Goal: Ask a question: Seek information or help from site administrators or community

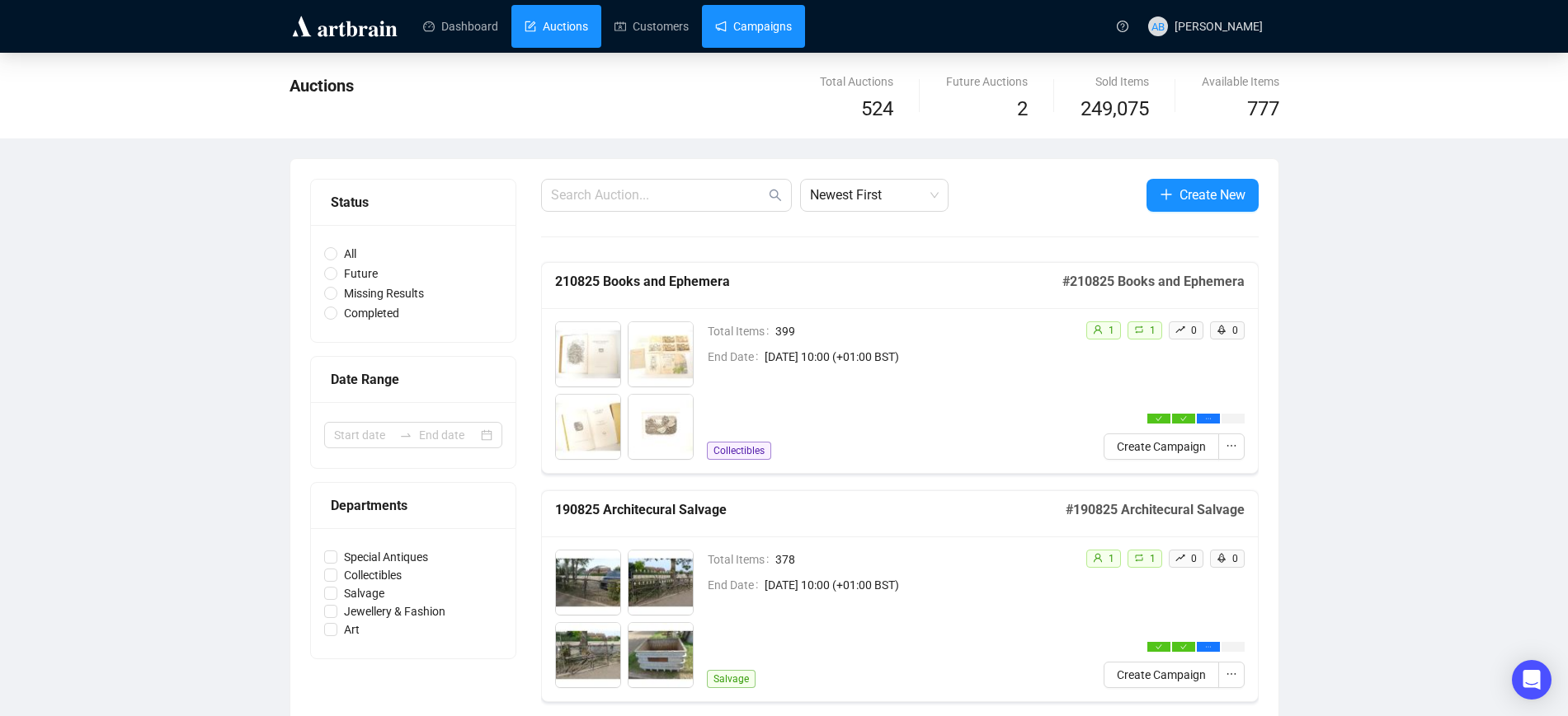
click at [786, 35] on link "Campaigns" at bounding box center [754, 26] width 77 height 43
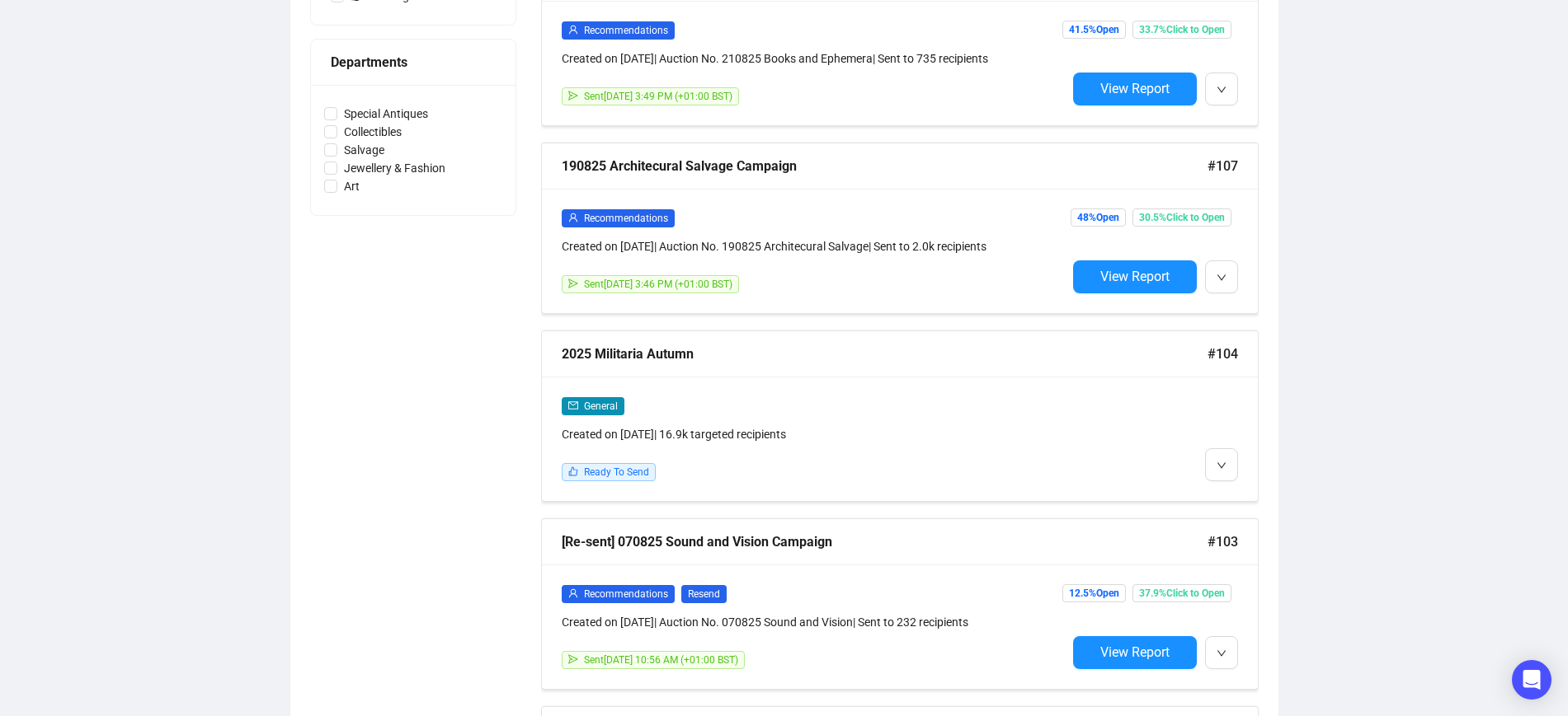
scroll to position [618, 0]
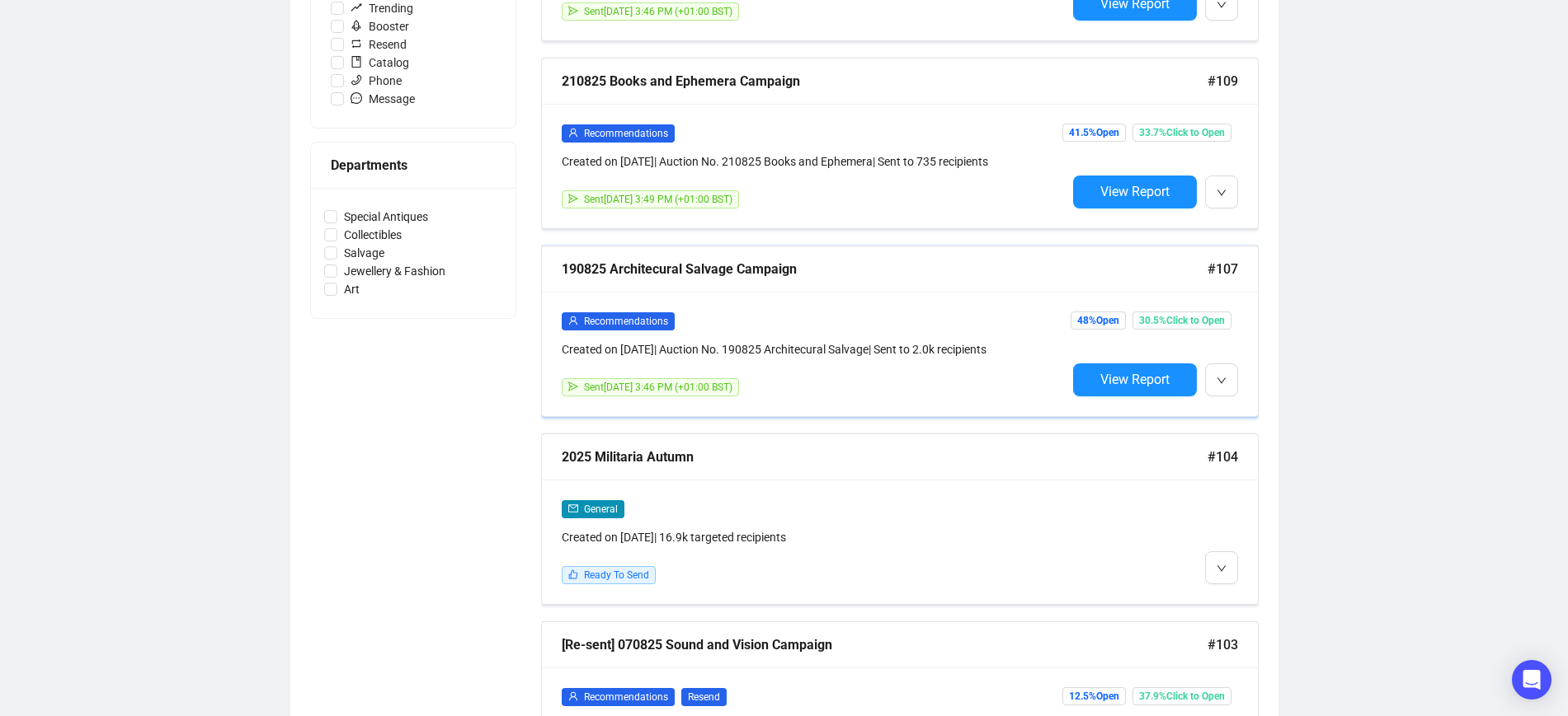
click at [778, 270] on div "190825 Architecural Salvage Campaign" at bounding box center [884, 269] width 645 height 21
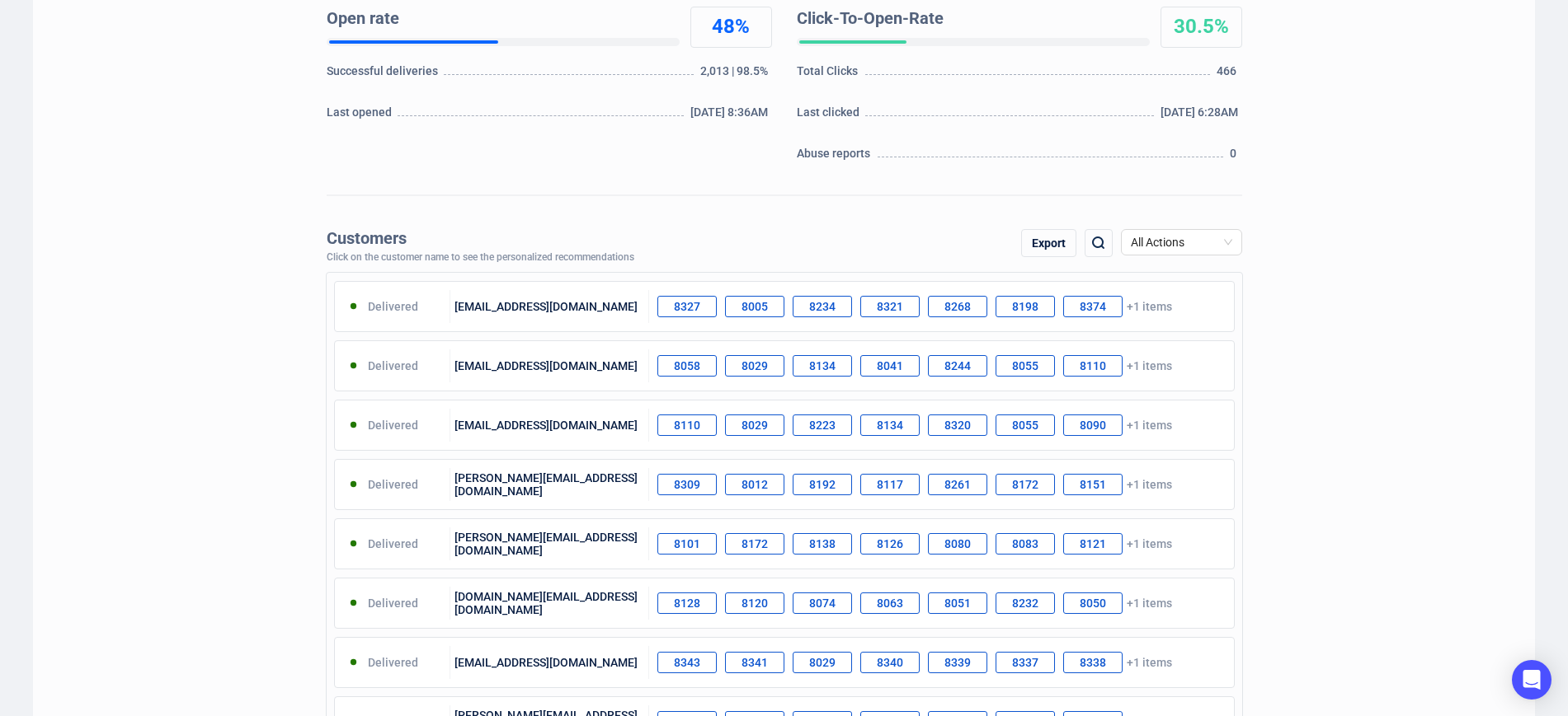
scroll to position [35, 0]
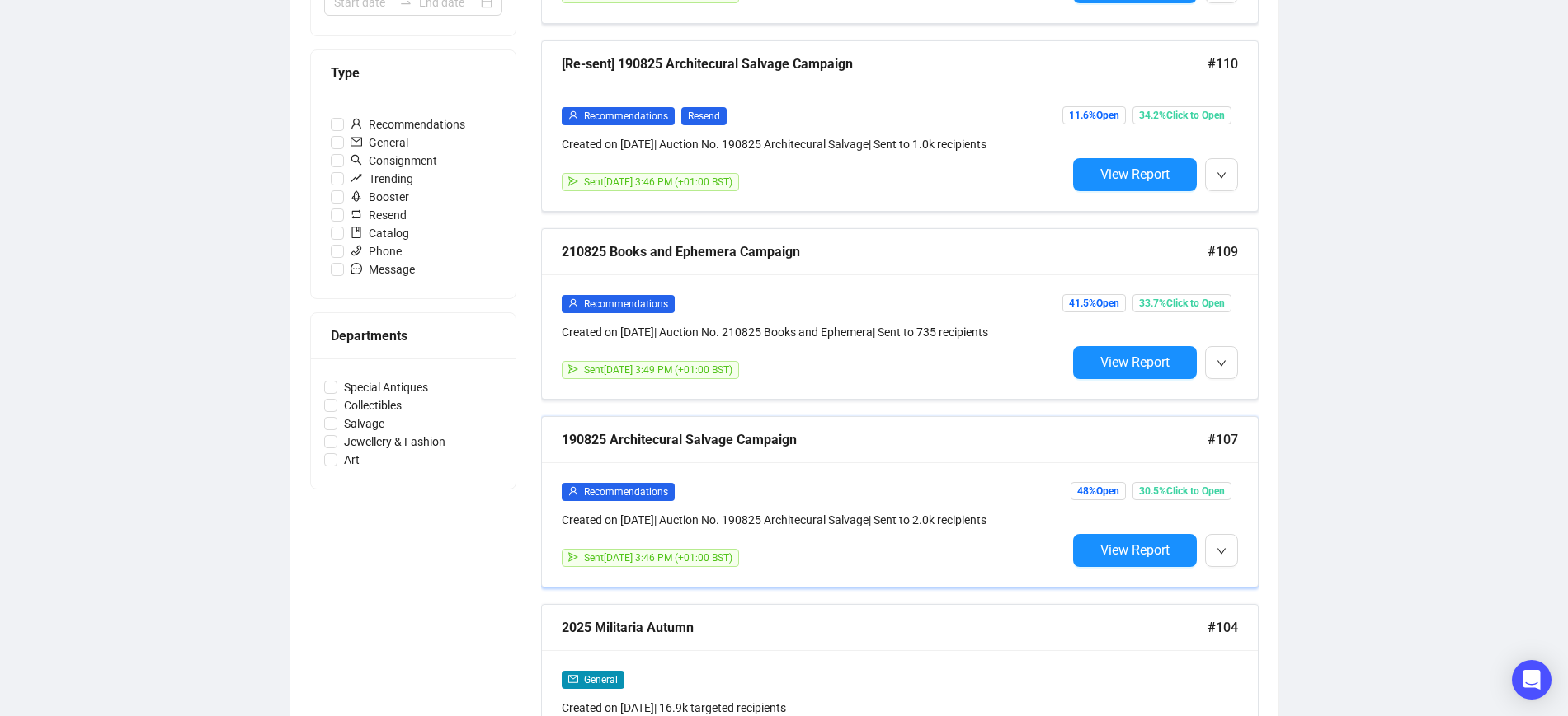
scroll to position [437, 0]
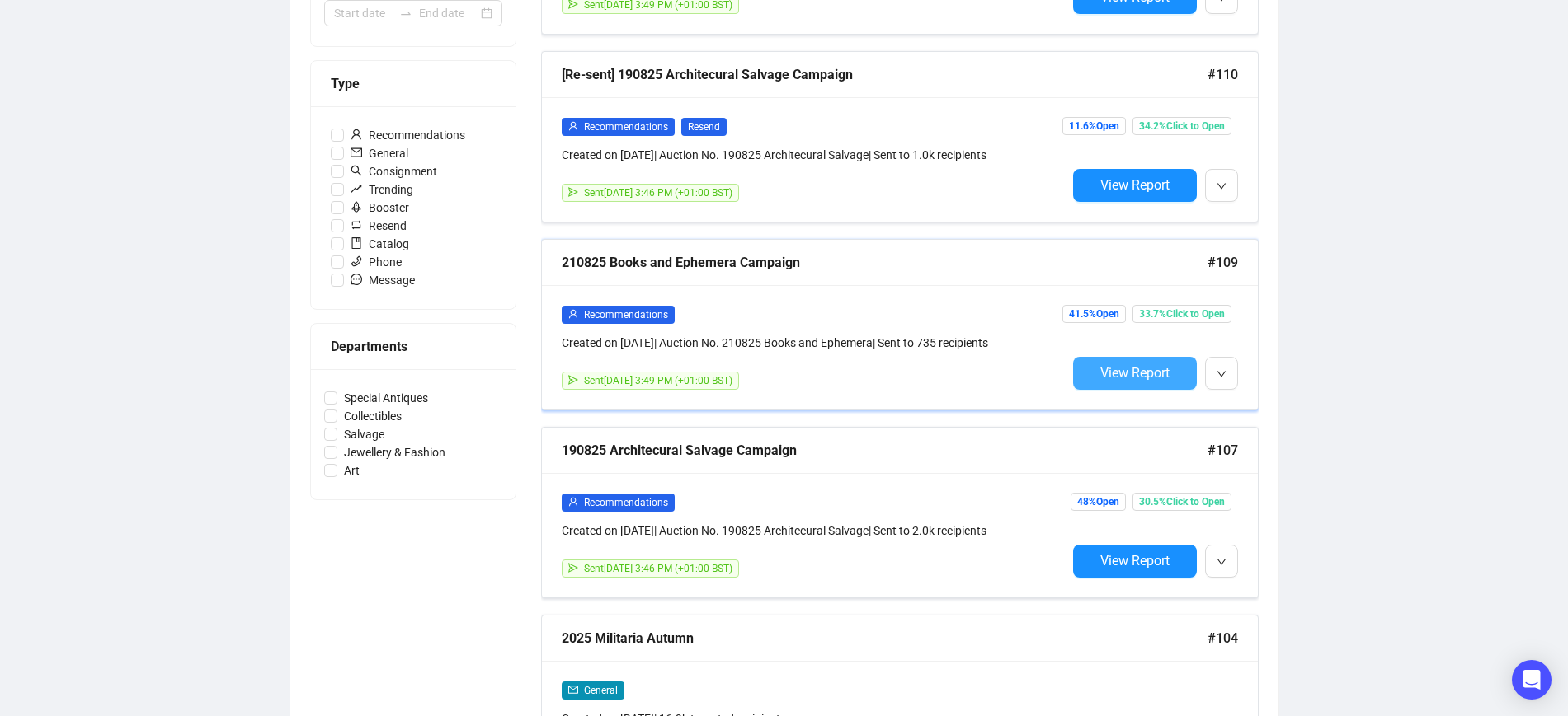
click at [1115, 366] on span "View Report" at bounding box center [1135, 373] width 69 height 15
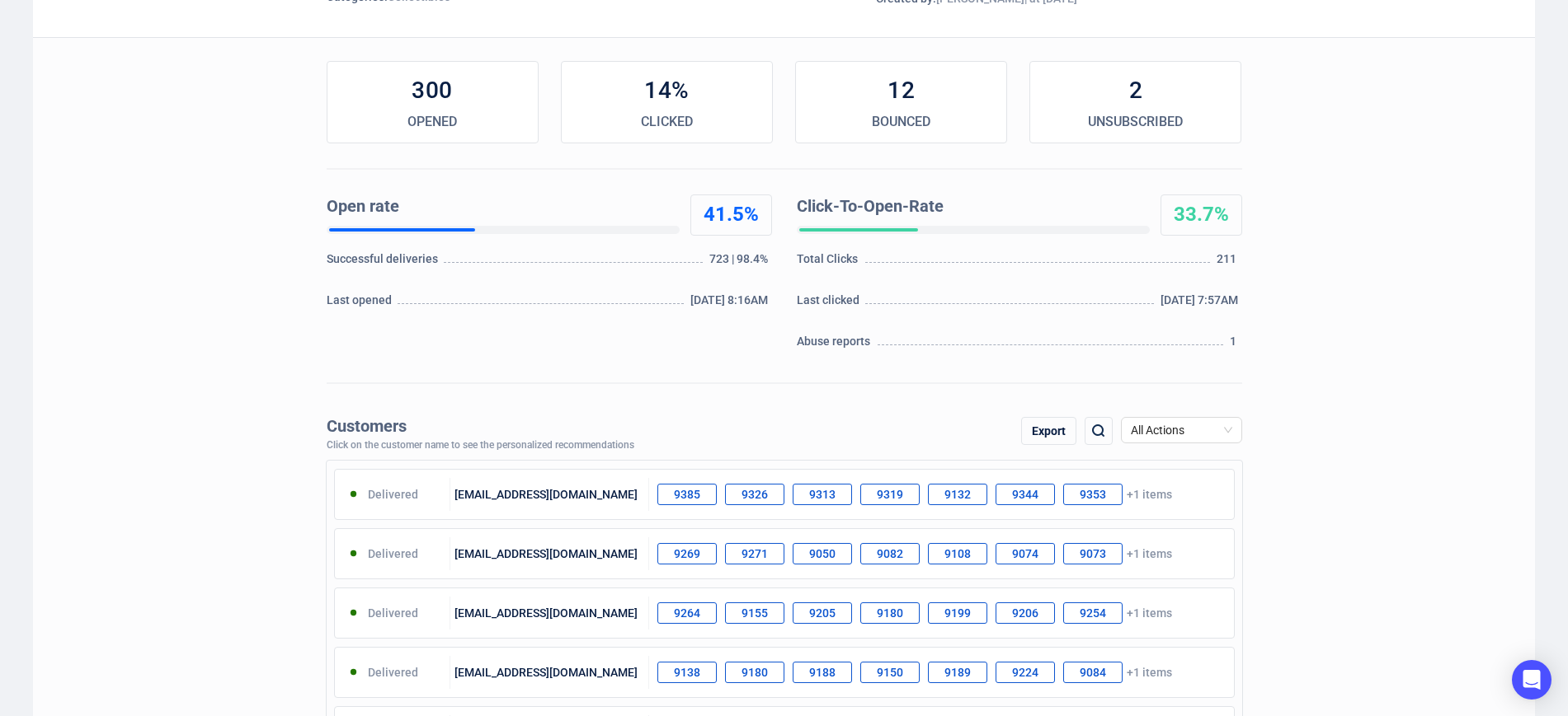
scroll to position [206, 0]
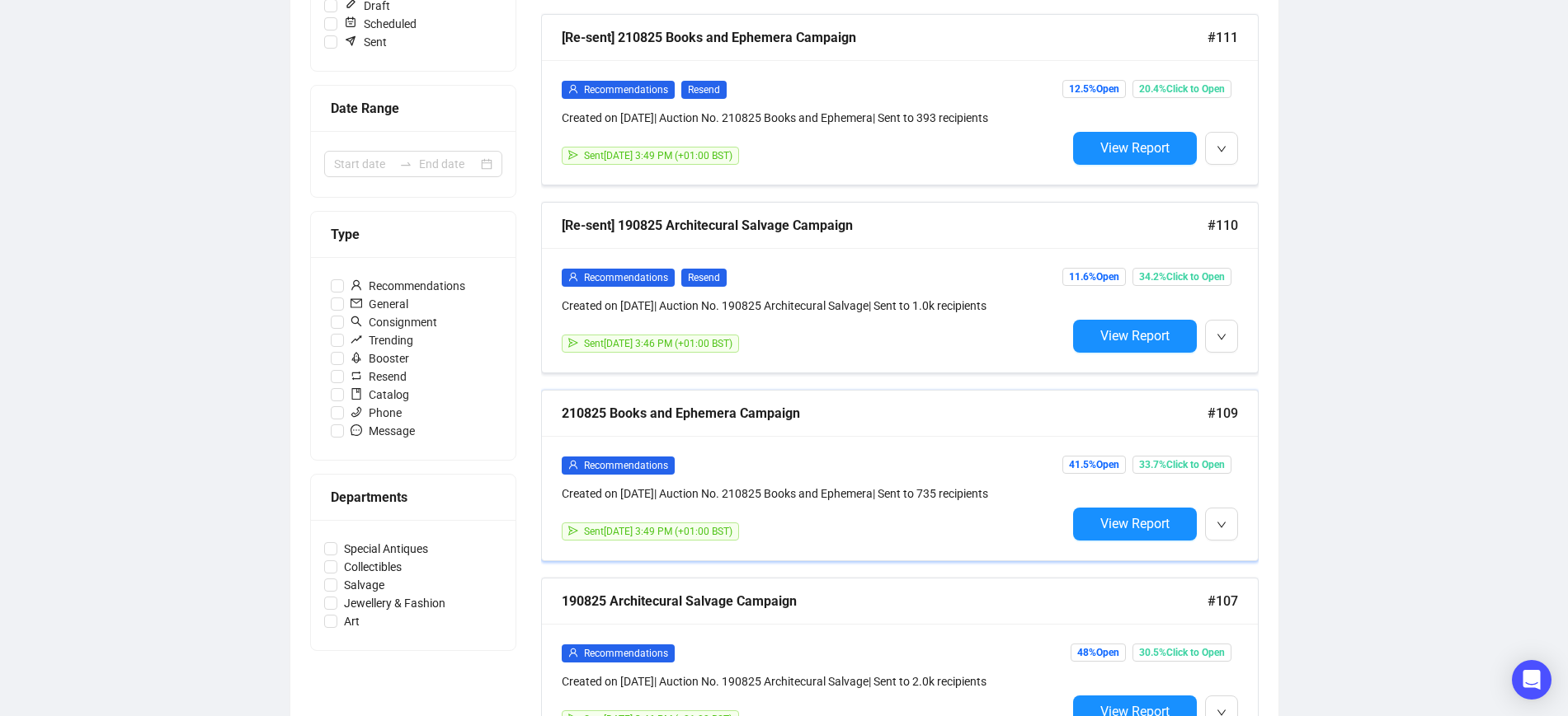
scroll to position [256, 0]
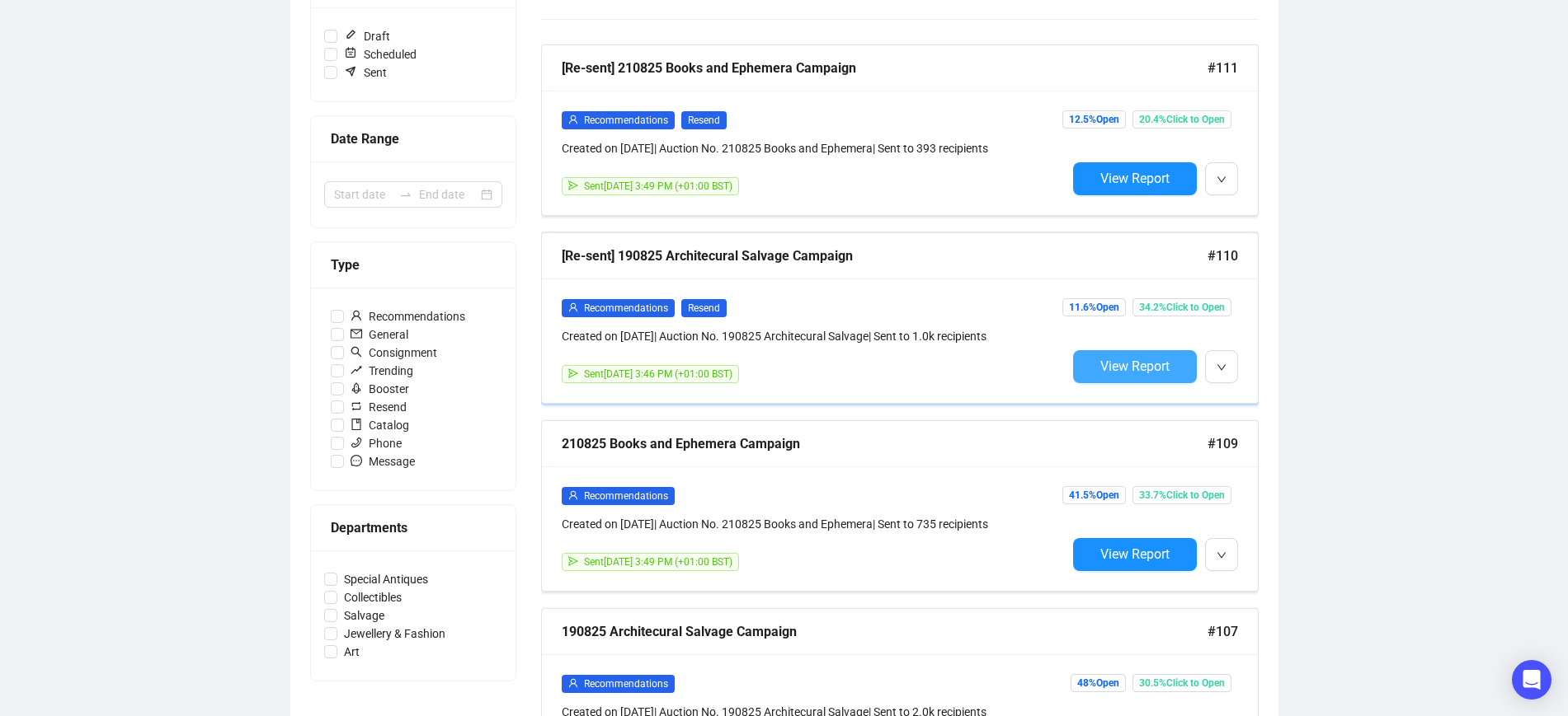
click at [1148, 366] on span "View Report" at bounding box center [1135, 366] width 69 height 15
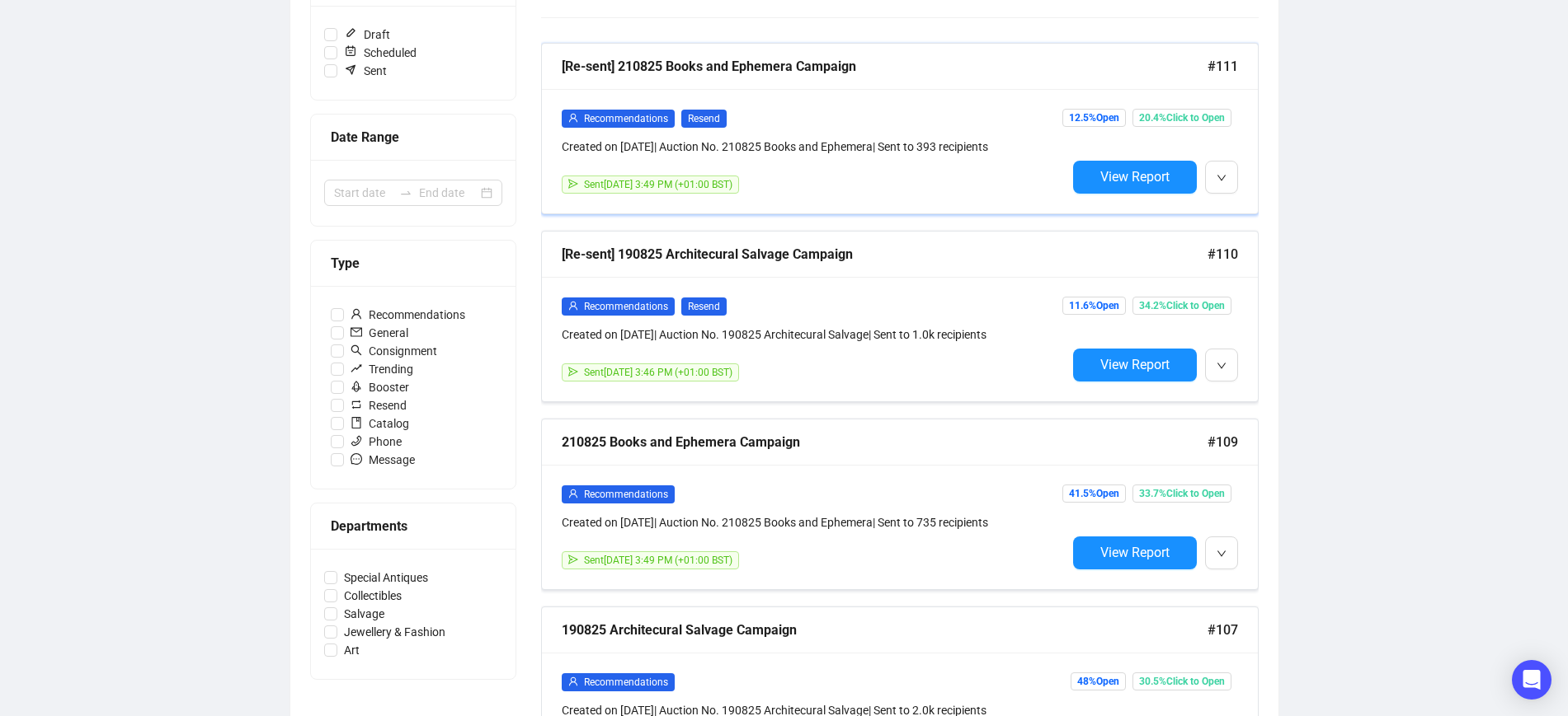
click at [835, 94] on div "Recommendations Resend Created on [DATE] | Auction No. 210825 Books and Ephemer…" at bounding box center [900, 151] width 716 height 125
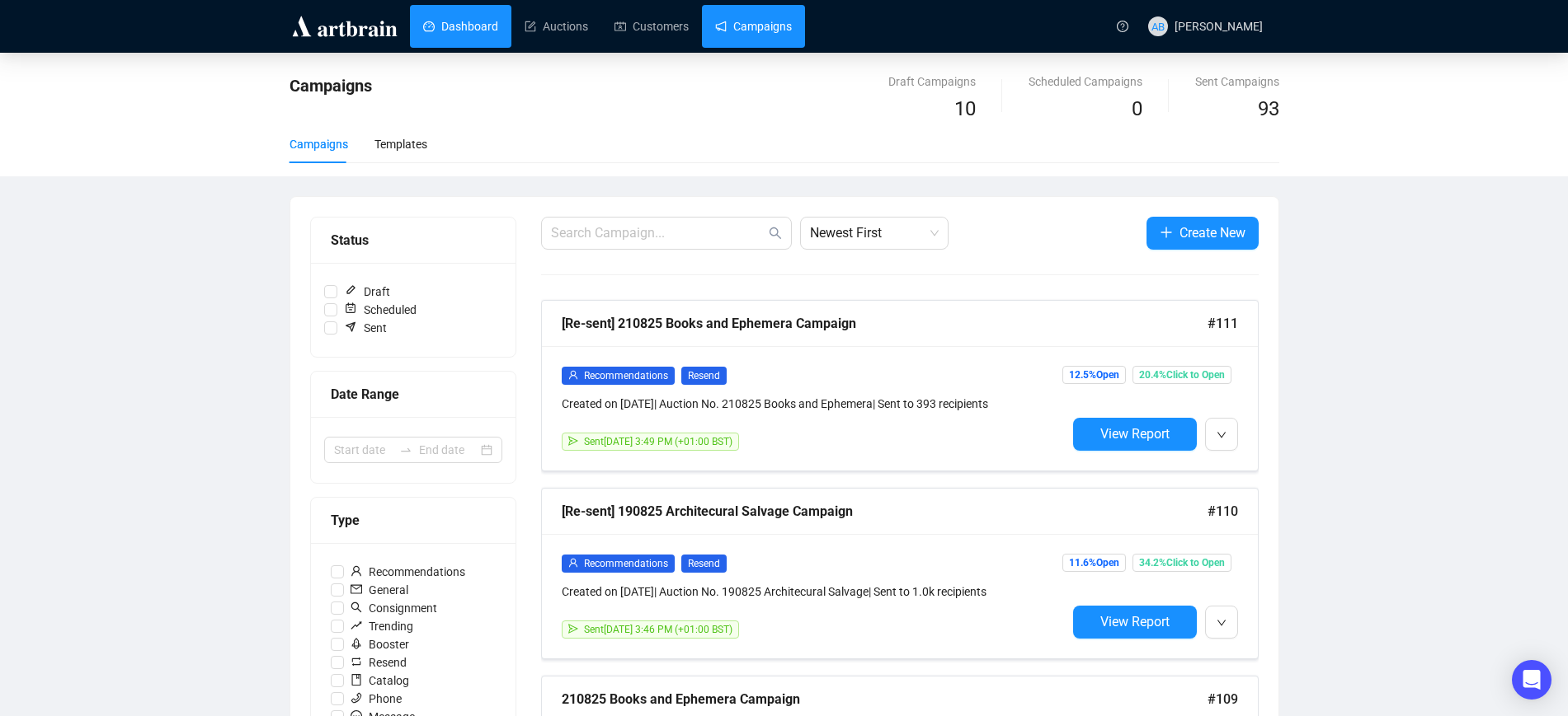
click at [475, 24] on link "Dashboard" at bounding box center [460, 26] width 75 height 43
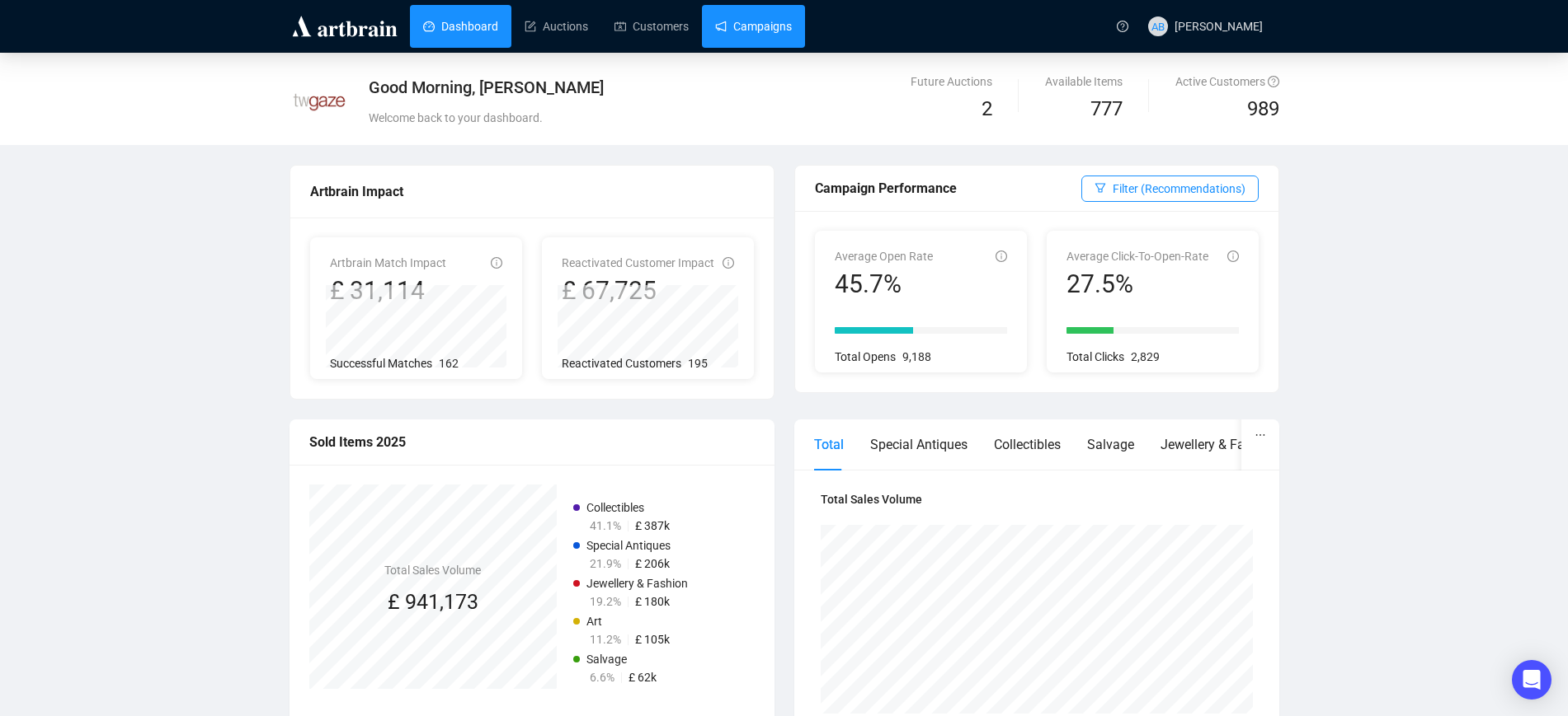
click at [740, 18] on link "Campaigns" at bounding box center [754, 26] width 77 height 43
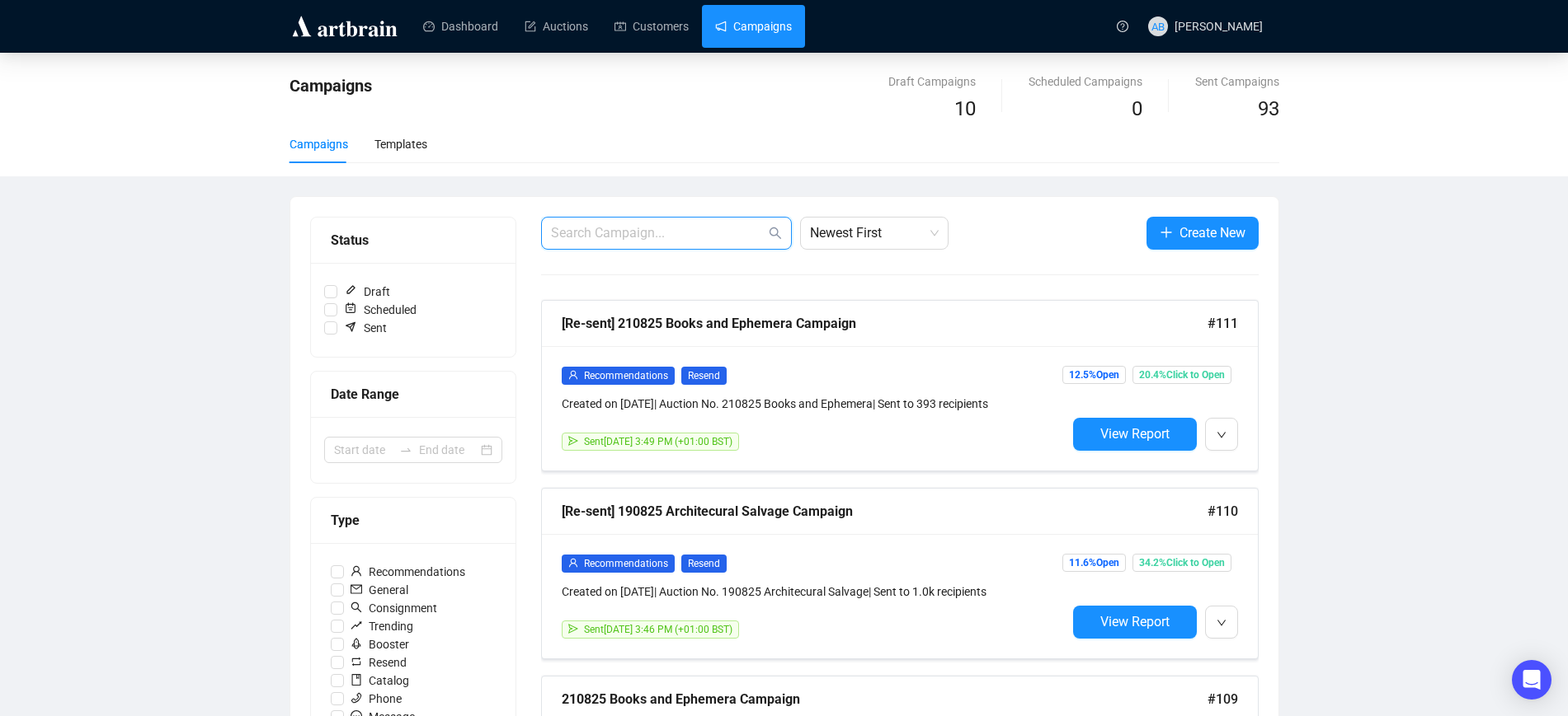
click at [642, 241] on input "text" at bounding box center [659, 233] width 215 height 20
type input "auto"
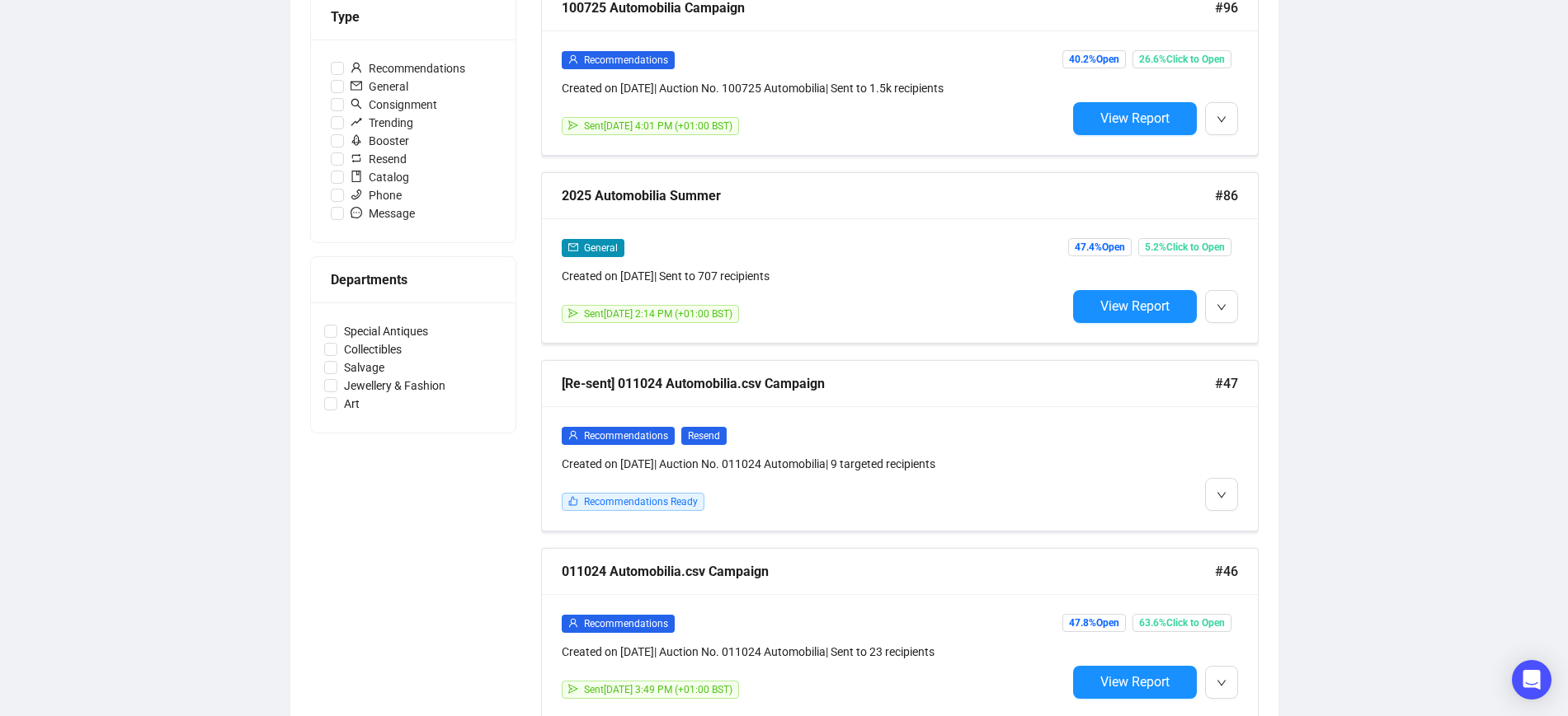
scroll to position [516, 0]
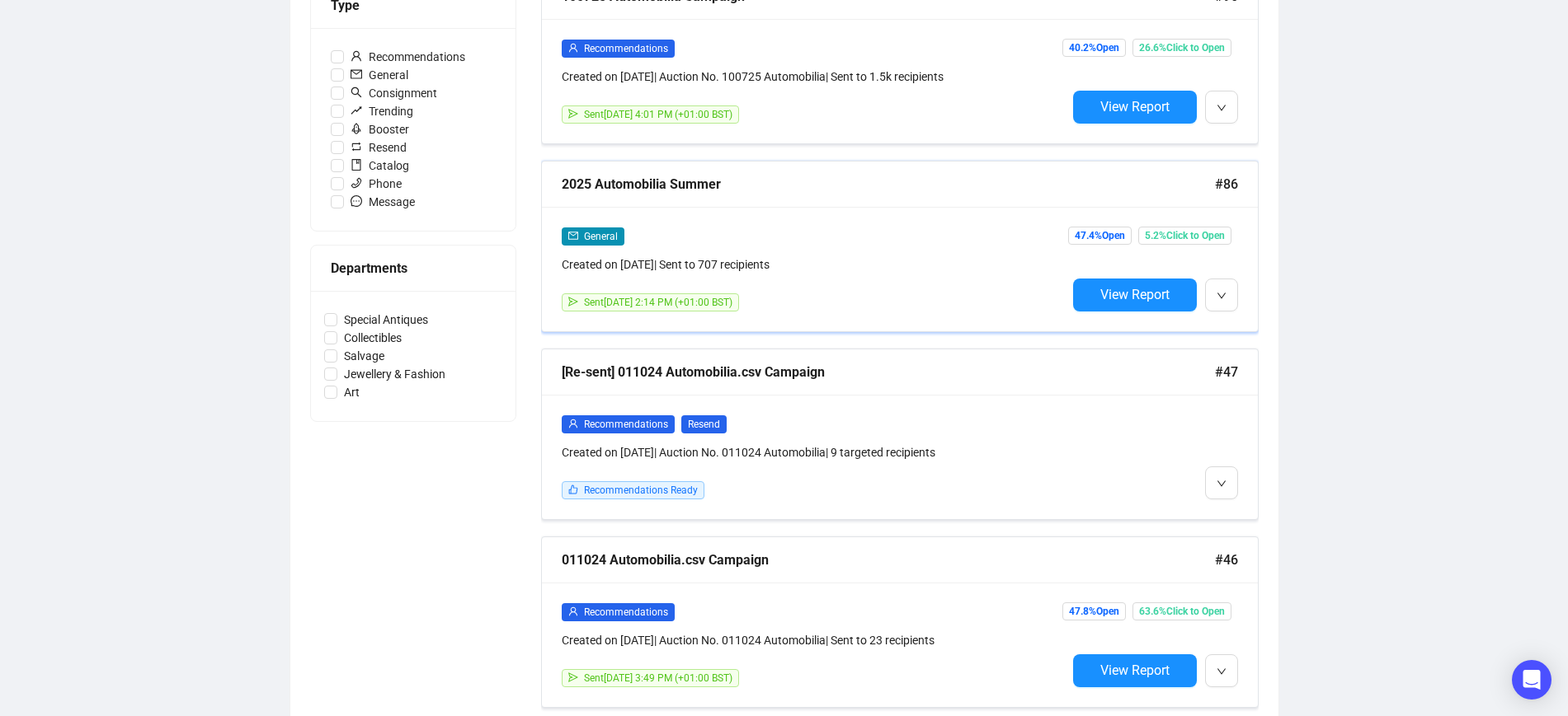
click at [805, 176] on div "2025 Automobilia Summer" at bounding box center [888, 184] width 653 height 21
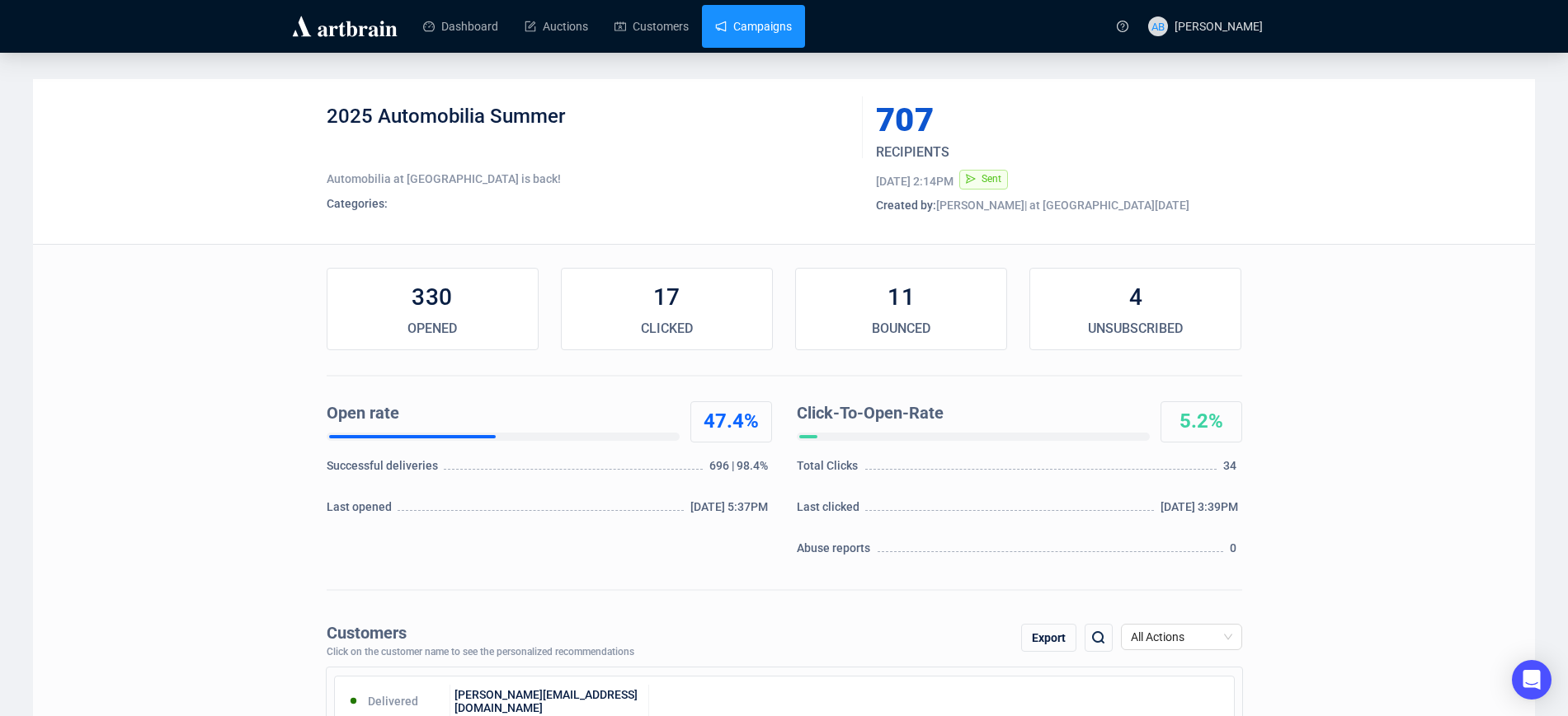
click at [744, 5] on link "Campaigns" at bounding box center [754, 26] width 77 height 43
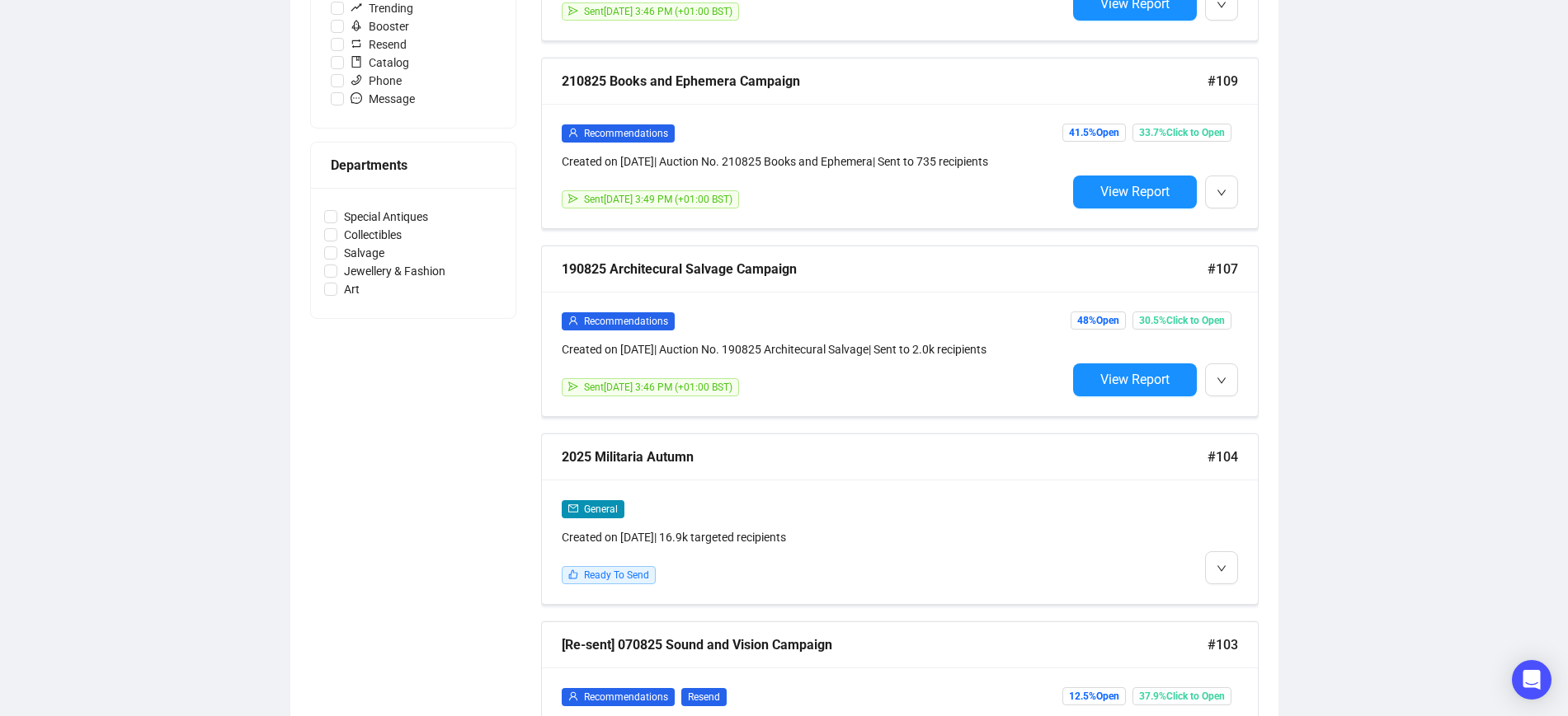
scroll to position [824, 0]
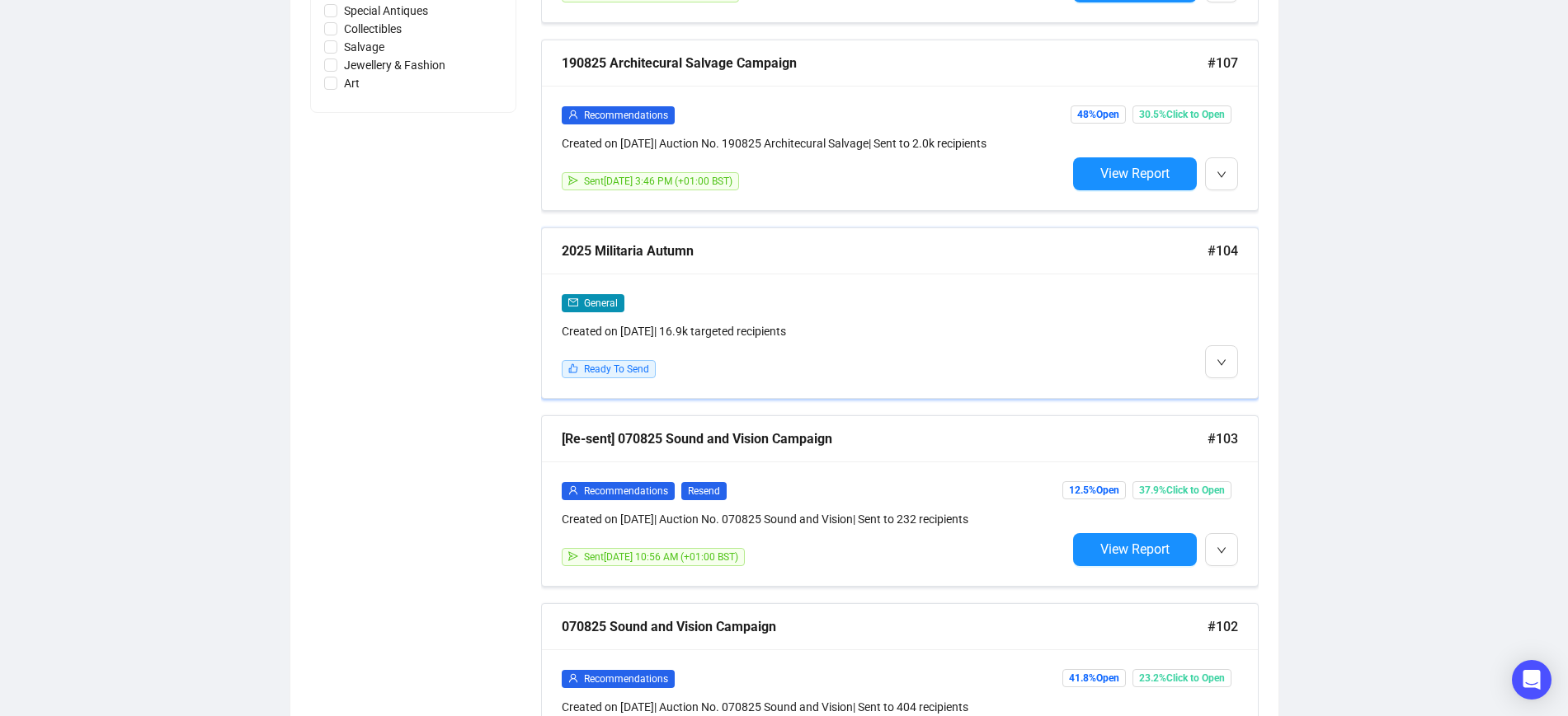
click at [737, 241] on div "2025 Militaria Autumn" at bounding box center [884, 251] width 645 height 21
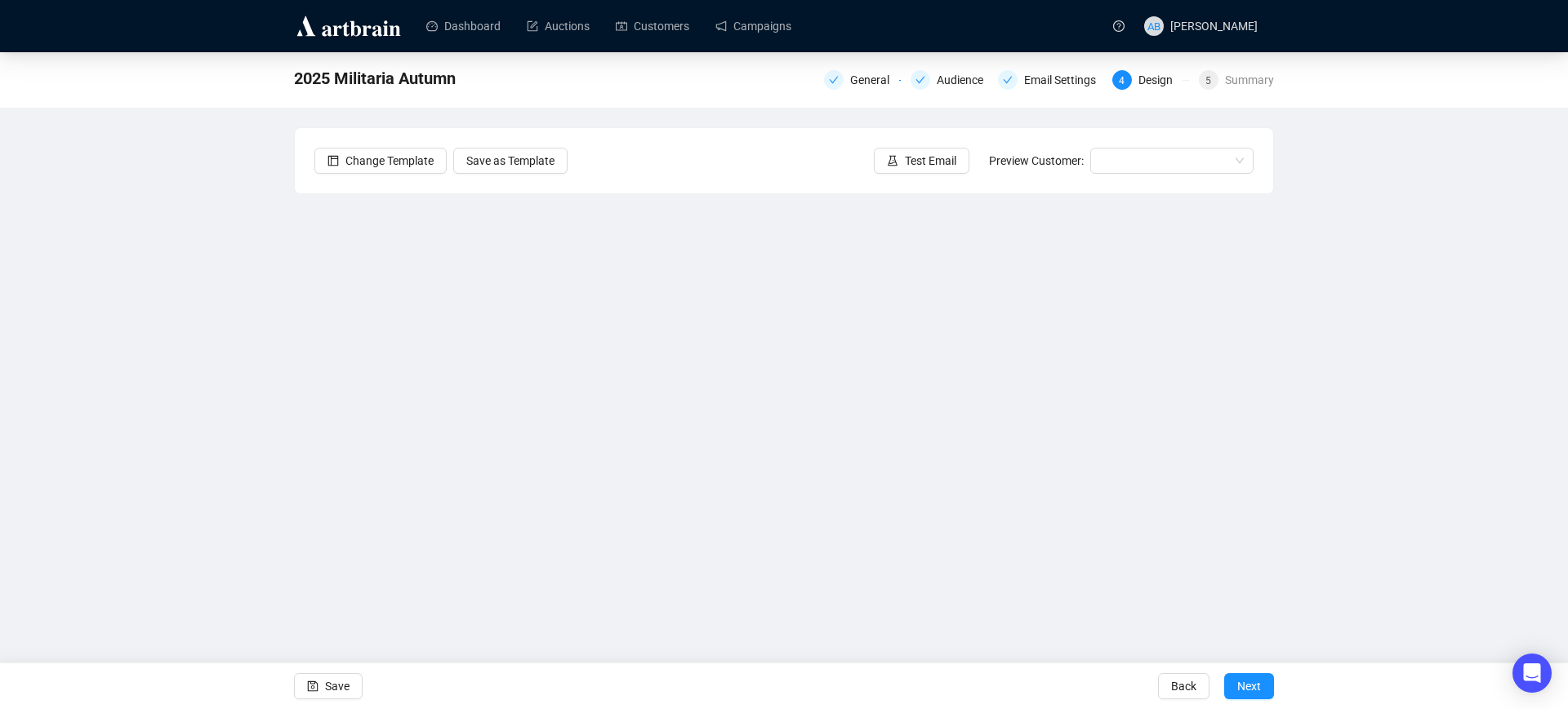
click at [179, 338] on div "2025 Militaria Autumn General Audience Email Settings 4 Design 5 Summary Change…" at bounding box center [784, 343] width 1568 height 582
click at [342, 686] on span "Save" at bounding box center [337, 686] width 25 height 46
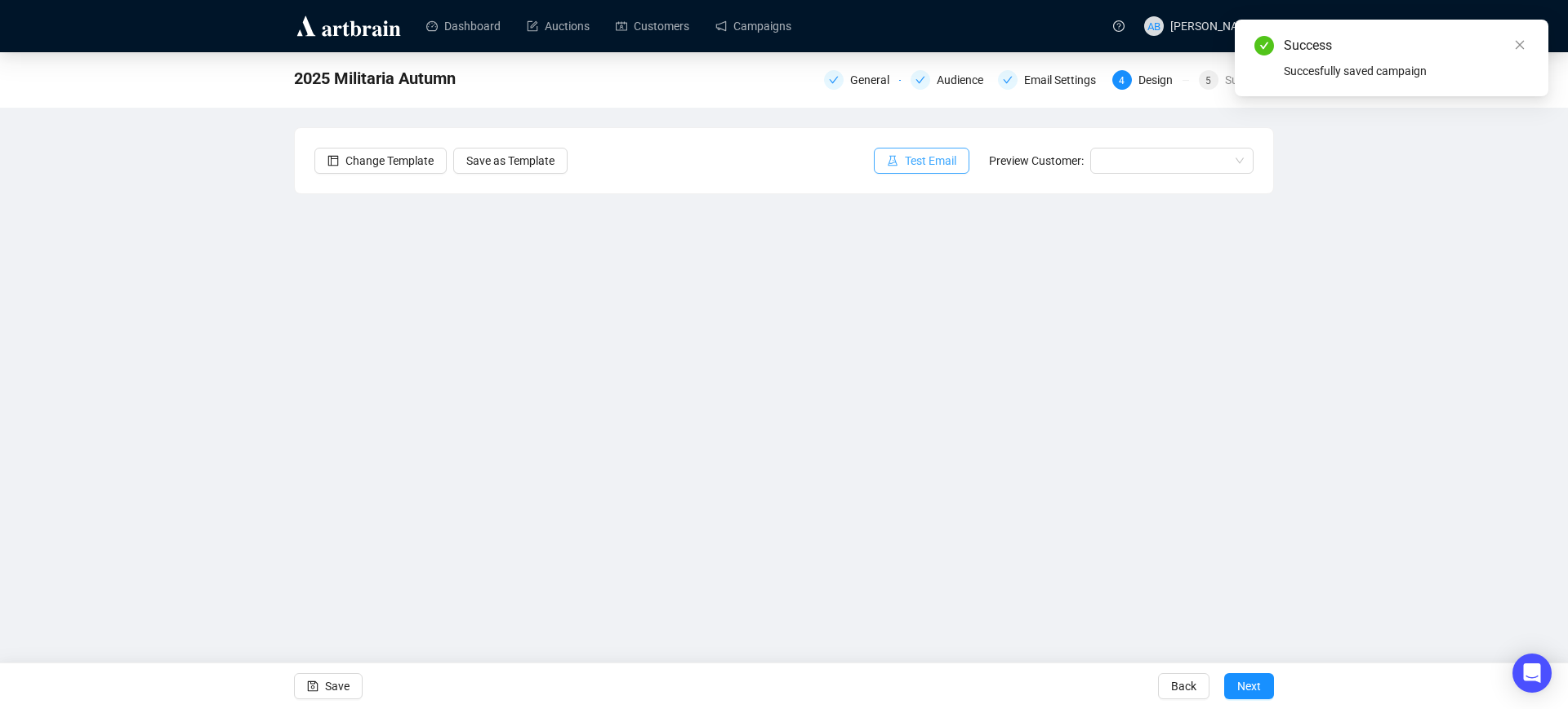
click at [897, 159] on icon "experiment" at bounding box center [893, 160] width 11 height 11
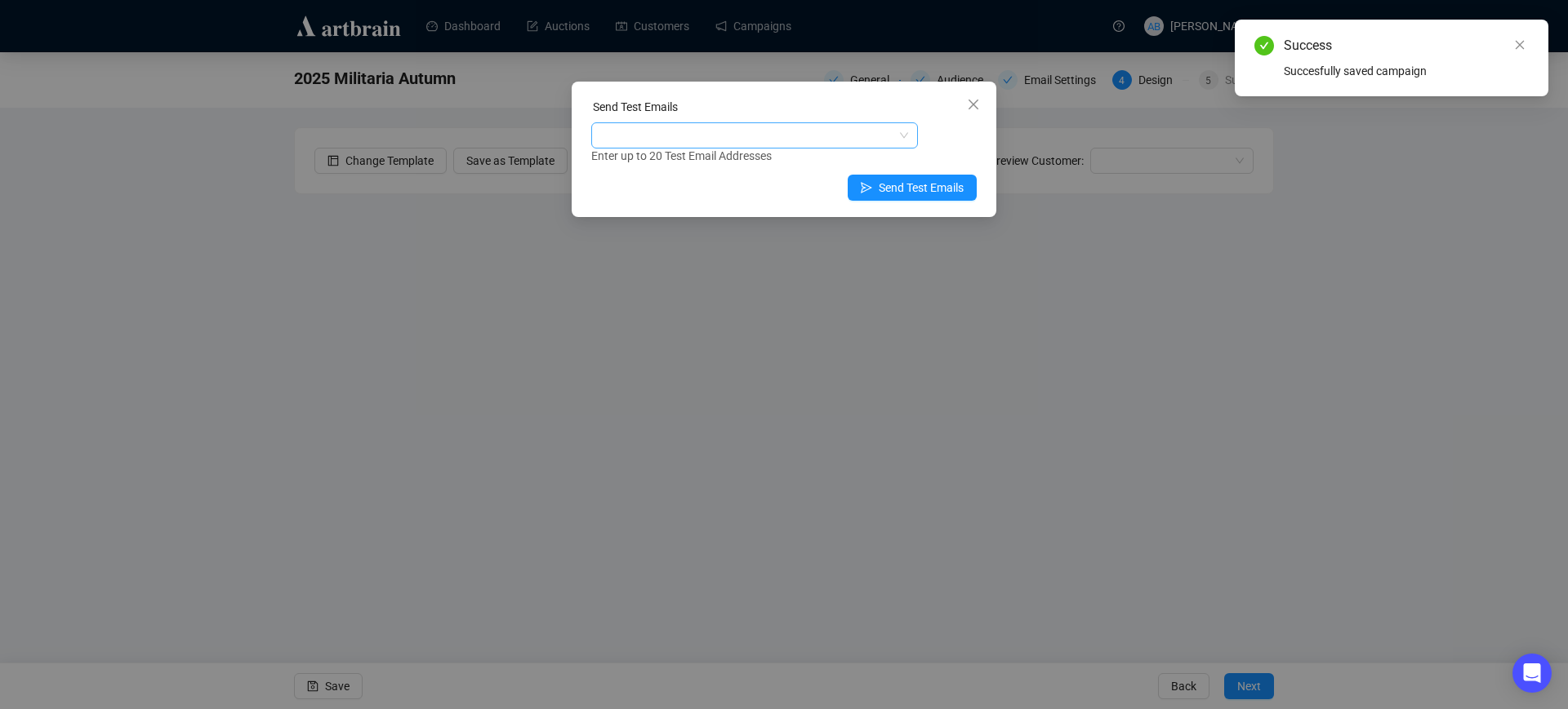
click at [792, 140] on div at bounding box center [746, 136] width 303 height 23
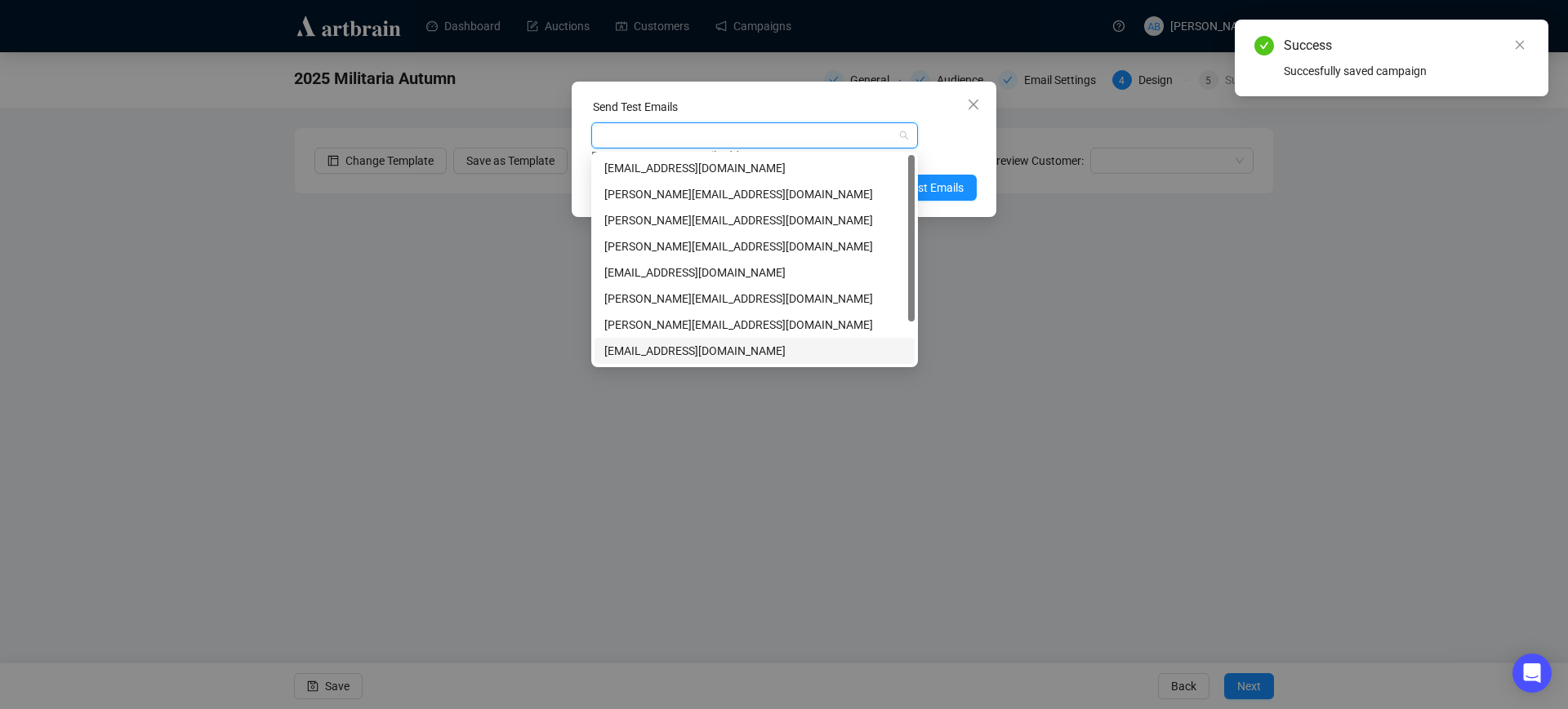
click at [651, 353] on div "[EMAIL_ADDRESS][DOMAIN_NAME]" at bounding box center [754, 350] width 300 height 18
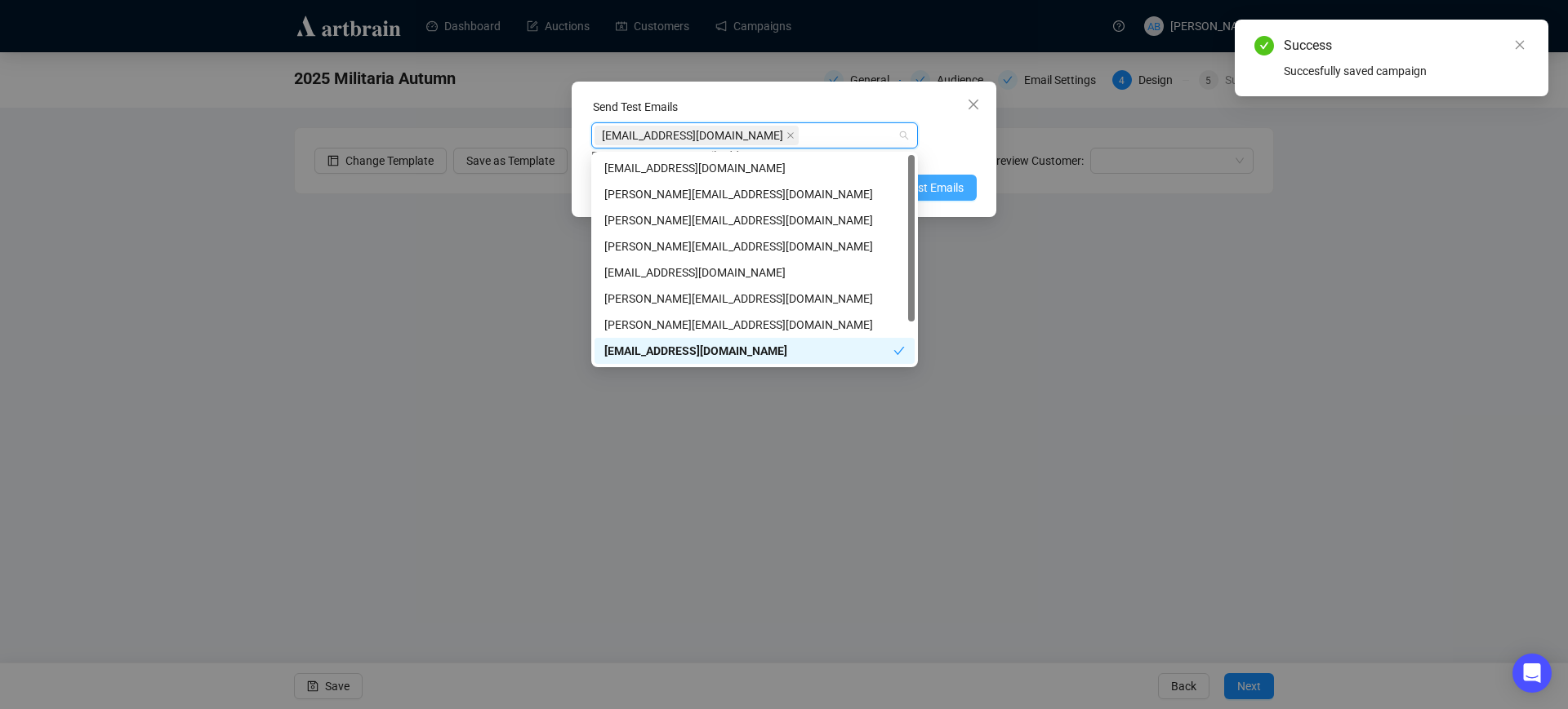
click at [948, 185] on span "Send Test Emails" at bounding box center [920, 187] width 85 height 18
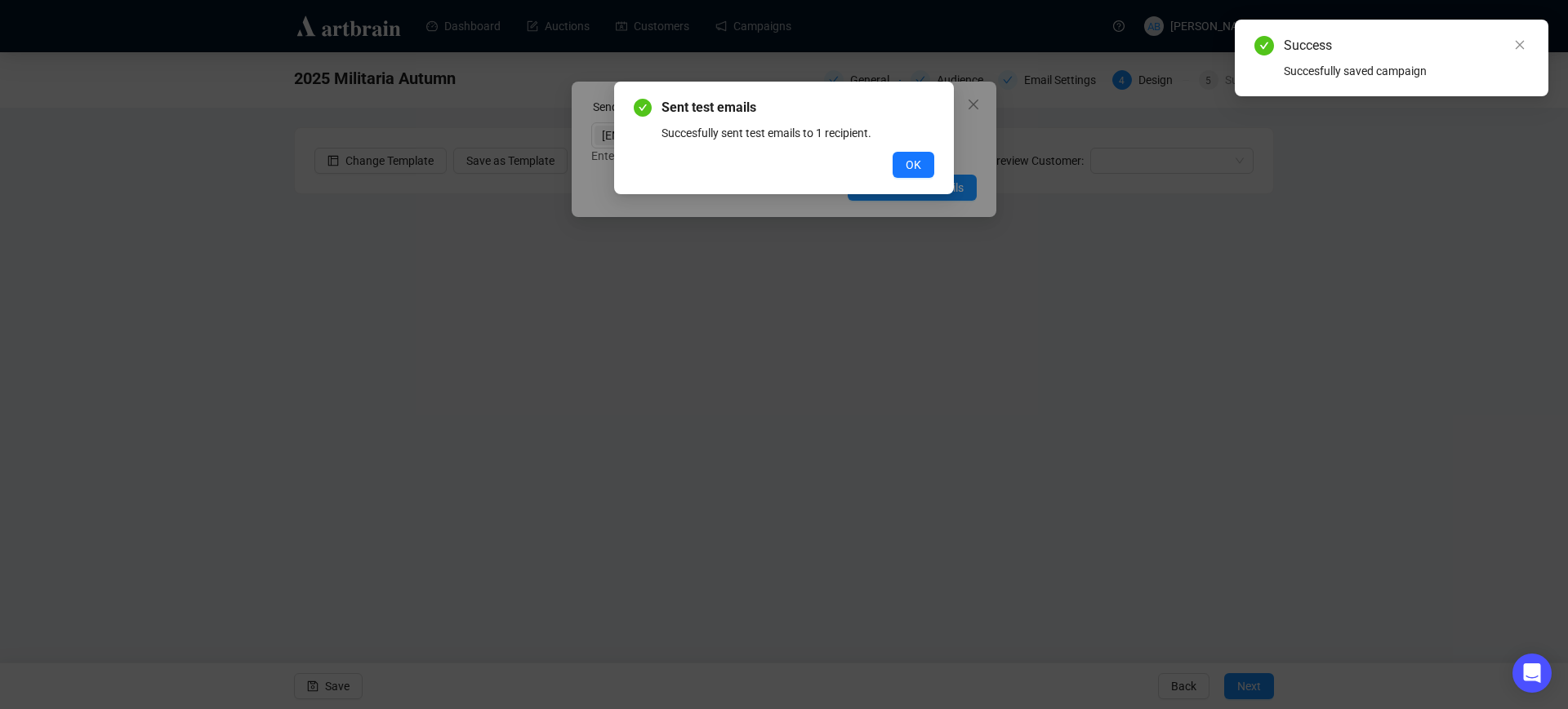
drag, startPoint x: 918, startPoint y: 164, endPoint x: 824, endPoint y: 340, distance: 199.5
click at [918, 164] on span "OK" at bounding box center [914, 164] width 15 height 18
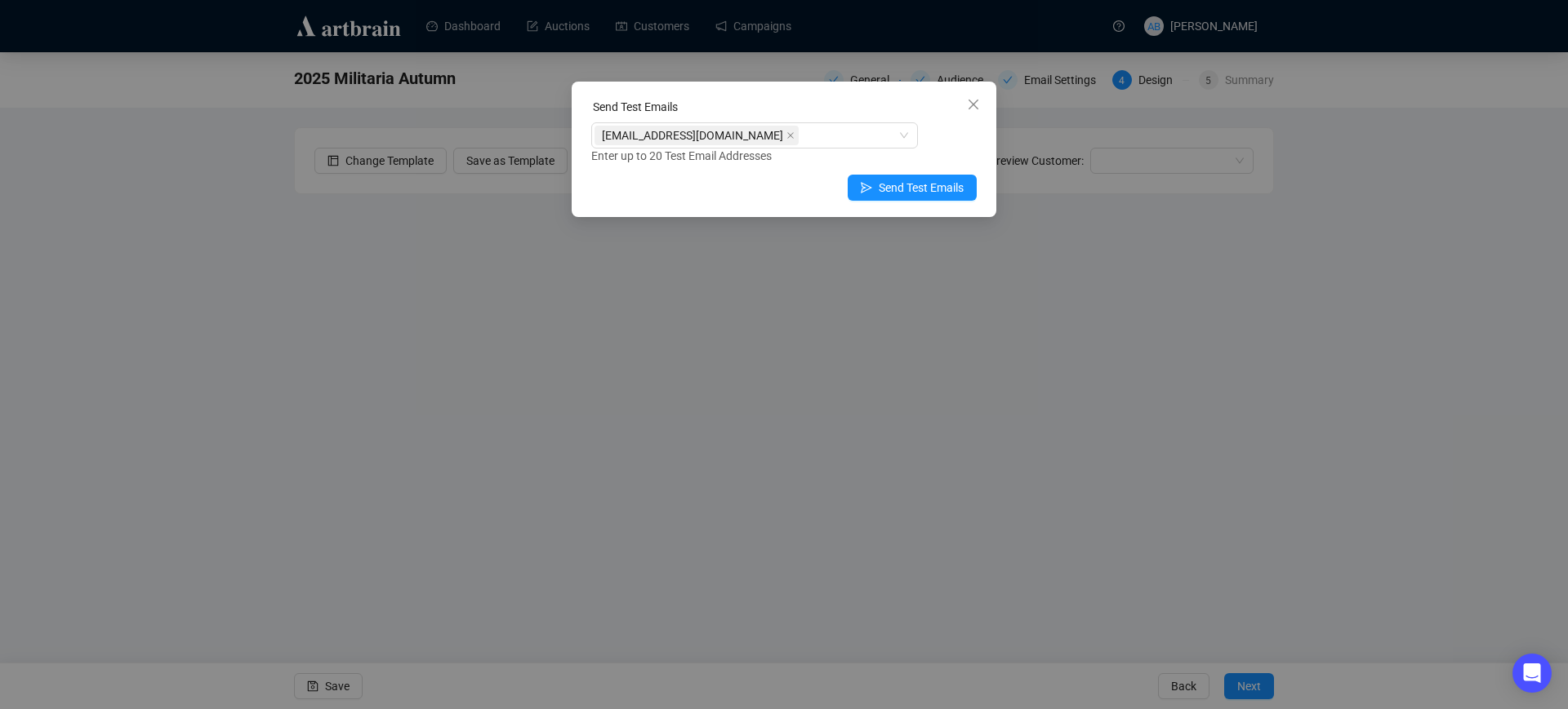
click at [974, 89] on div "Send Test Emails [EMAIL_ADDRESS][DOMAIN_NAME] Enter up to 20 Test Email Address…" at bounding box center [784, 149] width 425 height 136
click at [971, 98] on icon "close" at bounding box center [973, 104] width 13 height 13
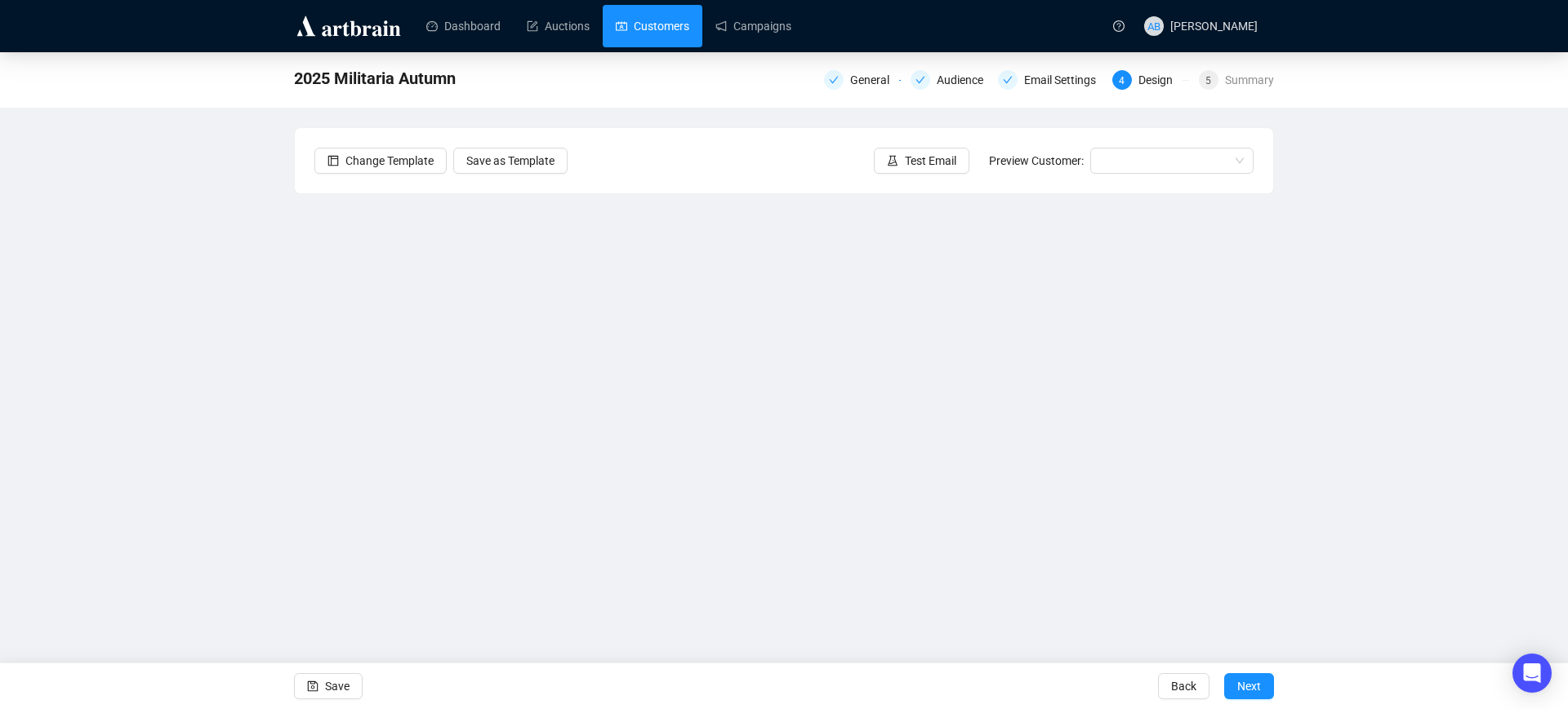
click at [683, 17] on link "Customers" at bounding box center [652, 26] width 73 height 43
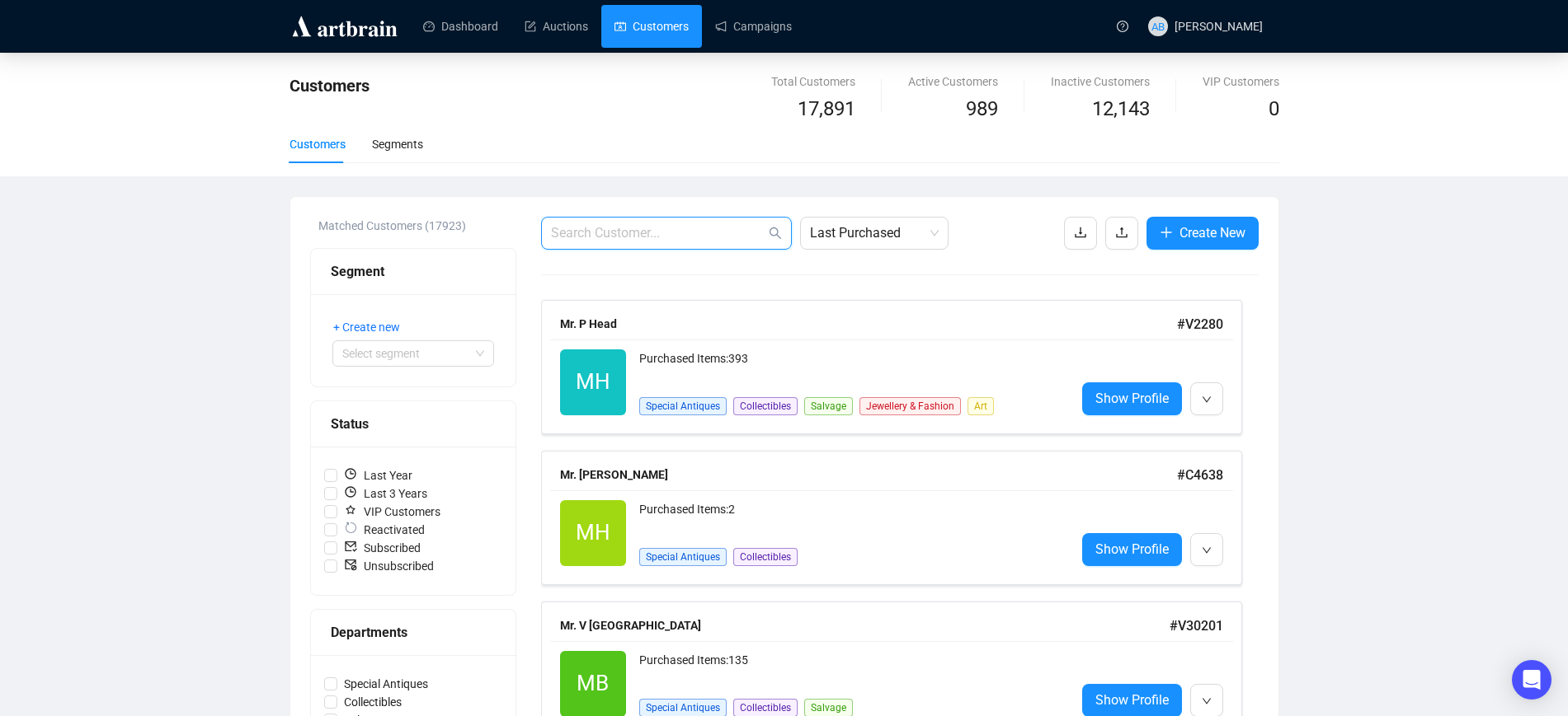
click at [626, 232] on input "text" at bounding box center [659, 233] width 215 height 20
type input "[PERSON_NAME]"
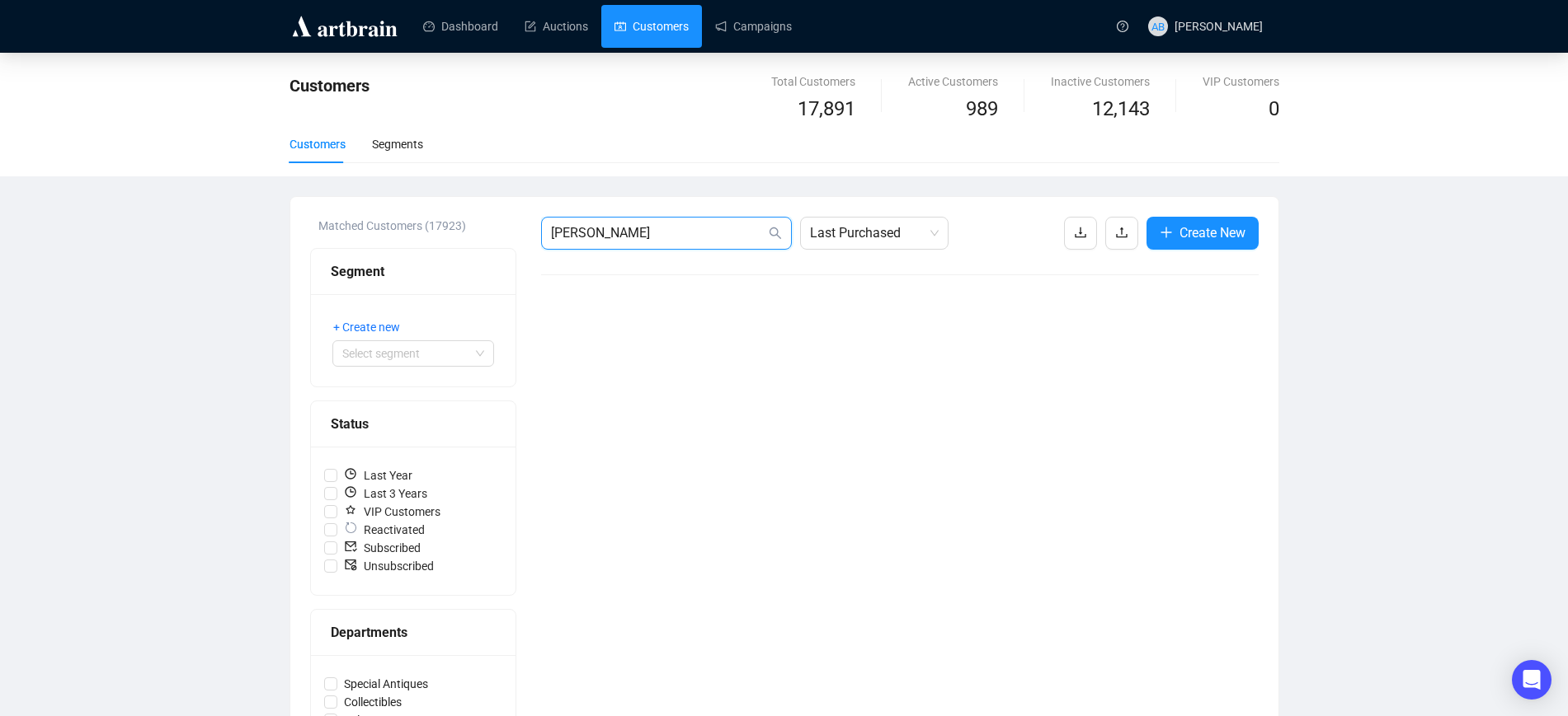
drag, startPoint x: 635, startPoint y: 239, endPoint x: 497, endPoint y: 227, distance: 138.5
click at [497, 227] on div "Matched Customers (17923) Segment + Create new Select segment Status Last Year …" at bounding box center [784, 583] width 948 height 732
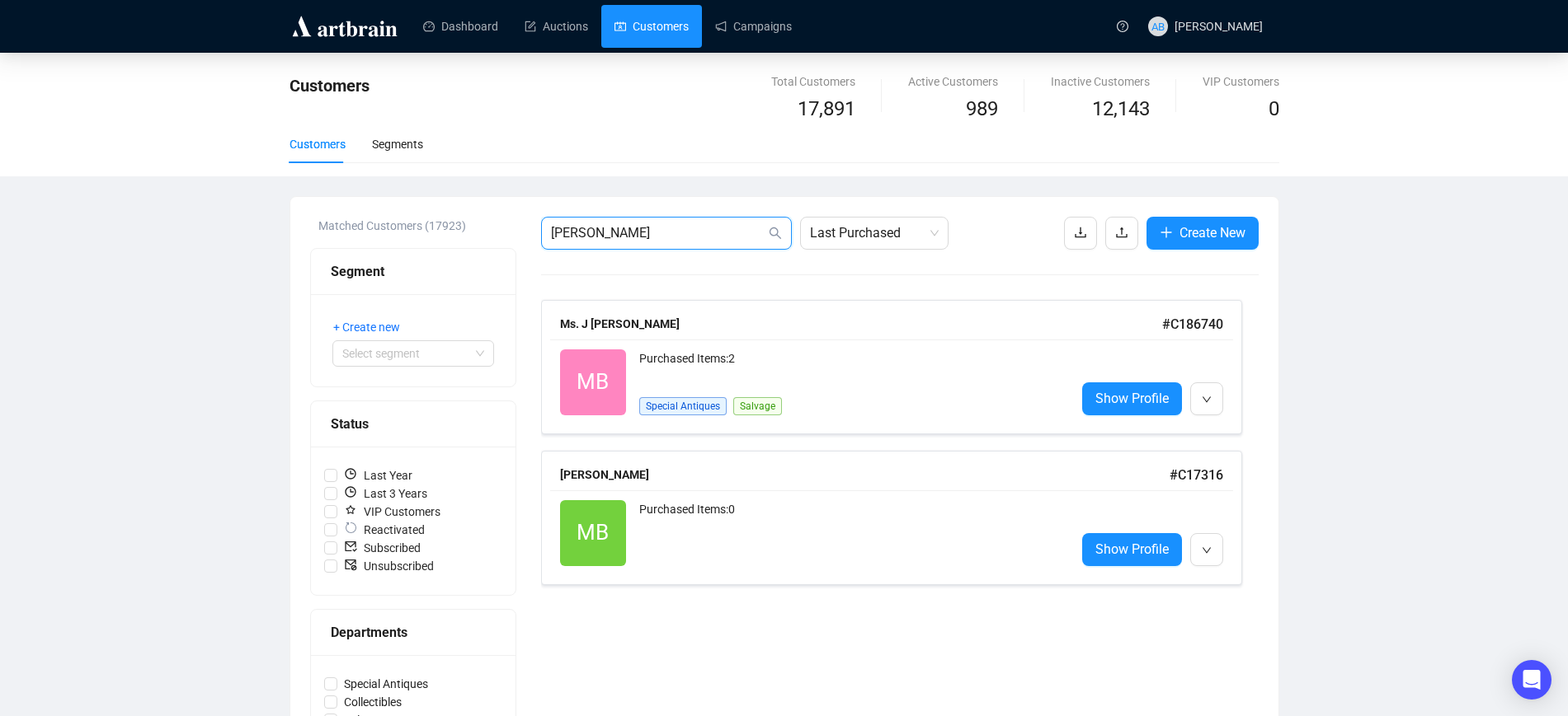
type input "[PERSON_NAME]"
click at [869, 231] on span "Last Purchased" at bounding box center [875, 233] width 129 height 32
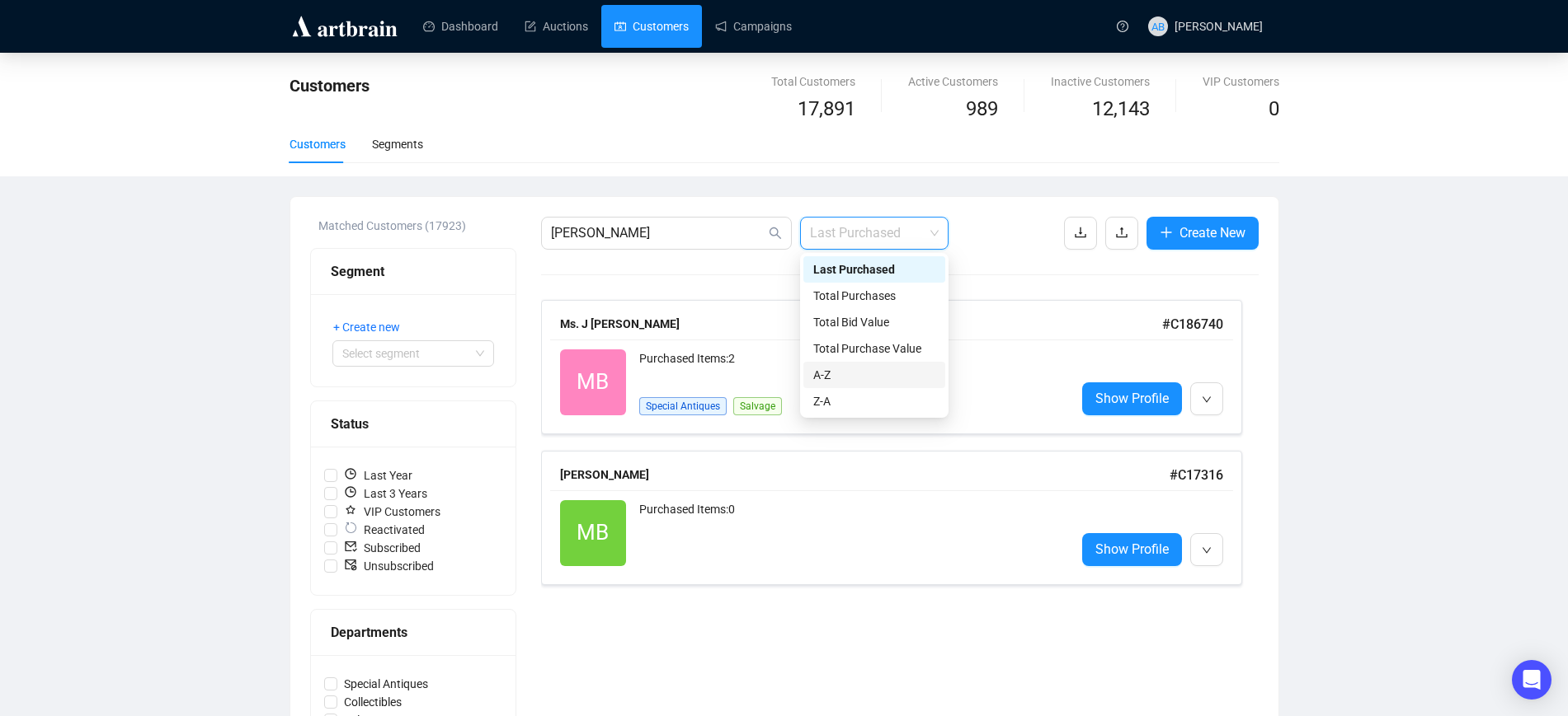
click at [877, 366] on div "A-Z" at bounding box center [874, 375] width 122 height 18
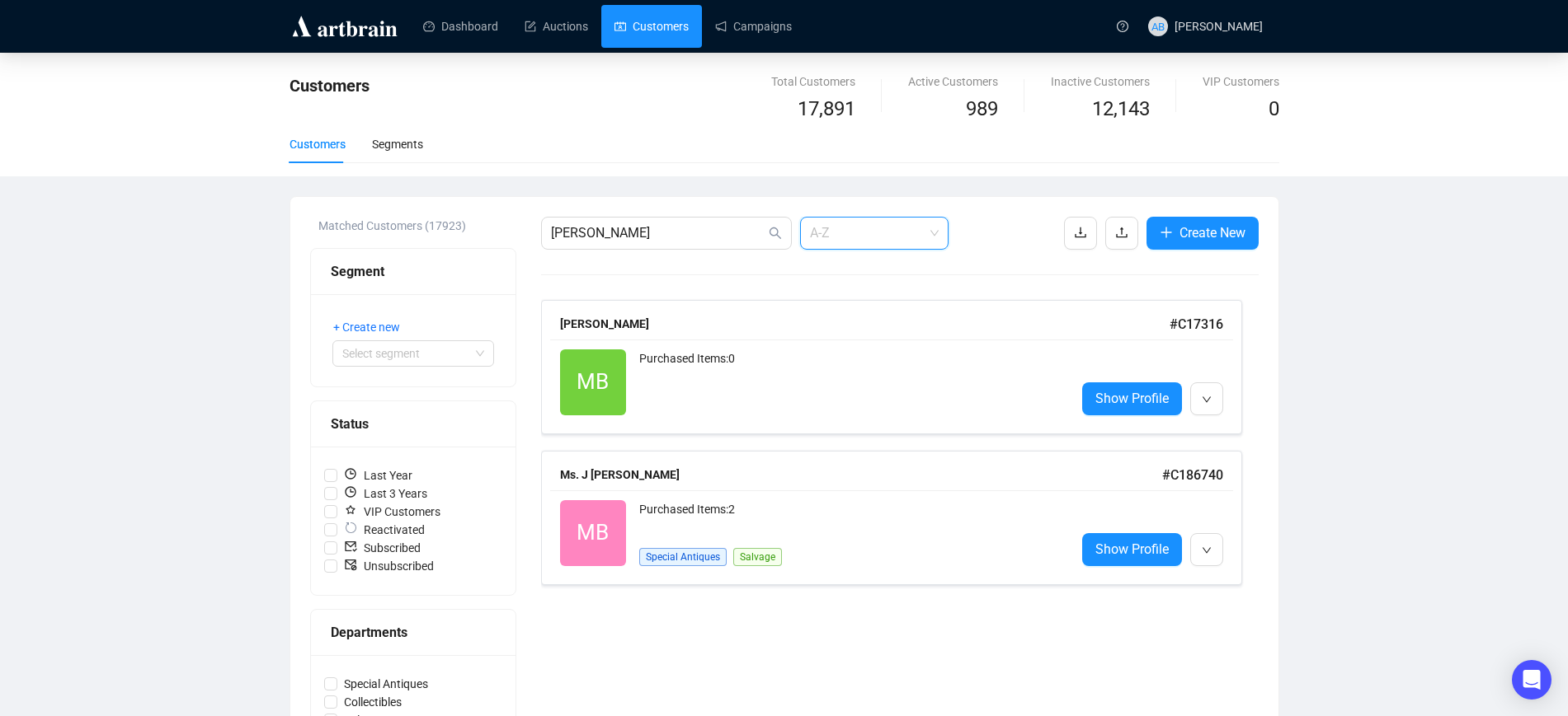
click at [863, 221] on span "A-Z" at bounding box center [875, 233] width 129 height 32
drag, startPoint x: 637, startPoint y: 234, endPoint x: 432, endPoint y: 233, distance: 205.0
click at [432, 233] on div "Matched Customers (17923) Segment + Create new Select segment Status Last Year …" at bounding box center [784, 583] width 948 height 732
drag, startPoint x: 972, startPoint y: 112, endPoint x: 1014, endPoint y: 115, distance: 42.1
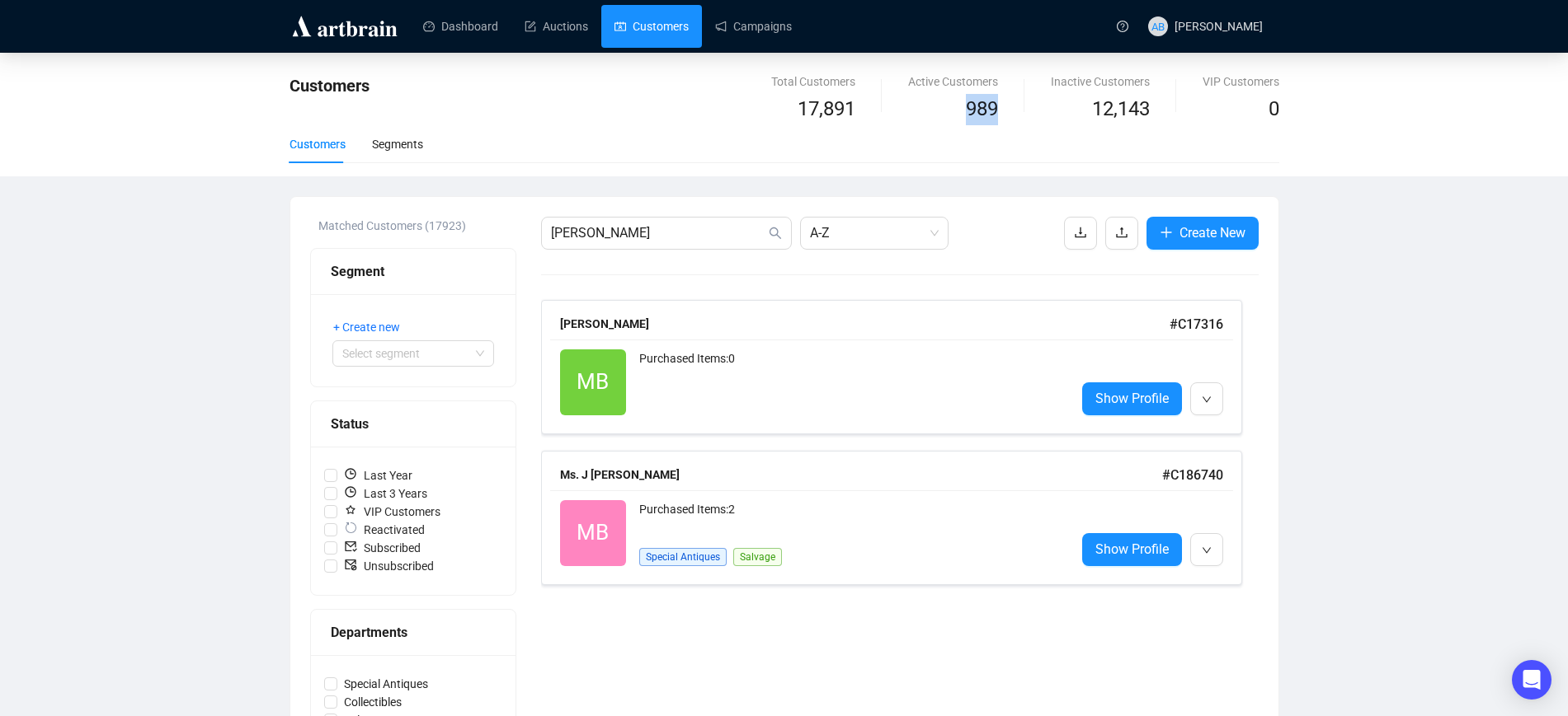
click at [1014, 115] on div "Active Customers 989" at bounding box center [952, 99] width 143 height 53
click at [462, 29] on link "Dashboard" at bounding box center [460, 26] width 75 height 43
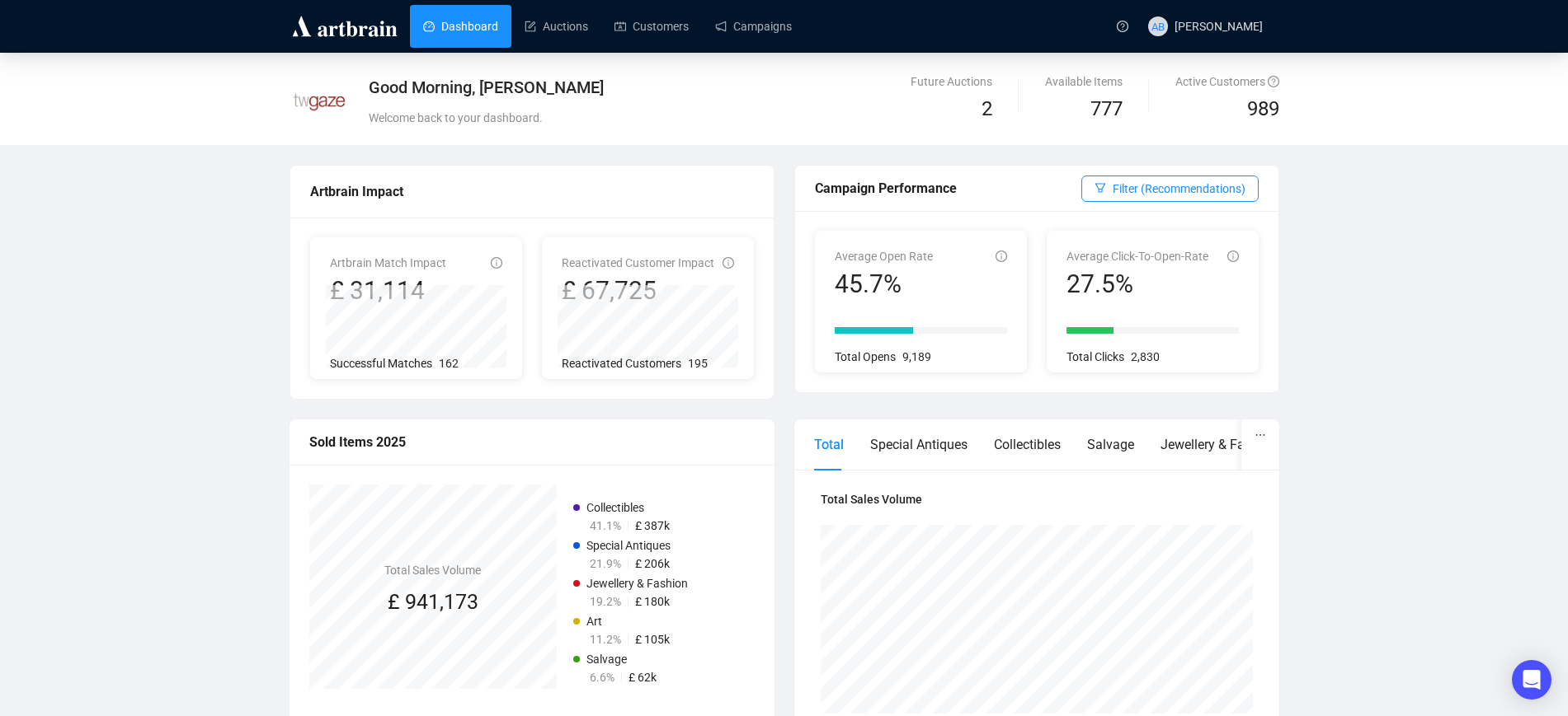
click at [693, 259] on span "Reactivated Customer Impact" at bounding box center [638, 263] width 152 height 13
click at [729, 358] on div "070825 Sound and Vision - 070825 Sound and Vision 1,151" at bounding box center [650, 346] width 176 height 62
click at [726, 265] on icon "info-circle" at bounding box center [728, 263] width 12 height 12
click at [667, 259] on span "Reactivated Customer Impact" at bounding box center [638, 263] width 152 height 13
click at [728, 338] on li "070825 Sound and Vision - 070825 Sound and Vision 1,151" at bounding box center [649, 339] width 160 height 33
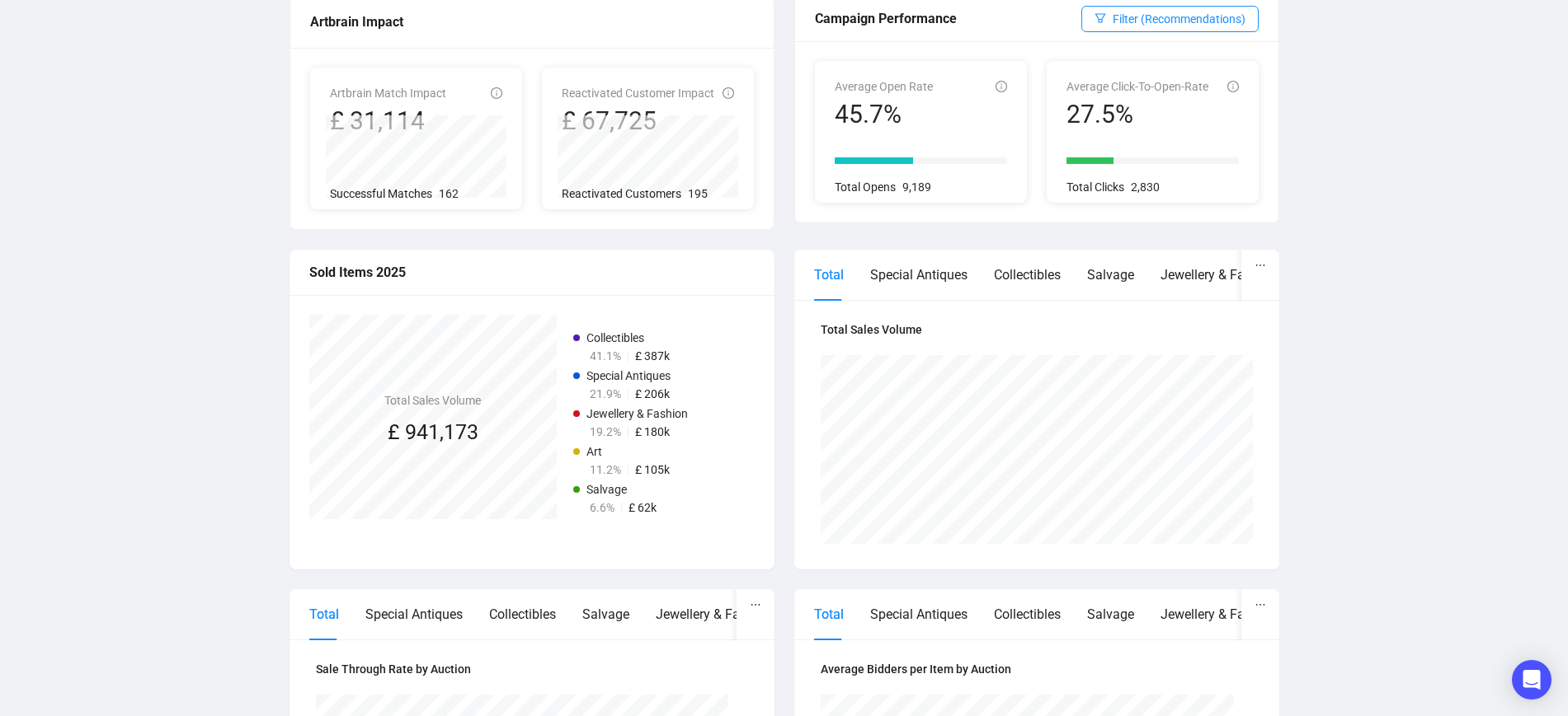
scroll to position [206, 0]
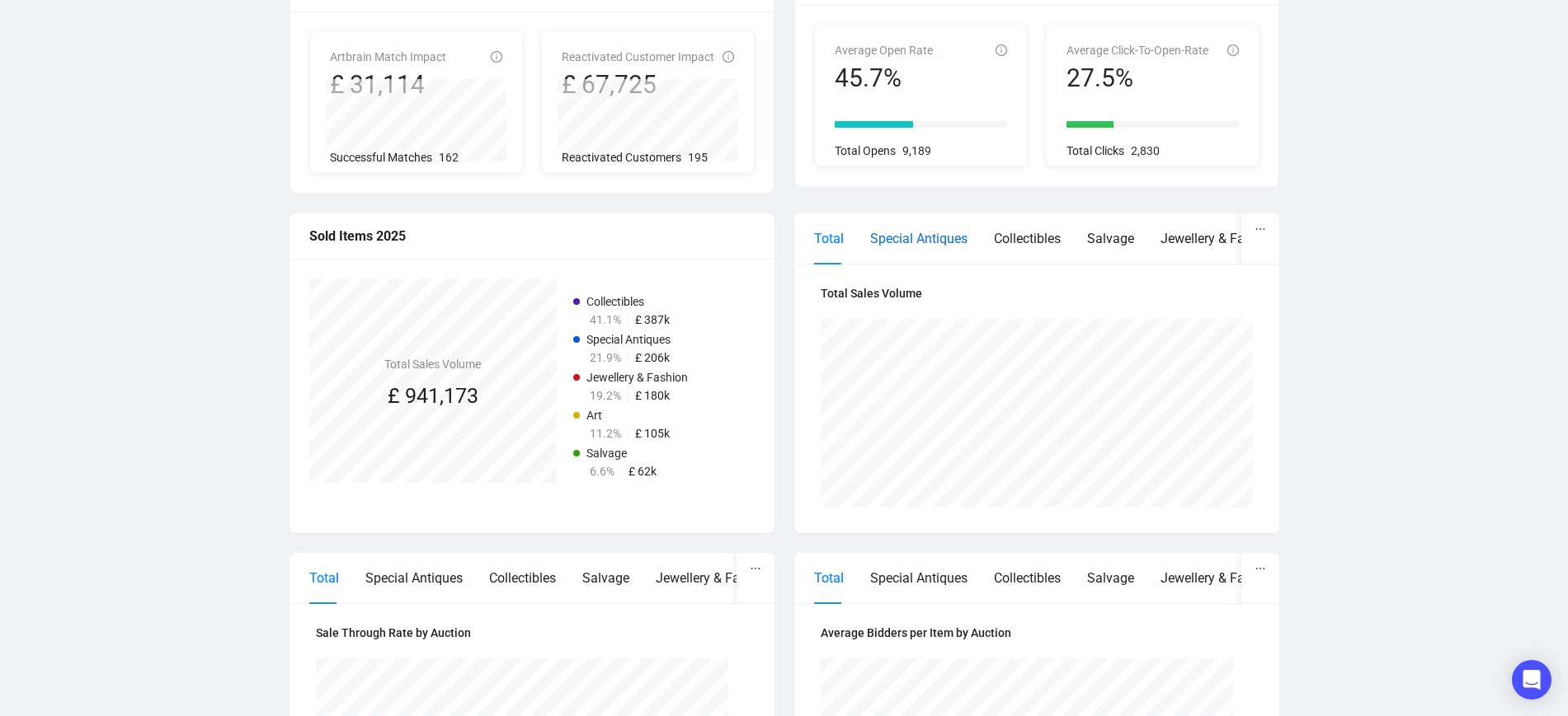
click at [946, 246] on div "Special Antiques" at bounding box center [918, 239] width 97 height 21
click at [1027, 237] on div "Collectibles" at bounding box center [1027, 239] width 67 height 21
click at [1106, 237] on div "Salvage" at bounding box center [1111, 239] width 47 height 21
click at [1164, 237] on div "Jewellery & Fashion" at bounding box center [1218, 239] width 116 height 21
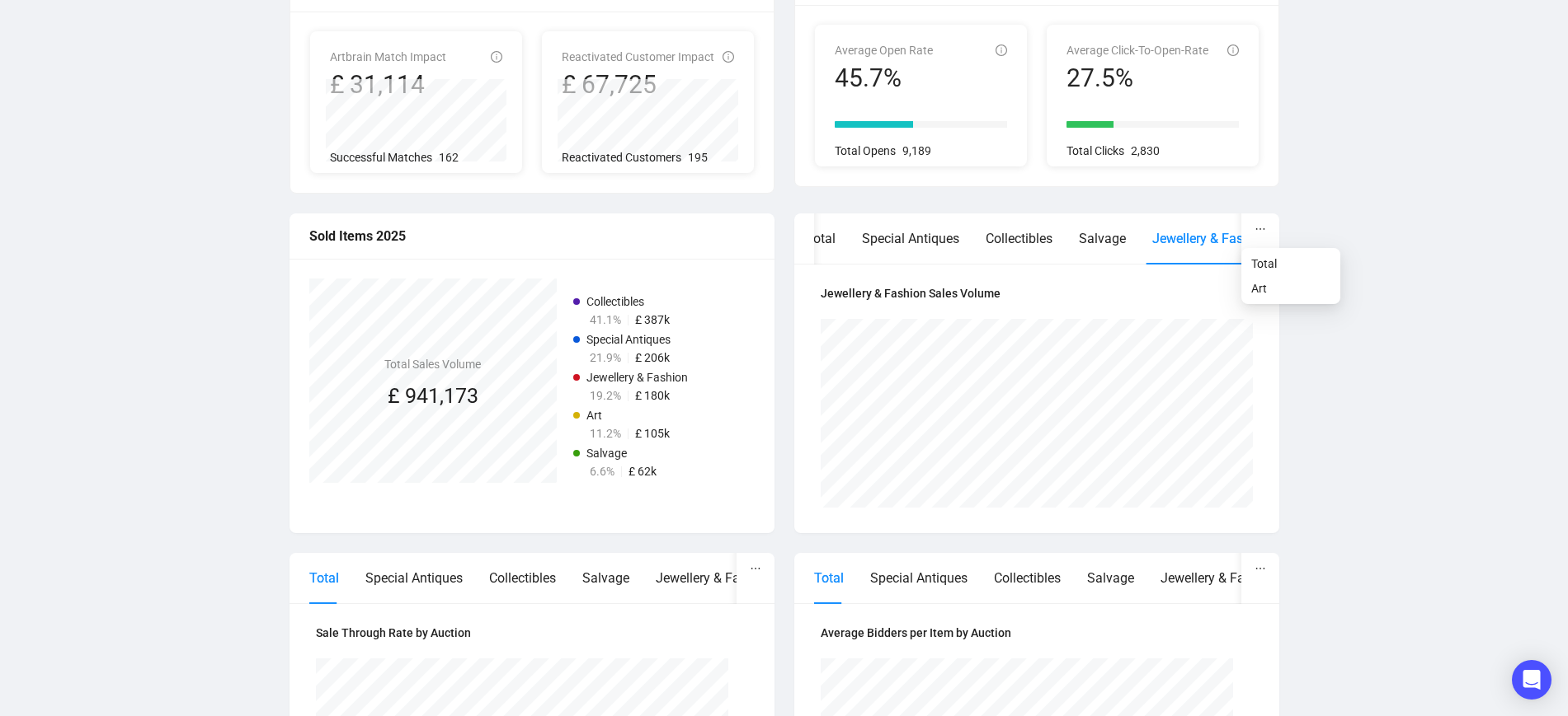
click at [1253, 242] on button "button" at bounding box center [1260, 229] width 38 height 32
click at [828, 242] on div "Total" at bounding box center [820, 239] width 30 height 21
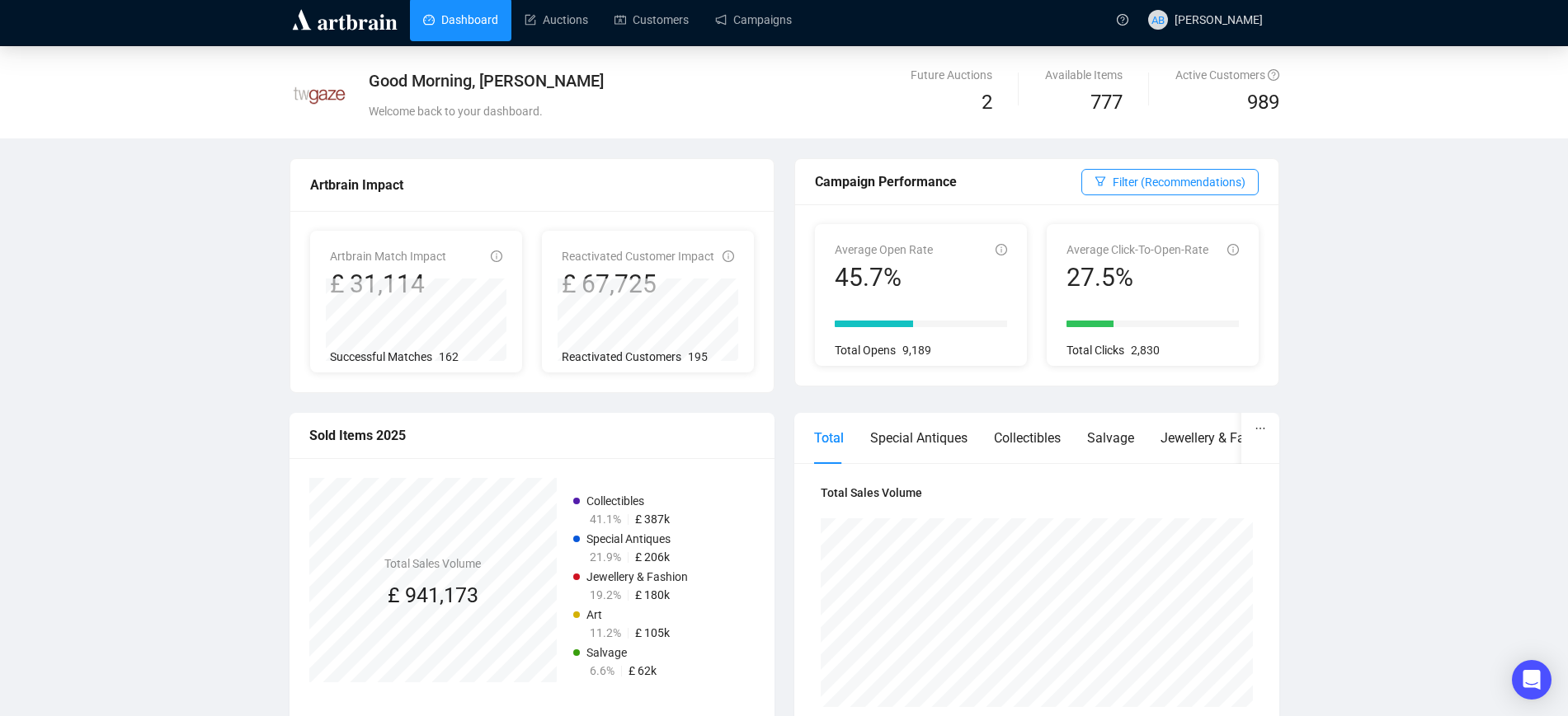
scroll to position [0, 0]
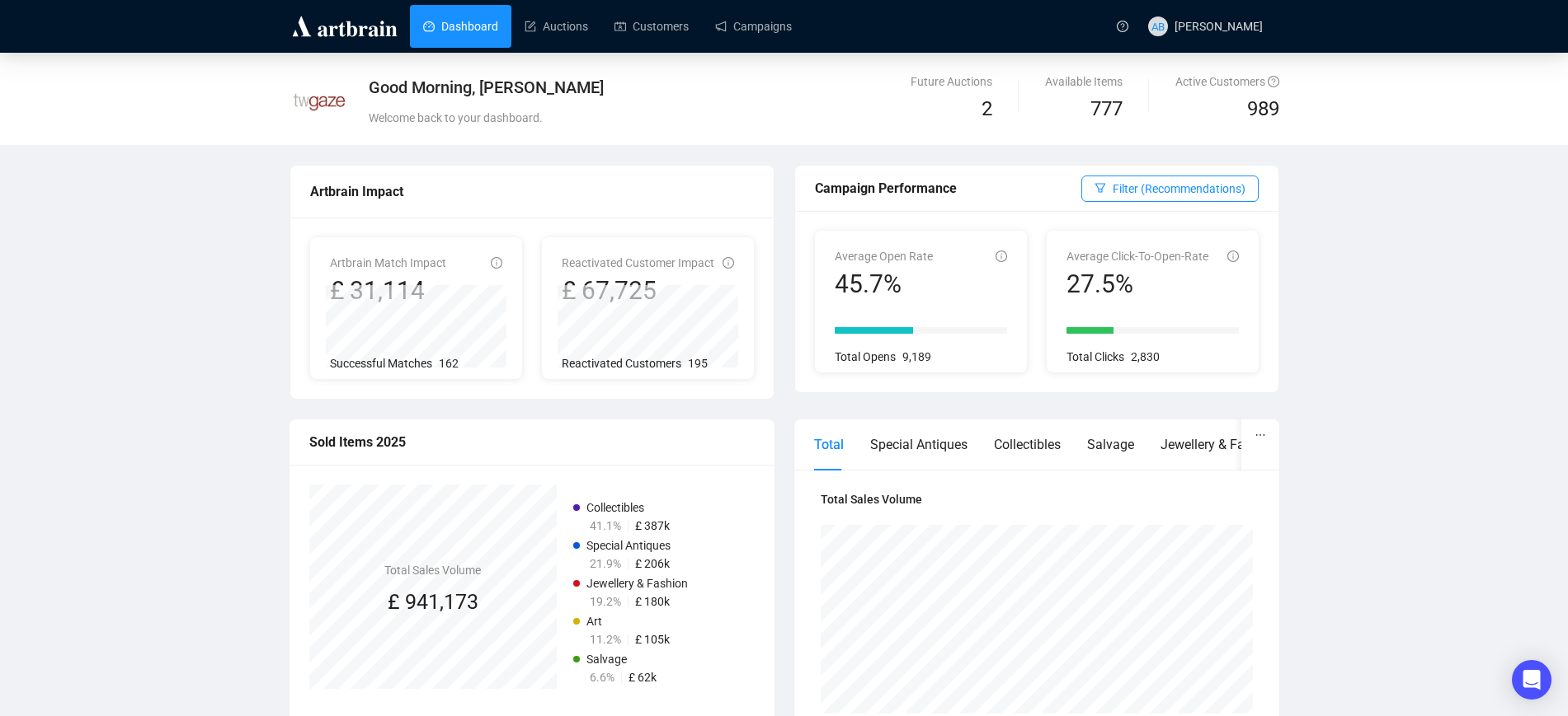
click at [380, 275] on div "£ 31,114" at bounding box center [387, 290] width 116 height 32
click at [377, 261] on span "Artbrain Match Impact" at bounding box center [387, 263] width 116 height 13
click at [428, 271] on div "Artbrain Match Impact" at bounding box center [387, 263] width 116 height 18
click at [1224, 179] on span "Filter (Recommendations)" at bounding box center [1179, 188] width 132 height 18
click at [1120, 224] on span "All" at bounding box center [1118, 224] width 26 height 18
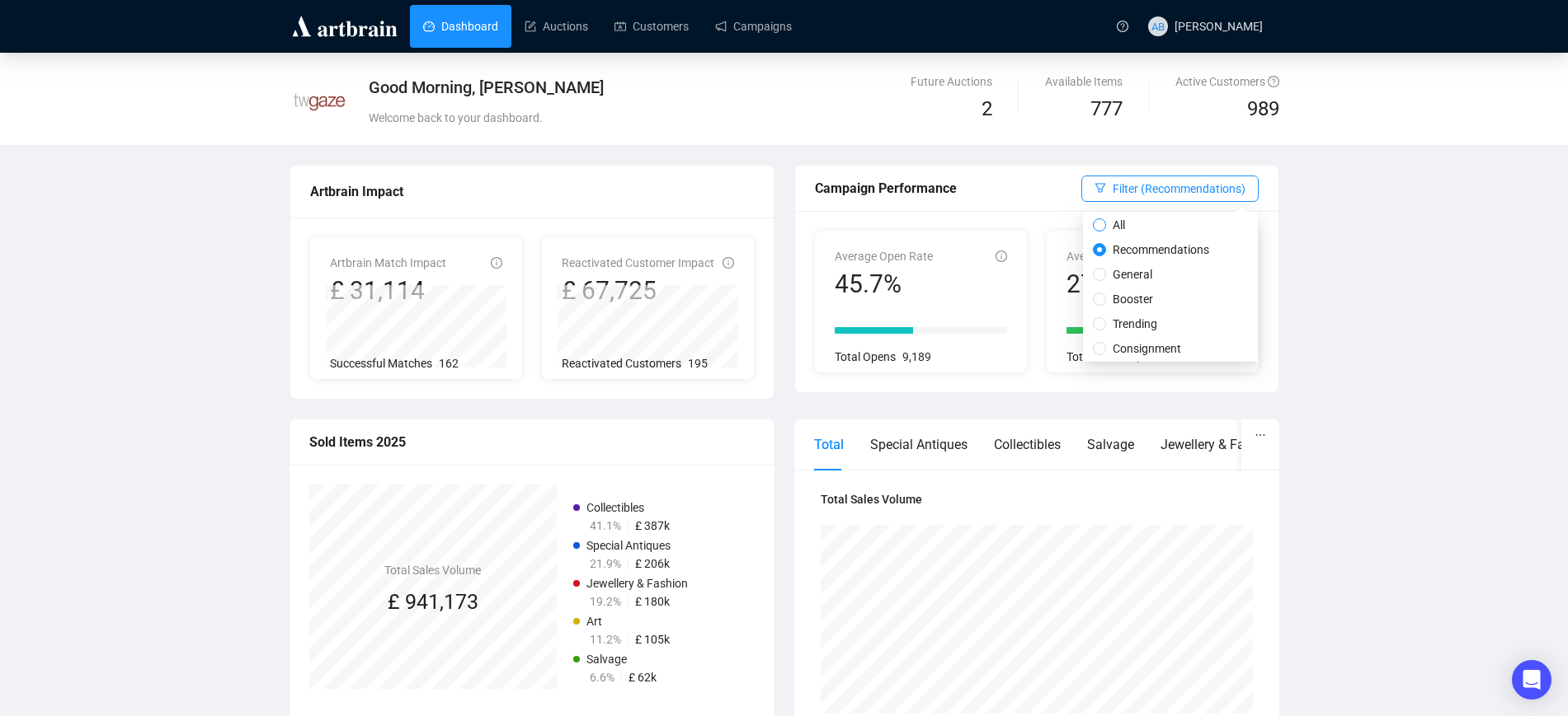
click at [1106, 224] on input "All" at bounding box center [1100, 225] width 13 height 13
radio input "true"
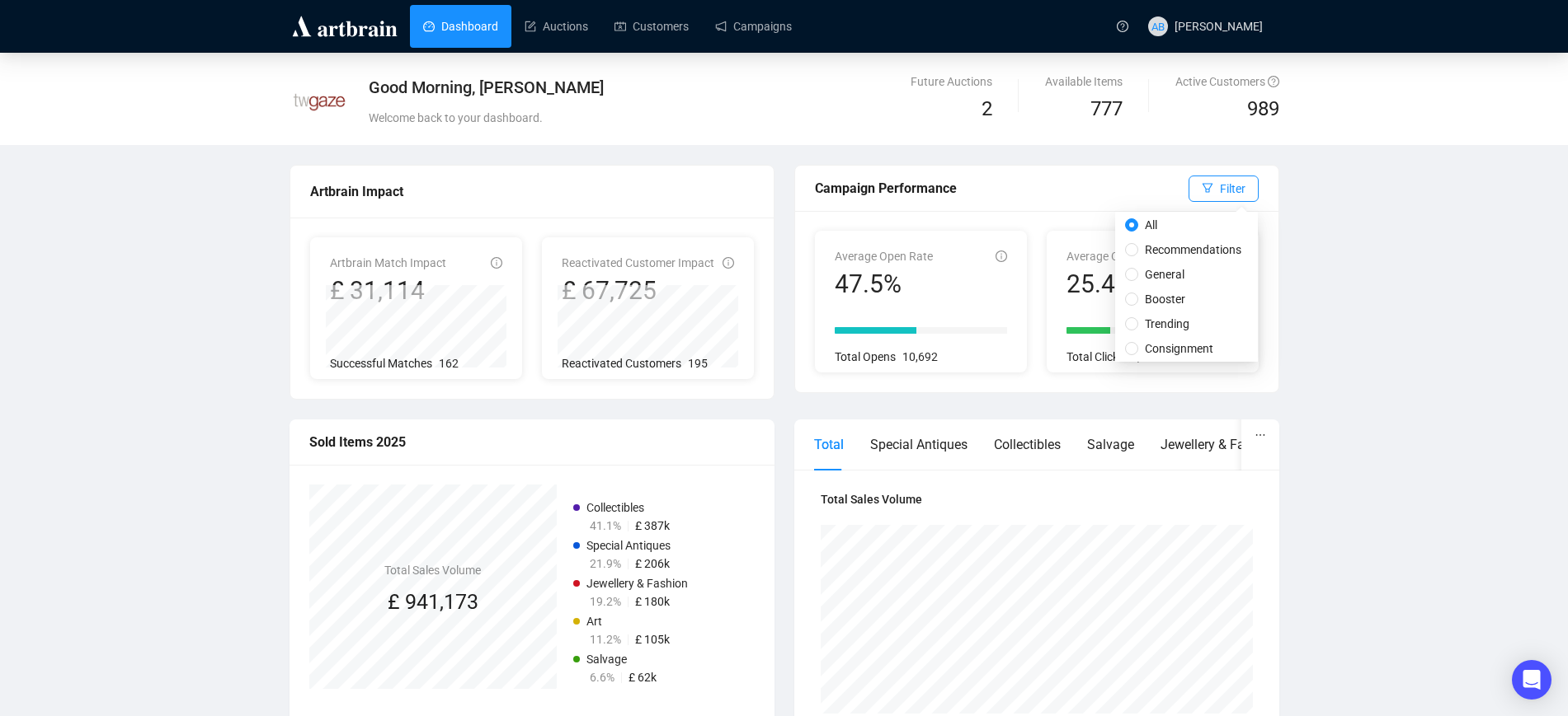
click at [1369, 229] on div "Good Morning, [PERSON_NAME] Welcome back to your dashboard. Future Auctions 2 A…" at bounding box center [784, 716] width 1568 height 1327
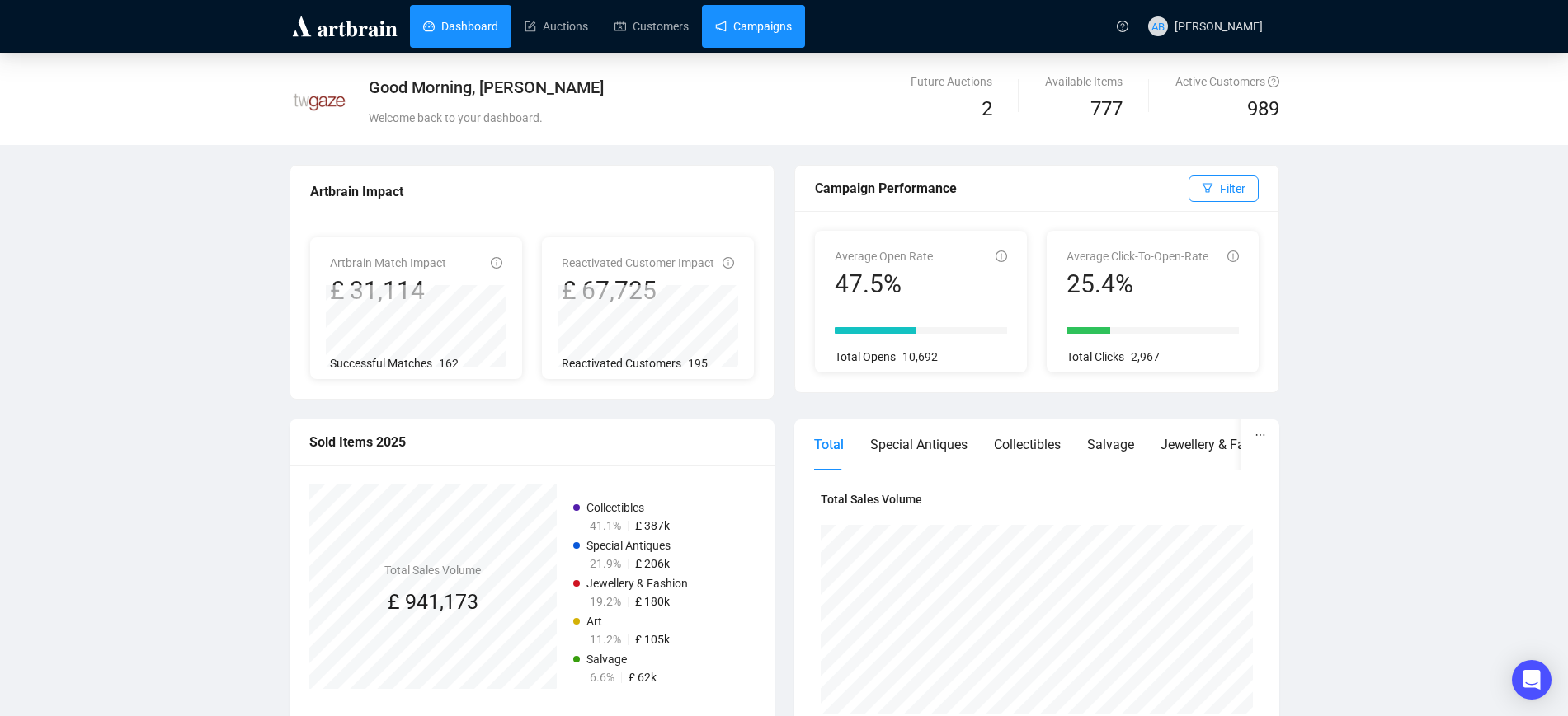
click at [772, 22] on link "Campaigns" at bounding box center [754, 26] width 77 height 43
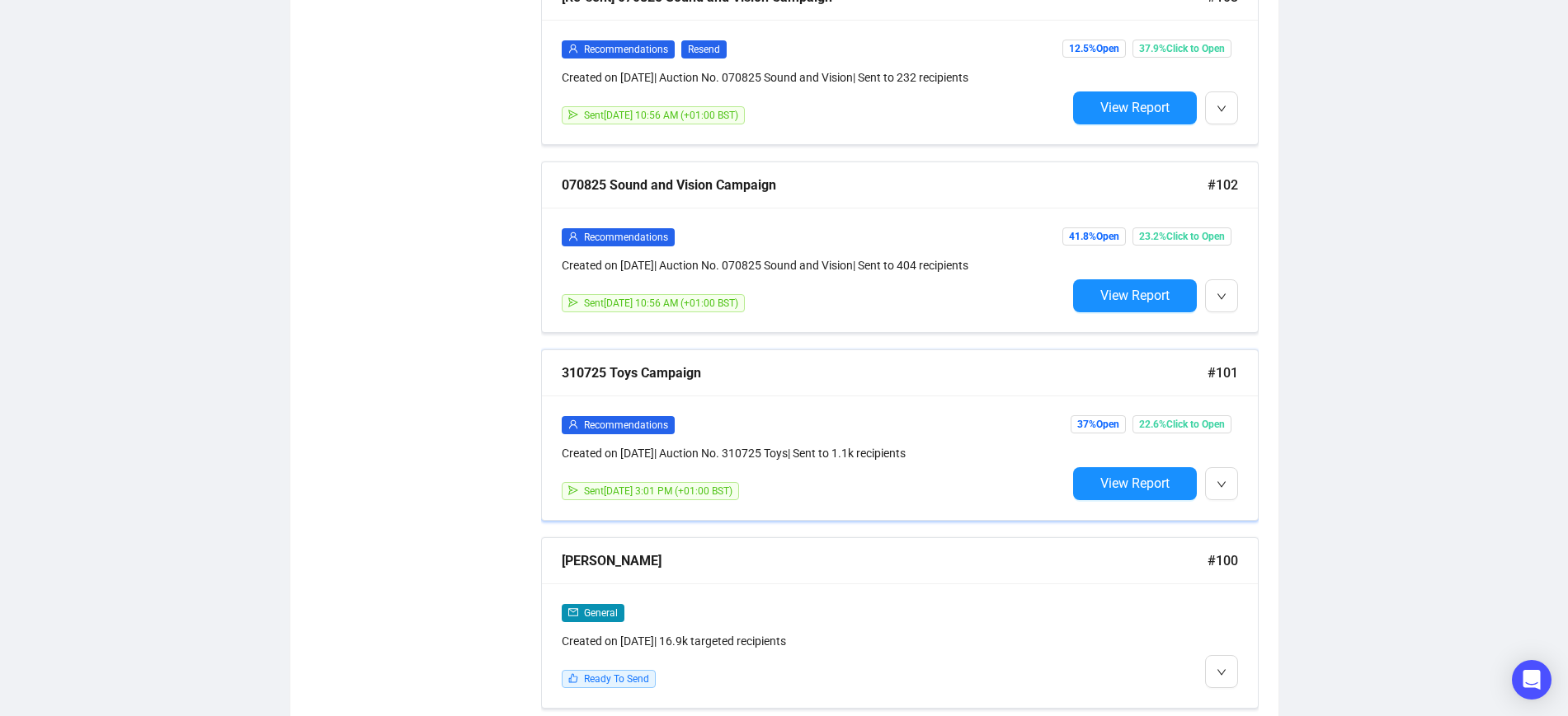
scroll to position [835, 0]
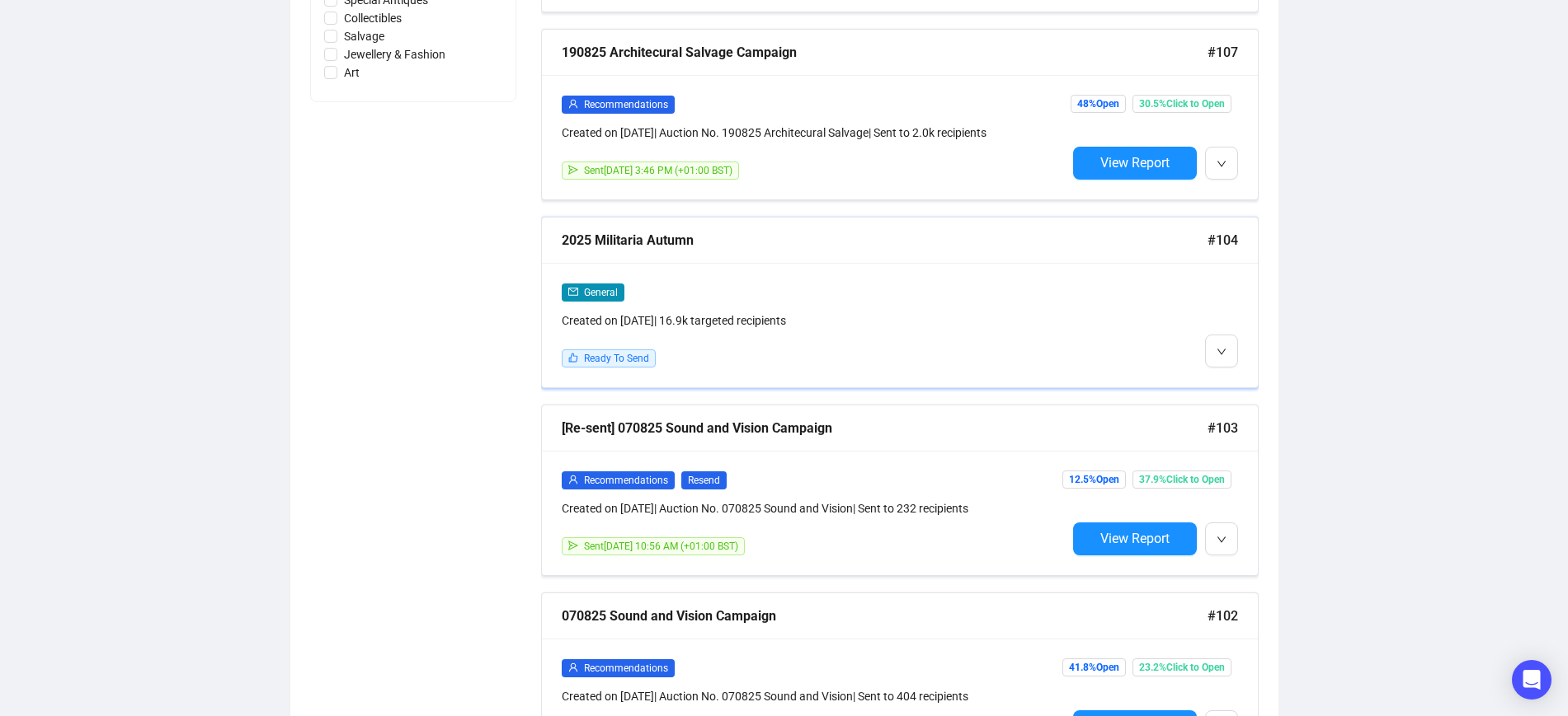
click at [692, 233] on div "2025 Militaria Autumn" at bounding box center [884, 241] width 645 height 21
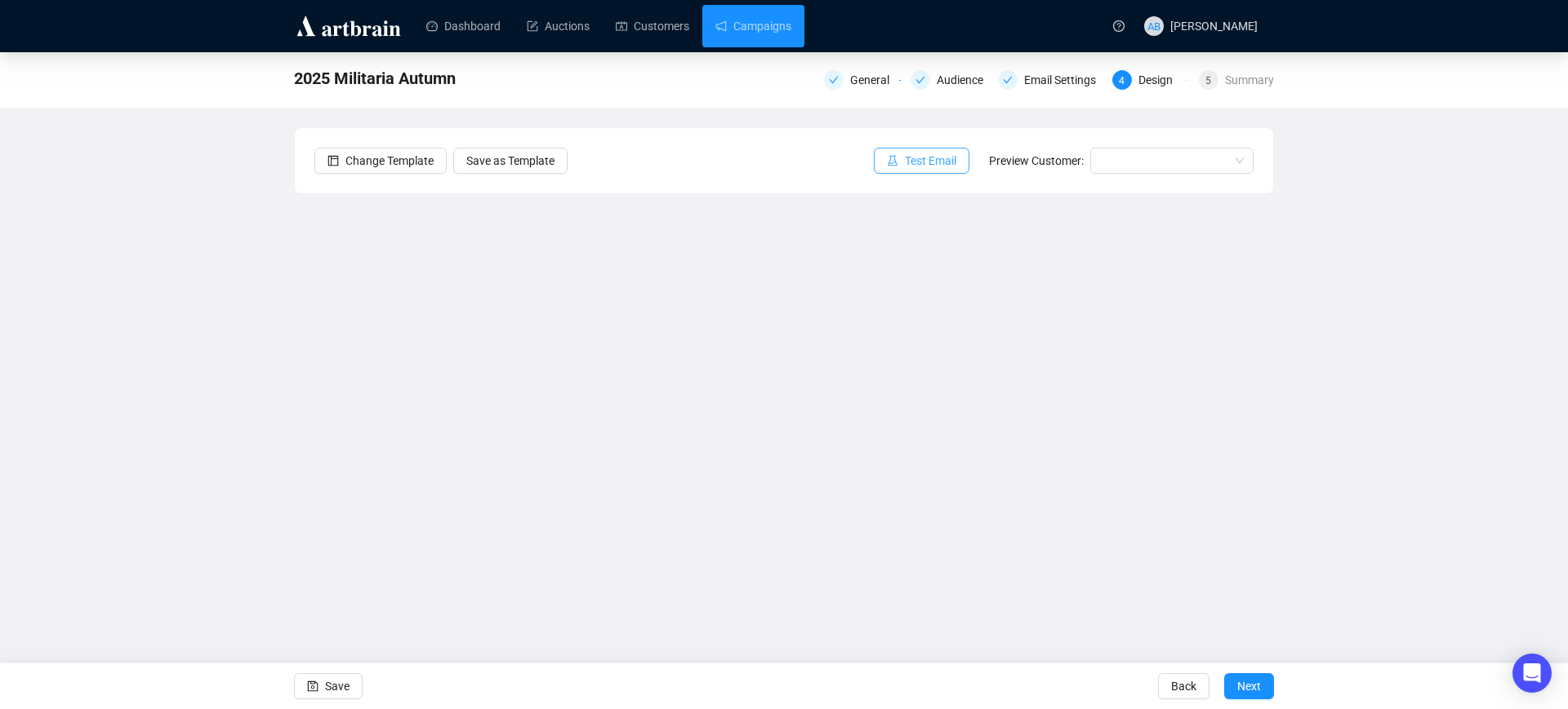
click at [896, 160] on icon "experiment" at bounding box center [893, 160] width 11 height 11
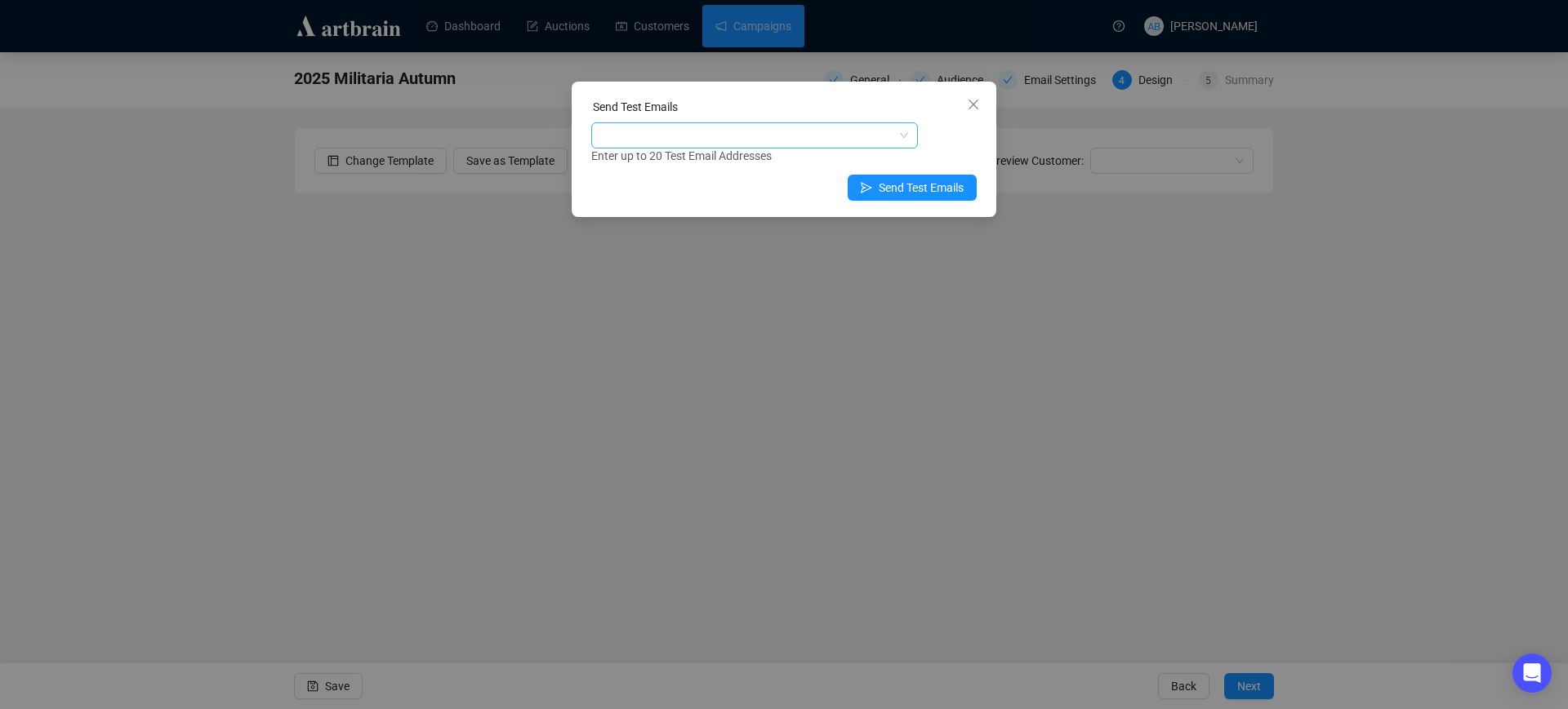
click at [905, 137] on div at bounding box center [755, 136] width 327 height 27
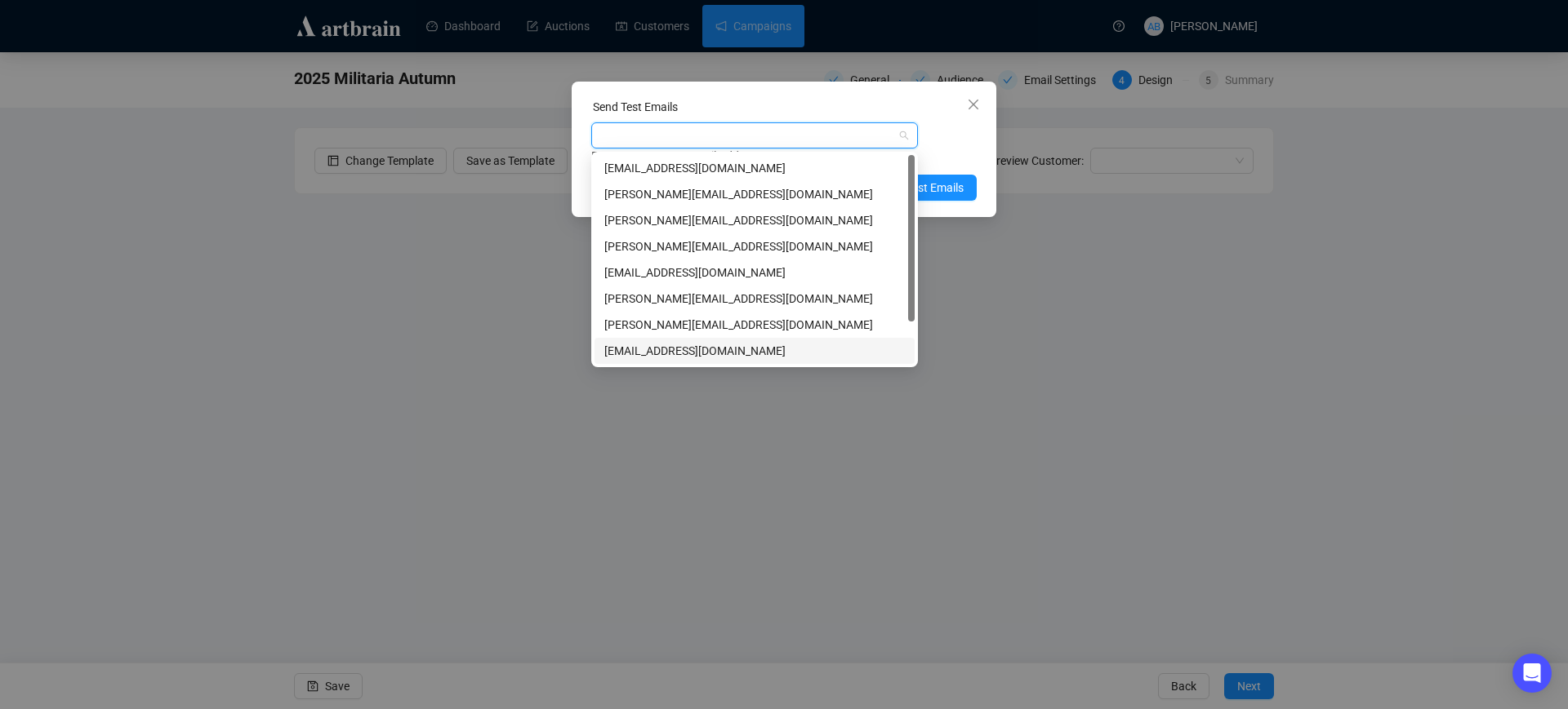
click at [633, 352] on div "[EMAIL_ADDRESS][DOMAIN_NAME]" at bounding box center [754, 350] width 300 height 18
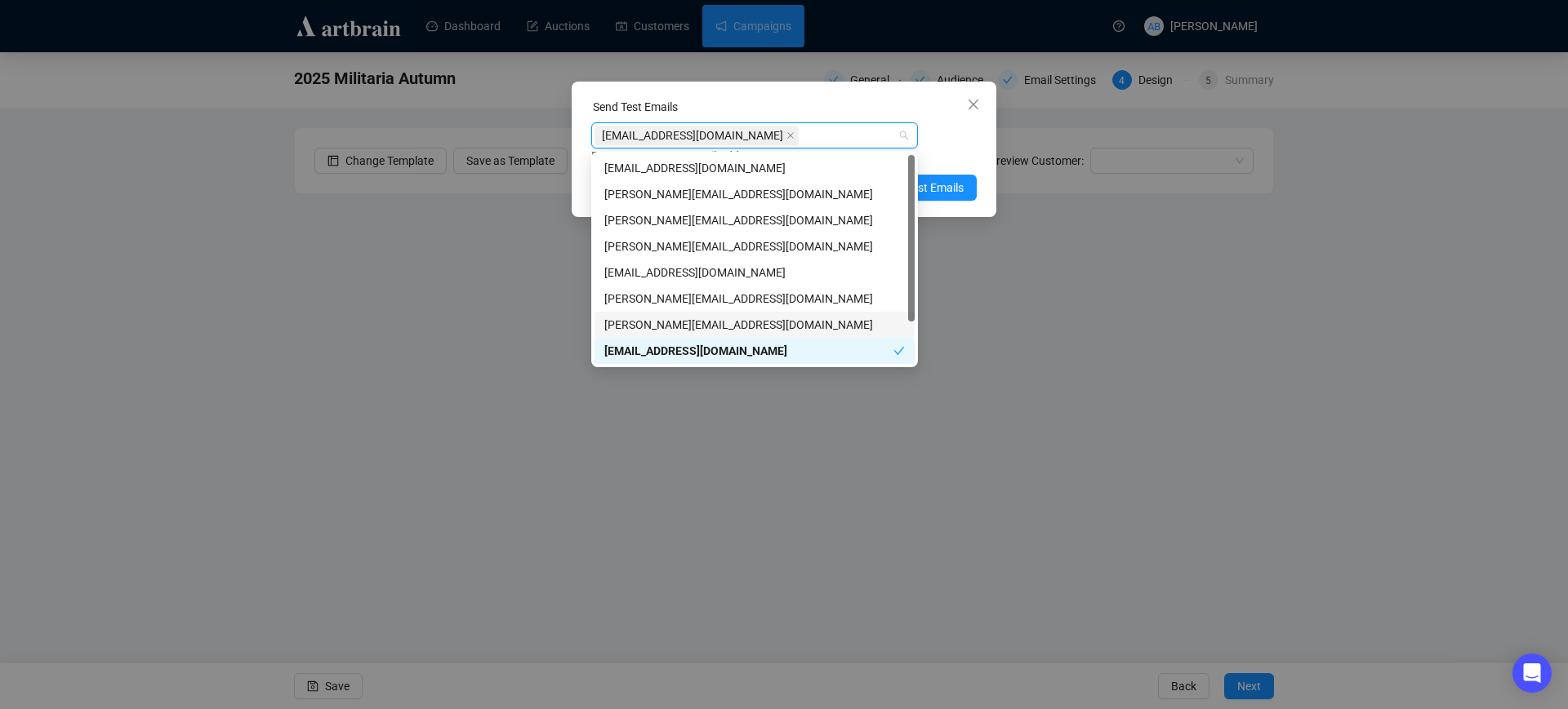
click at [704, 321] on div "[PERSON_NAME][EMAIL_ADDRESS][DOMAIN_NAME]" at bounding box center [754, 325] width 300 height 18
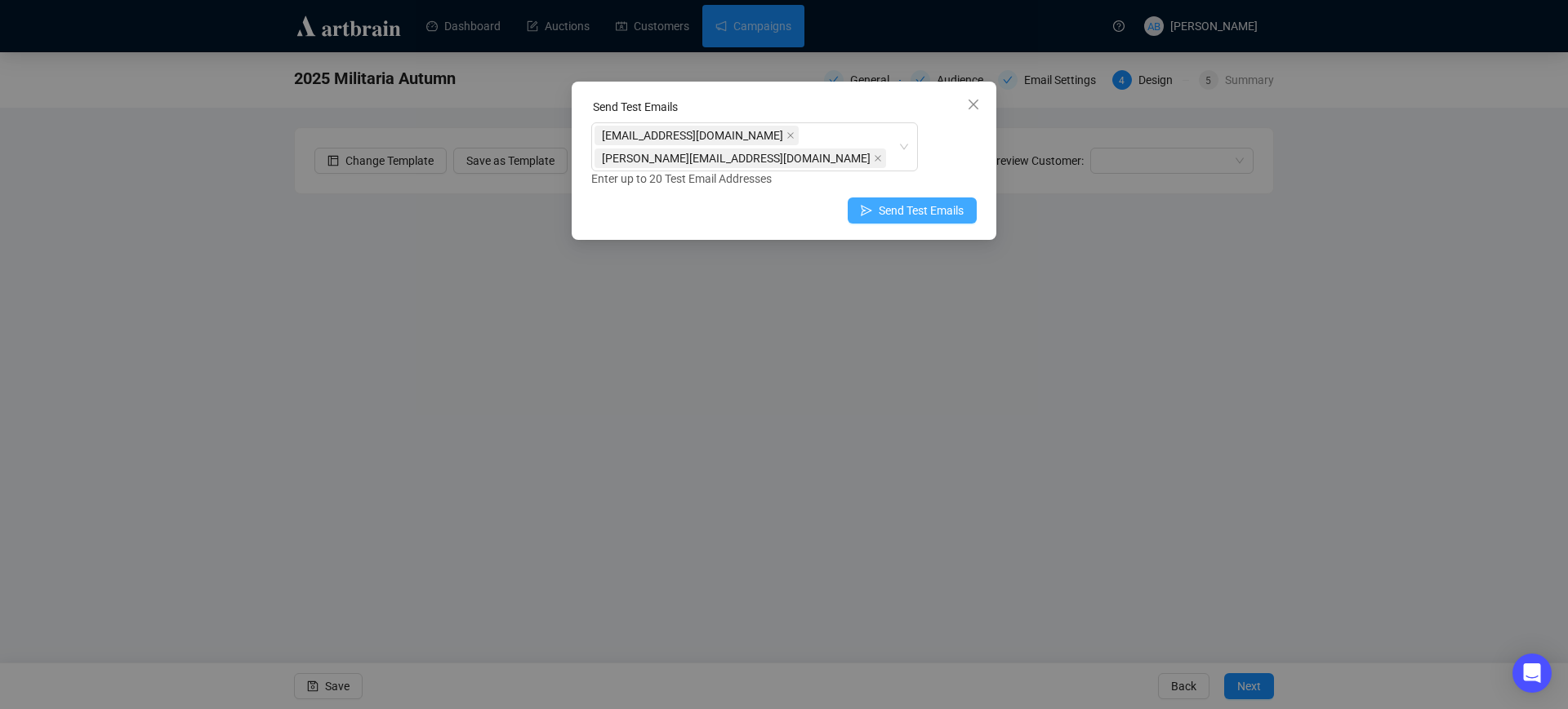
click at [958, 218] on span "Send Test Emails" at bounding box center [920, 210] width 85 height 18
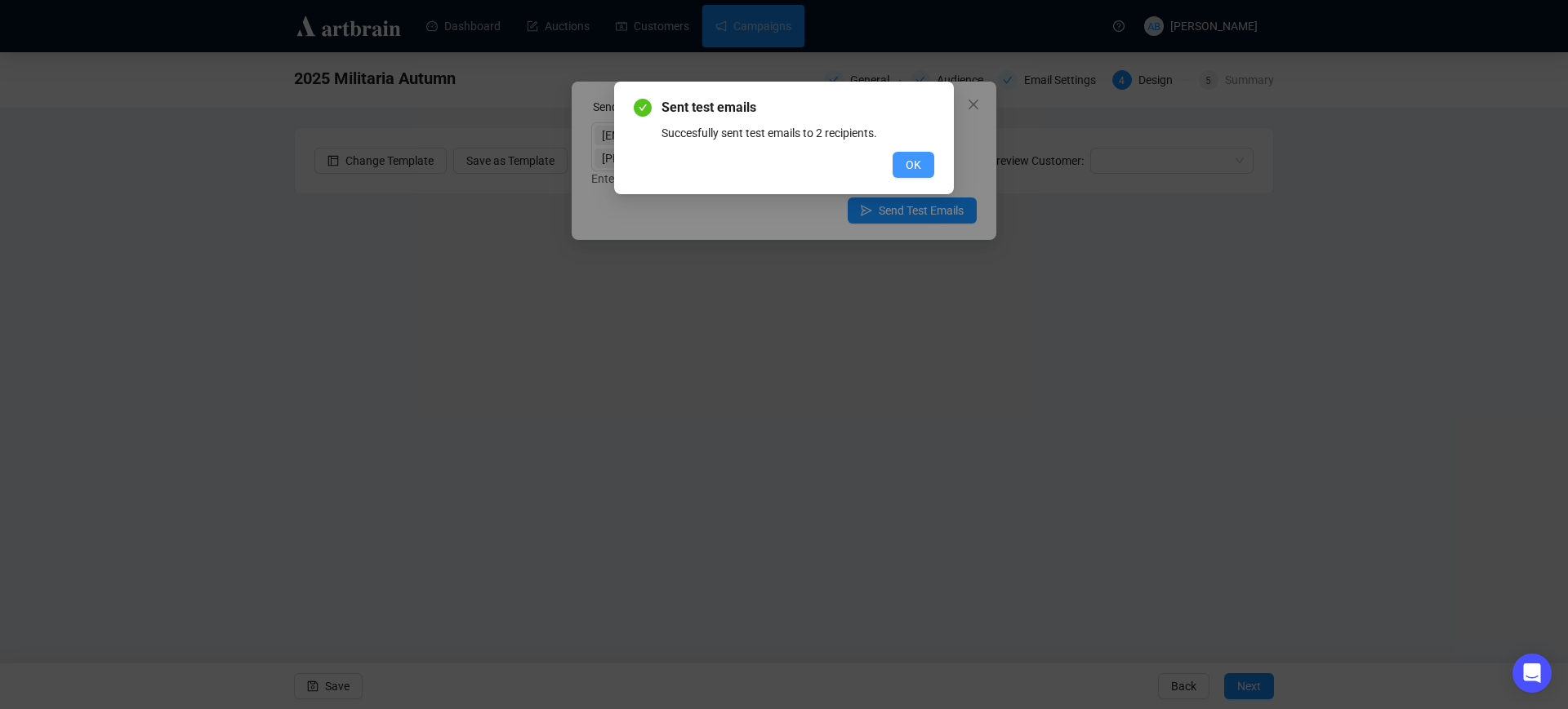
click at [924, 161] on button "OK" at bounding box center [914, 165] width 42 height 27
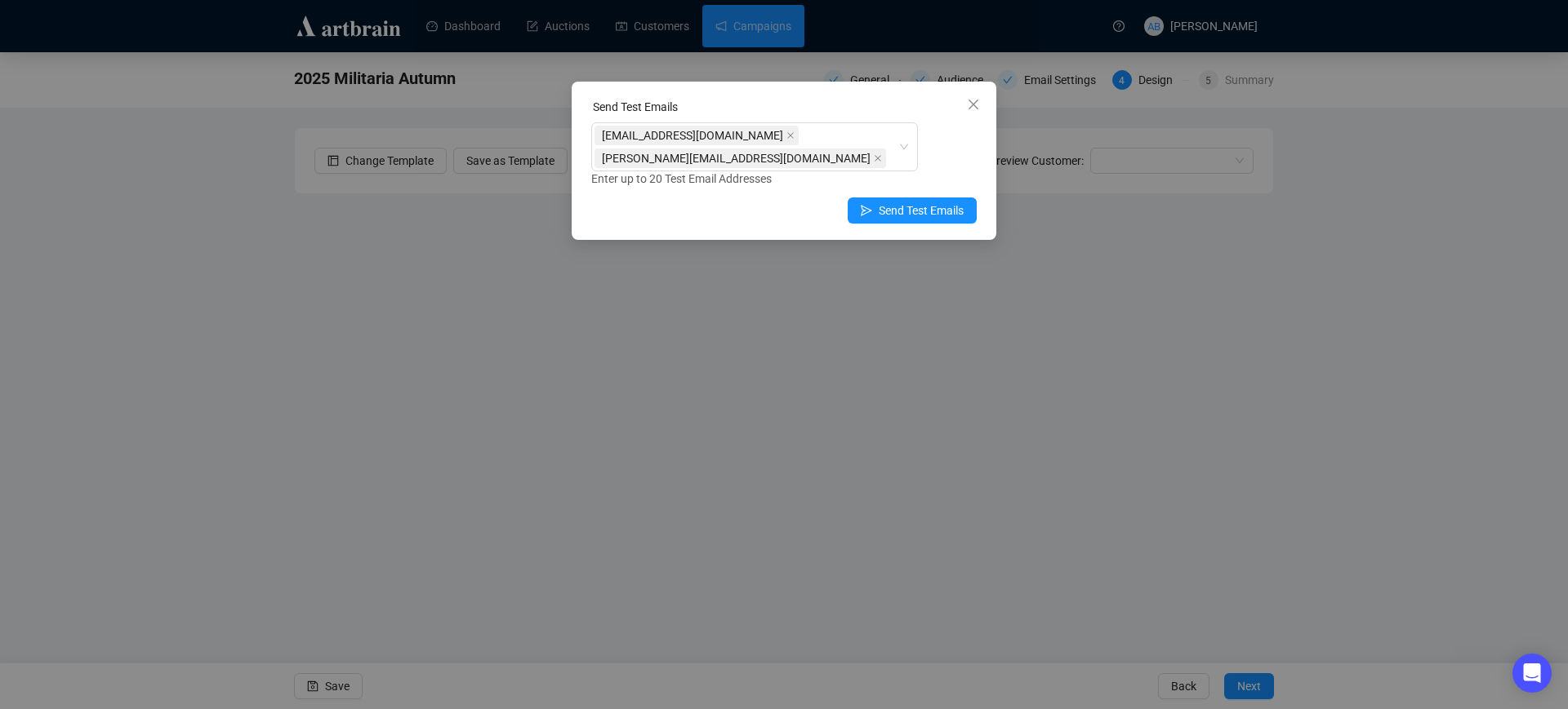
click at [976, 103] on icon "close" at bounding box center [973, 104] width 13 height 13
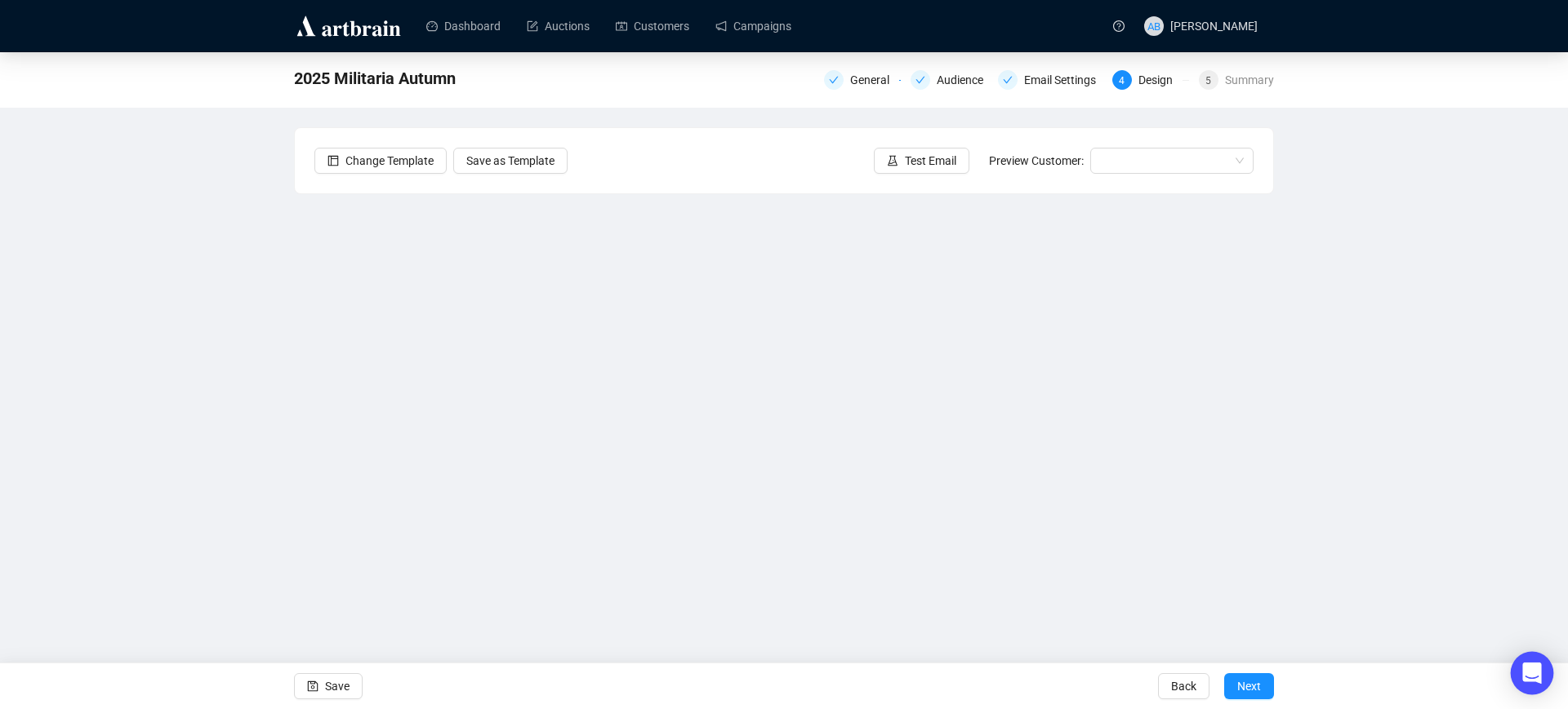
click at [1540, 674] on icon "Open Intercom Messenger" at bounding box center [1532, 673] width 19 height 21
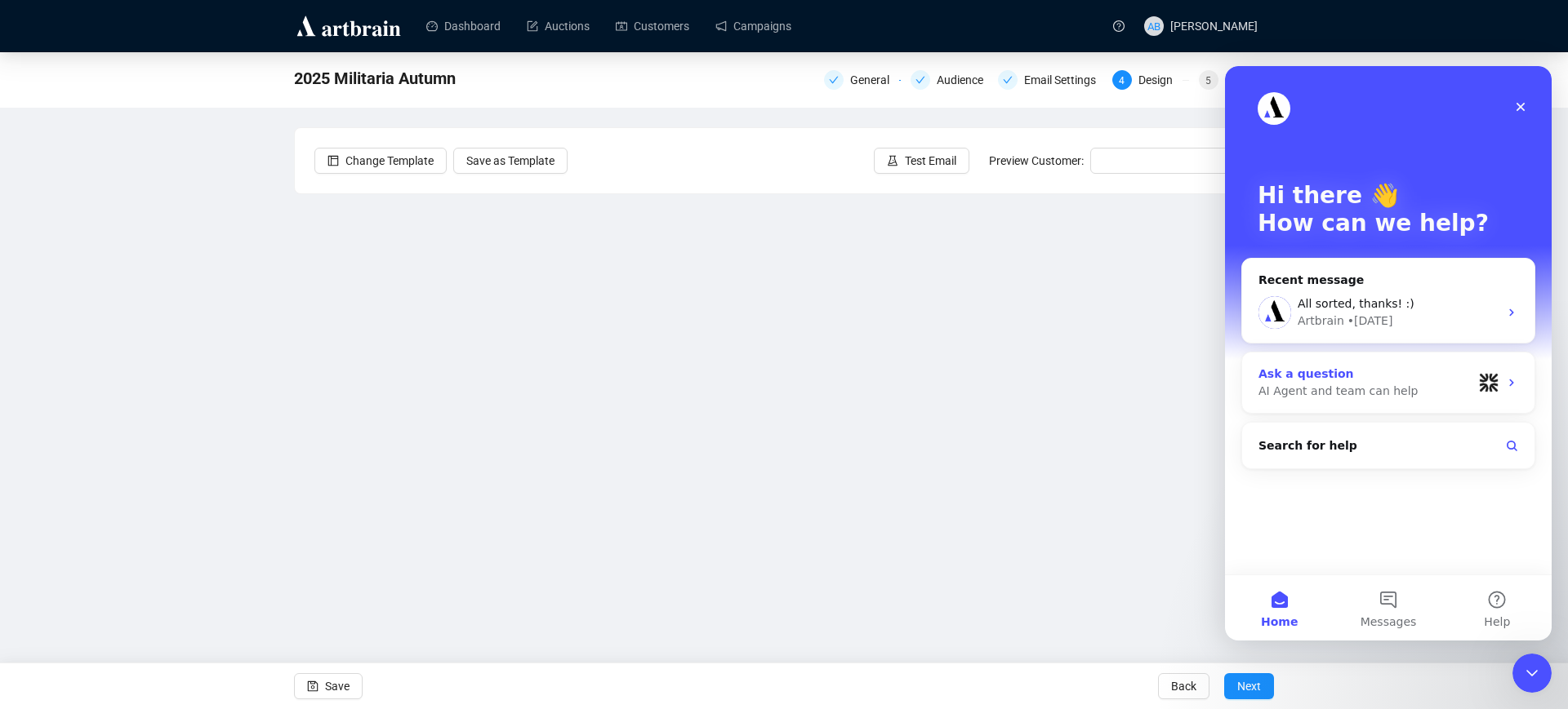
click at [1351, 370] on div "Ask a question" at bounding box center [1365, 374] width 214 height 17
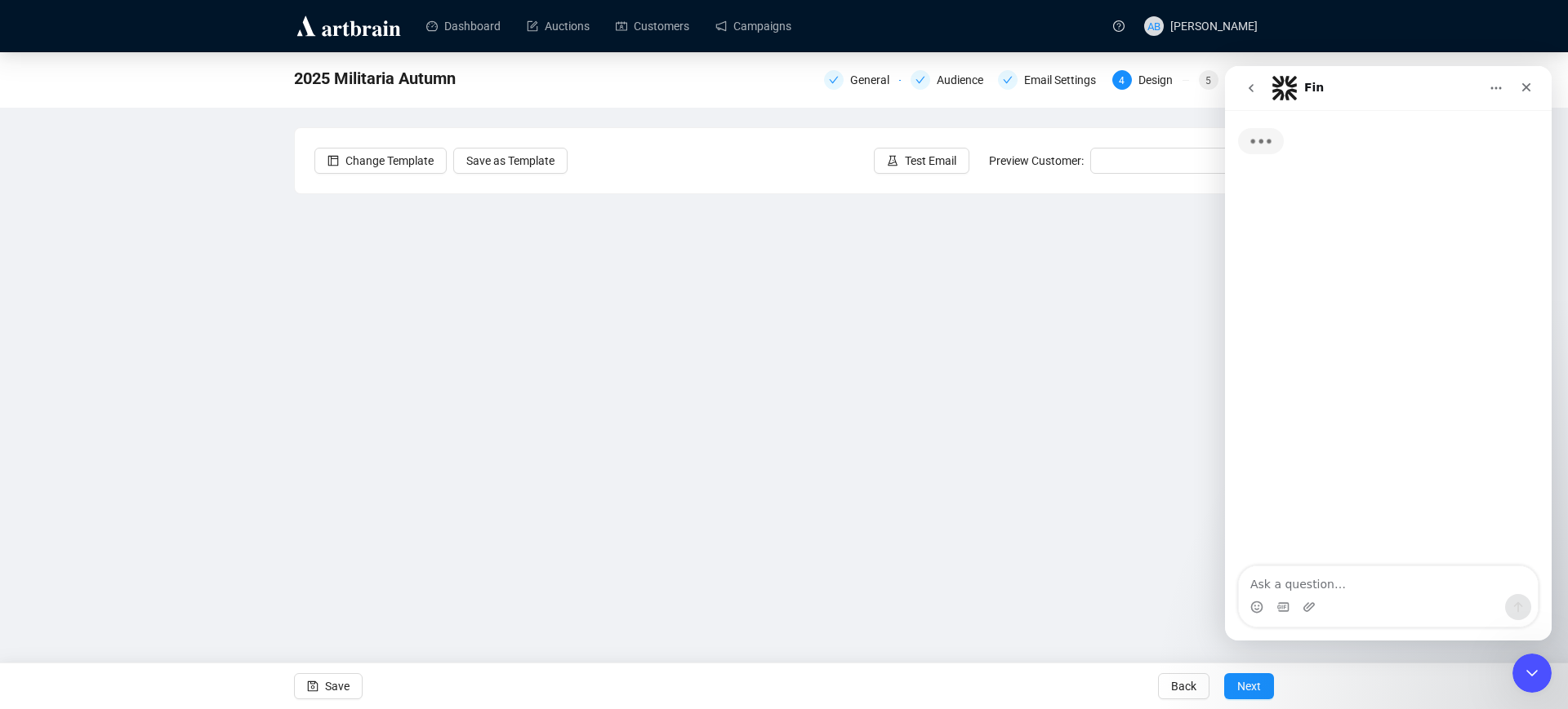
click at [1377, 587] on textarea "Ask a question…" at bounding box center [1389, 580] width 299 height 28
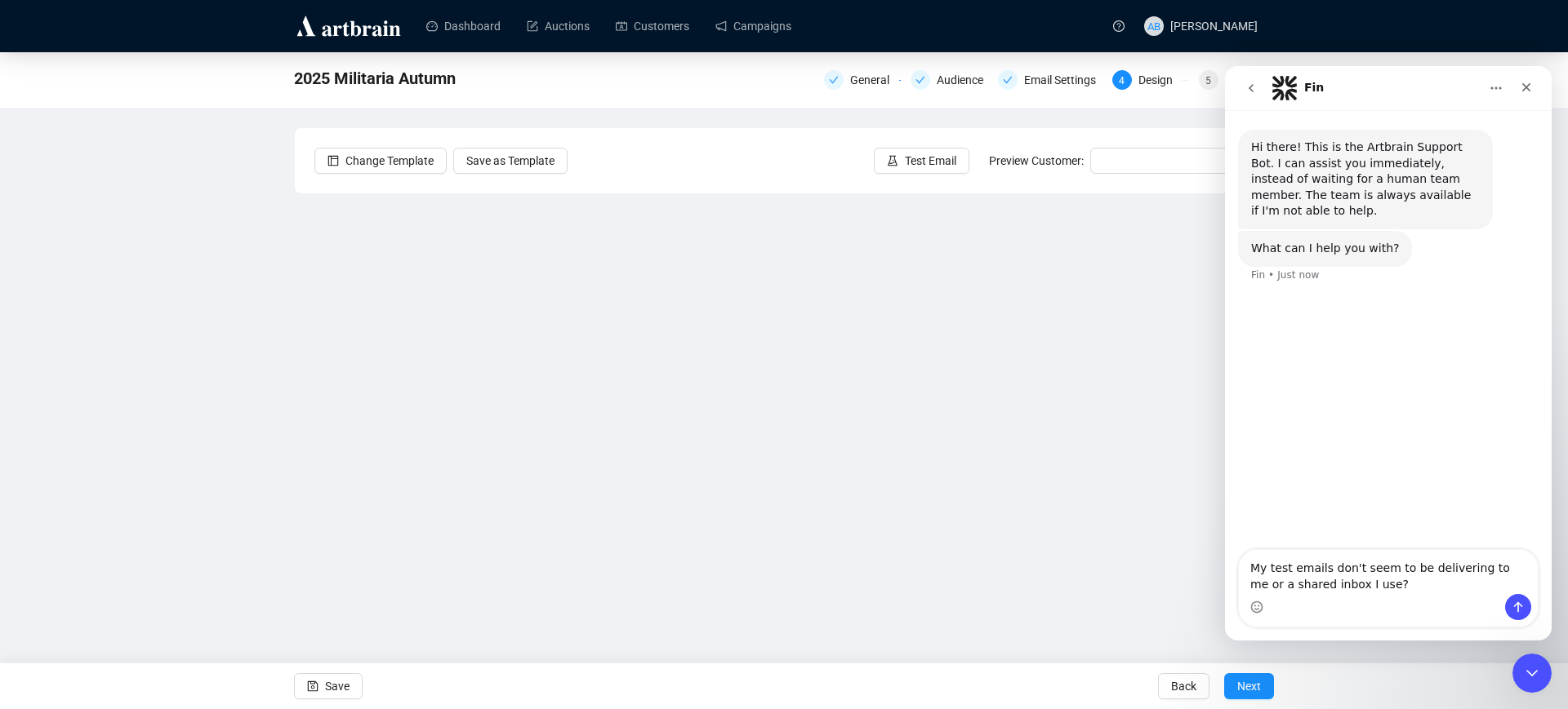
type textarea "My test emails don't seem to be delivering to me or a shared inbox I use?"
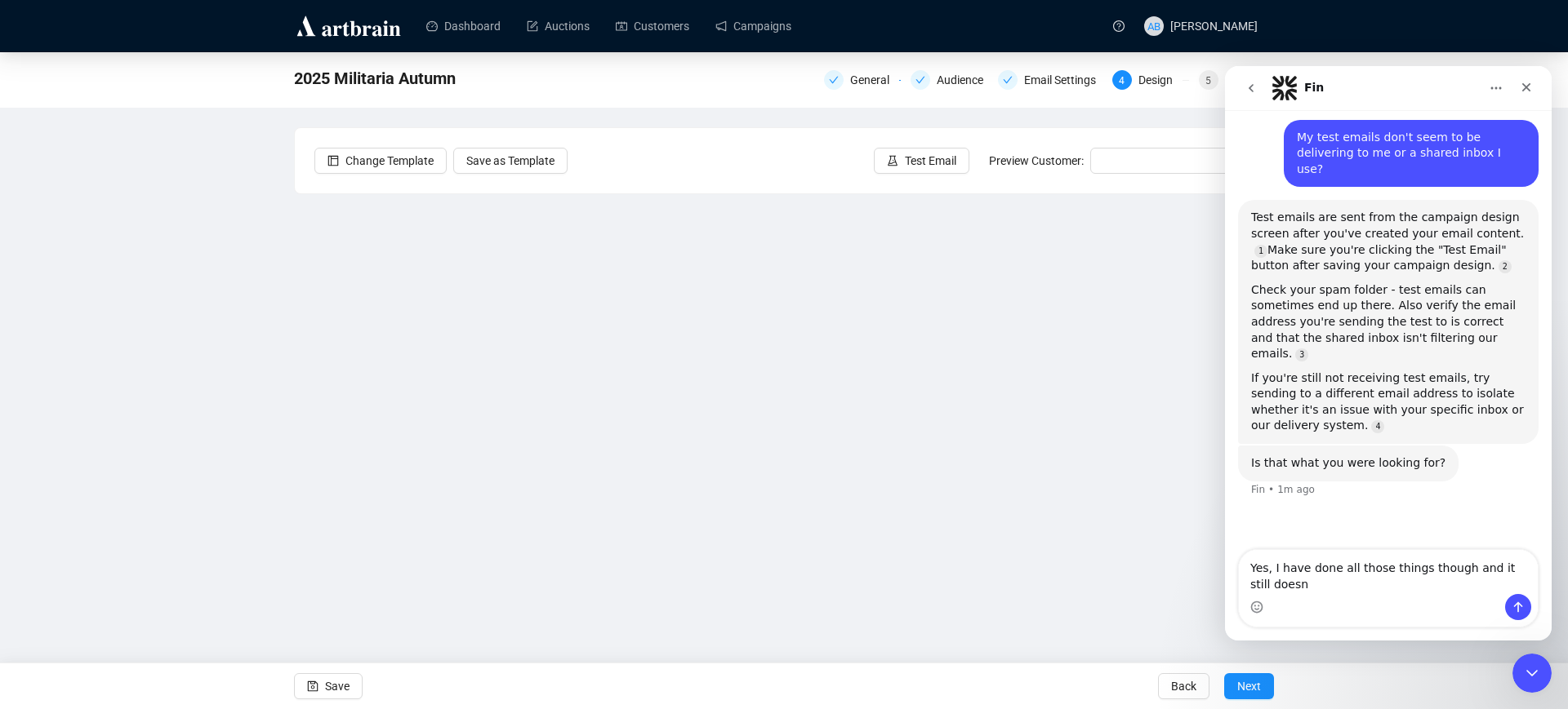
scroll to position [141, 0]
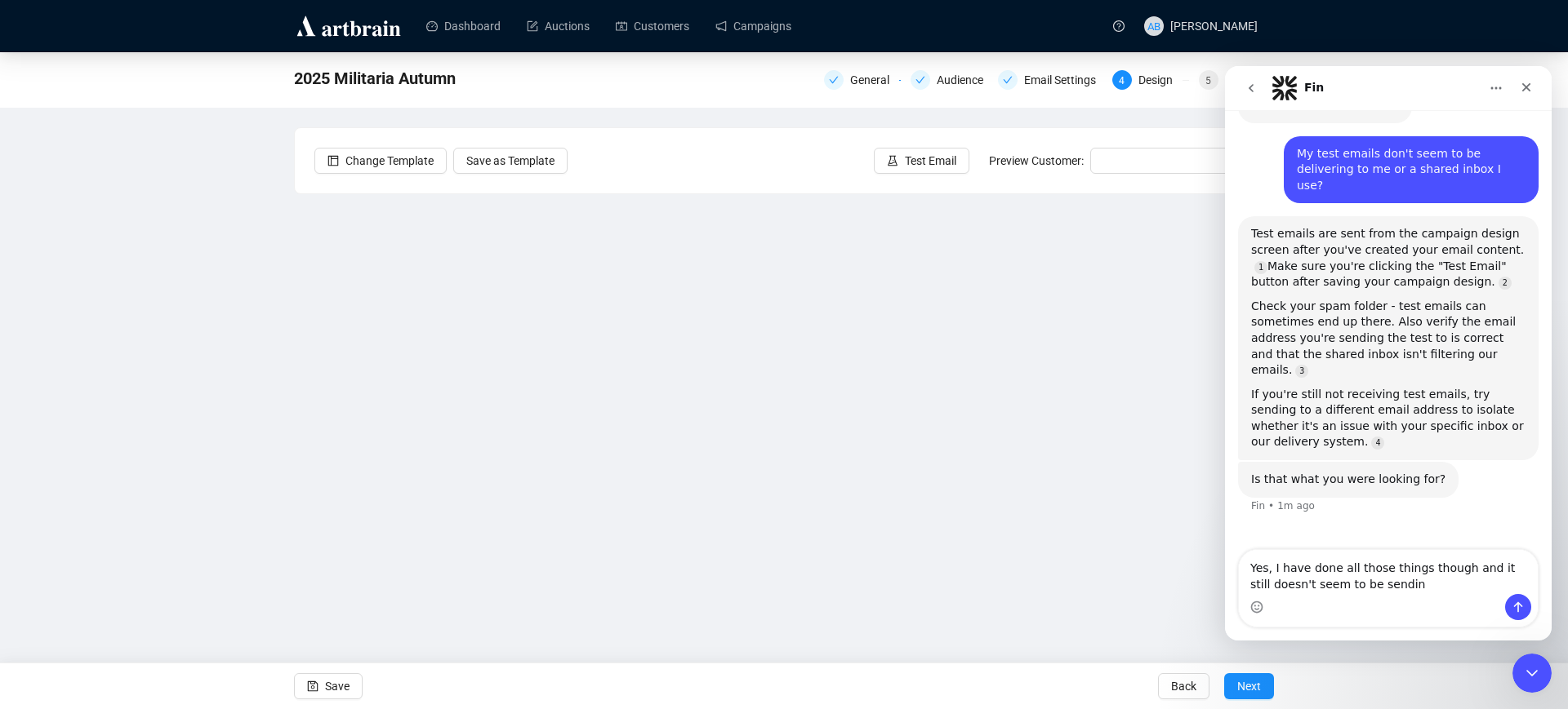
type textarea "Yes, I have done all those things though and it still doesn't seem to be sending"
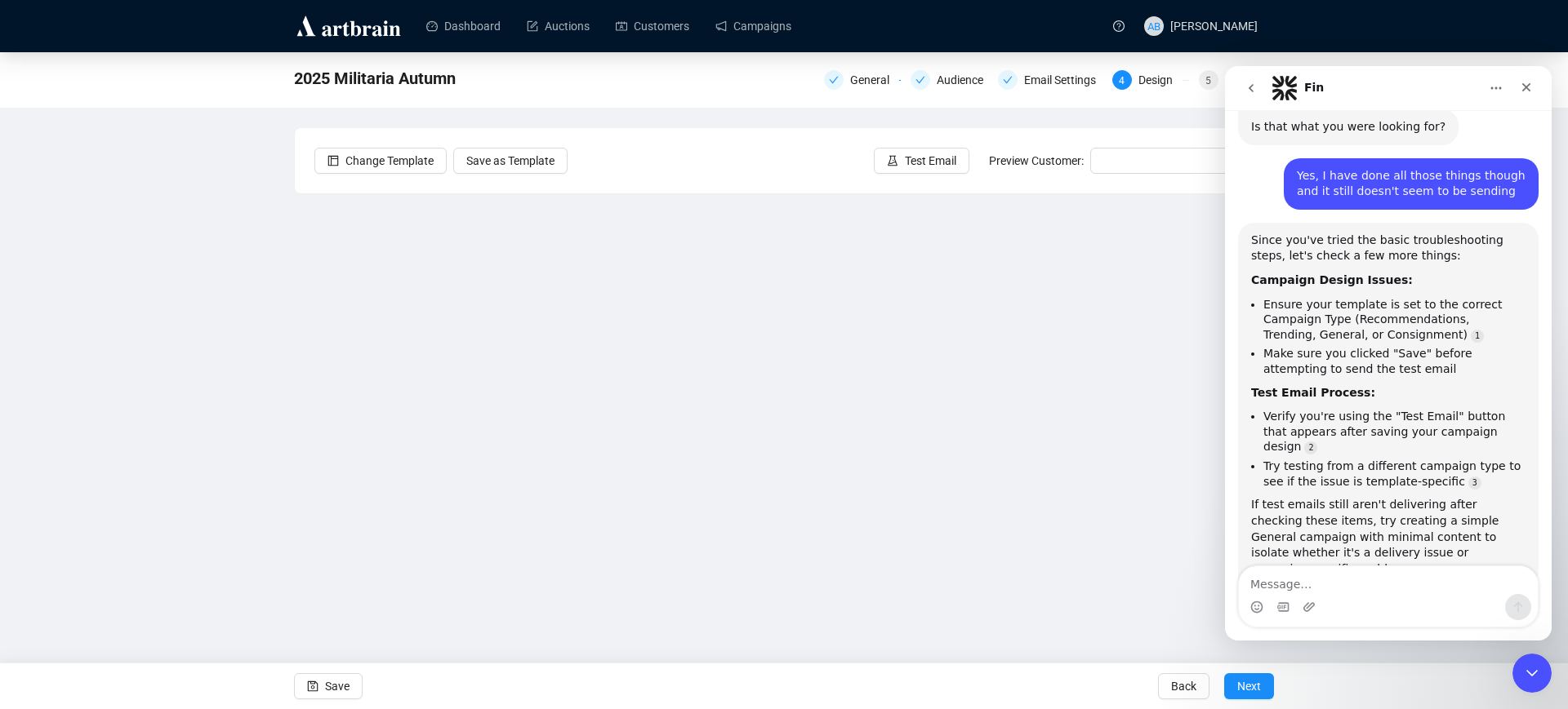
scroll to position [503, 0]
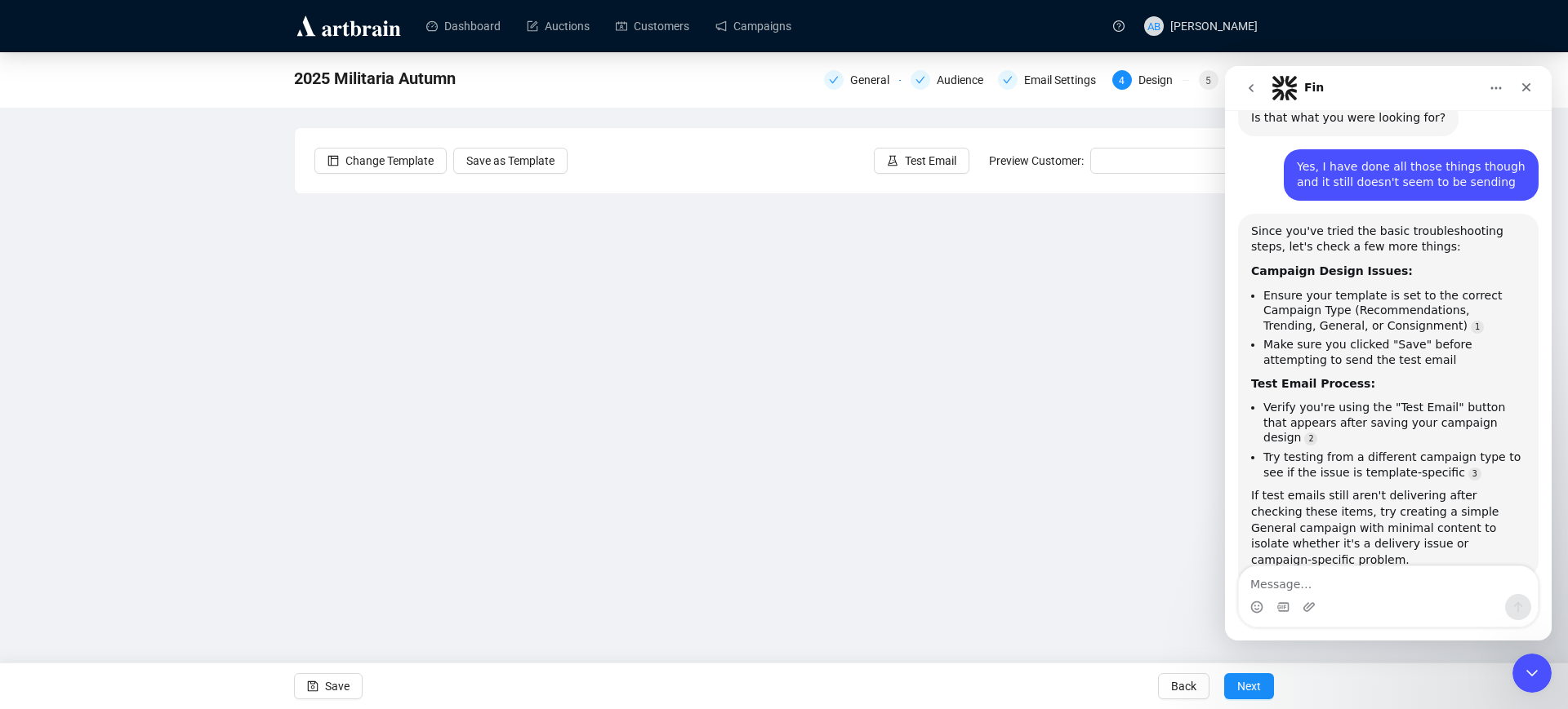
click at [209, 339] on div "2025 Militaria Autumn General Audience Email Settings 4 Design 5 Summary Change…" at bounding box center [784, 343] width 1568 height 582
click at [335, 685] on span "Save" at bounding box center [337, 686] width 25 height 46
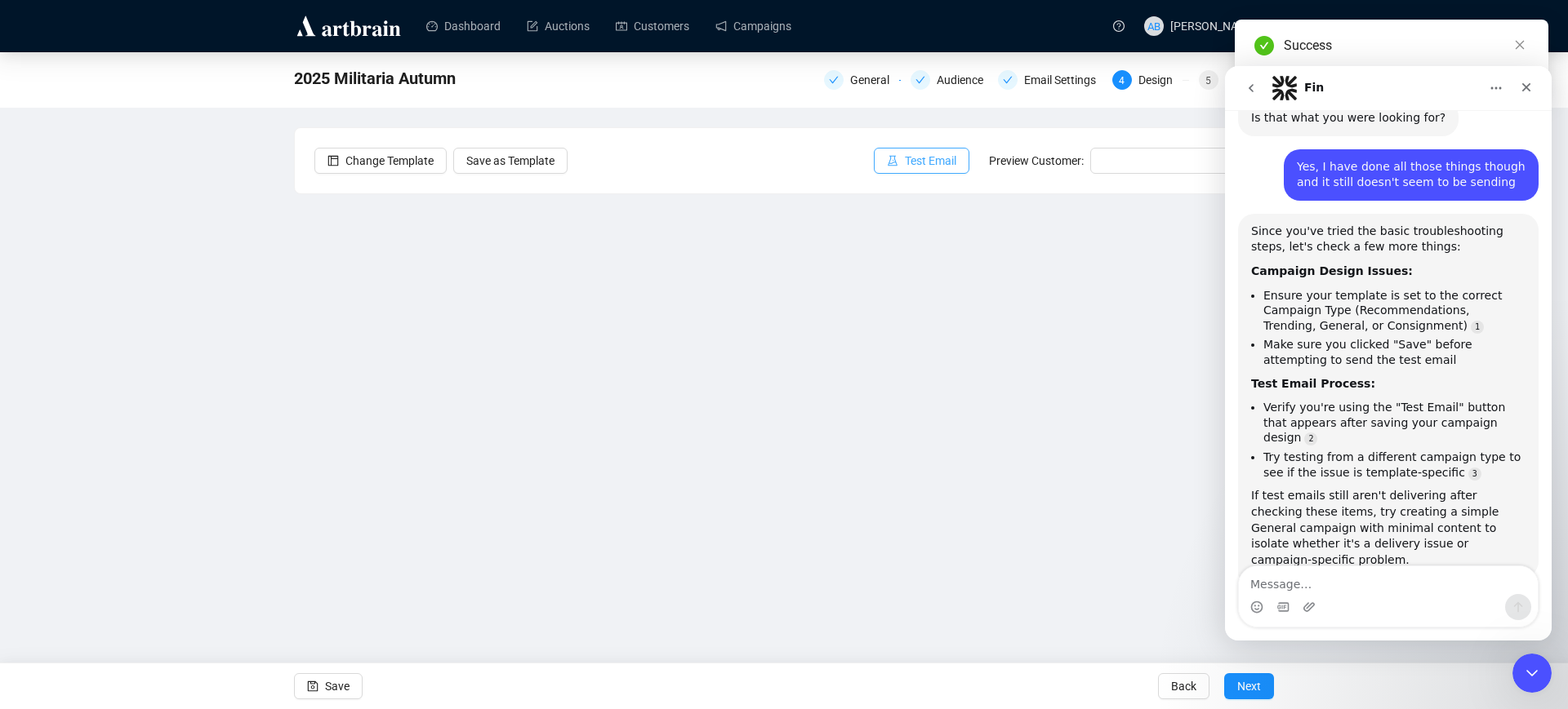
click at [894, 165] on icon "experiment" at bounding box center [893, 159] width 9 height 10
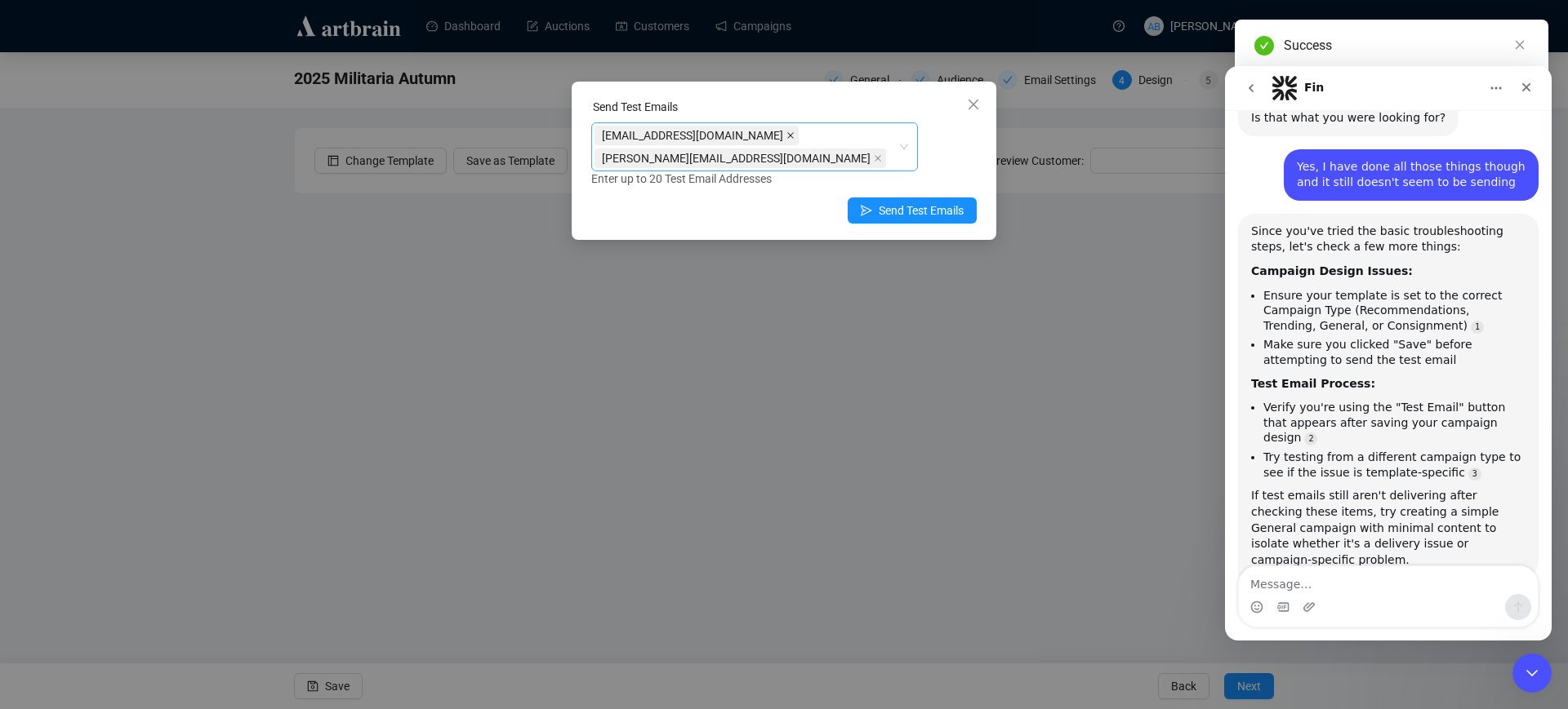
click at [786, 131] on icon "close" at bounding box center [790, 135] width 9 height 9
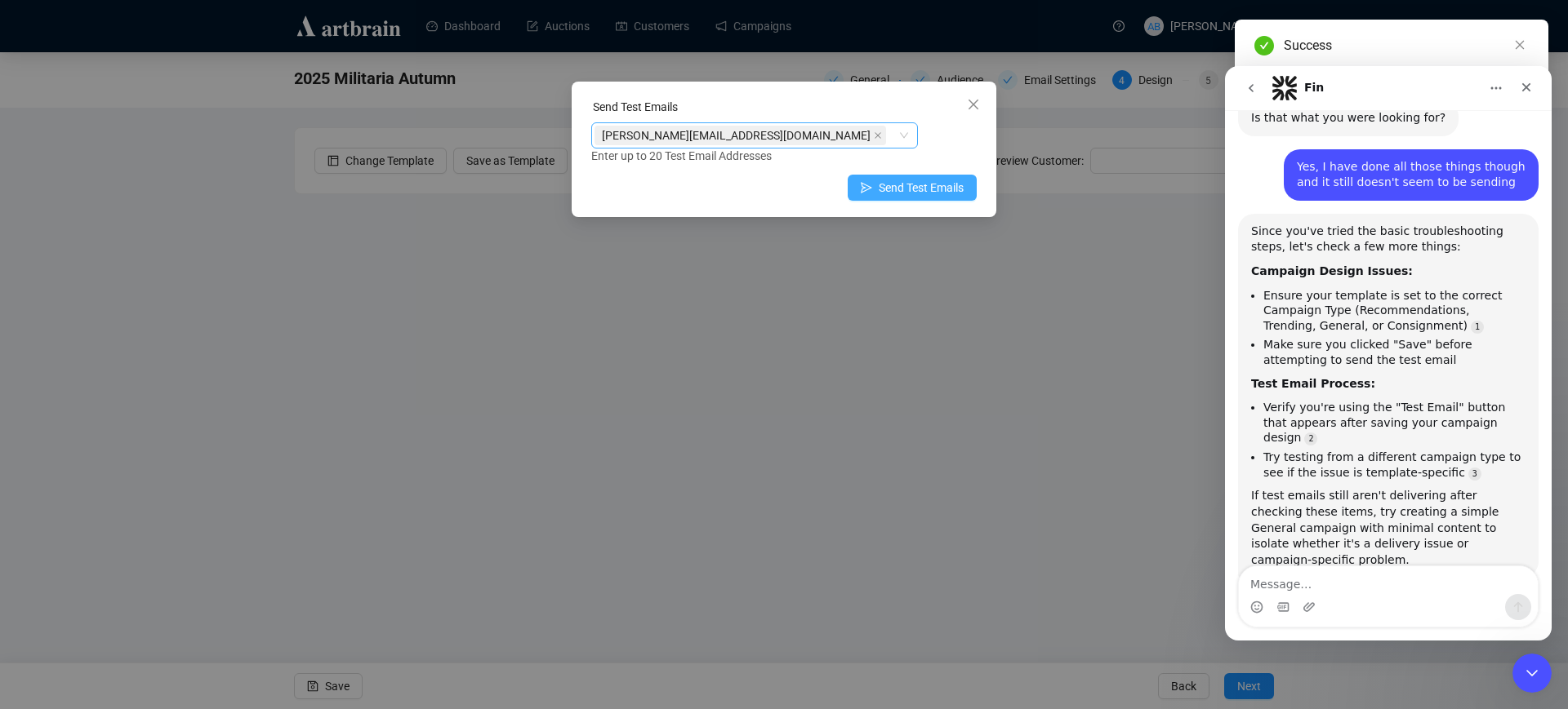
click at [886, 185] on span "Send Test Emails" at bounding box center [920, 187] width 85 height 18
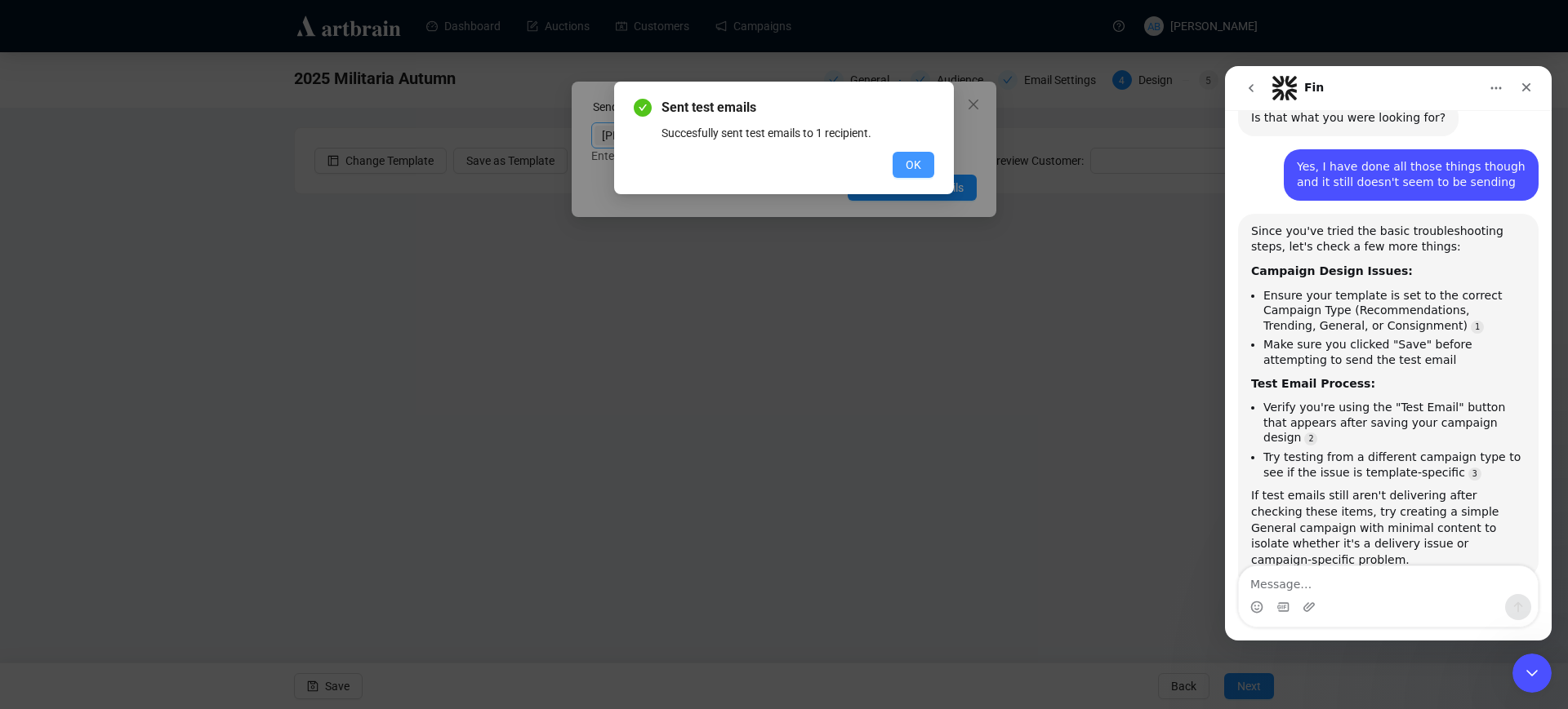
click at [910, 162] on span "OK" at bounding box center [914, 164] width 15 height 18
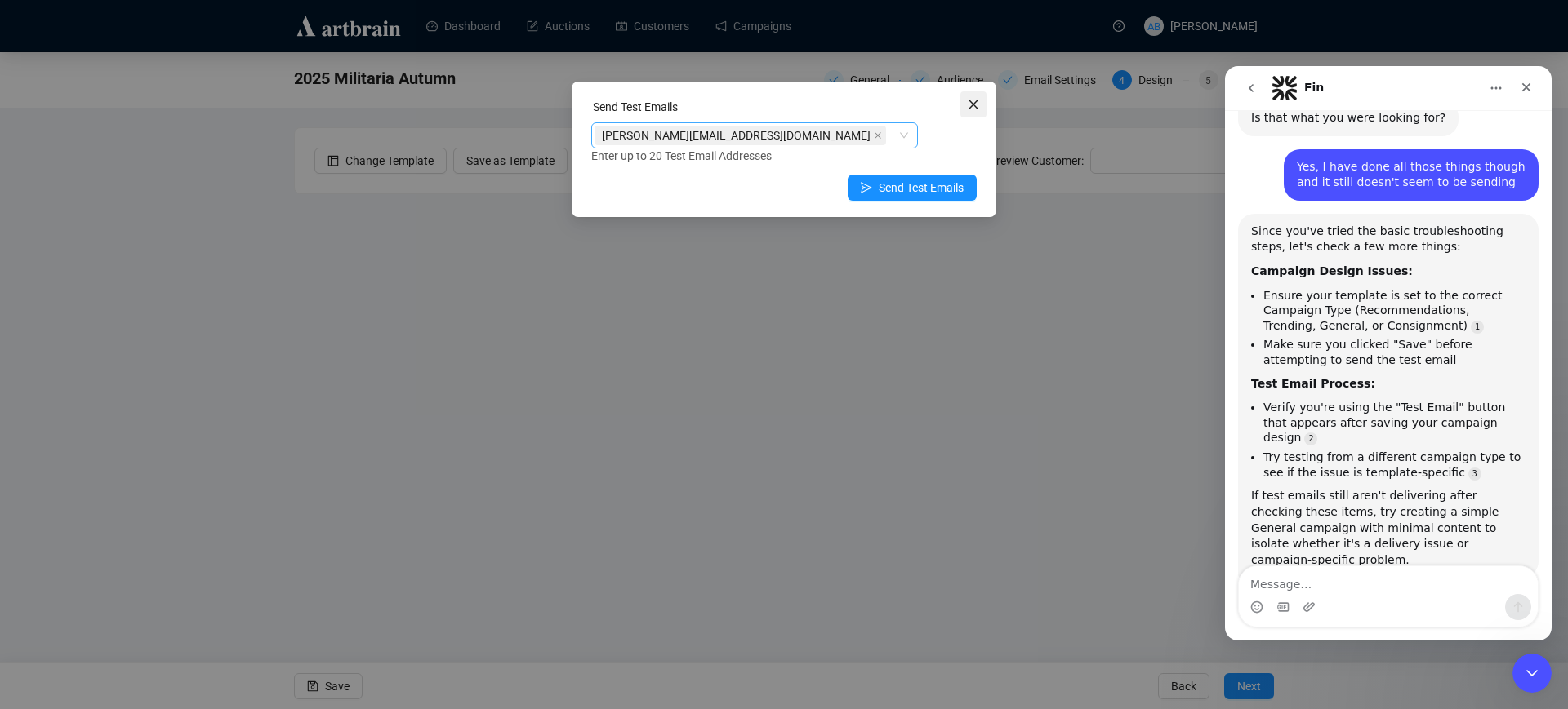
click at [969, 102] on icon "close" at bounding box center [973, 104] width 13 height 13
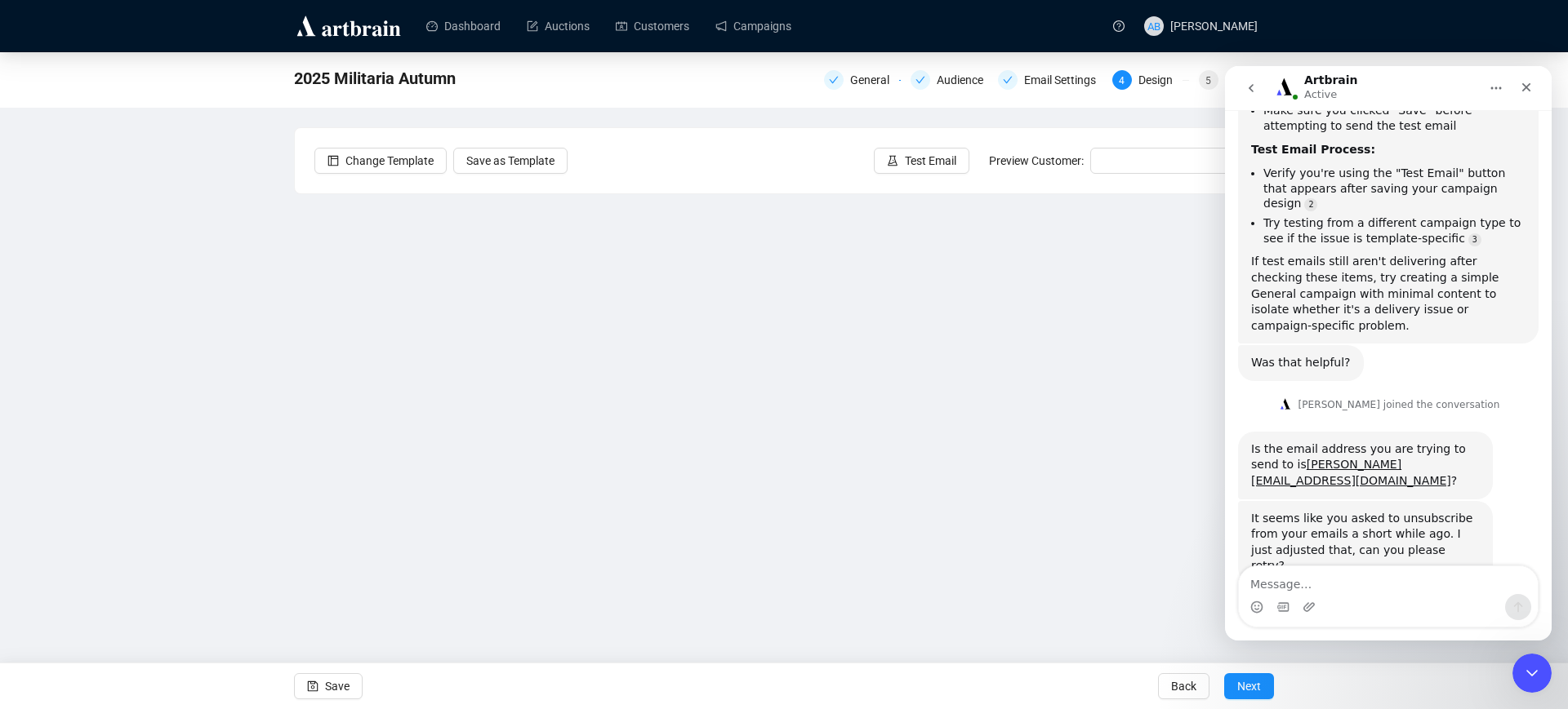
scroll to position [674, 0]
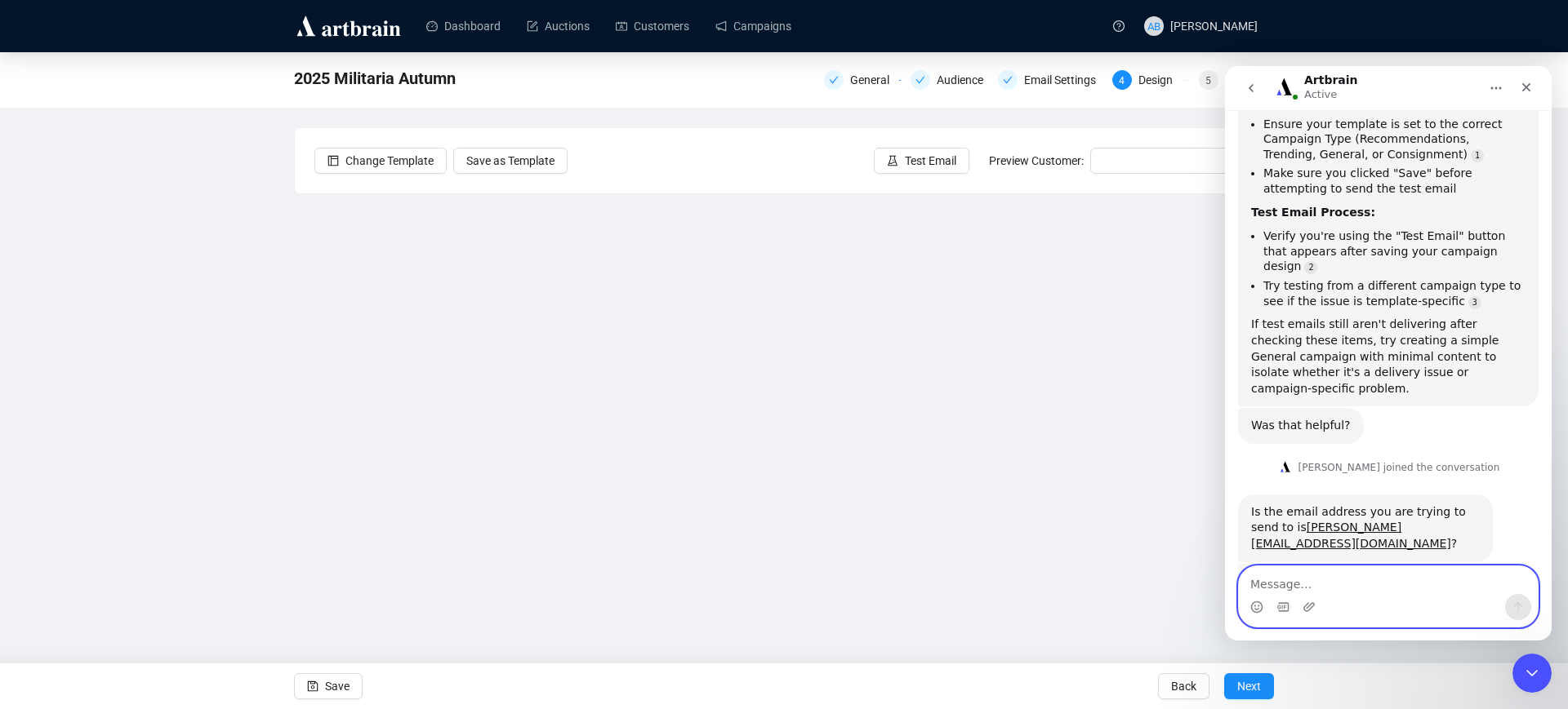
click at [1363, 588] on textarea "Message…" at bounding box center [1389, 580] width 299 height 28
click at [335, 691] on span "Save" at bounding box center [337, 686] width 25 height 46
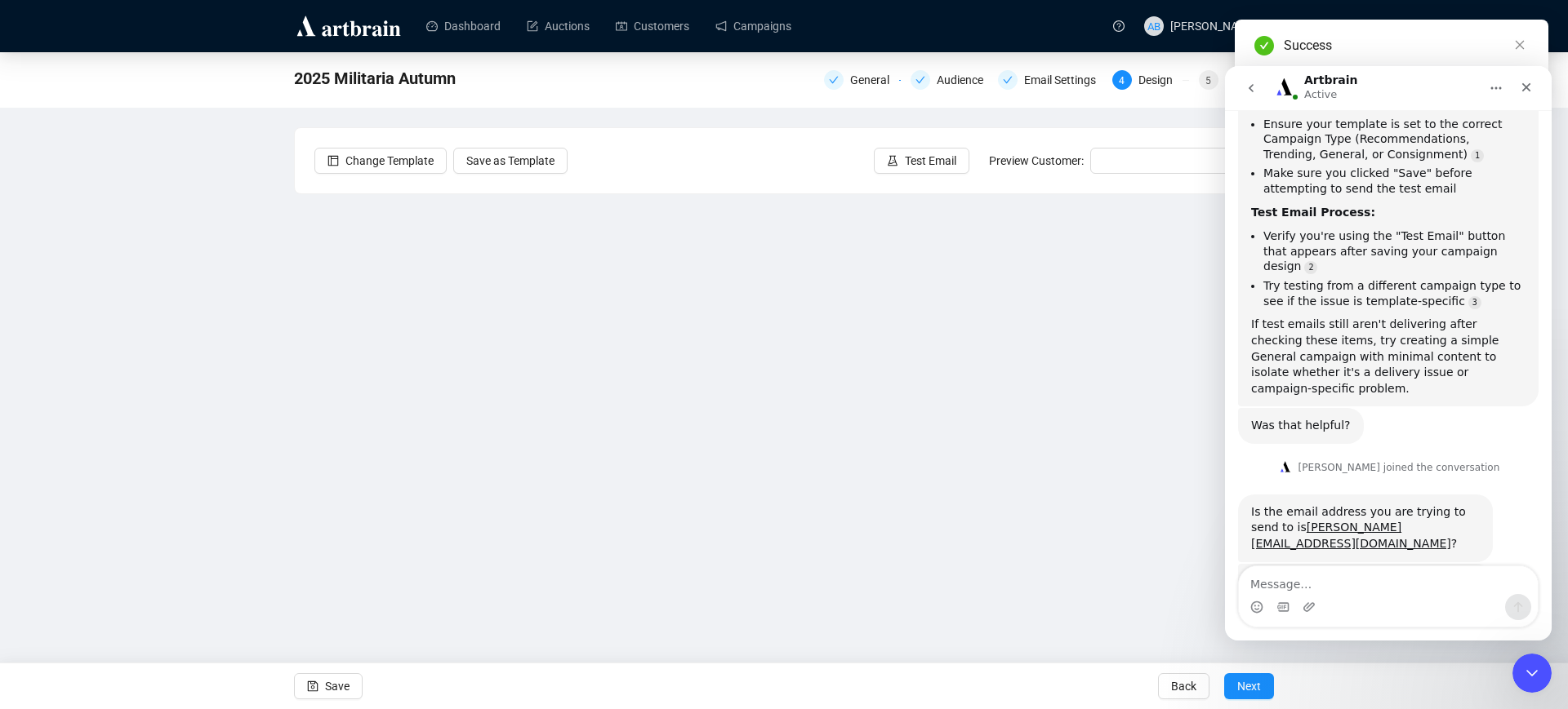
click at [955, 166] on span "Test Email" at bounding box center [931, 160] width 51 height 18
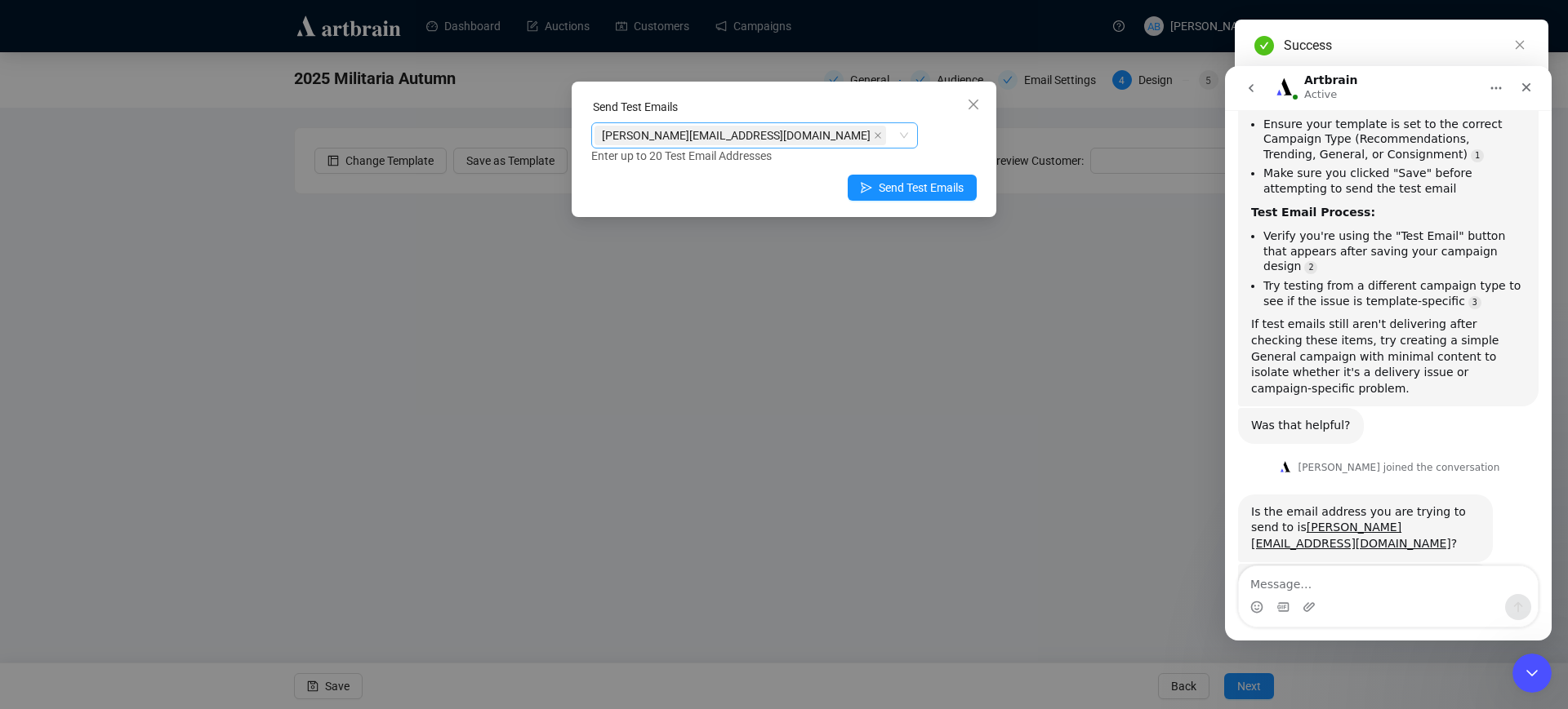
click at [874, 132] on icon "close" at bounding box center [878, 135] width 9 height 9
click at [908, 134] on div at bounding box center [755, 136] width 327 height 27
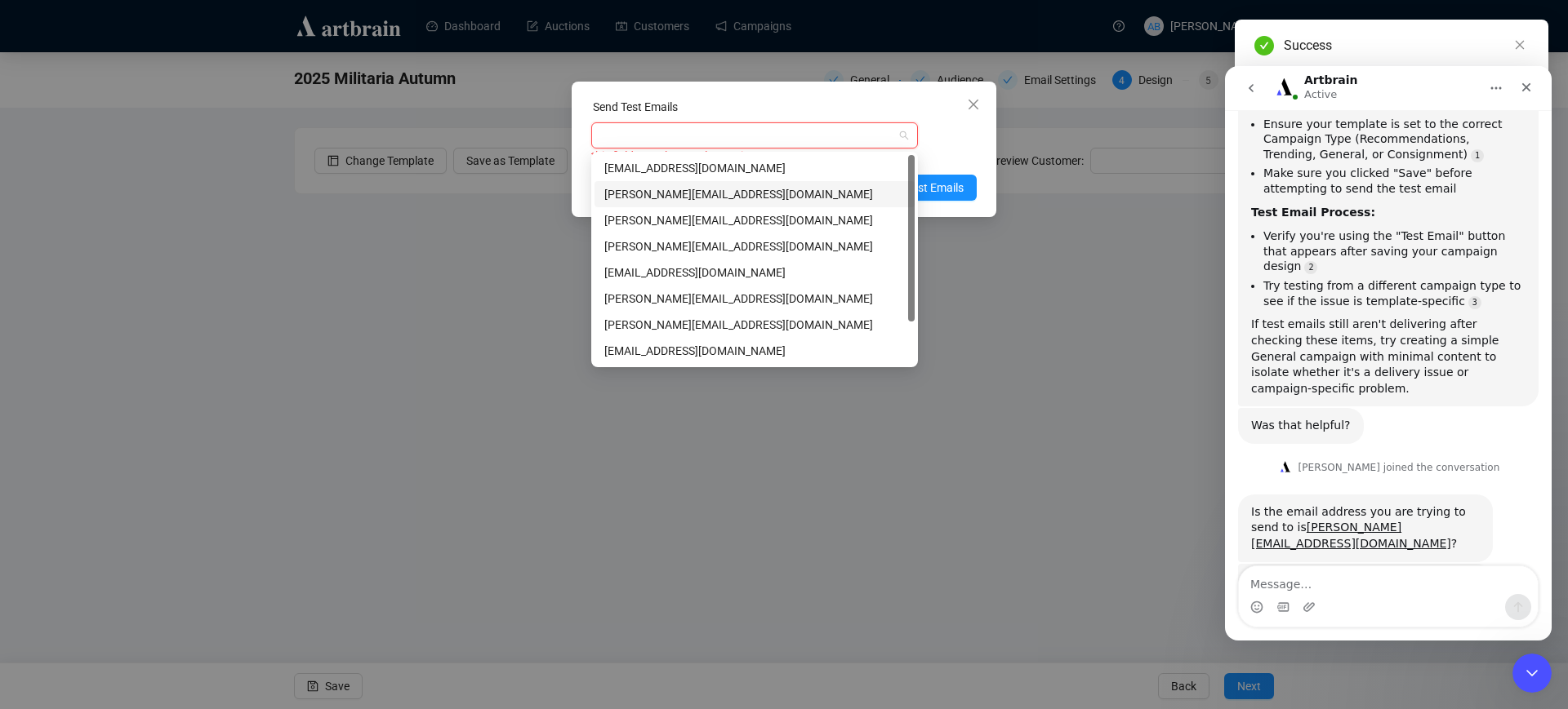
click at [686, 199] on div "[PERSON_NAME][EMAIL_ADDRESS][DOMAIN_NAME]" at bounding box center [754, 194] width 300 height 18
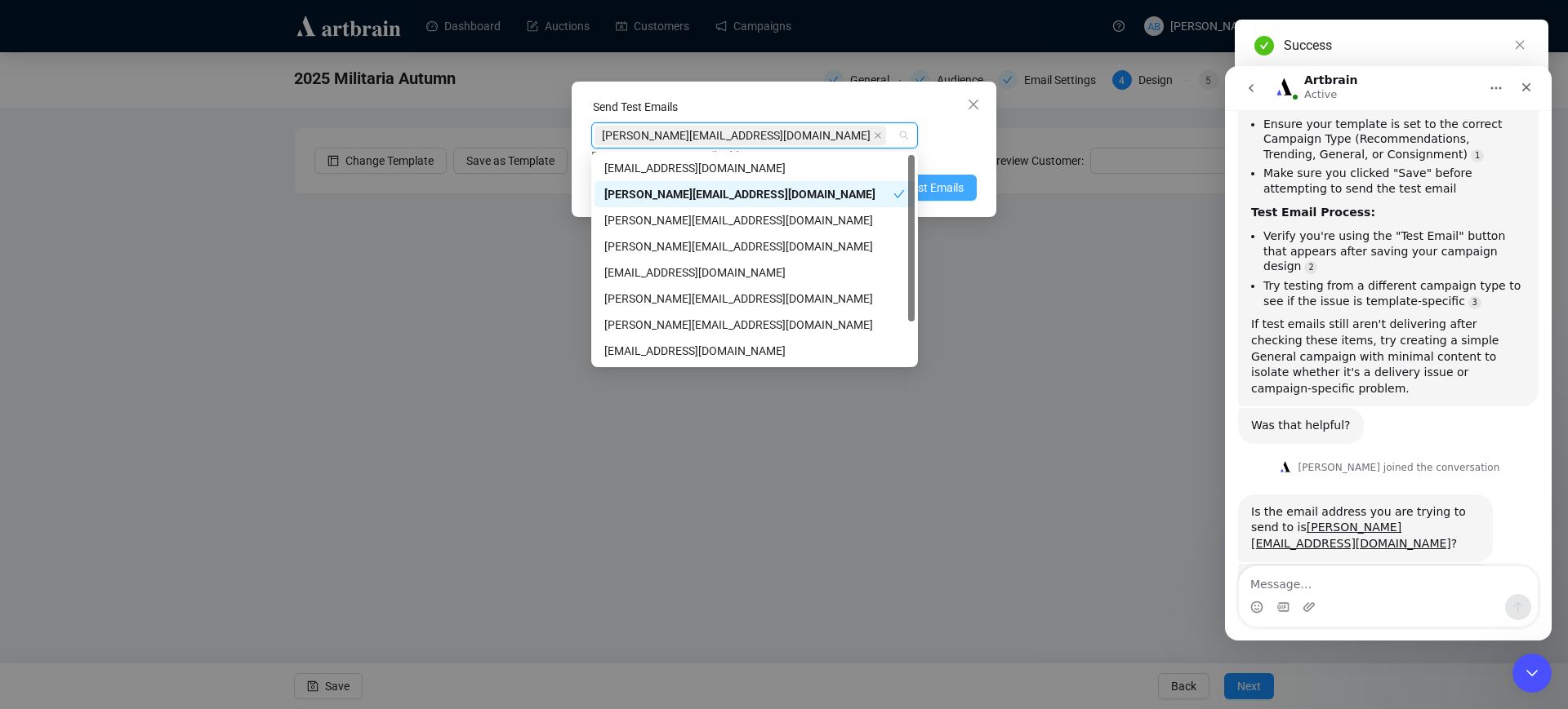
click at [941, 185] on span "Send Test Emails" at bounding box center [920, 187] width 85 height 18
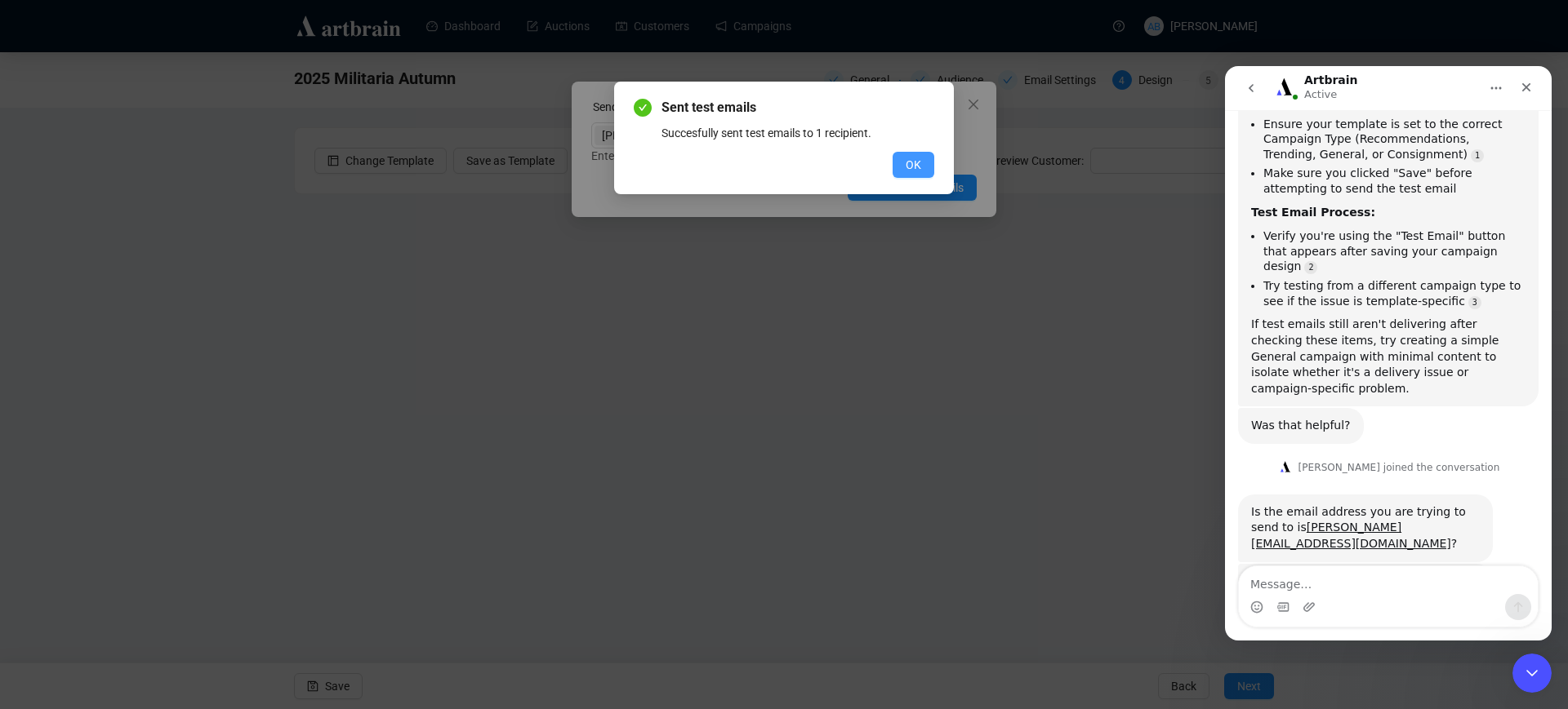
click at [917, 166] on span "OK" at bounding box center [914, 164] width 15 height 18
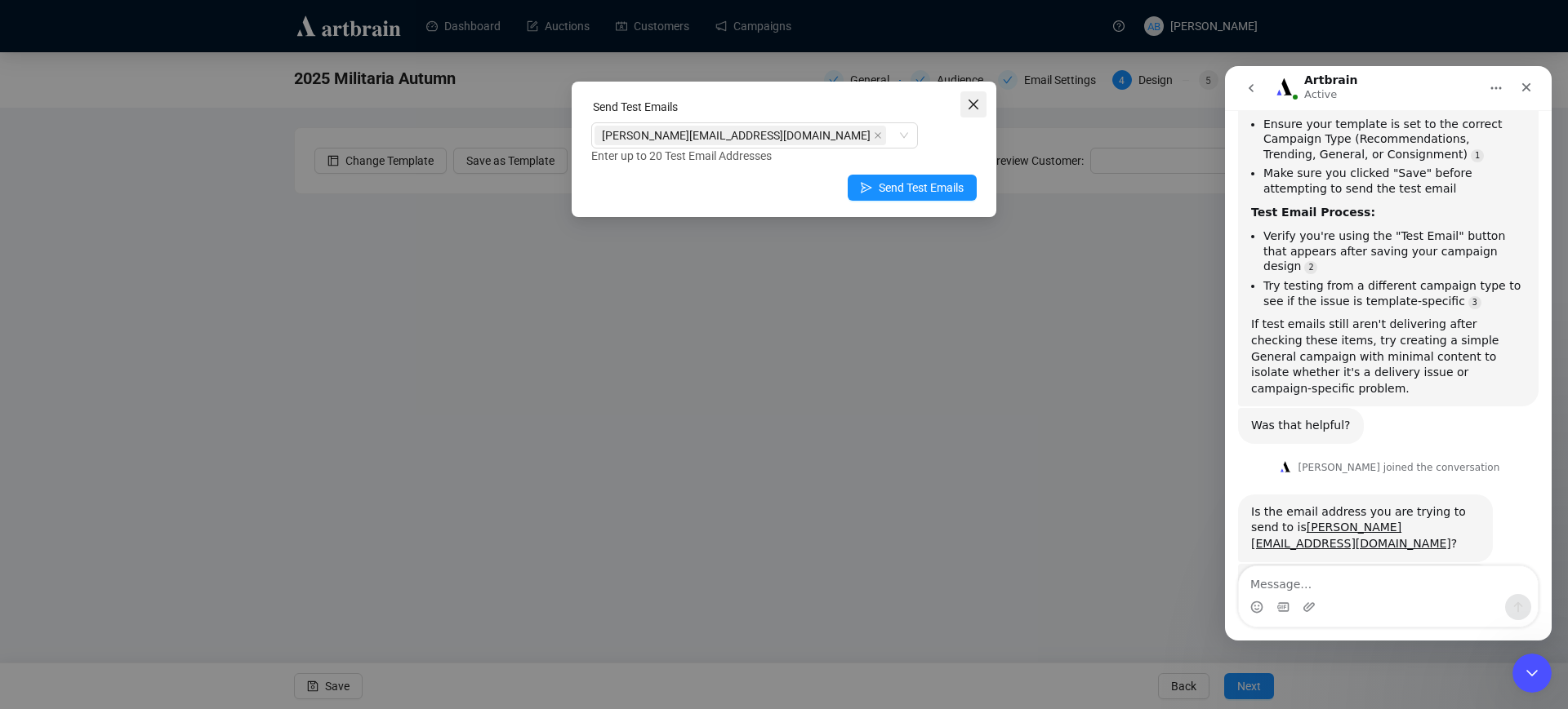
click at [965, 99] on span "Close" at bounding box center [973, 104] width 27 height 13
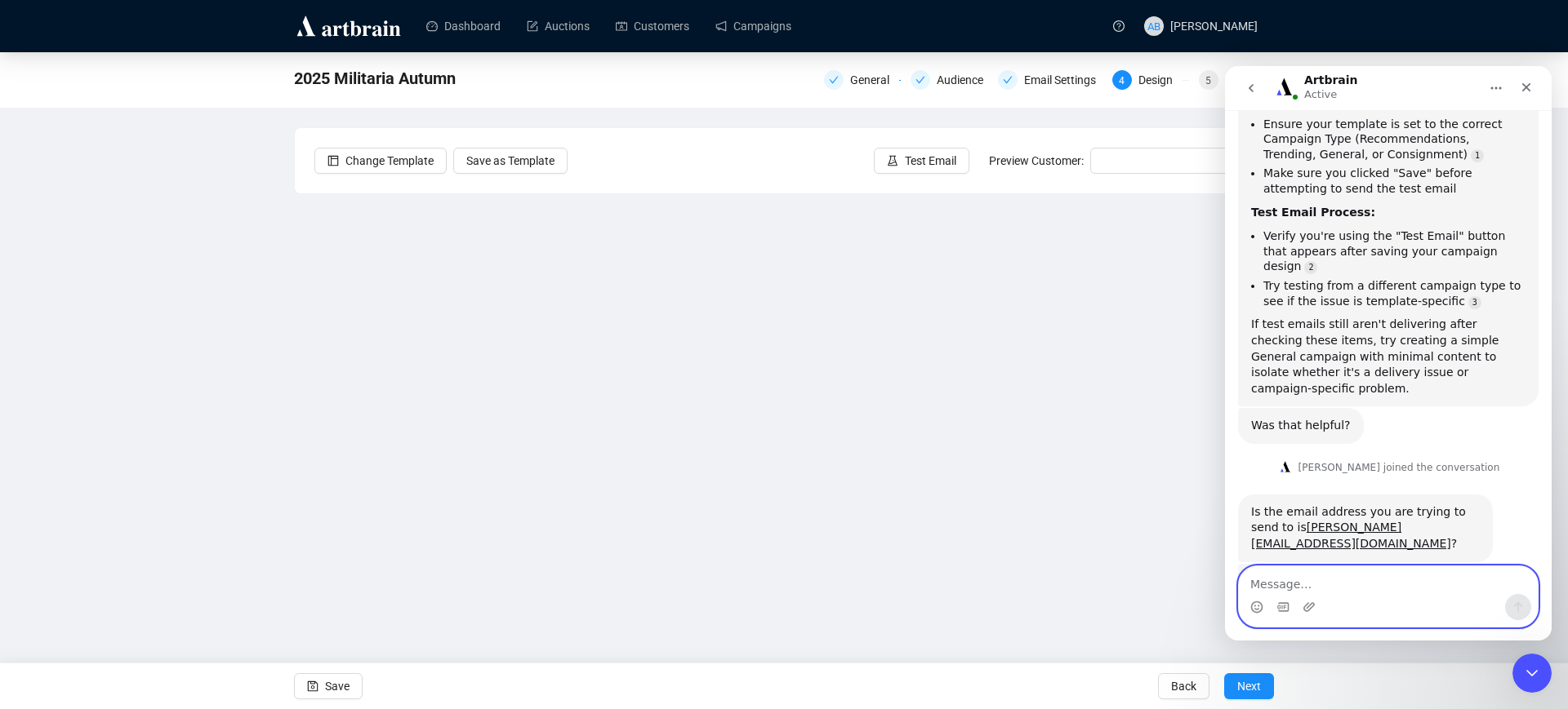
click at [1305, 569] on textarea "Message…" at bounding box center [1389, 580] width 299 height 28
type textarea "Just trying..."
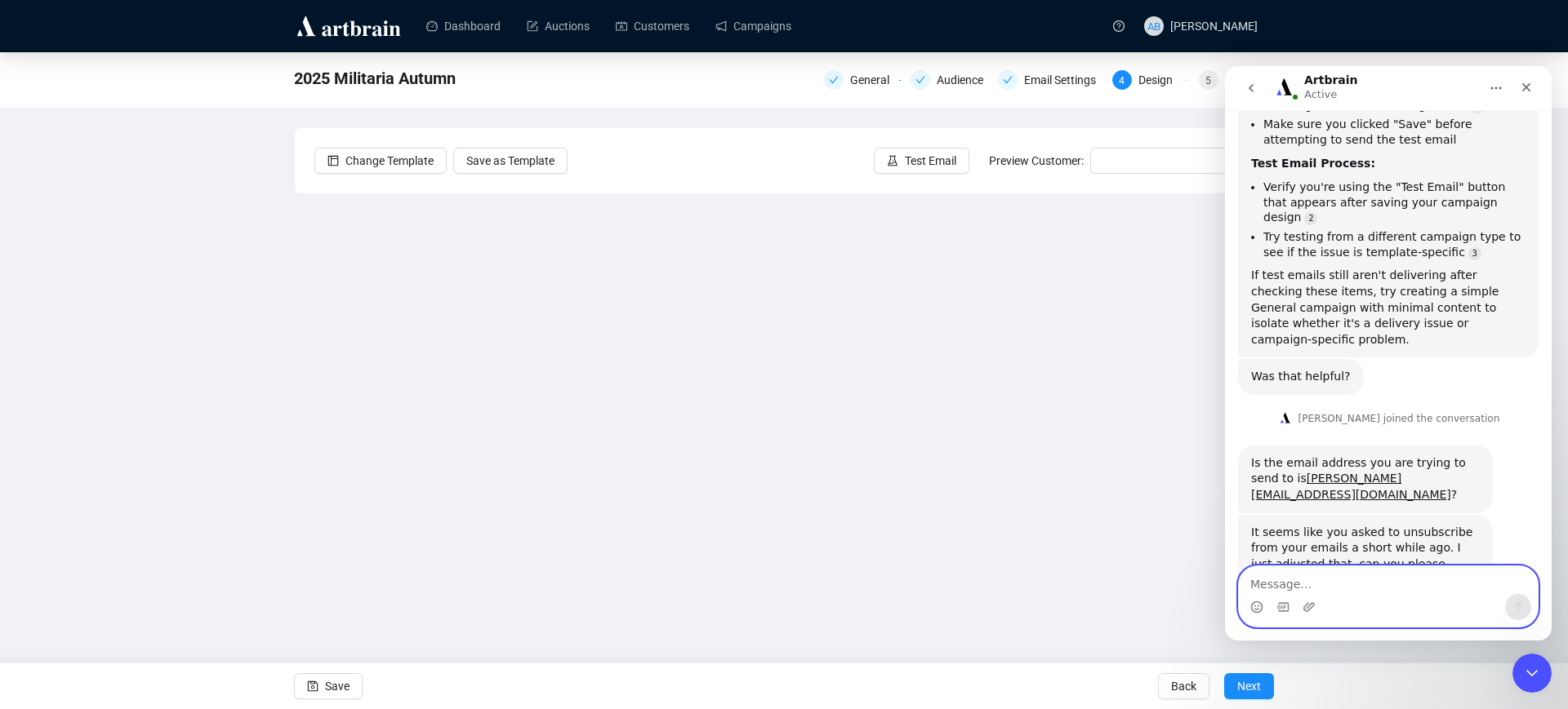
click at [1319, 590] on textarea "Message…" at bounding box center [1389, 580] width 299 height 28
click at [1433, 590] on textarea "Message…" at bounding box center [1389, 580] width 299 height 28
type textarea "Ah brilliant thanks! I am now receiving :)"
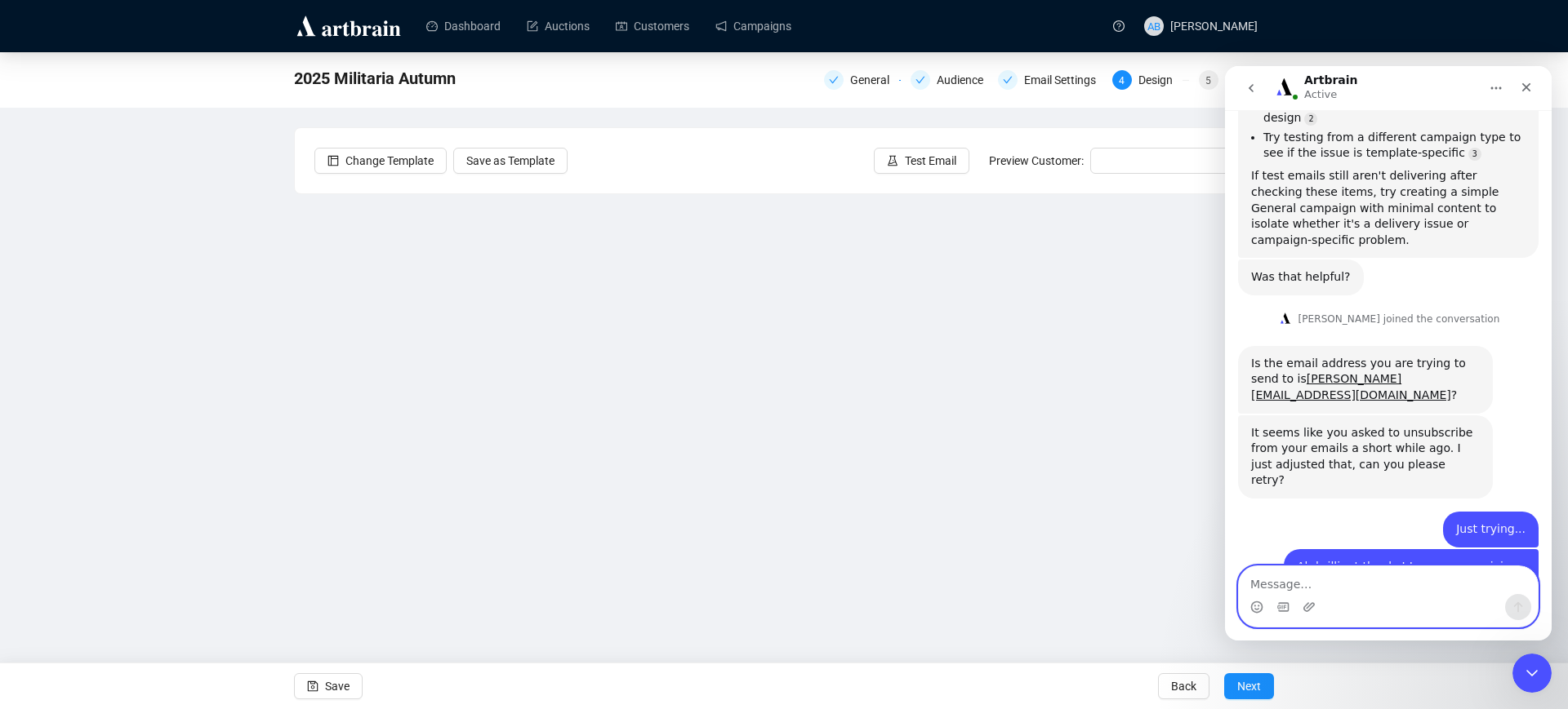
scroll to position [872, 0]
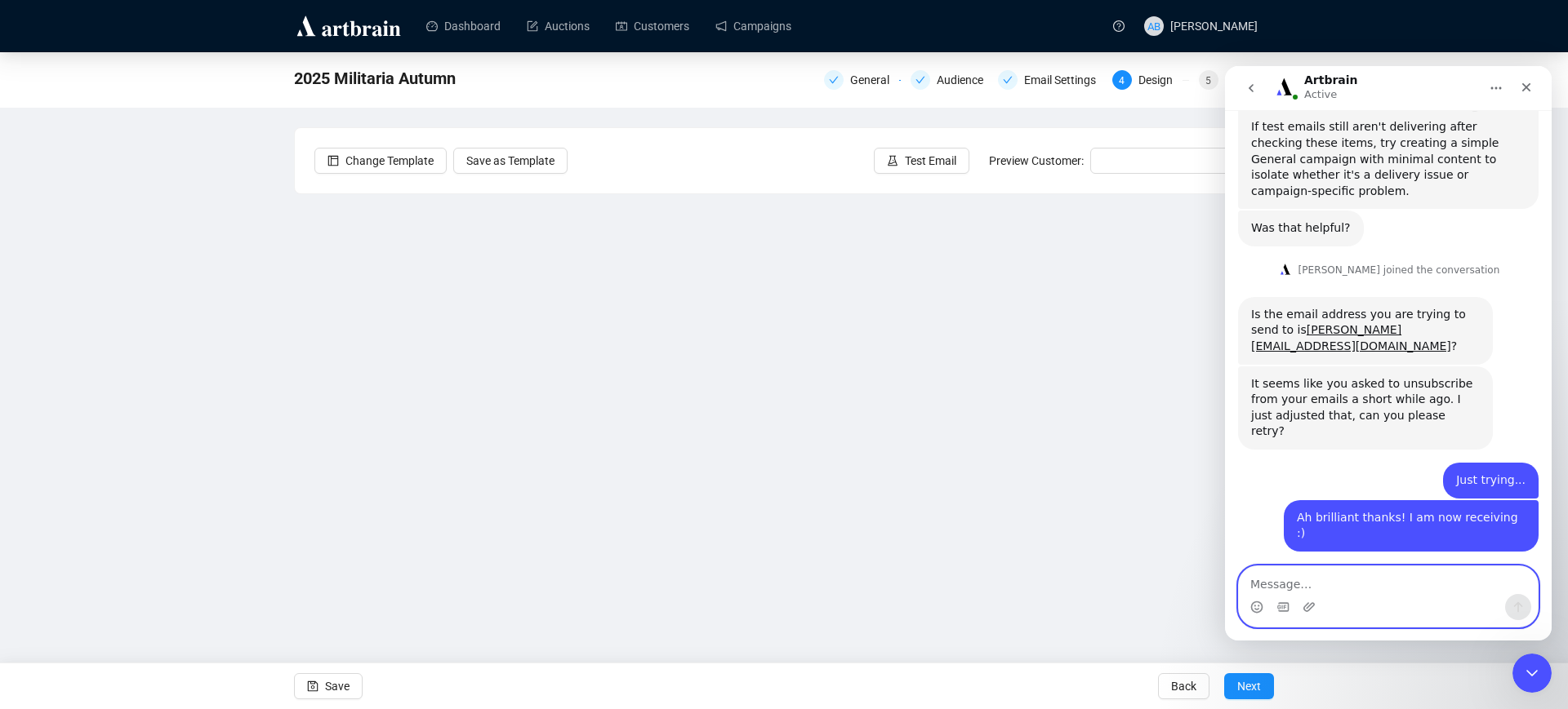
click at [1323, 573] on textarea "Message…" at bounding box center [1389, 580] width 299 height 28
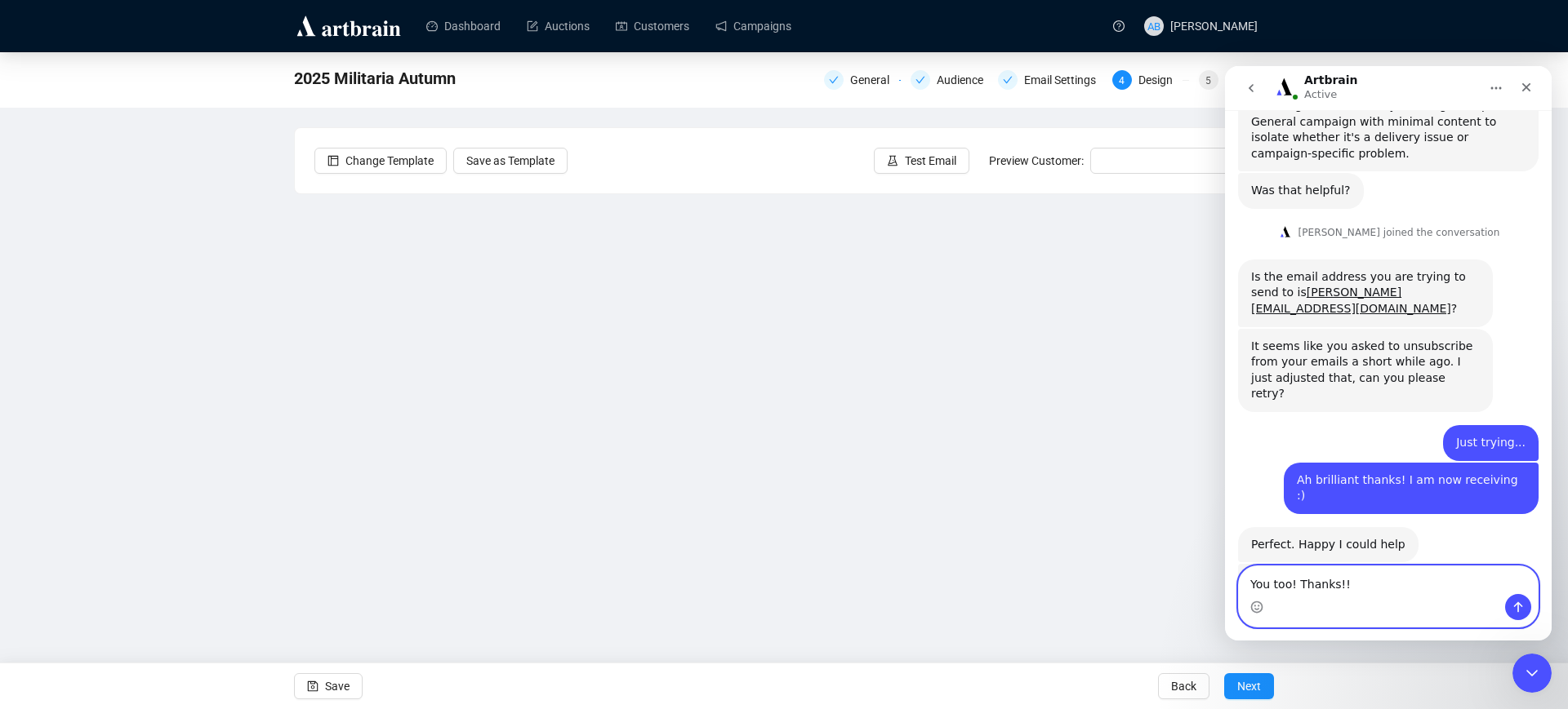
type textarea "You too! Thanks!!!"
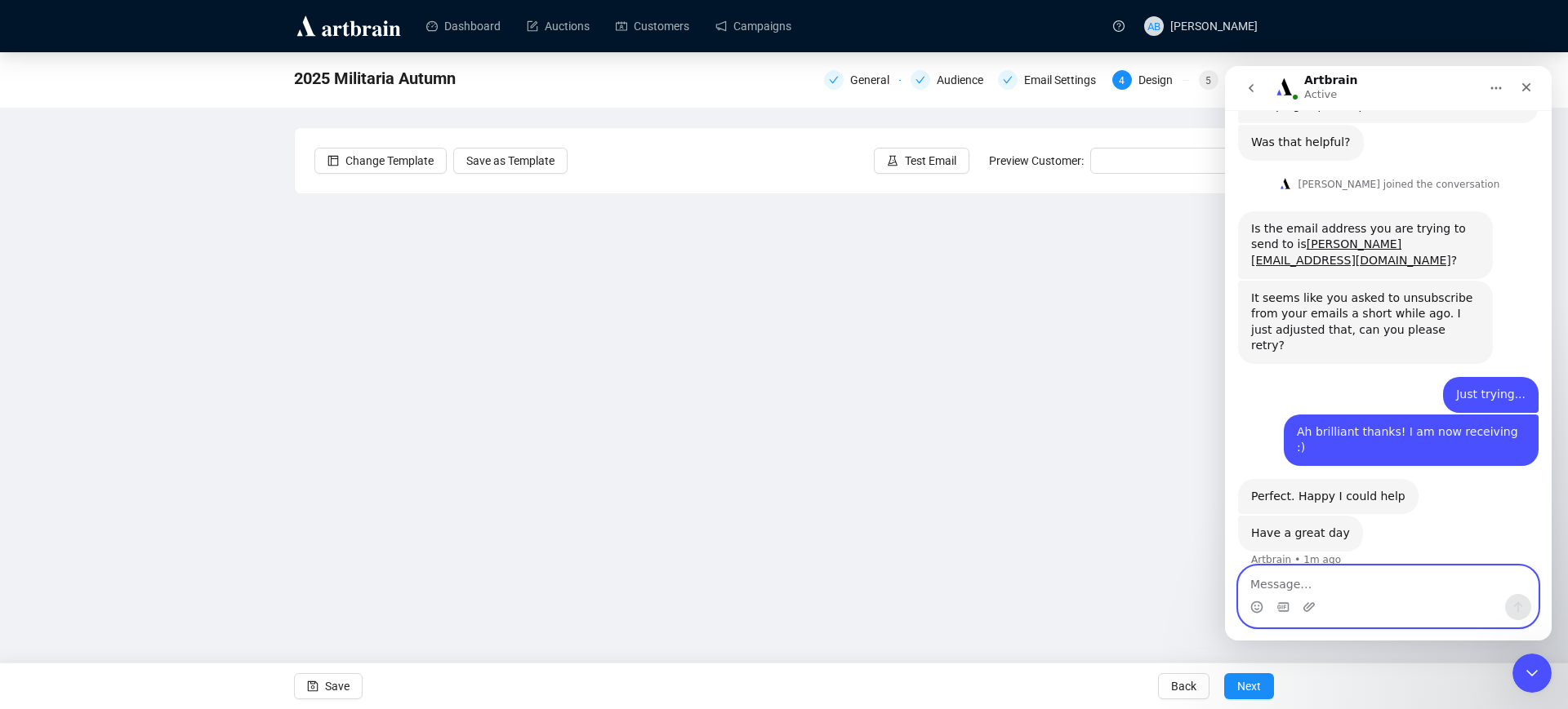
scroll to position [895, 0]
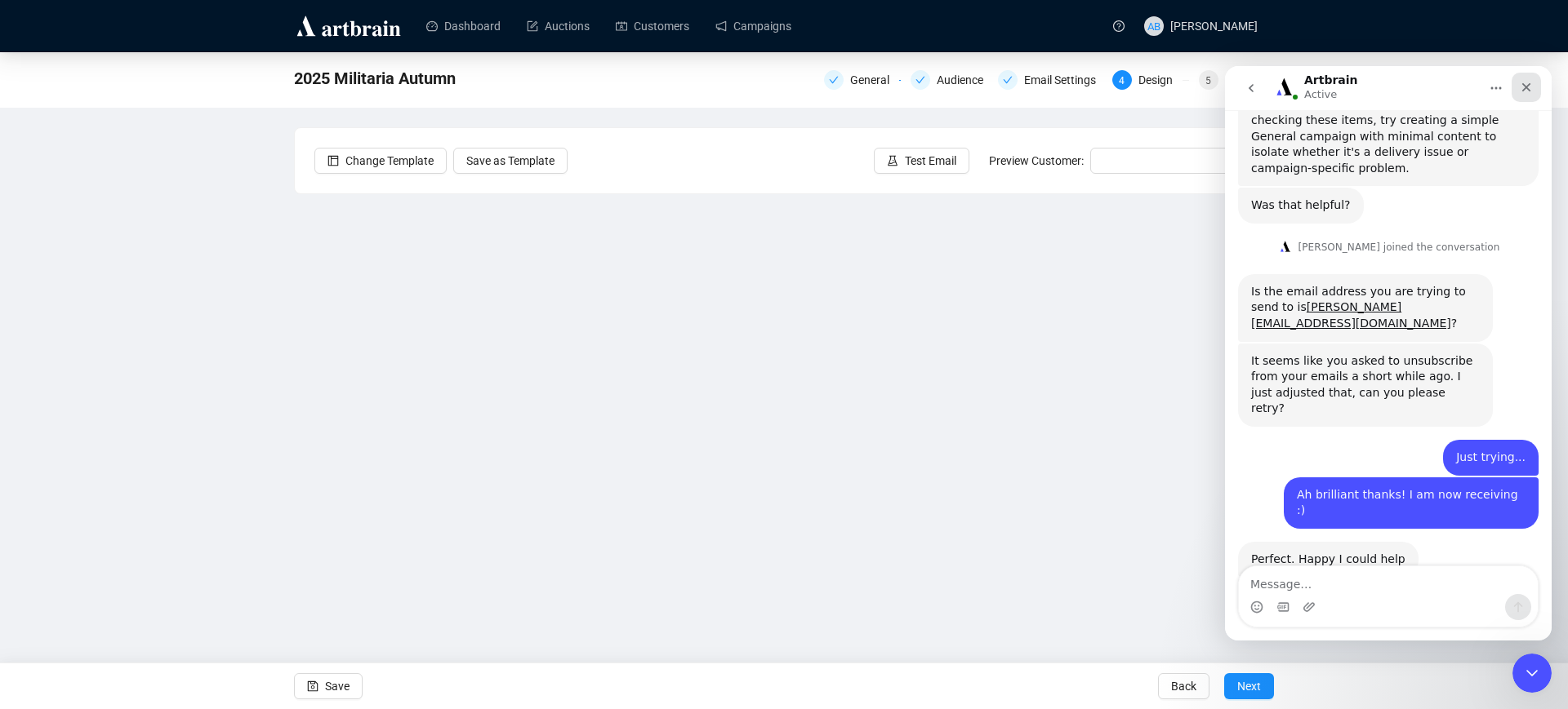
click at [1527, 81] on icon "Close" at bounding box center [1527, 87] width 13 height 13
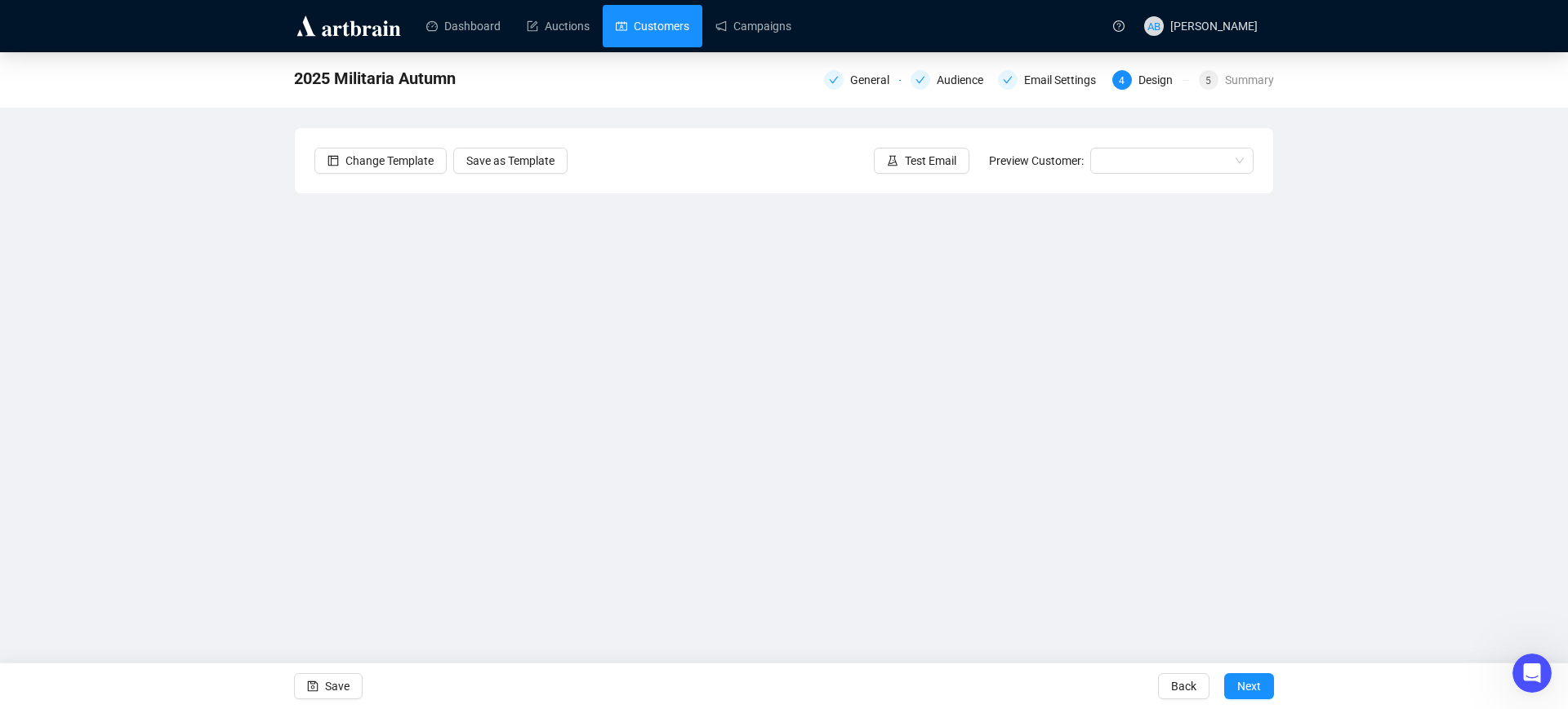
click at [653, 34] on link "Customers" at bounding box center [652, 26] width 73 height 43
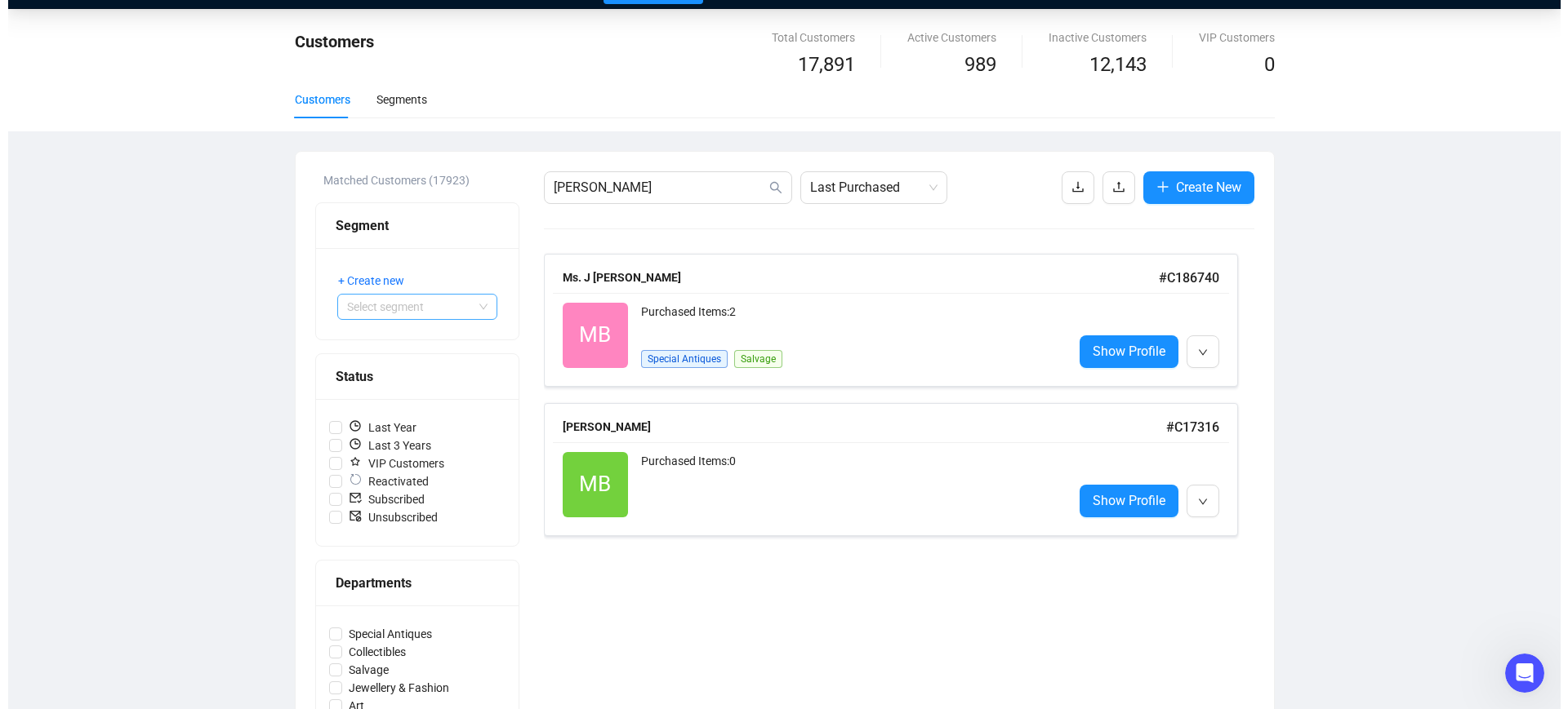
scroll to position [103, 0]
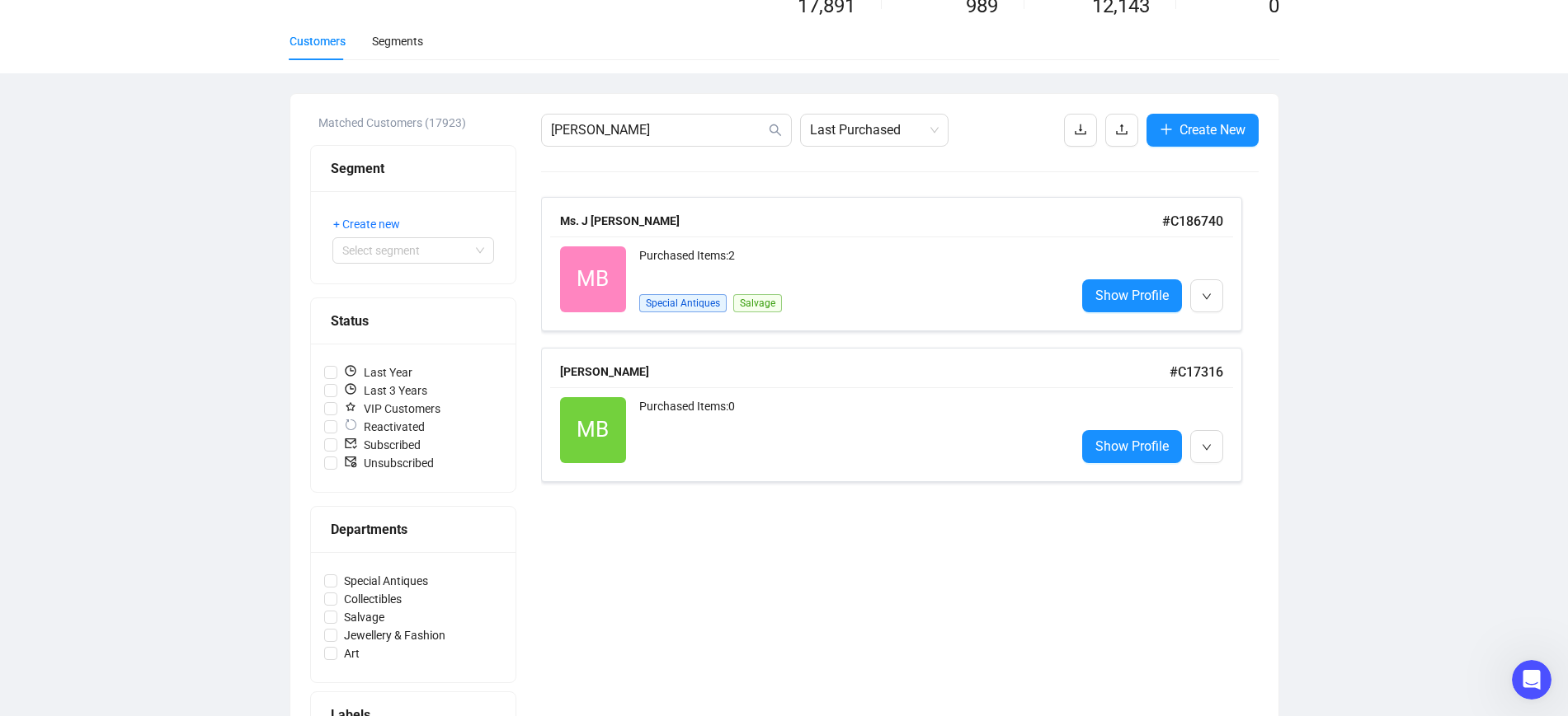
click at [409, 263] on div "+ Create new Select segment" at bounding box center [412, 238] width 204 height 92
click at [414, 248] on input "search" at bounding box center [406, 251] width 127 height 25
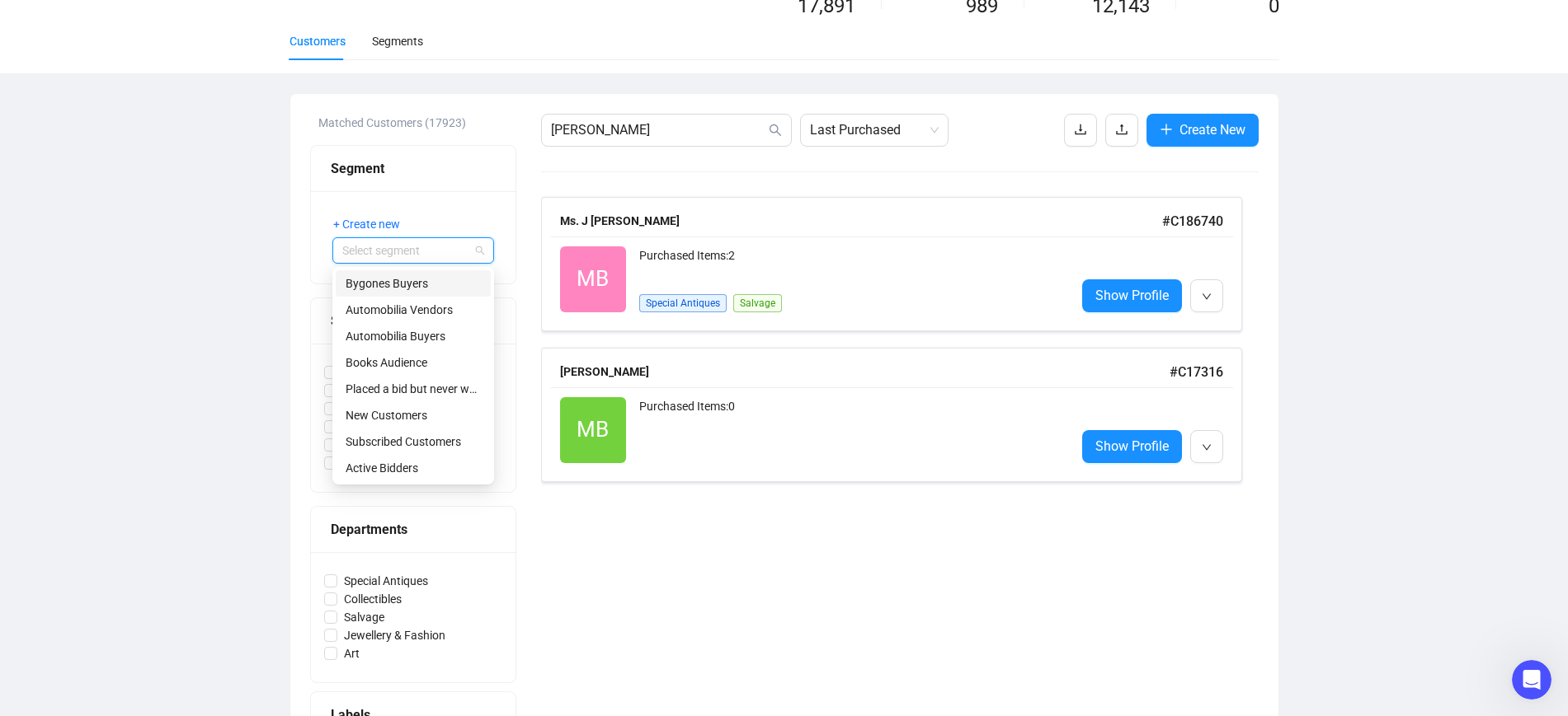
click at [404, 244] on input "search" at bounding box center [406, 251] width 127 height 25
click at [379, 226] on span "+ Create new" at bounding box center [366, 223] width 67 height 18
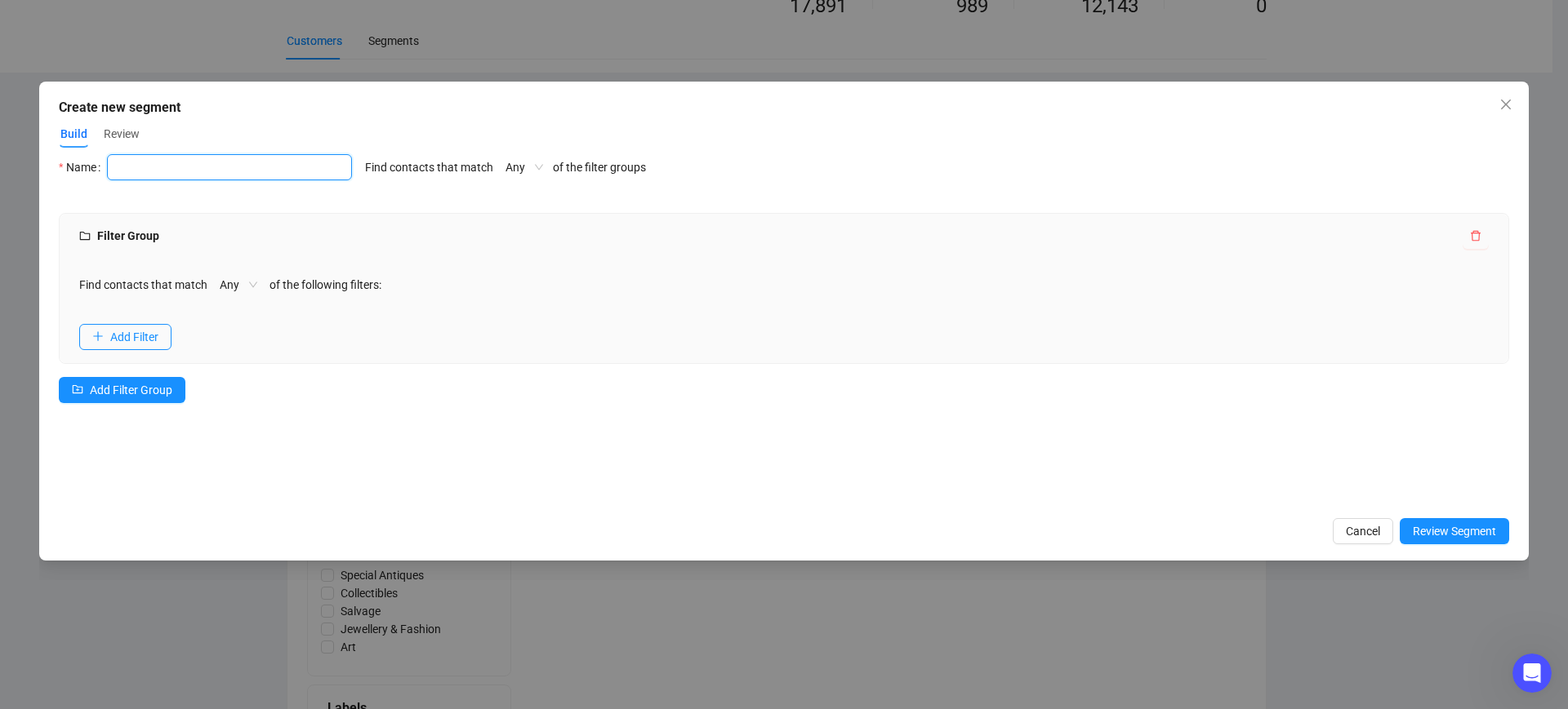
click at [251, 163] on input "text" at bounding box center [230, 168] width 245 height 27
type input "Militaria Vendors"
click at [122, 391] on span "Add Filter Group" at bounding box center [131, 390] width 83 height 18
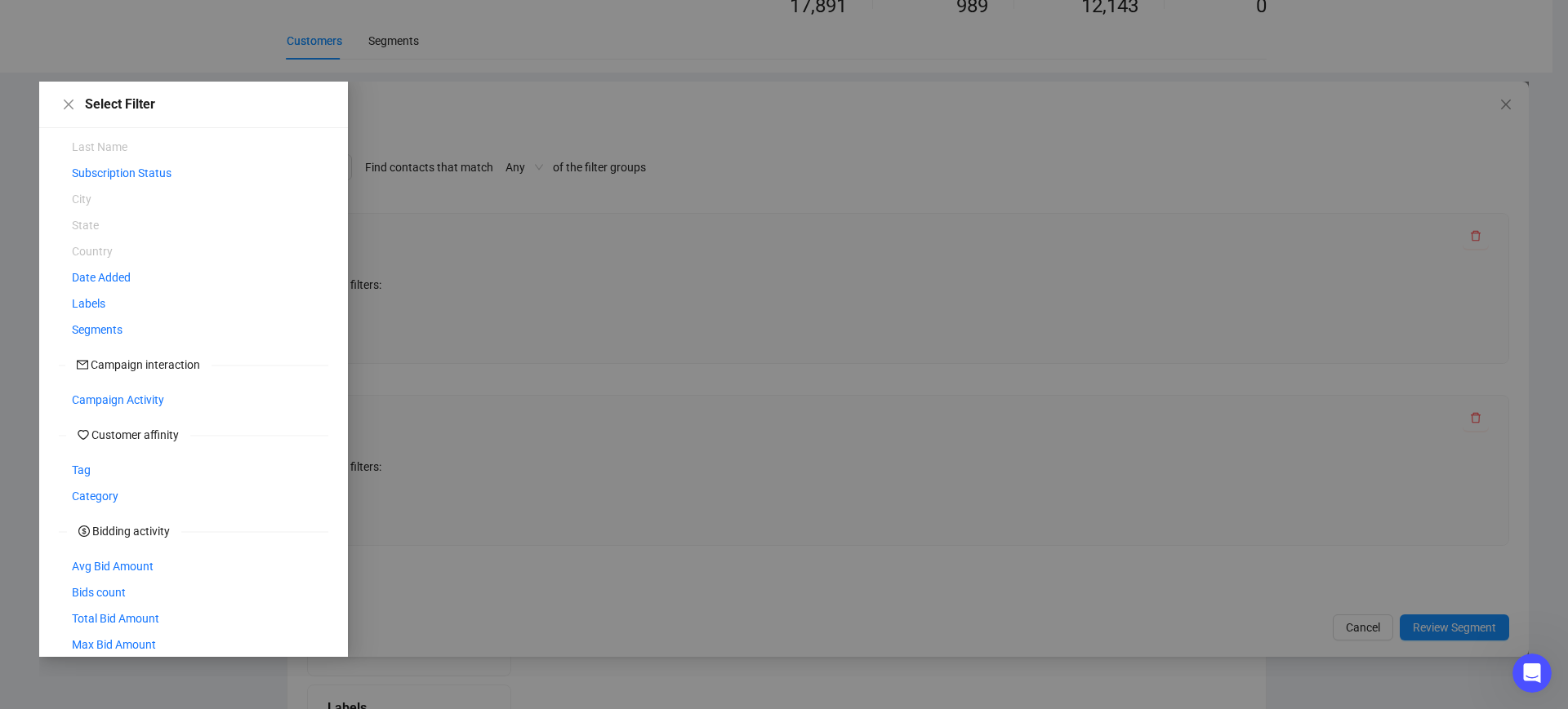
scroll to position [157, 0]
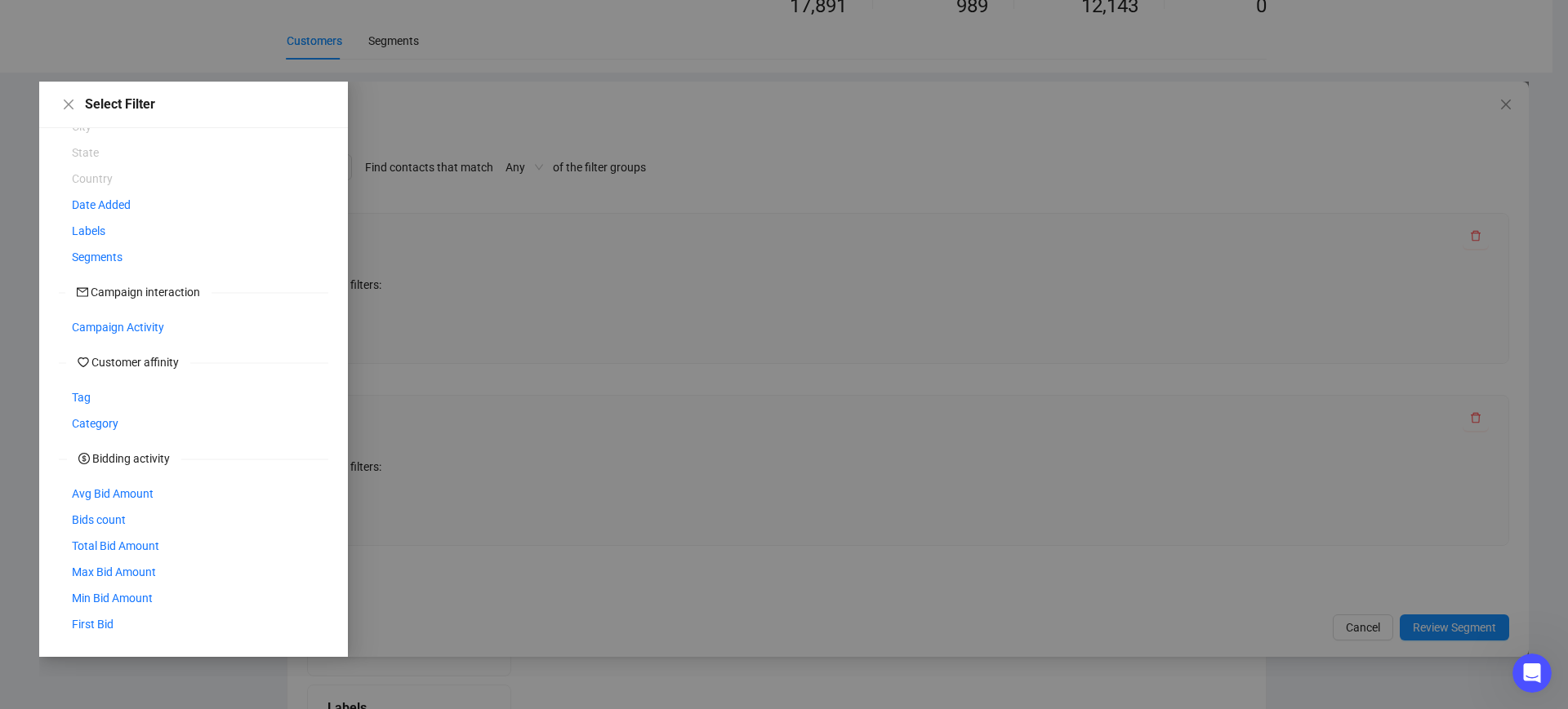
click at [568, 486] on div at bounding box center [784, 369] width 1490 height 575
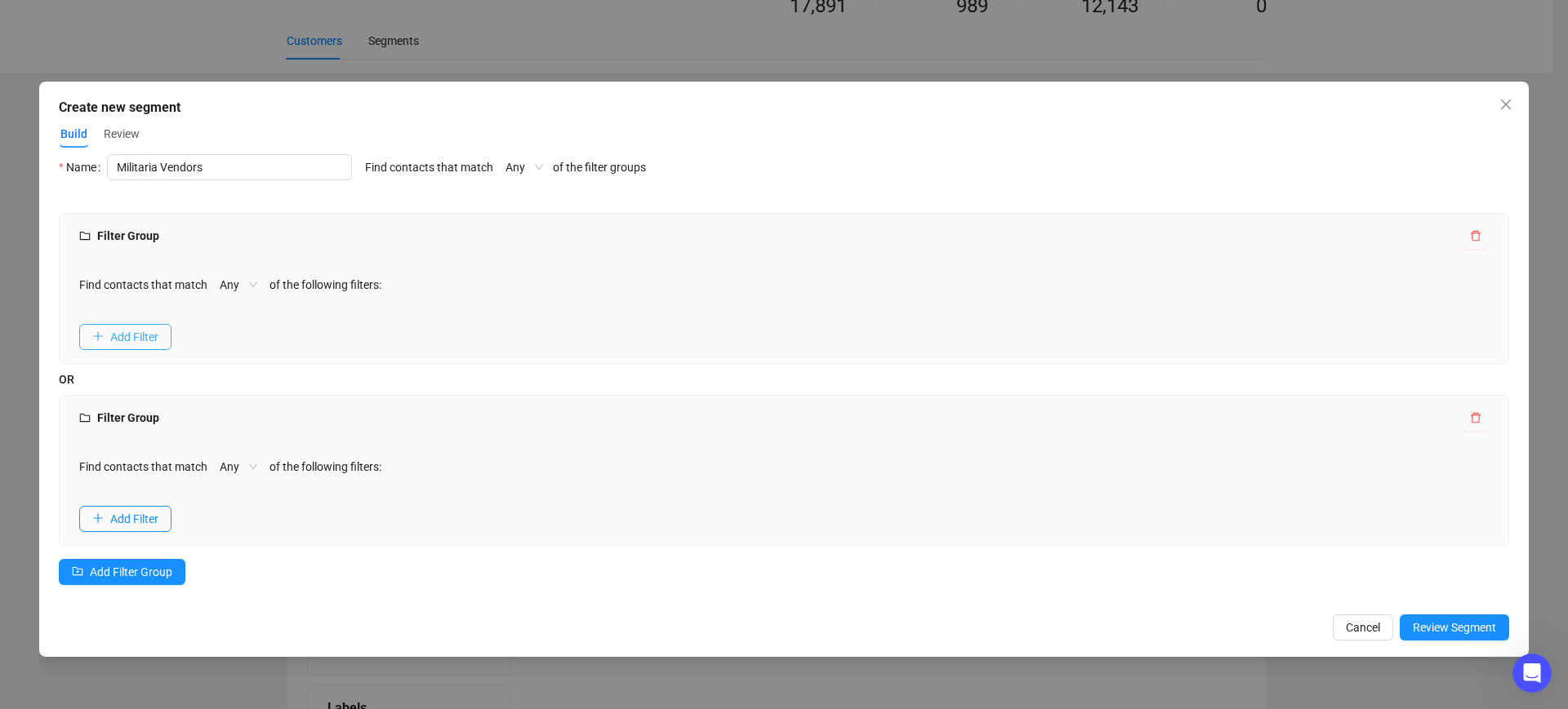
click at [123, 328] on span "Add Filter" at bounding box center [134, 337] width 48 height 18
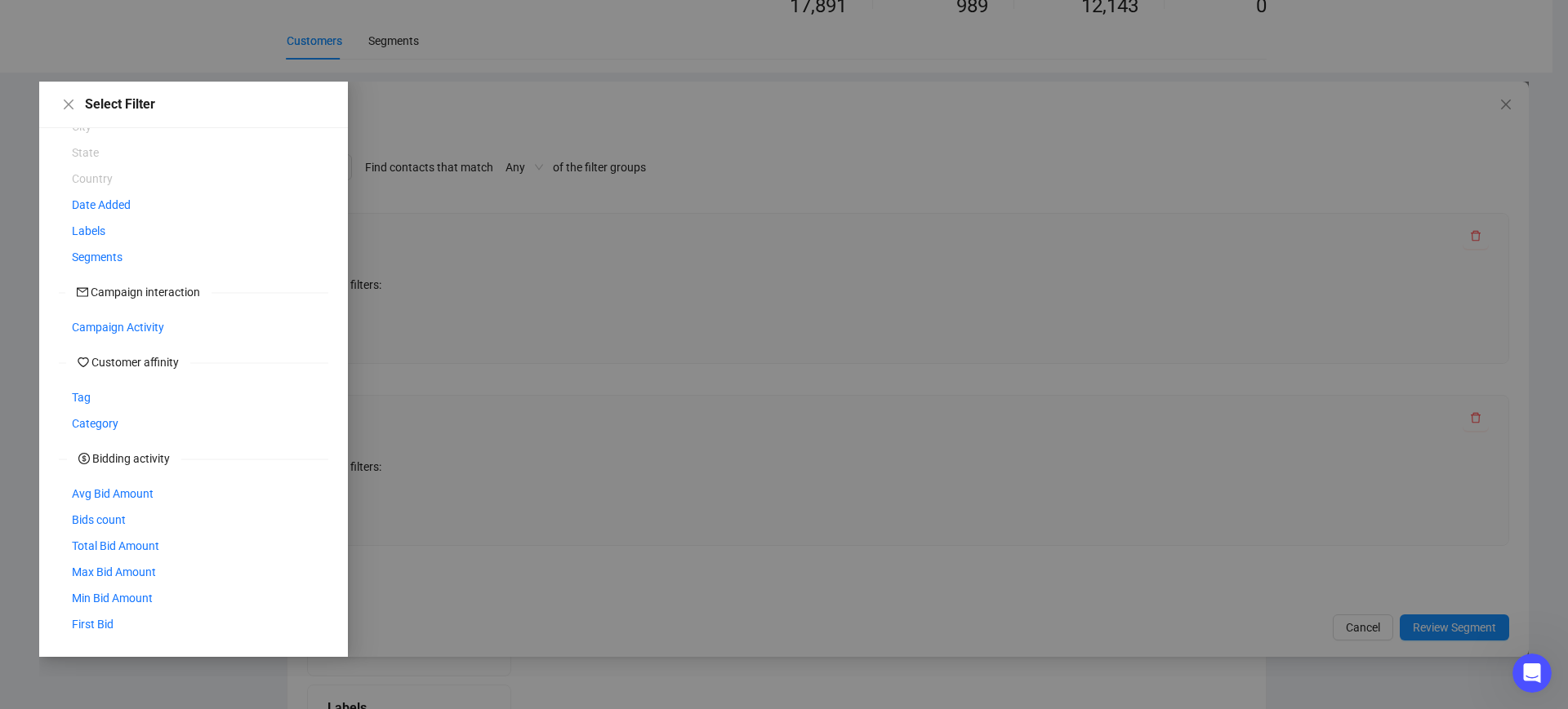
click at [687, 414] on div at bounding box center [784, 369] width 1490 height 575
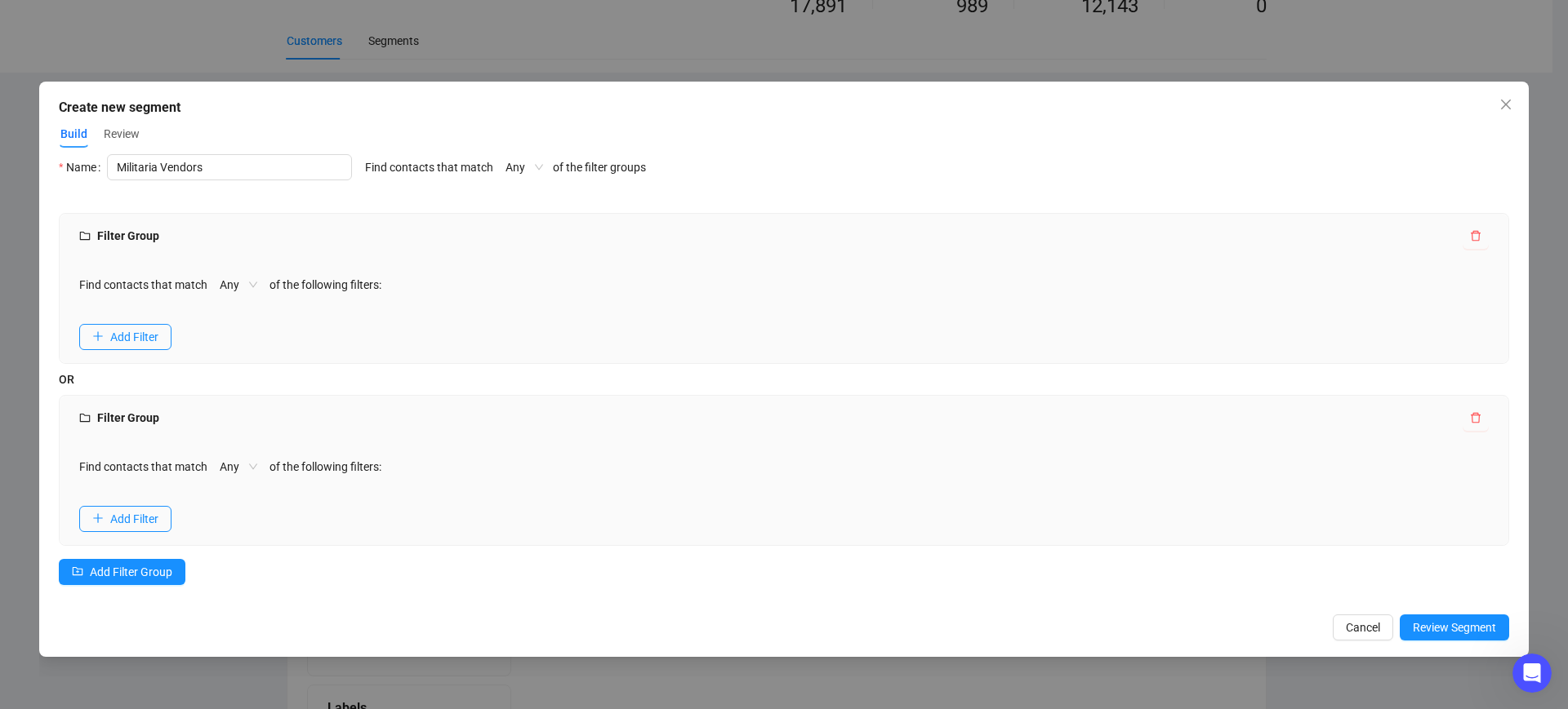
click at [1470, 420] on icon "delete" at bounding box center [1476, 418] width 11 height 11
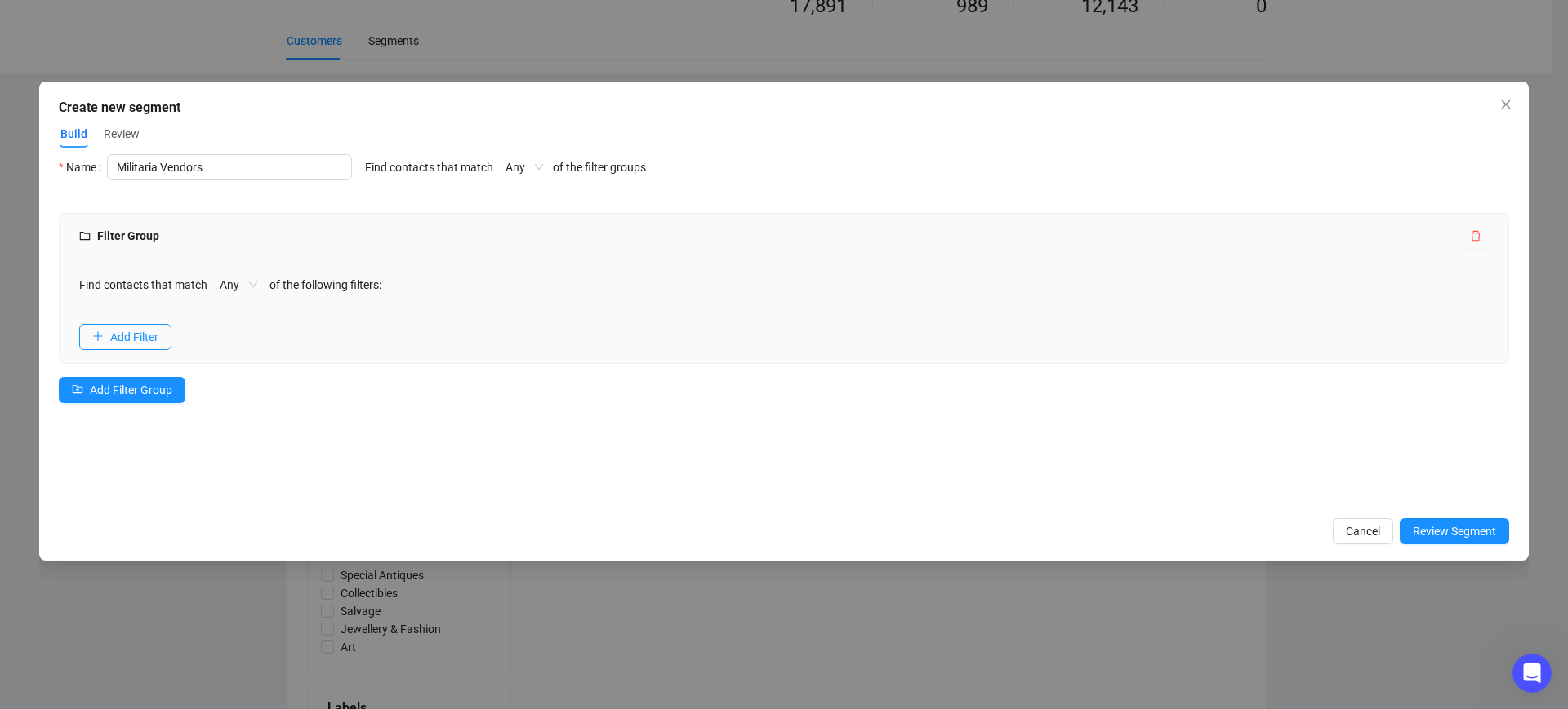
click at [239, 283] on span "Any" at bounding box center [238, 285] width 38 height 25
click at [237, 282] on span "Any" at bounding box center [238, 285] width 38 height 25
click at [130, 345] on span "Add Filter" at bounding box center [134, 337] width 48 height 18
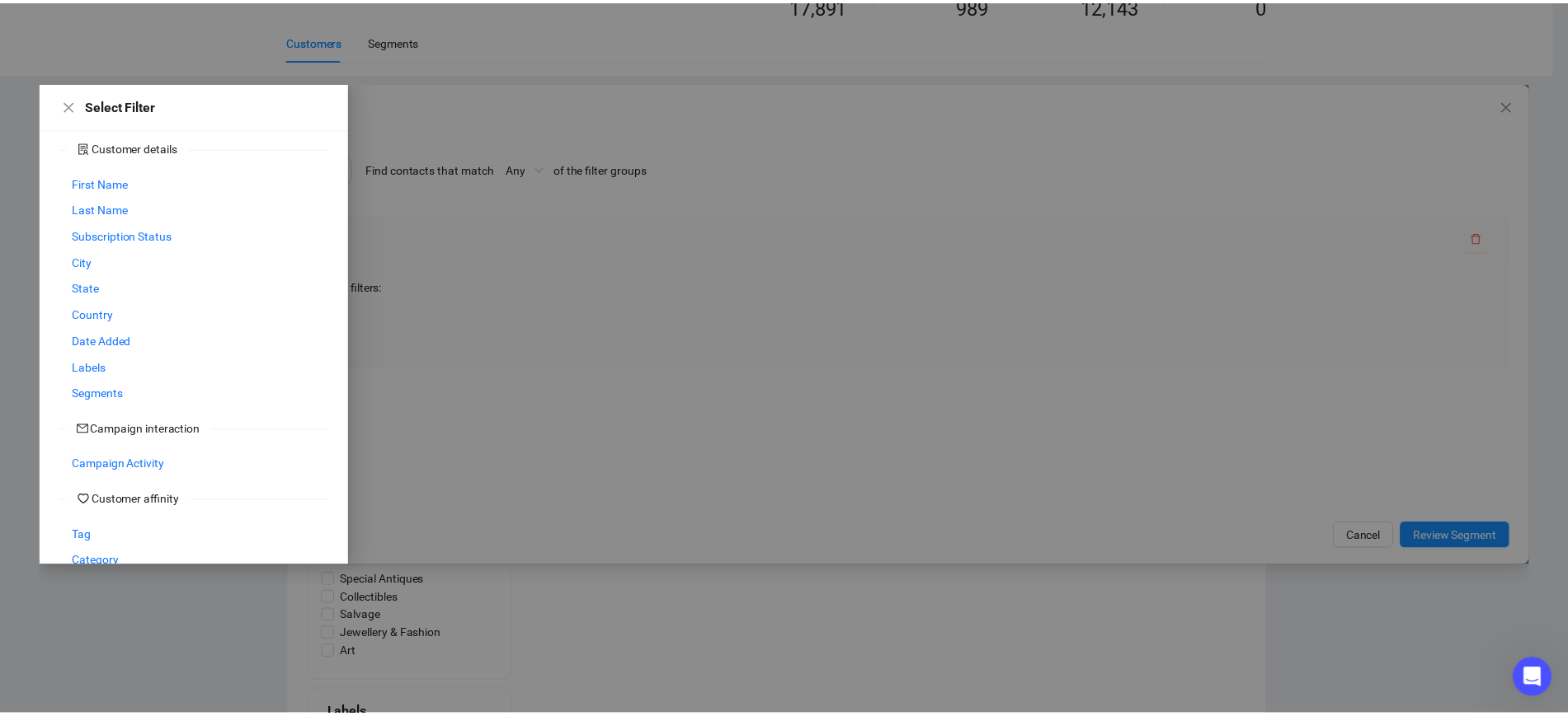
scroll to position [0, 0]
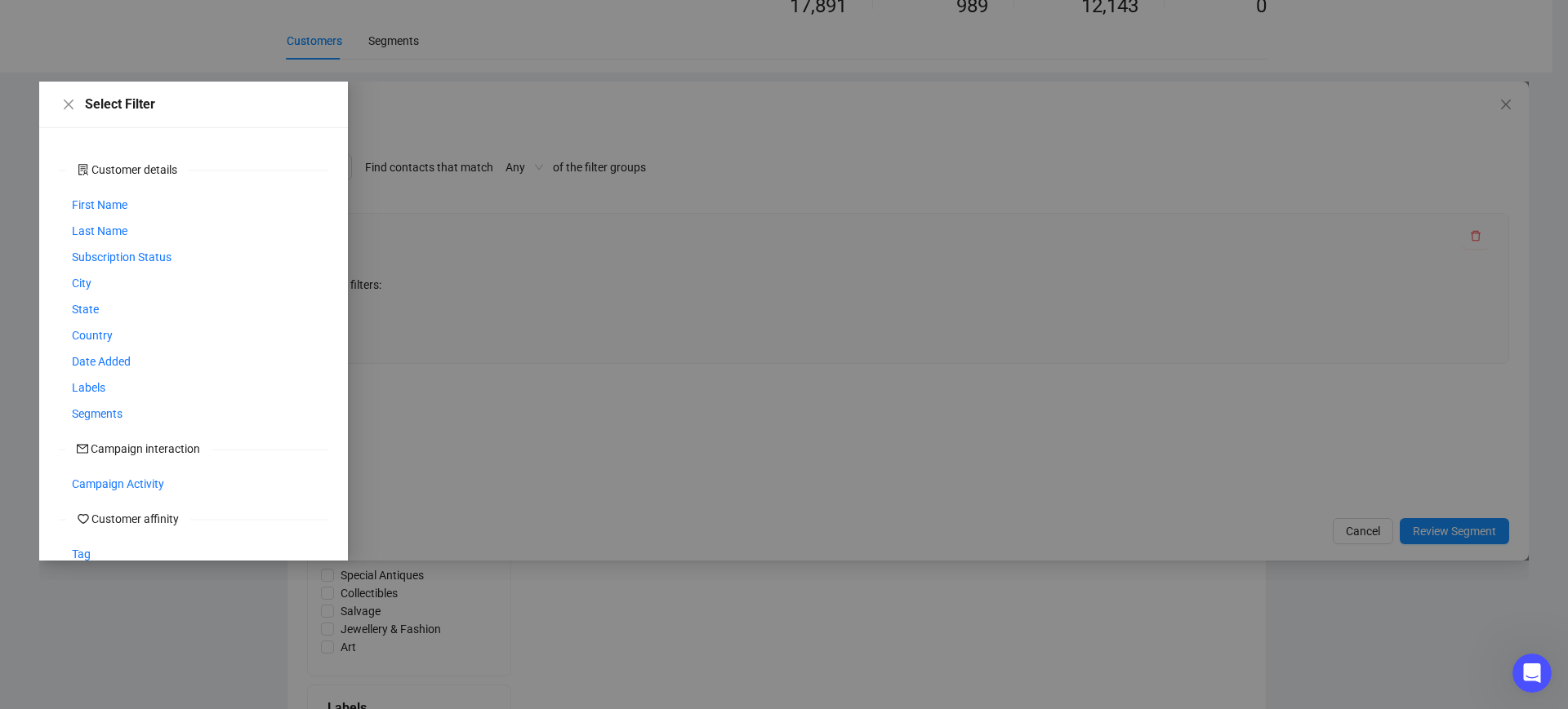
click at [503, 325] on div at bounding box center [784, 321] width 1490 height 479
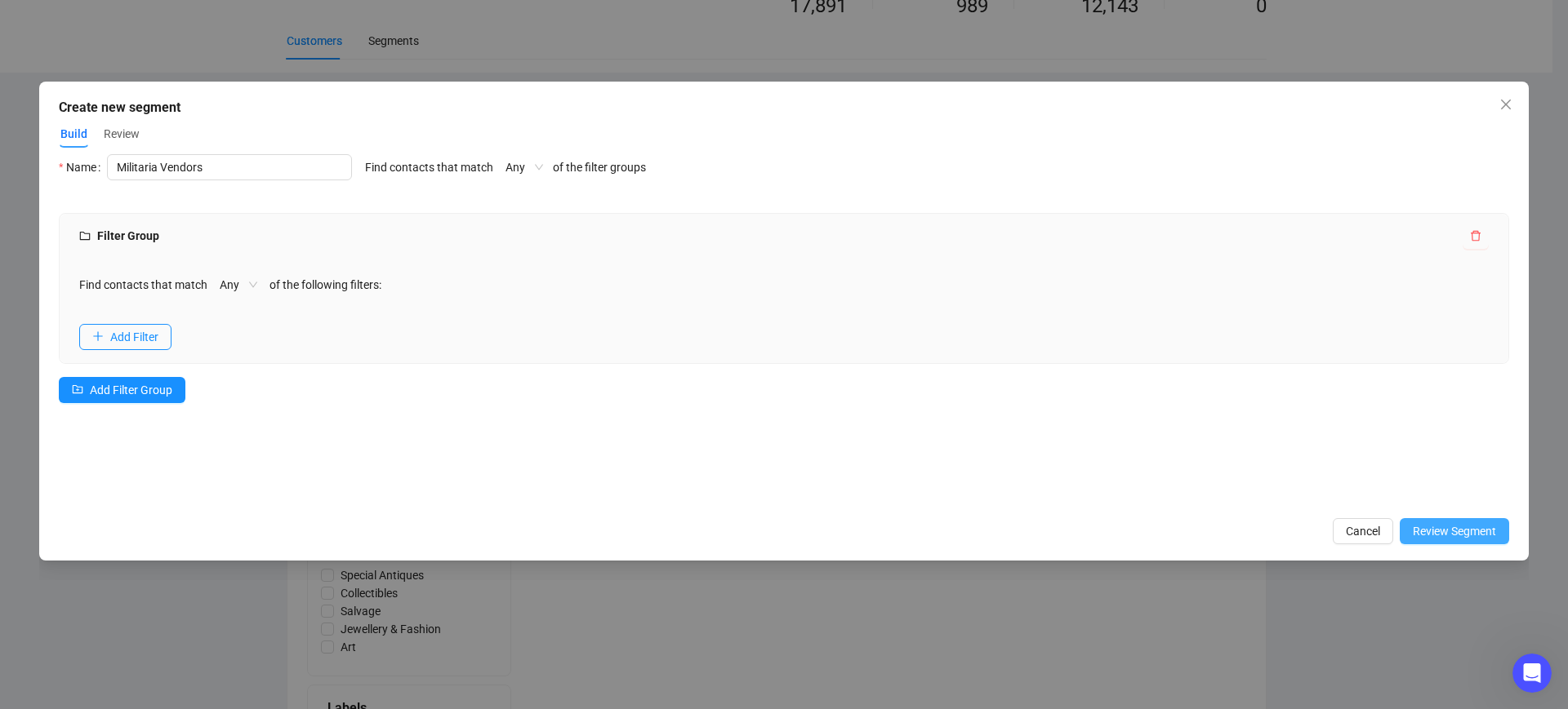
click at [1473, 532] on span "Review Segment" at bounding box center [1455, 531] width 84 height 18
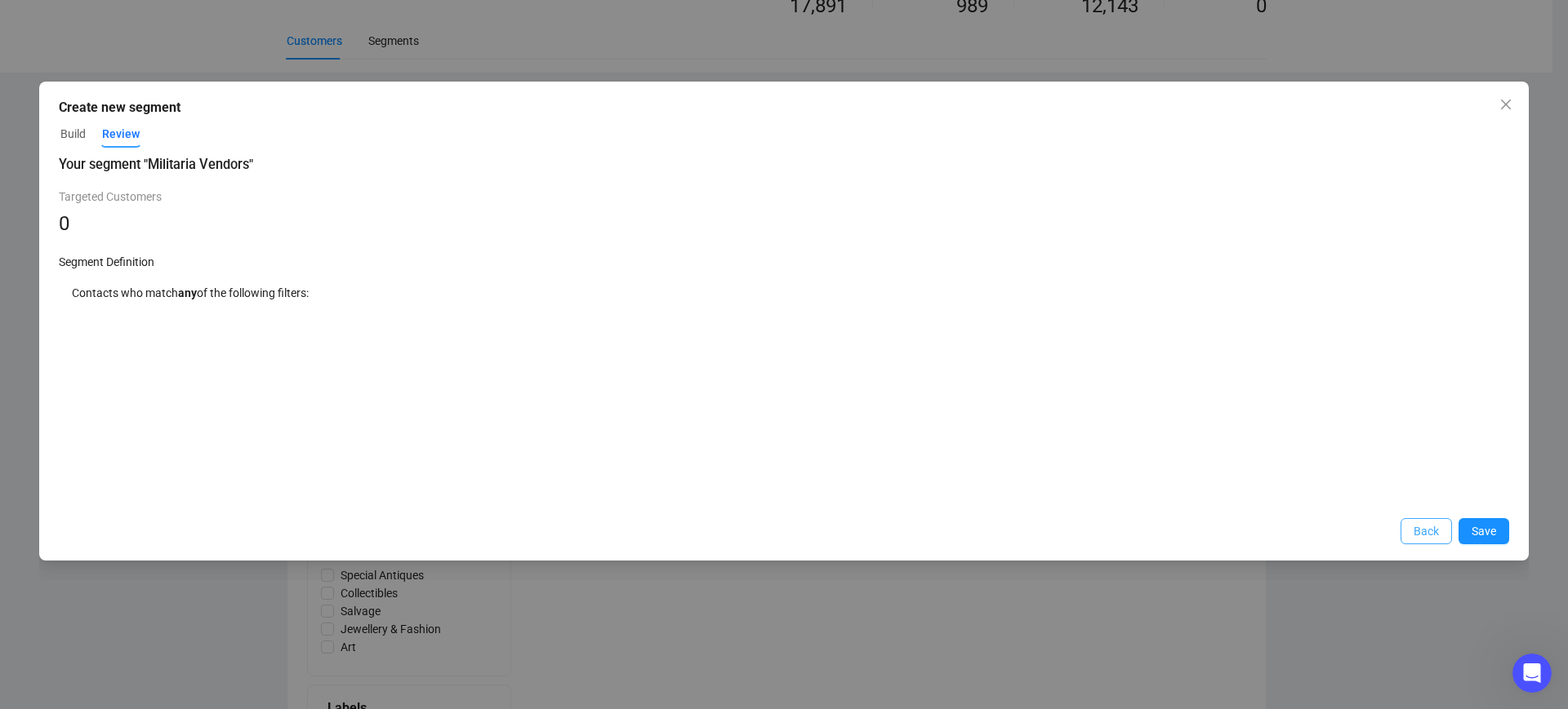
click at [1428, 537] on span "Back" at bounding box center [1426, 531] width 26 height 18
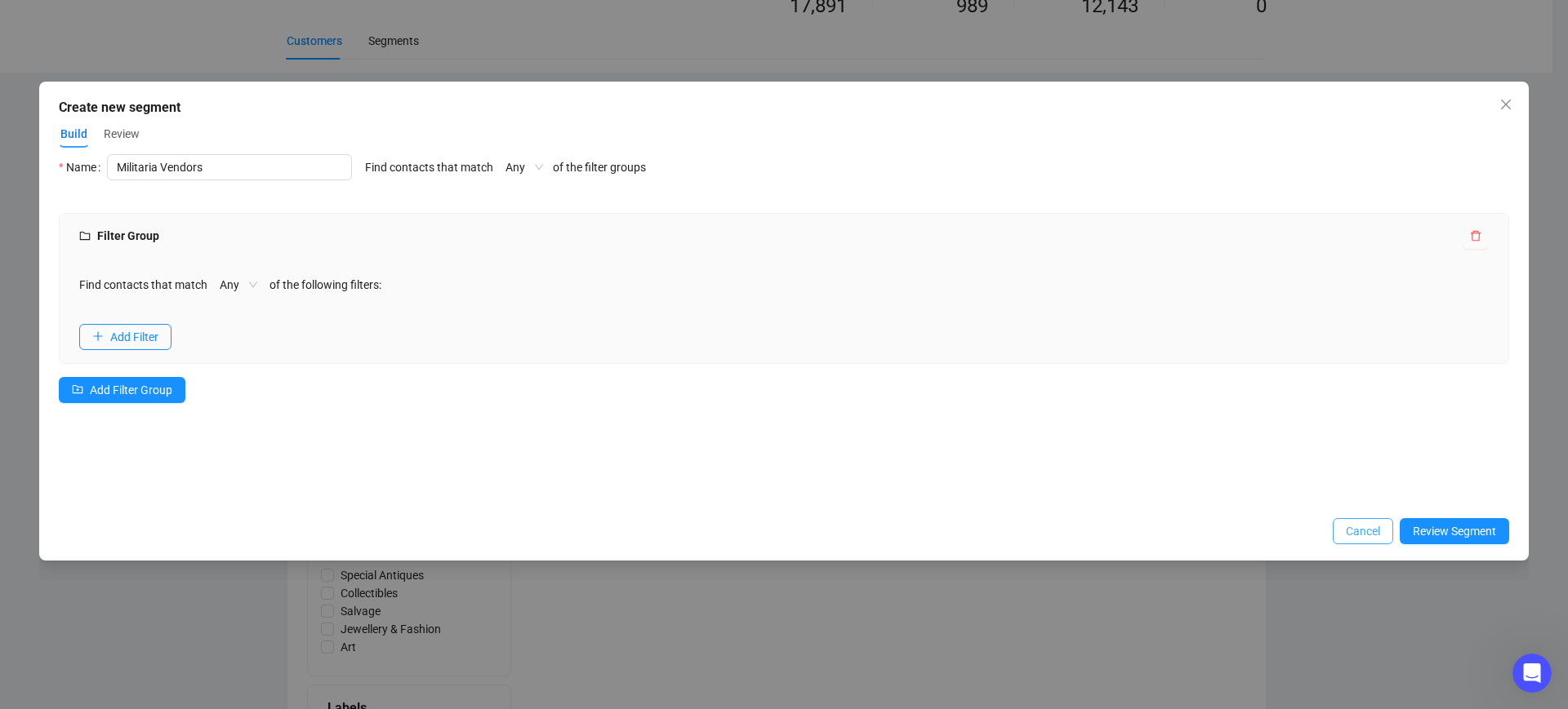
click at [1372, 528] on span "Cancel" at bounding box center [1363, 531] width 34 height 18
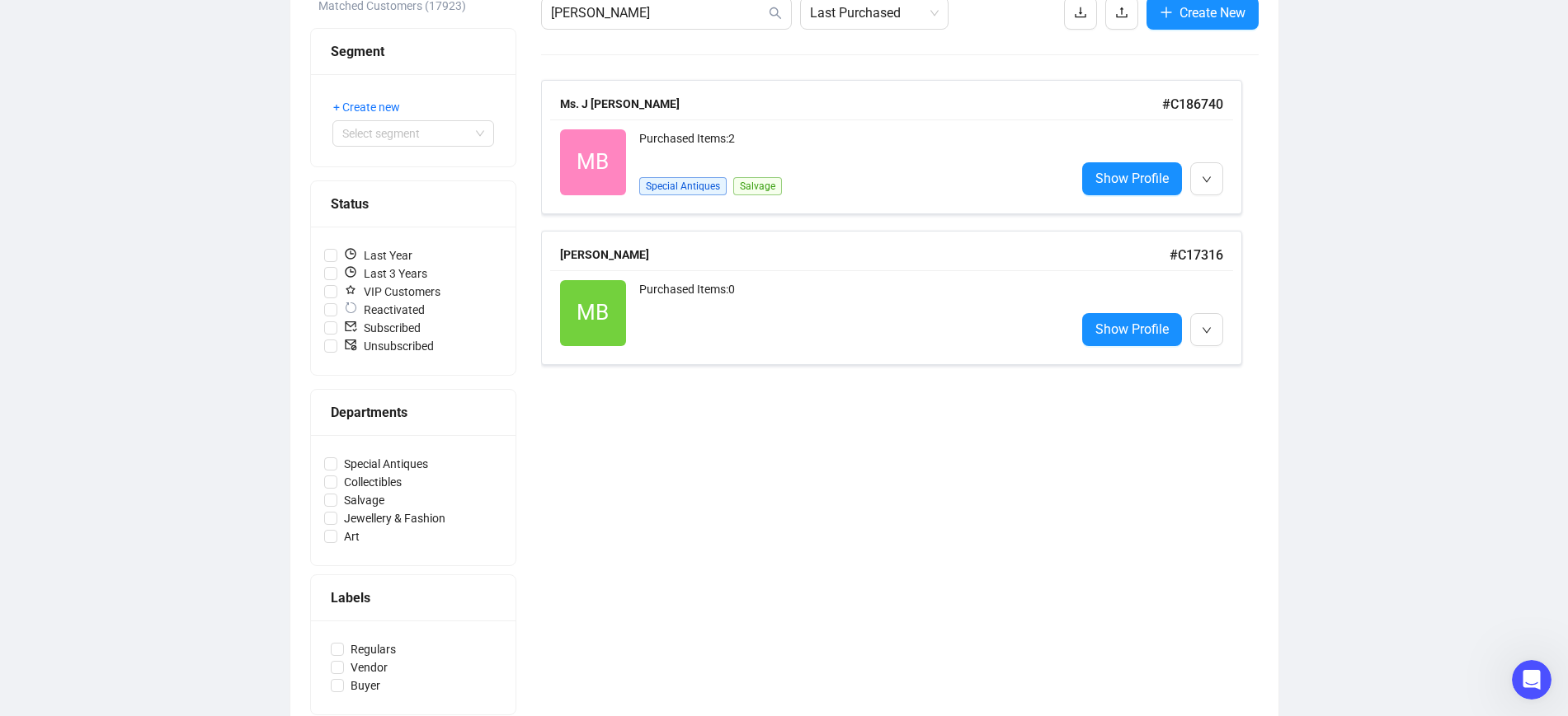
scroll to position [253, 0]
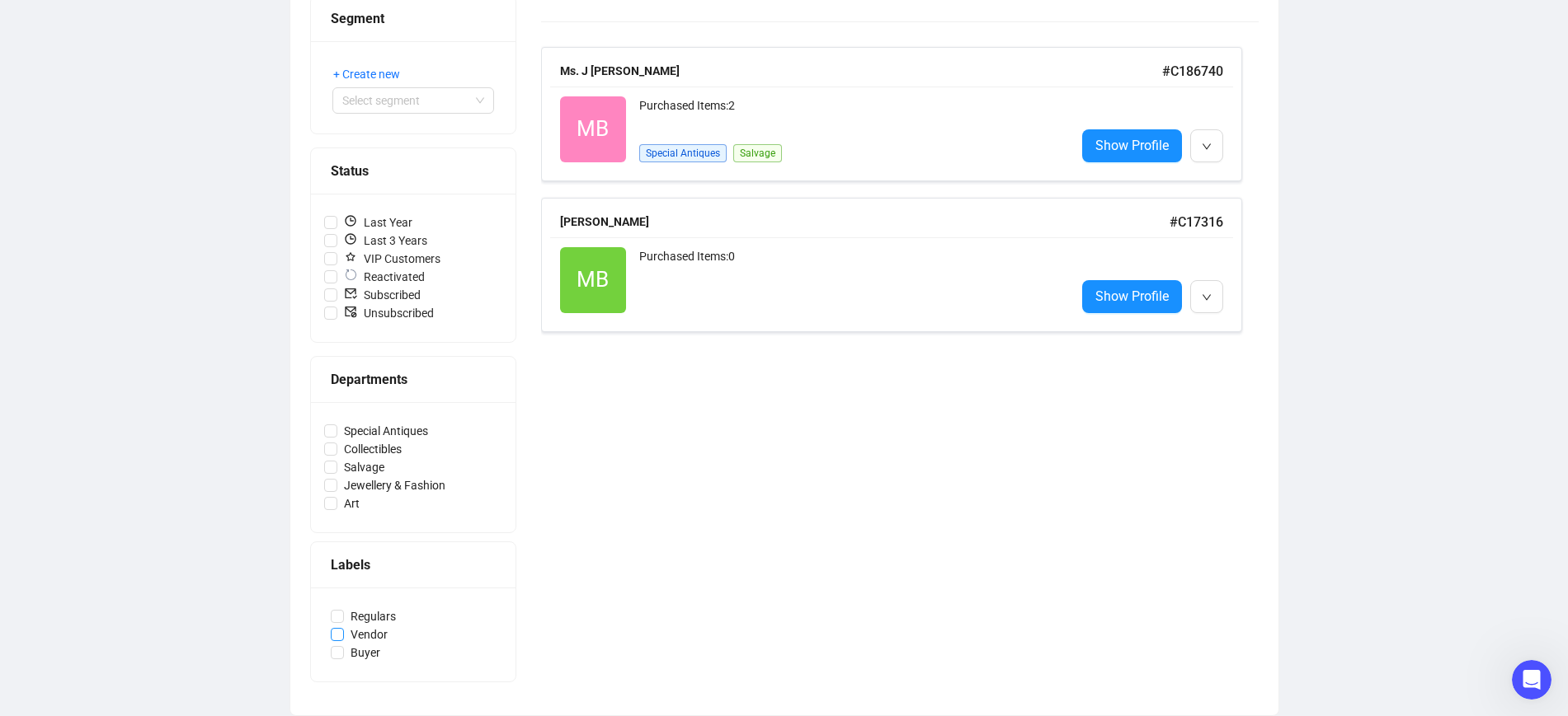
click at [346, 634] on span "Vendor" at bounding box center [369, 635] width 50 height 18
click at [344, 634] on input "Vendor" at bounding box center [338, 635] width 13 height 13
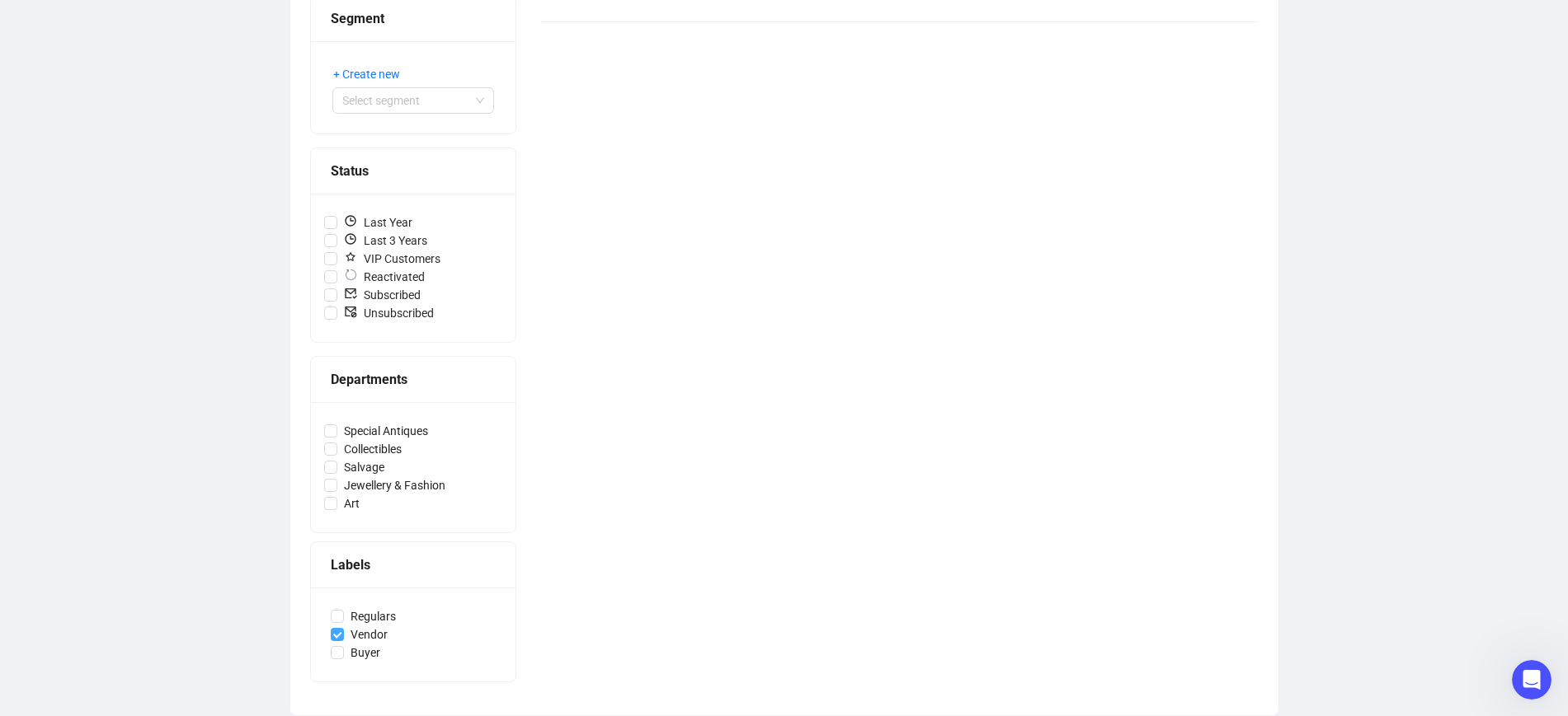
click at [346, 634] on span "Vendor" at bounding box center [369, 635] width 50 height 18
click at [344, 634] on input "Vendor" at bounding box center [338, 635] width 13 height 13
checkbox input "false"
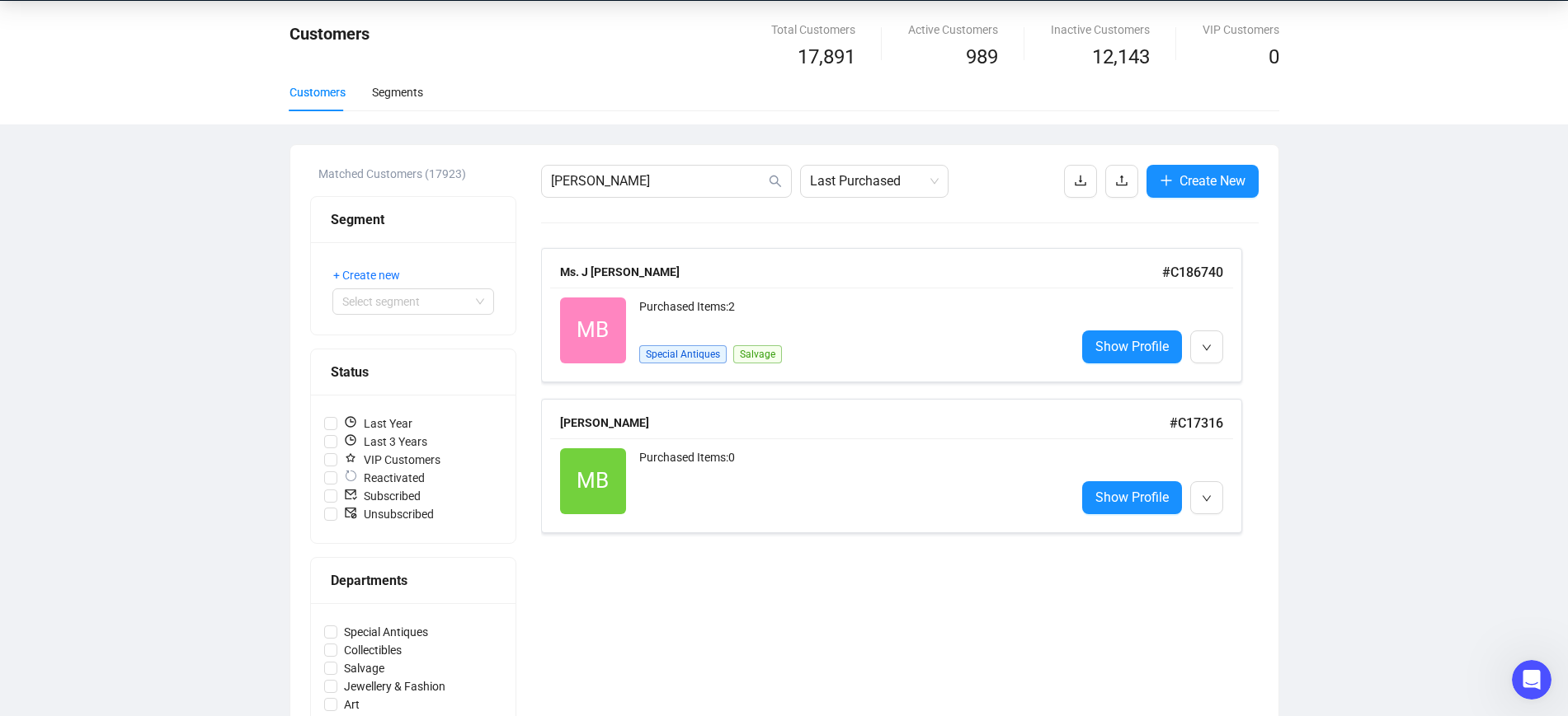
scroll to position [0, 0]
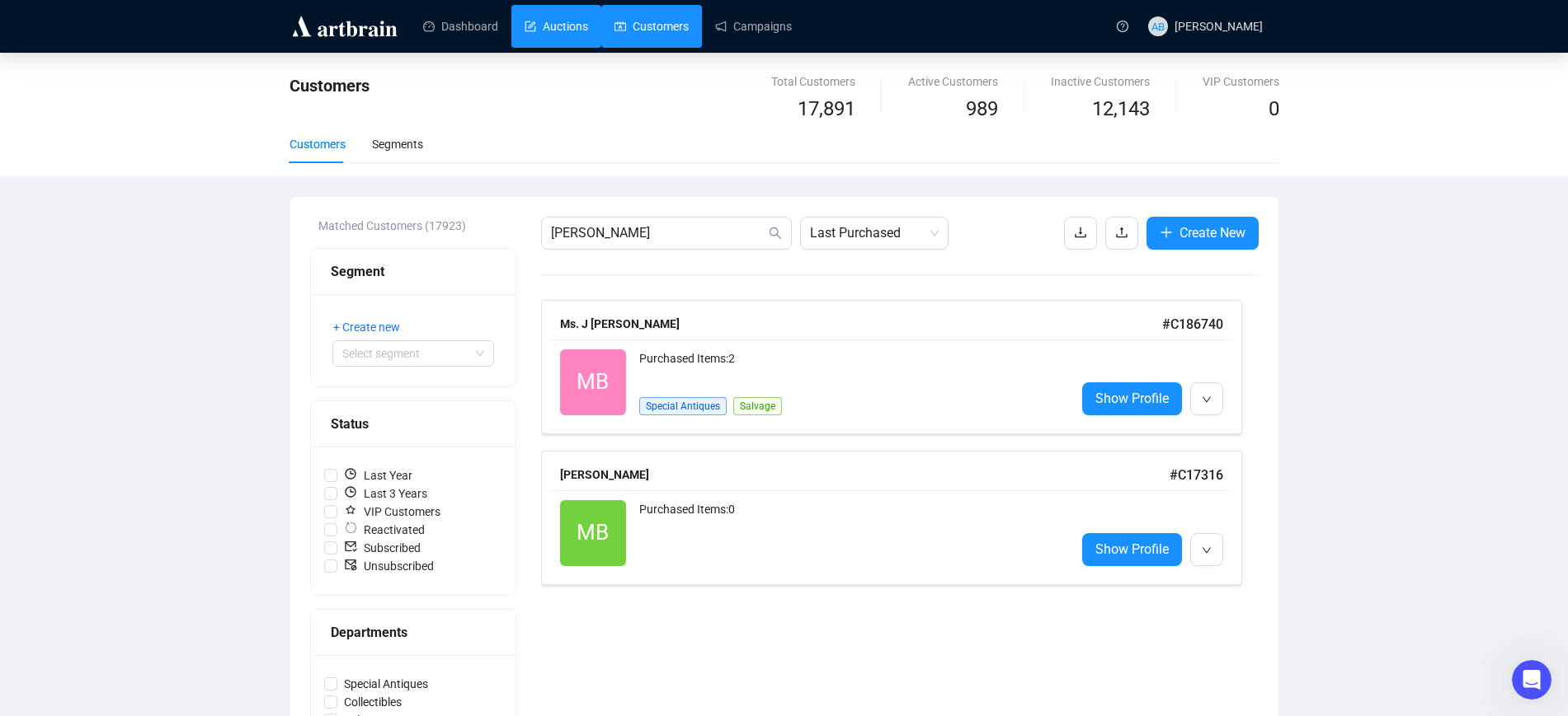
click at [540, 17] on link "Auctions" at bounding box center [556, 26] width 63 height 43
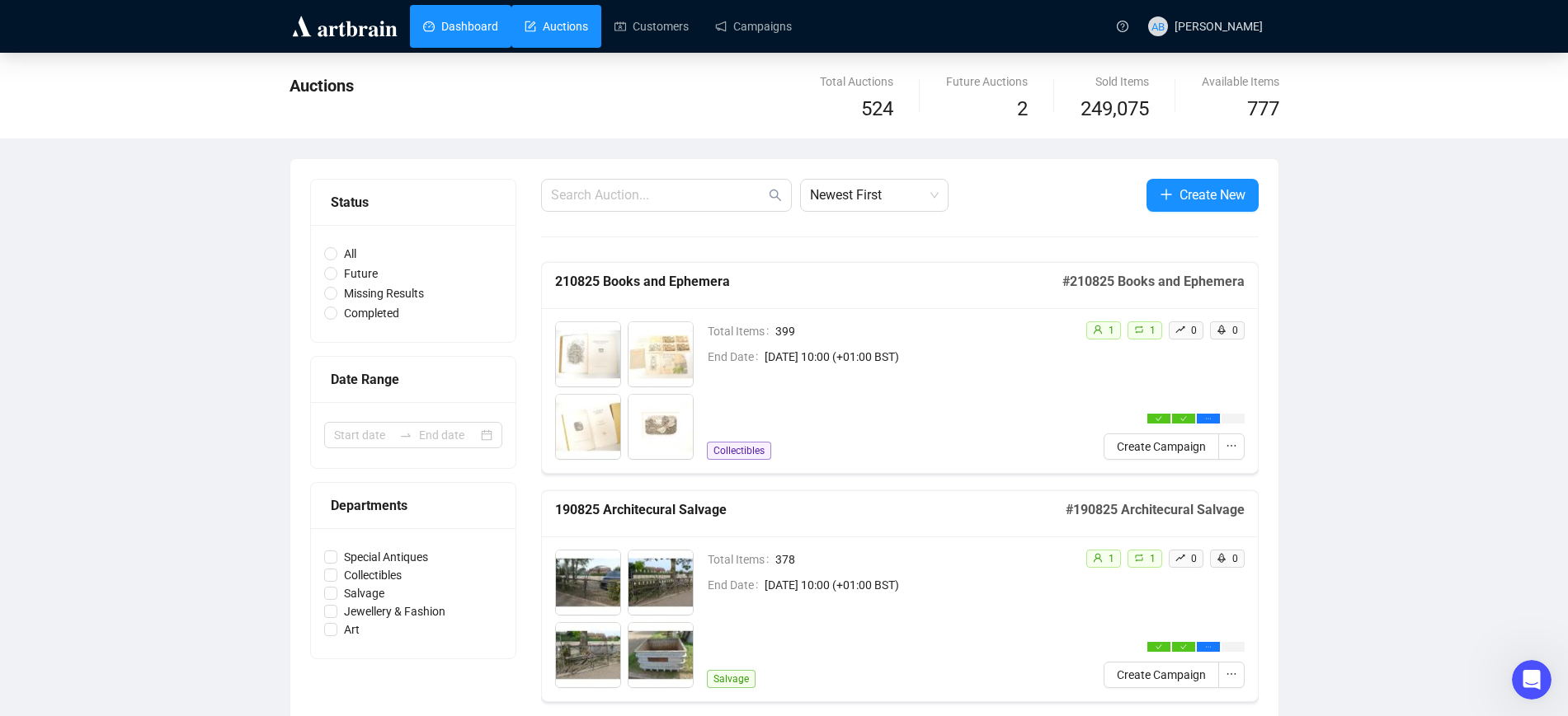
click at [435, 24] on link "Dashboard" at bounding box center [460, 26] width 75 height 43
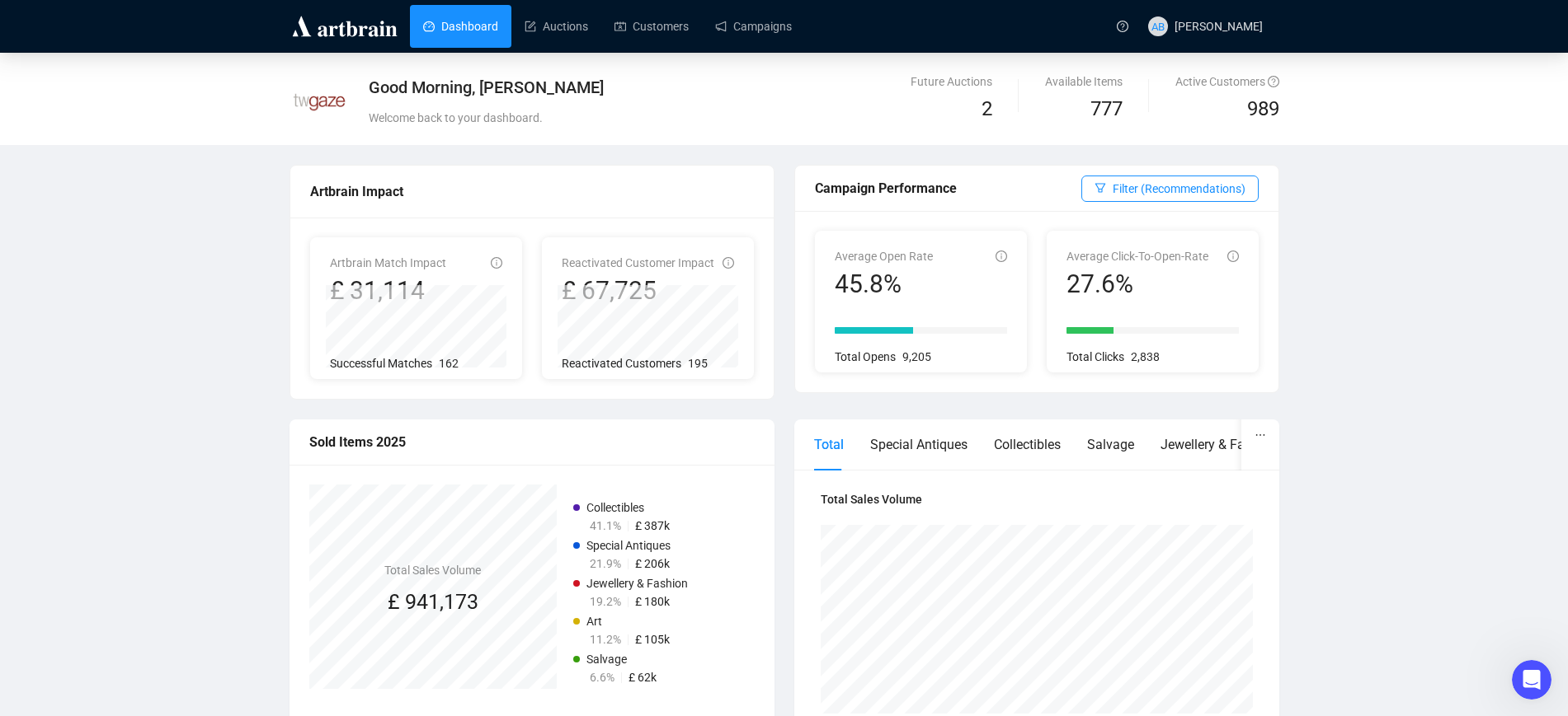
click at [665, 266] on span "Reactivated Customer Impact" at bounding box center [638, 263] width 152 height 13
click at [603, 282] on div "£ 67,725" at bounding box center [638, 290] width 152 height 32
click at [609, 256] on span "Reactivated Customer Impact" at bounding box center [638, 263] width 152 height 13
click at [690, 269] on span "Reactivated Customer Impact" at bounding box center [638, 263] width 152 height 13
click at [669, 341] on div "240625 Vintage - 240625 Vintage 60" at bounding box center [650, 340] width 176 height 50
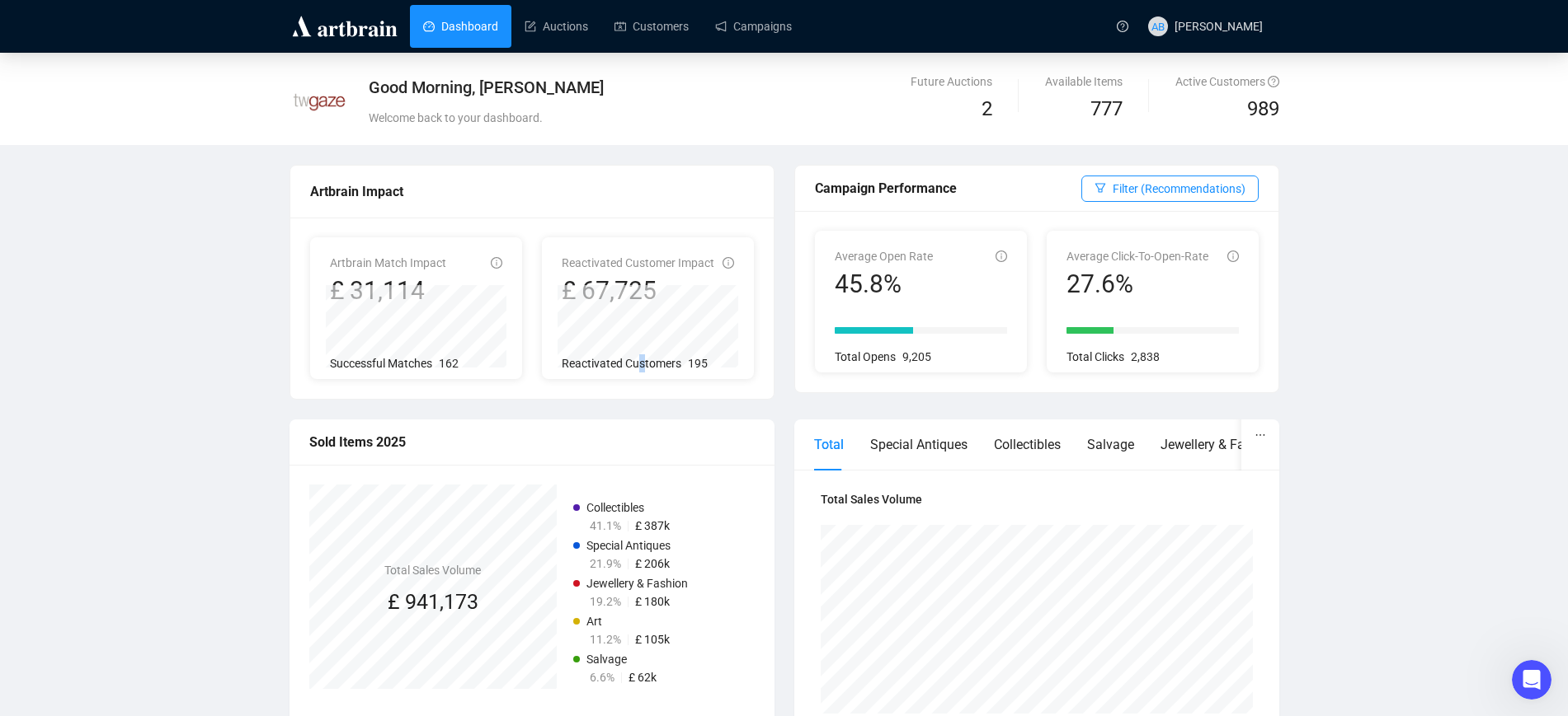
click at [642, 357] on span "Reactivated Customers" at bounding box center [621, 363] width 120 height 13
click at [698, 363] on span "195" at bounding box center [697, 363] width 20 height 13
click at [723, 250] on div "Reactivated Customer Impact £ 67,725 310725 Toys - 310725 Toys 1,090 Reactivate…" at bounding box center [647, 309] width 212 height 142
click at [737, 267] on div "Reactivated Customer Impact £ 67,725 310725 Toys - 310725 Toys 1,090 Reactivate…" at bounding box center [647, 309] width 212 height 142
click at [722, 259] on icon "info-circle" at bounding box center [728, 263] width 12 height 12
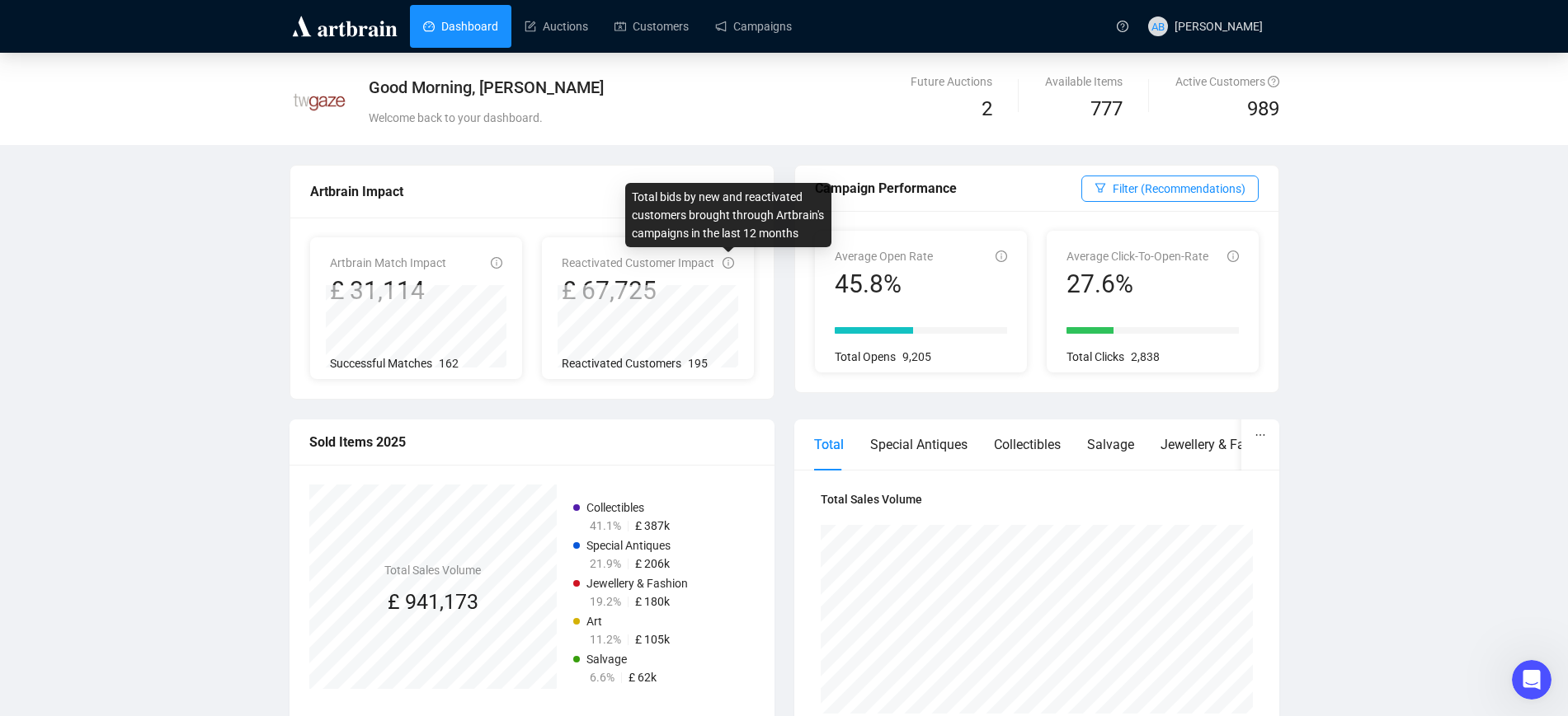
click at [691, 268] on span "Reactivated Customer Impact" at bounding box center [638, 263] width 152 height 13
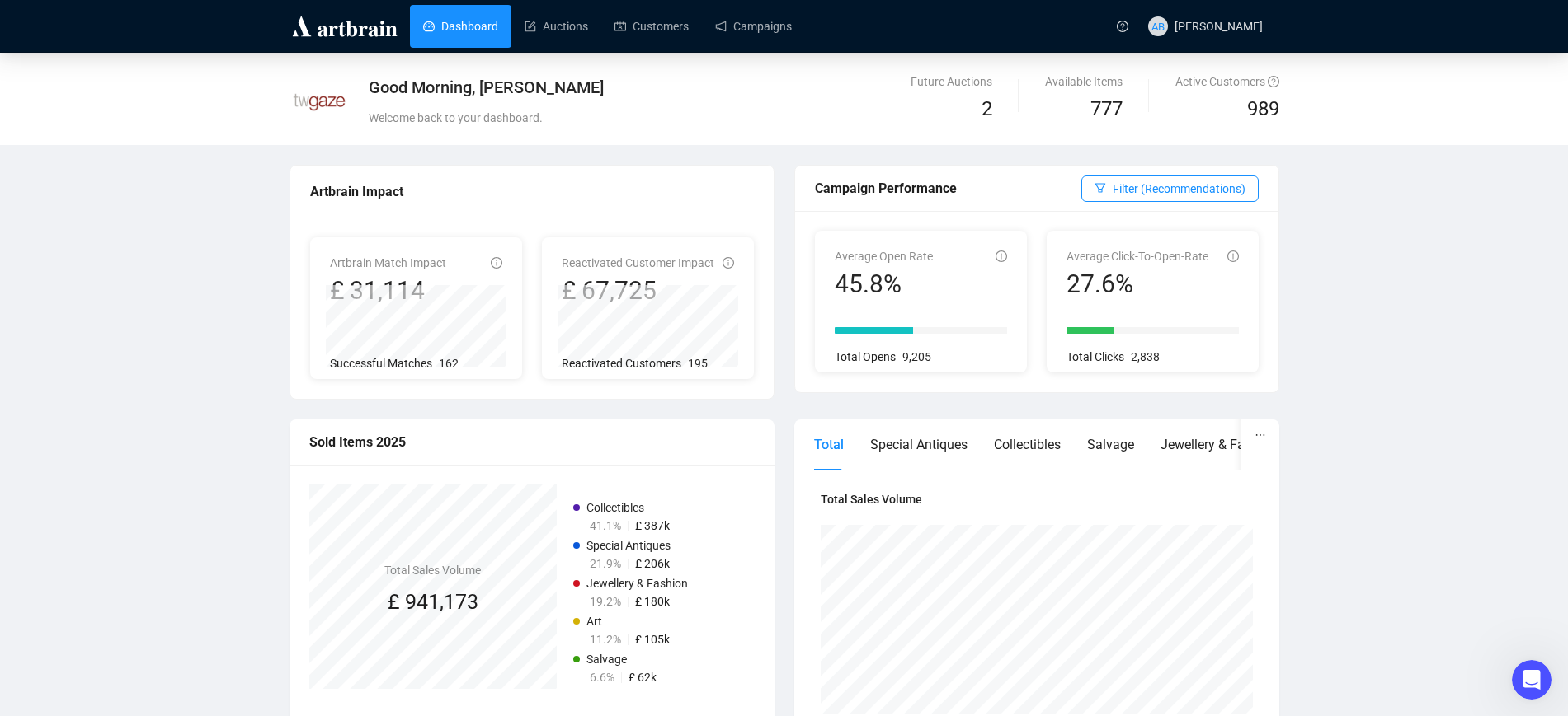
click at [571, 268] on span "Reactivated Customer Impact" at bounding box center [638, 263] width 152 height 13
click at [644, 268] on span "Reactivated Customer Impact" at bounding box center [638, 263] width 152 height 13
click at [716, 333] on li "310725 Toys - 310725 Toys 1,090" at bounding box center [649, 331] width 160 height 16
click at [717, 339] on span "1,090" at bounding box center [717, 347] width 25 height 16
click at [728, 357] on span "1,151" at bounding box center [717, 364] width 25 height 16
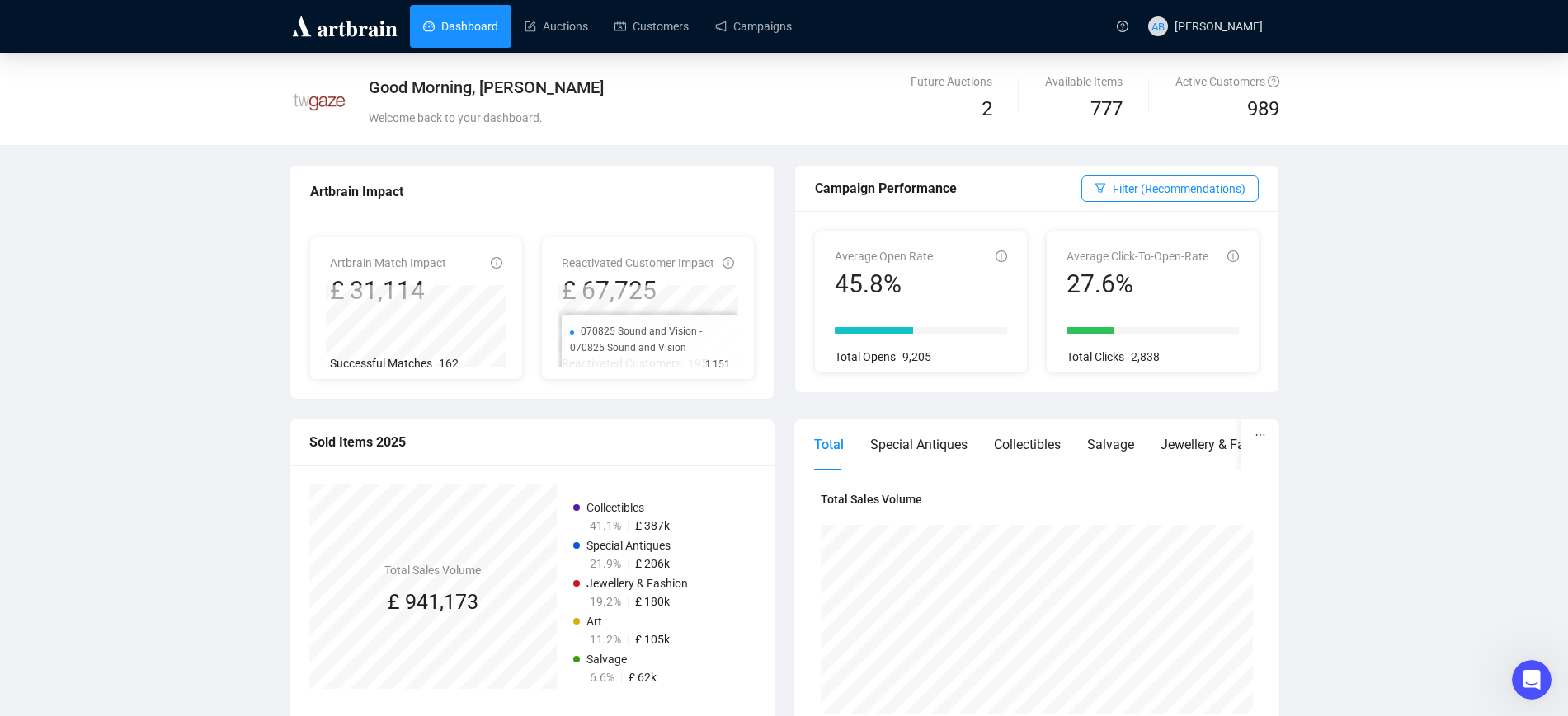
click at [728, 357] on span "1,151" at bounding box center [717, 364] width 25 height 16
click at [716, 338] on li "310725 Toys - 310725 Toys 1,090" at bounding box center [649, 331] width 160 height 16
click at [174, 233] on div "Good Morning, [PERSON_NAME] Welcome back to your dashboard. Future Auctions 2 A…" at bounding box center [784, 716] width 1568 height 1327
click at [719, 22] on link "Campaigns" at bounding box center [754, 26] width 77 height 43
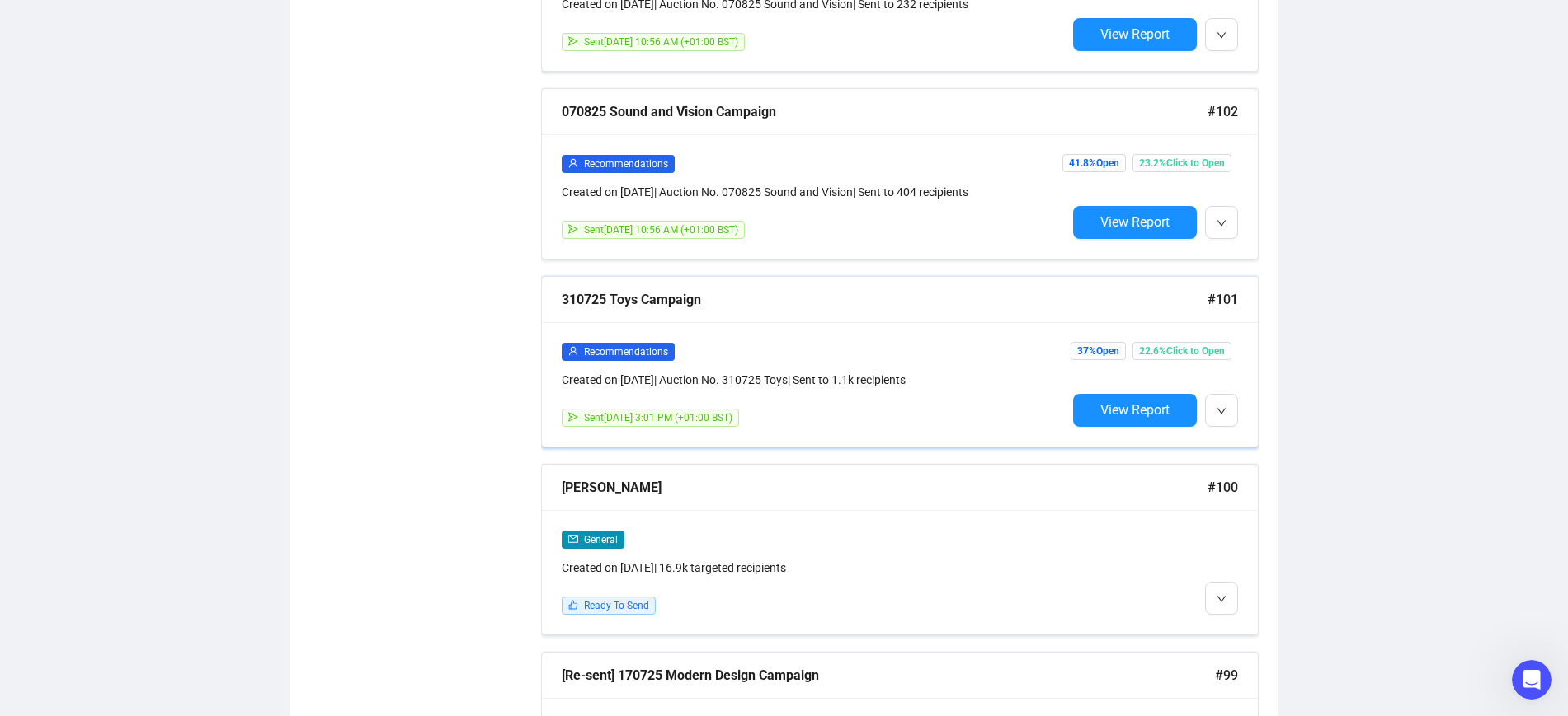
scroll to position [1236, 0]
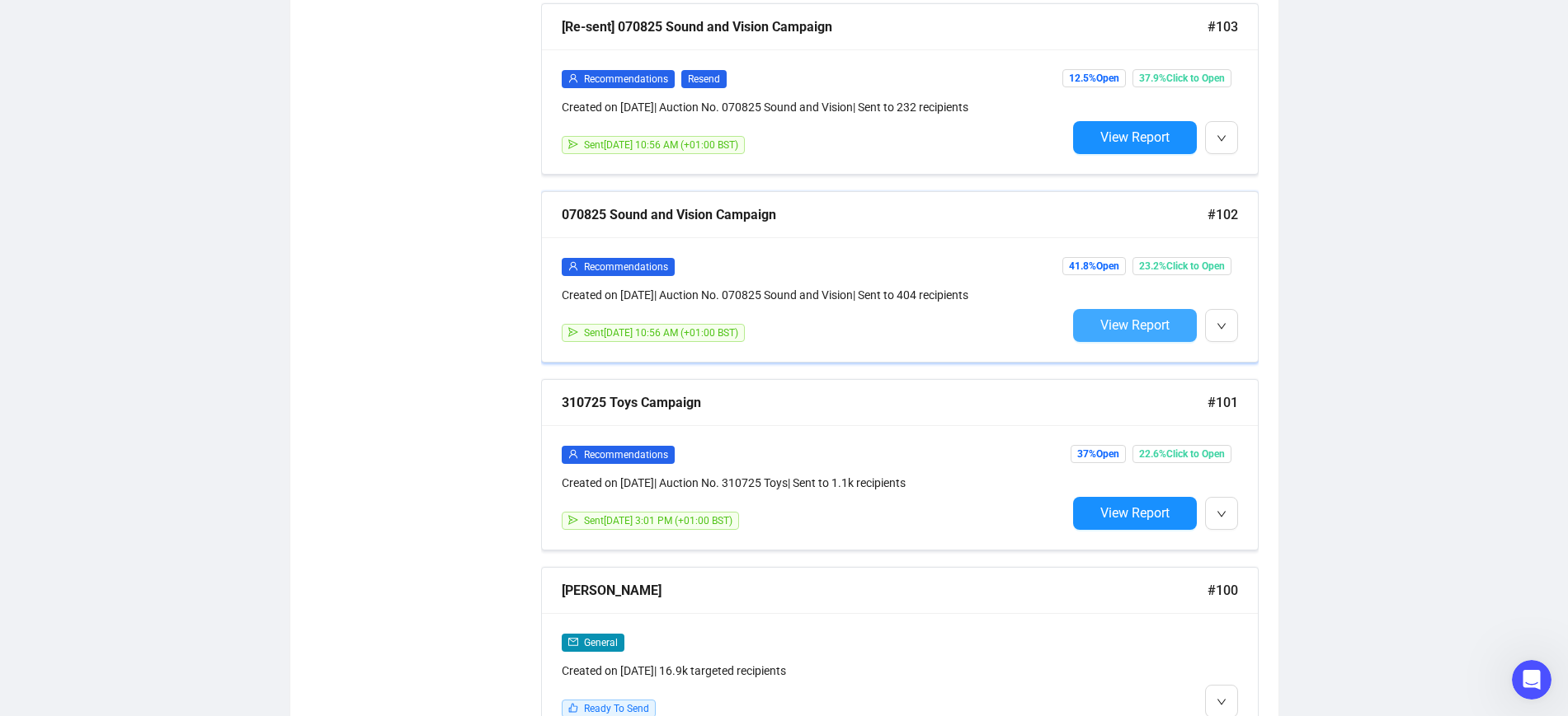
click at [1117, 317] on span "View Report" at bounding box center [1135, 325] width 69 height 15
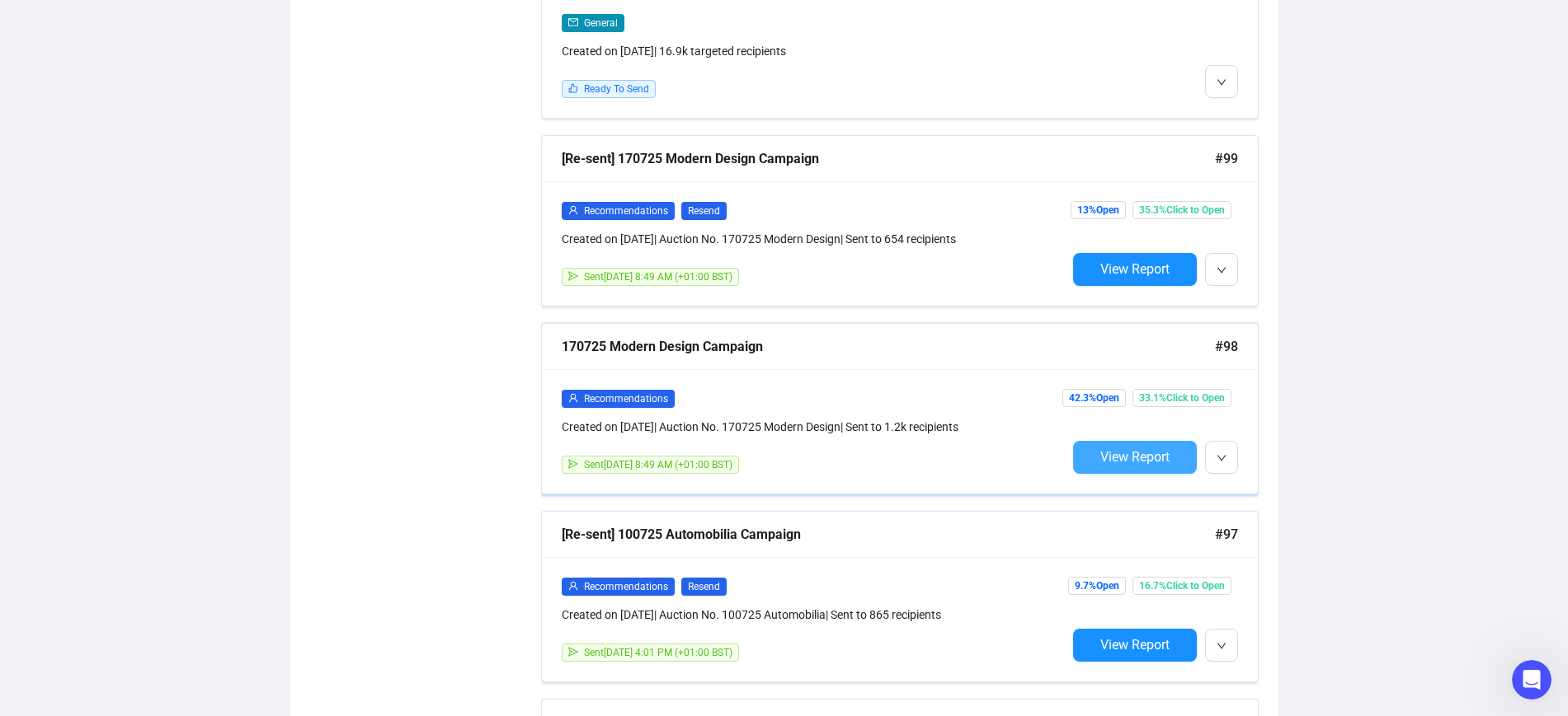
scroll to position [2063, 0]
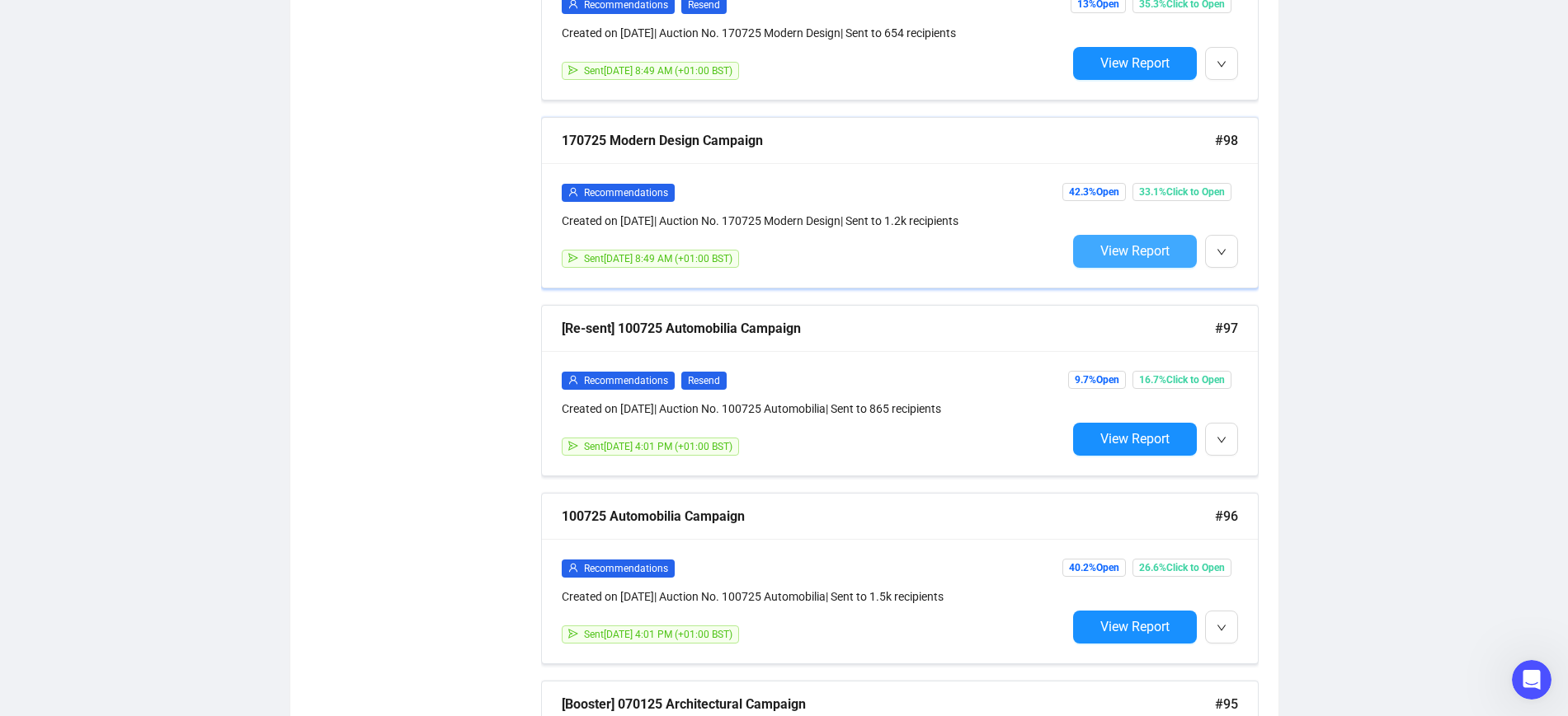
click at [1114, 246] on span "View Report" at bounding box center [1135, 251] width 69 height 15
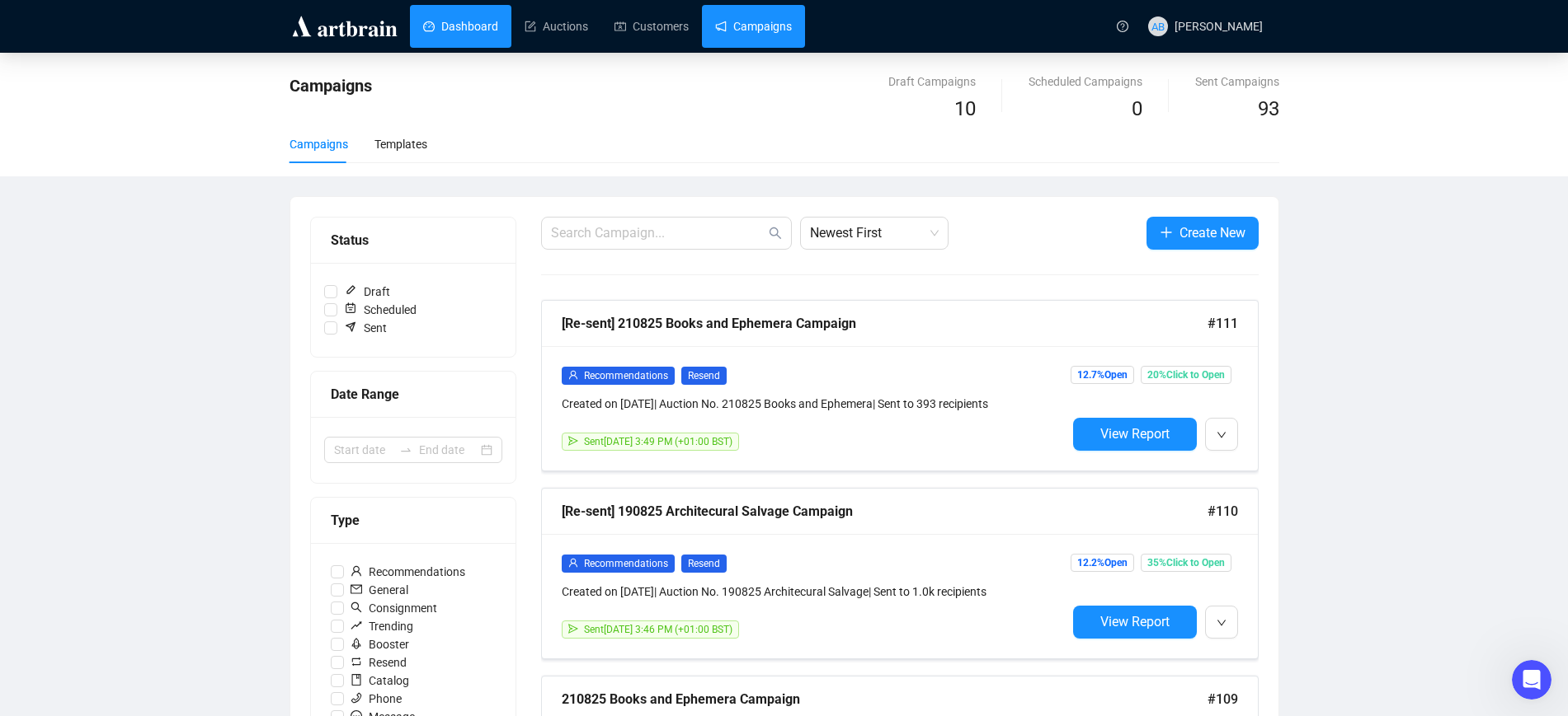
click at [459, 21] on link "Dashboard" at bounding box center [460, 26] width 75 height 43
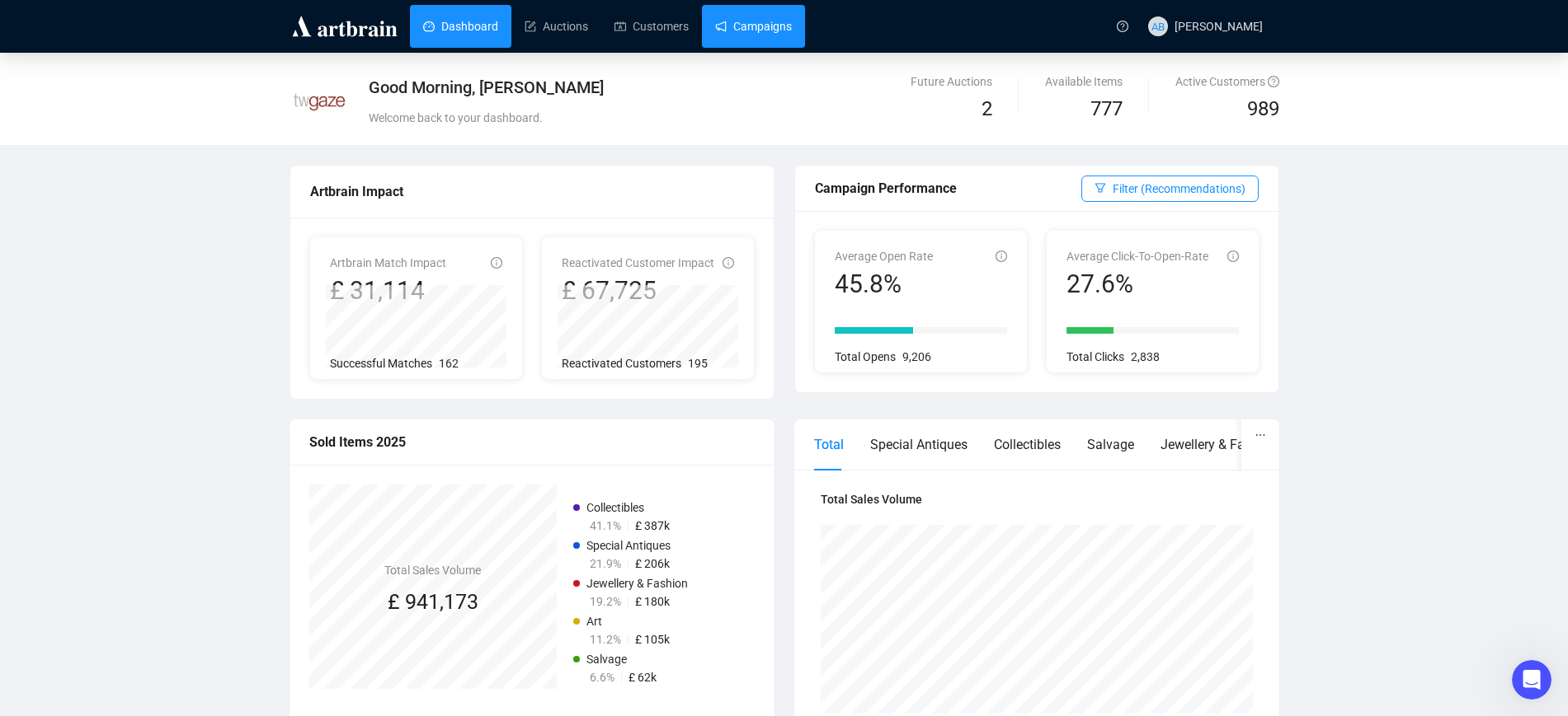
click at [748, 19] on link "Campaigns" at bounding box center [754, 26] width 77 height 43
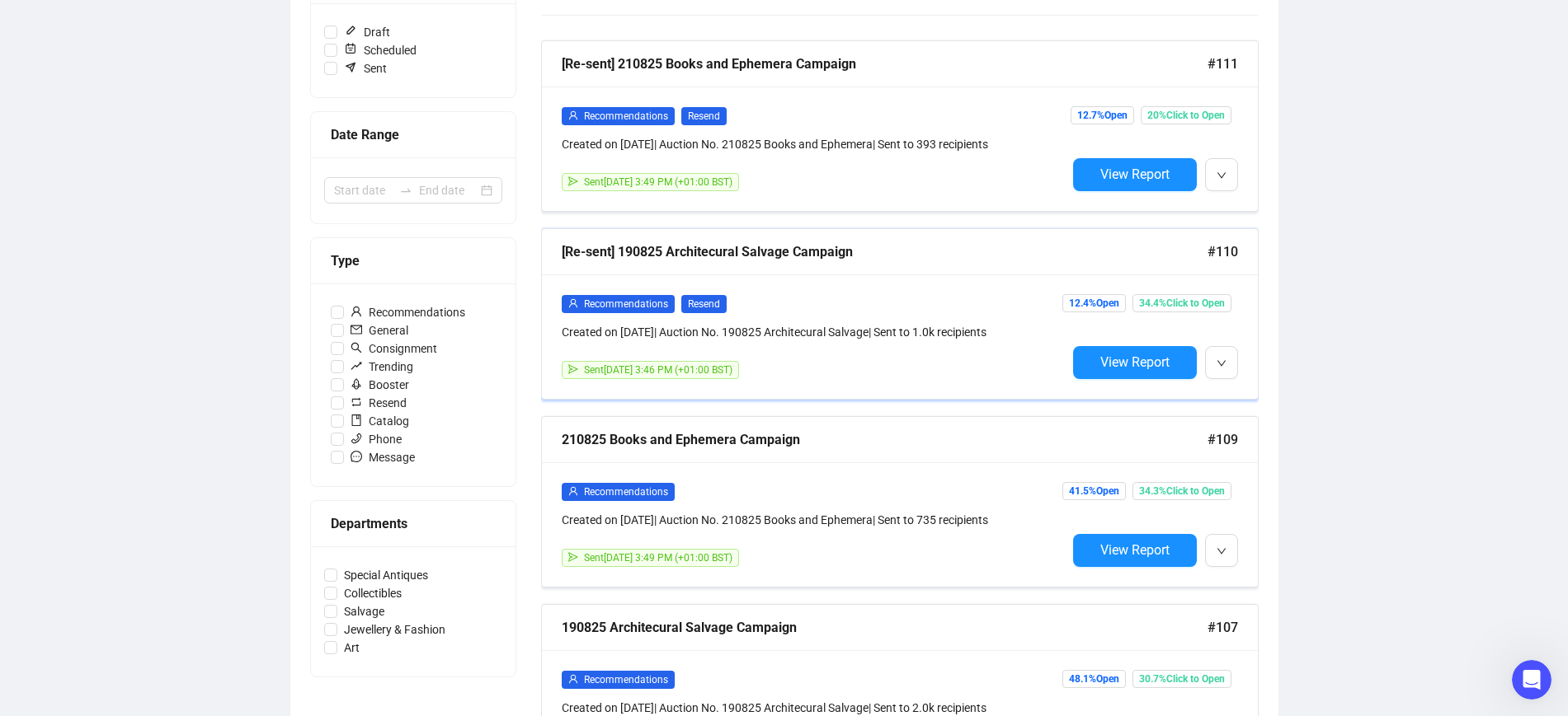
scroll to position [722, 0]
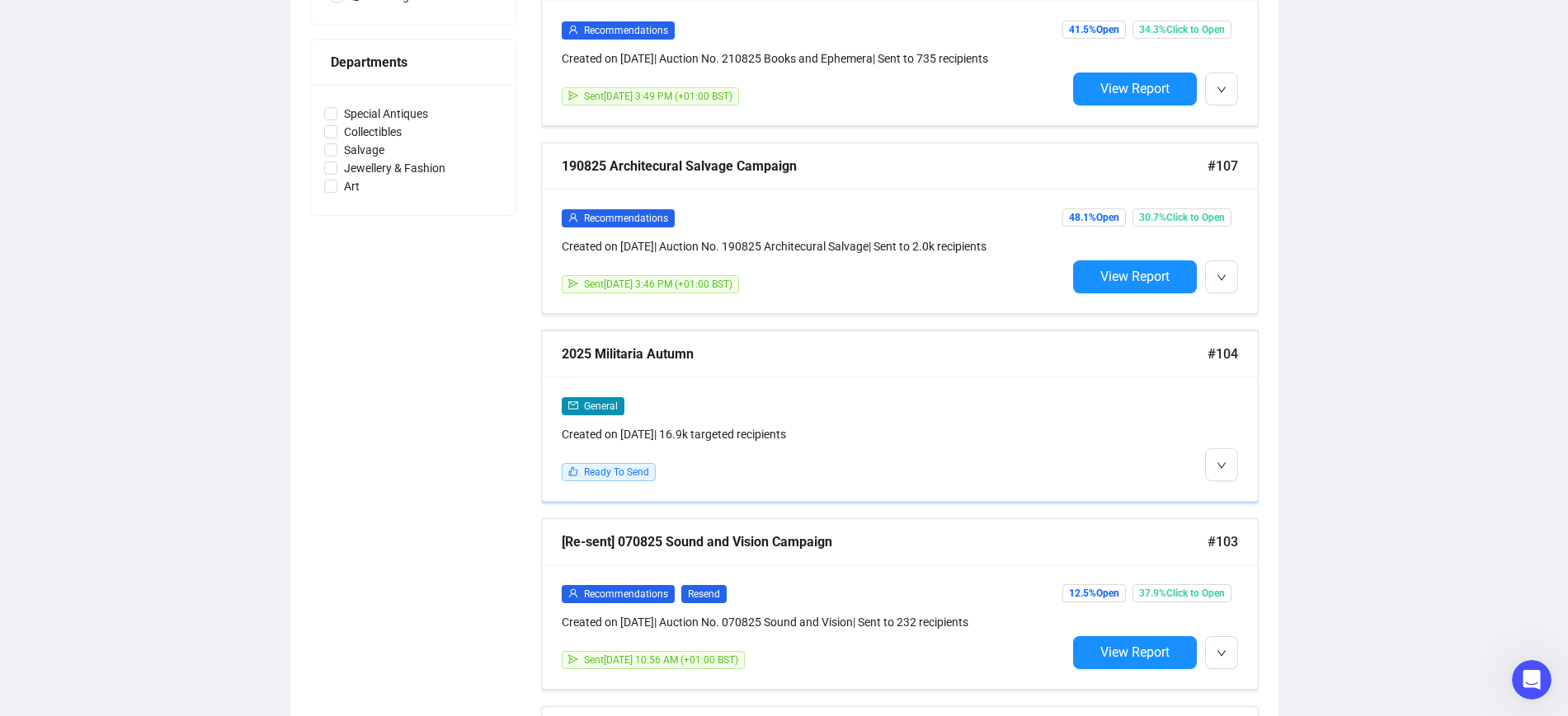
click at [696, 357] on div "2025 Militaria Autumn" at bounding box center [884, 355] width 645 height 21
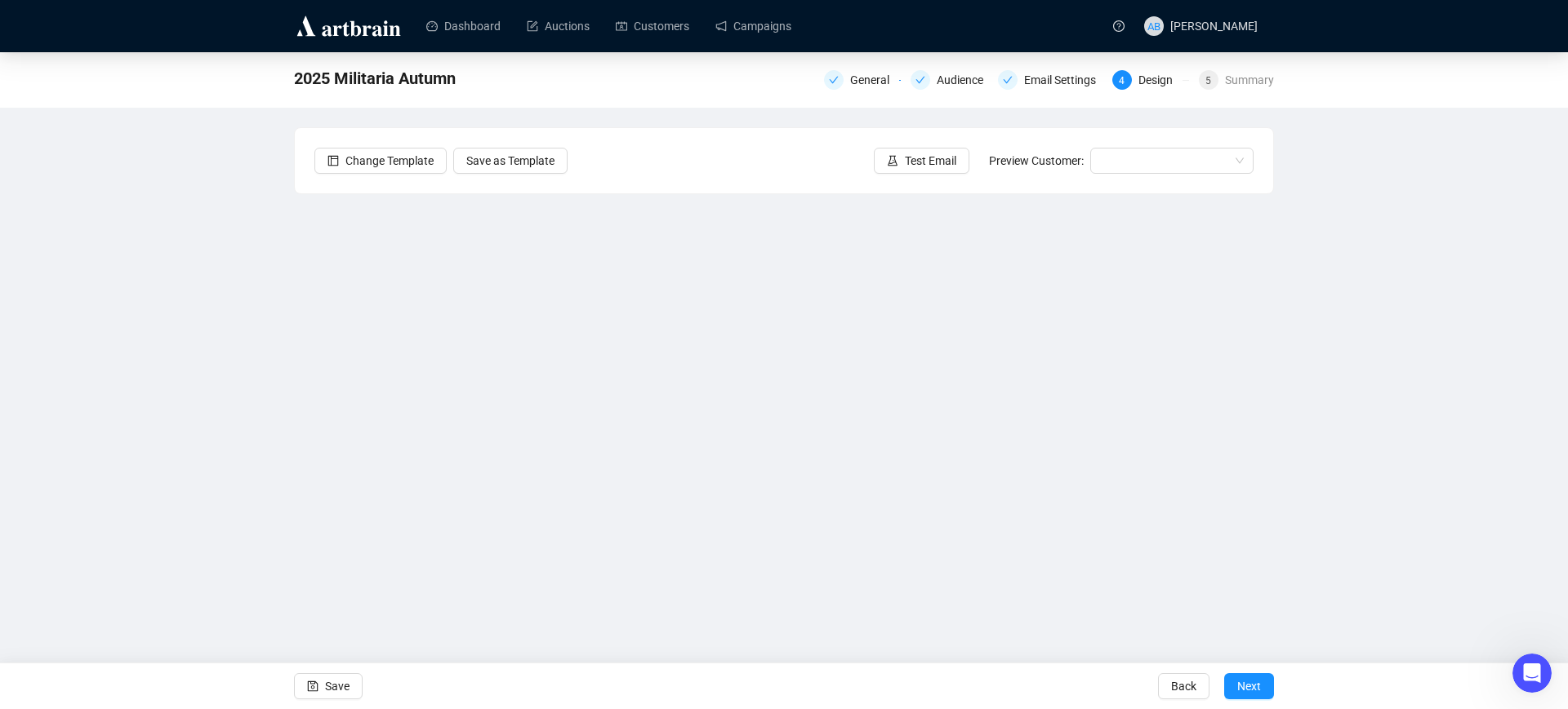
click at [249, 376] on div "2025 Militaria Autumn General Audience Email Settings 4 Design 5 Summary Change…" at bounding box center [784, 343] width 1568 height 582
click at [266, 438] on div "2025 Militaria Autumn General Audience Email Settings 4 Design 5 Summary Change…" at bounding box center [784, 343] width 1568 height 582
drag, startPoint x: 323, startPoint y: 687, endPoint x: 414, endPoint y: 619, distance: 113.6
click at [324, 687] on button "Save" at bounding box center [329, 687] width 68 height 27
click at [348, 693] on span "Save" at bounding box center [337, 686] width 25 height 46
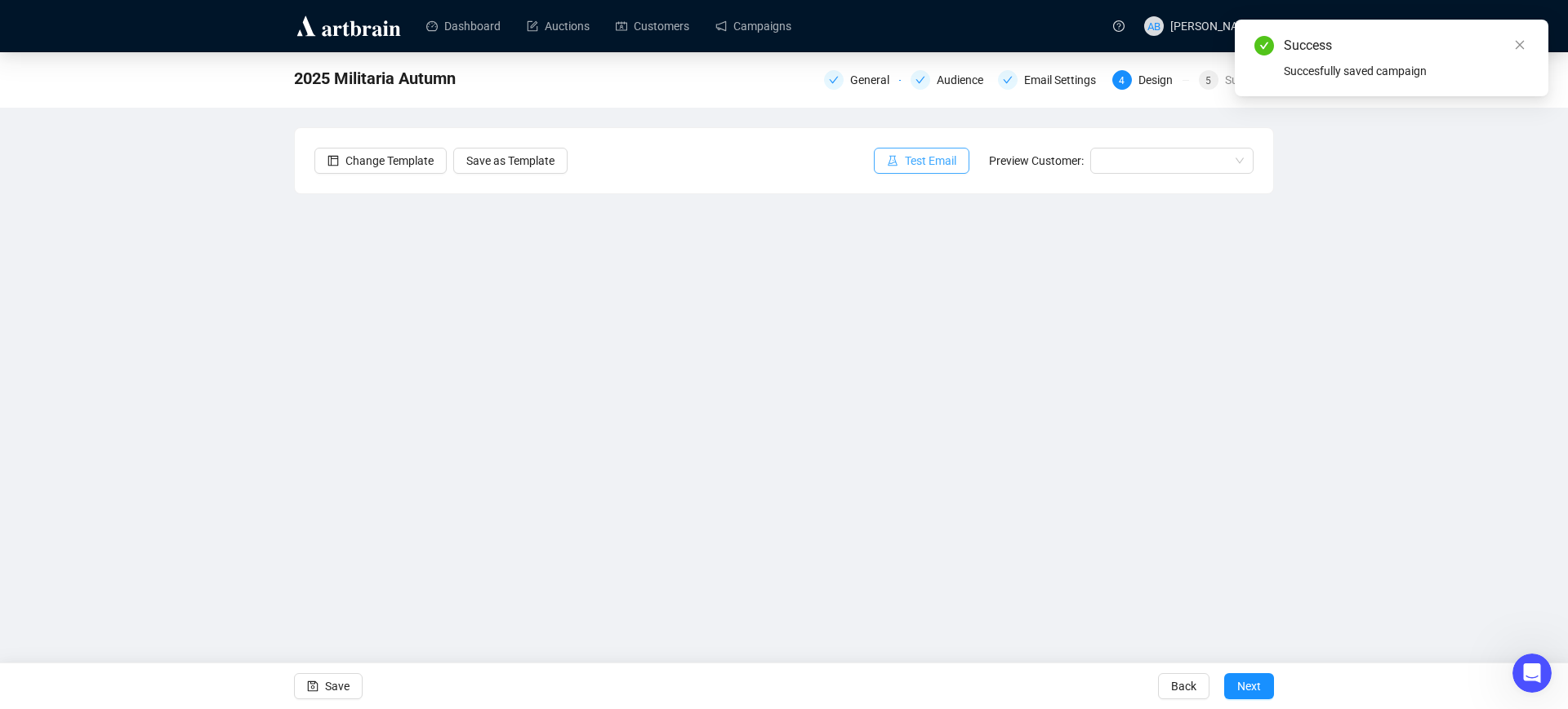
click at [922, 161] on span "Test Email" at bounding box center [931, 160] width 51 height 18
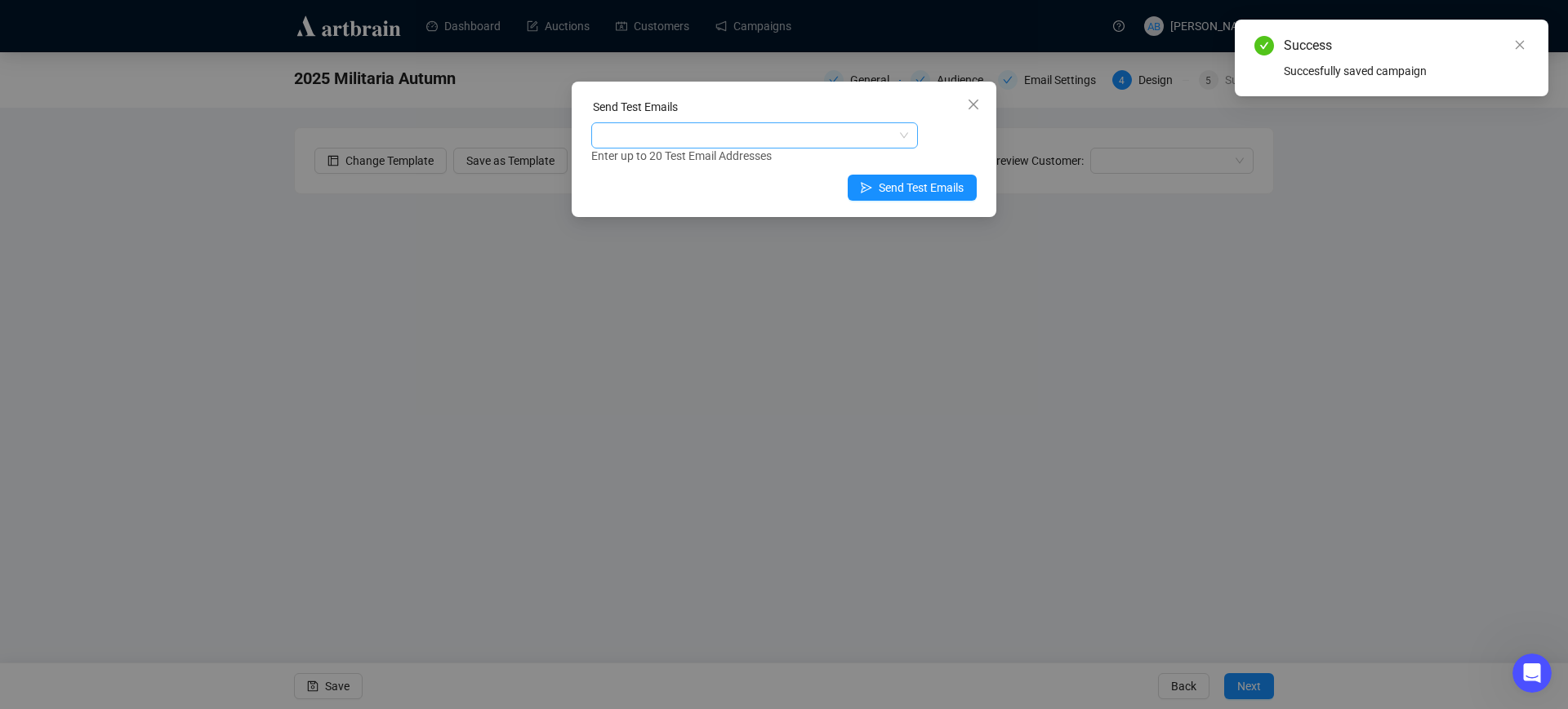
click at [666, 142] on div at bounding box center [746, 136] width 303 height 23
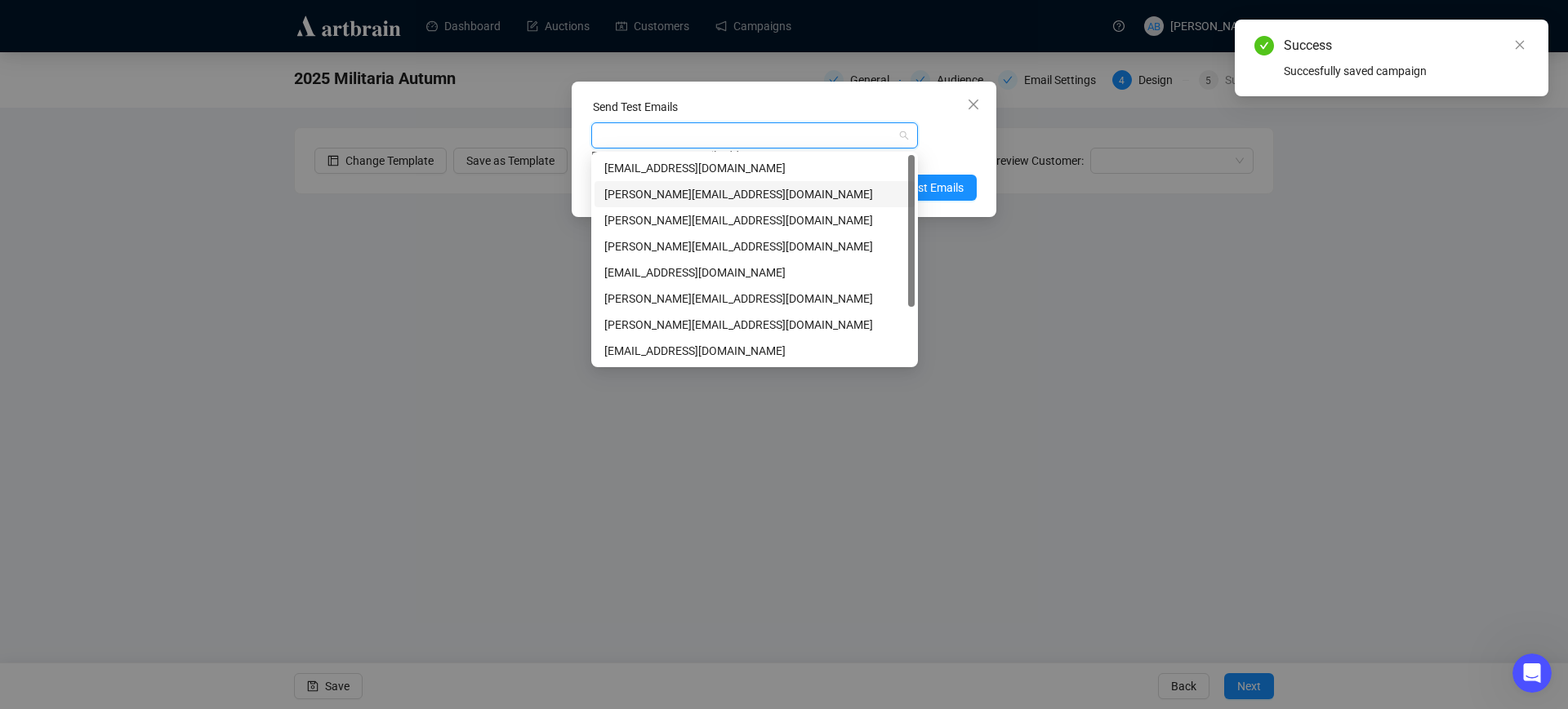
click at [668, 192] on div "[PERSON_NAME][EMAIL_ADDRESS][DOMAIN_NAME]" at bounding box center [754, 194] width 300 height 18
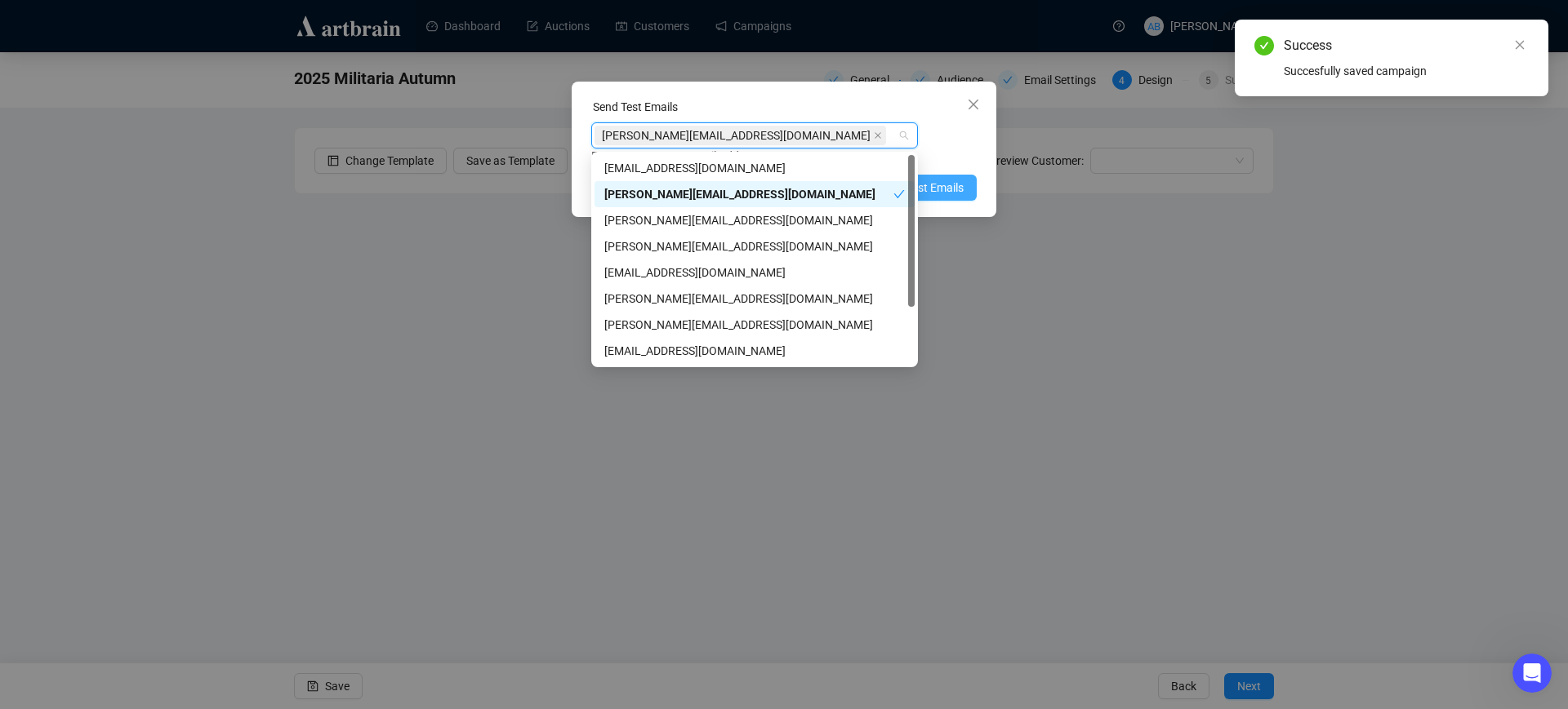
click at [959, 194] on span "Send Test Emails" at bounding box center [920, 187] width 85 height 18
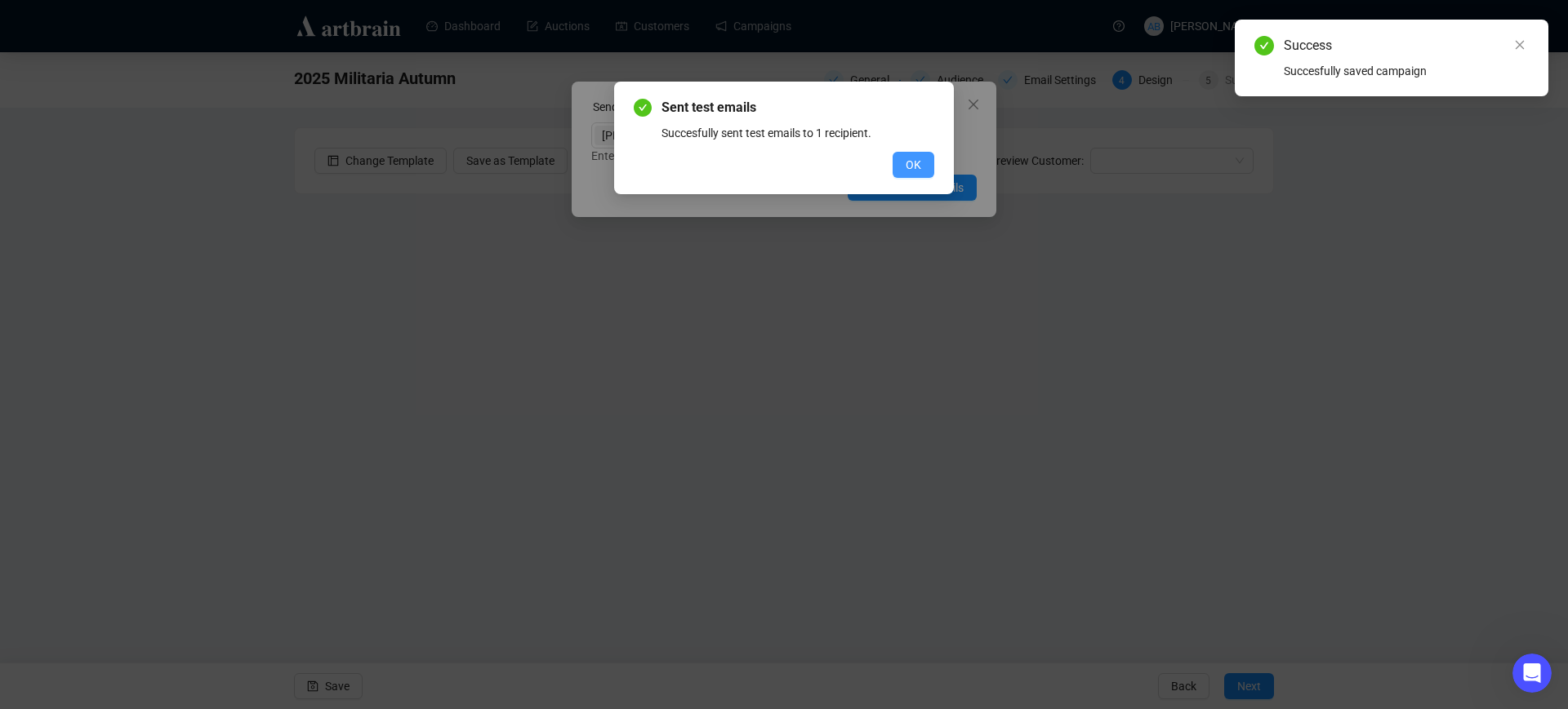
click at [930, 165] on button "OK" at bounding box center [914, 165] width 42 height 27
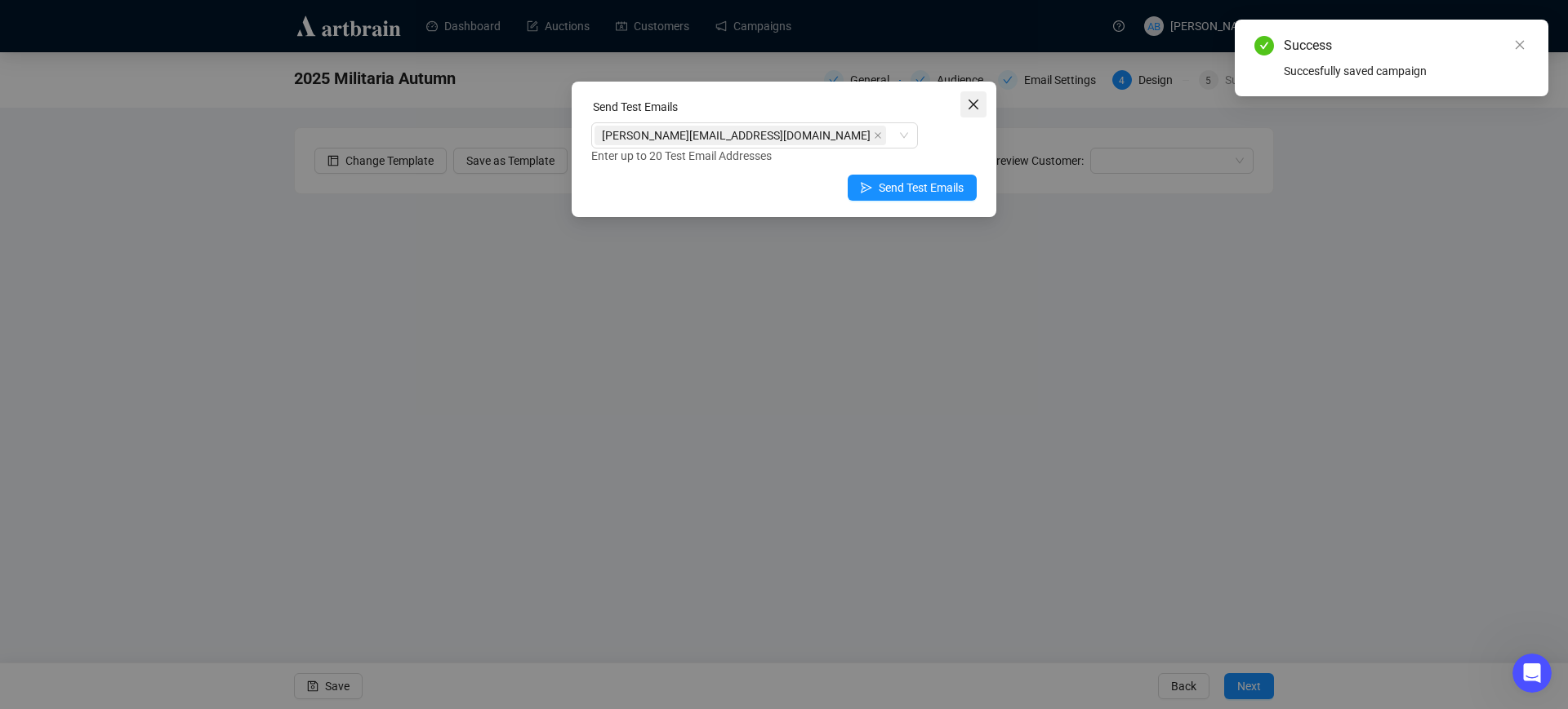
click at [979, 101] on icon "close" at bounding box center [973, 104] width 13 height 13
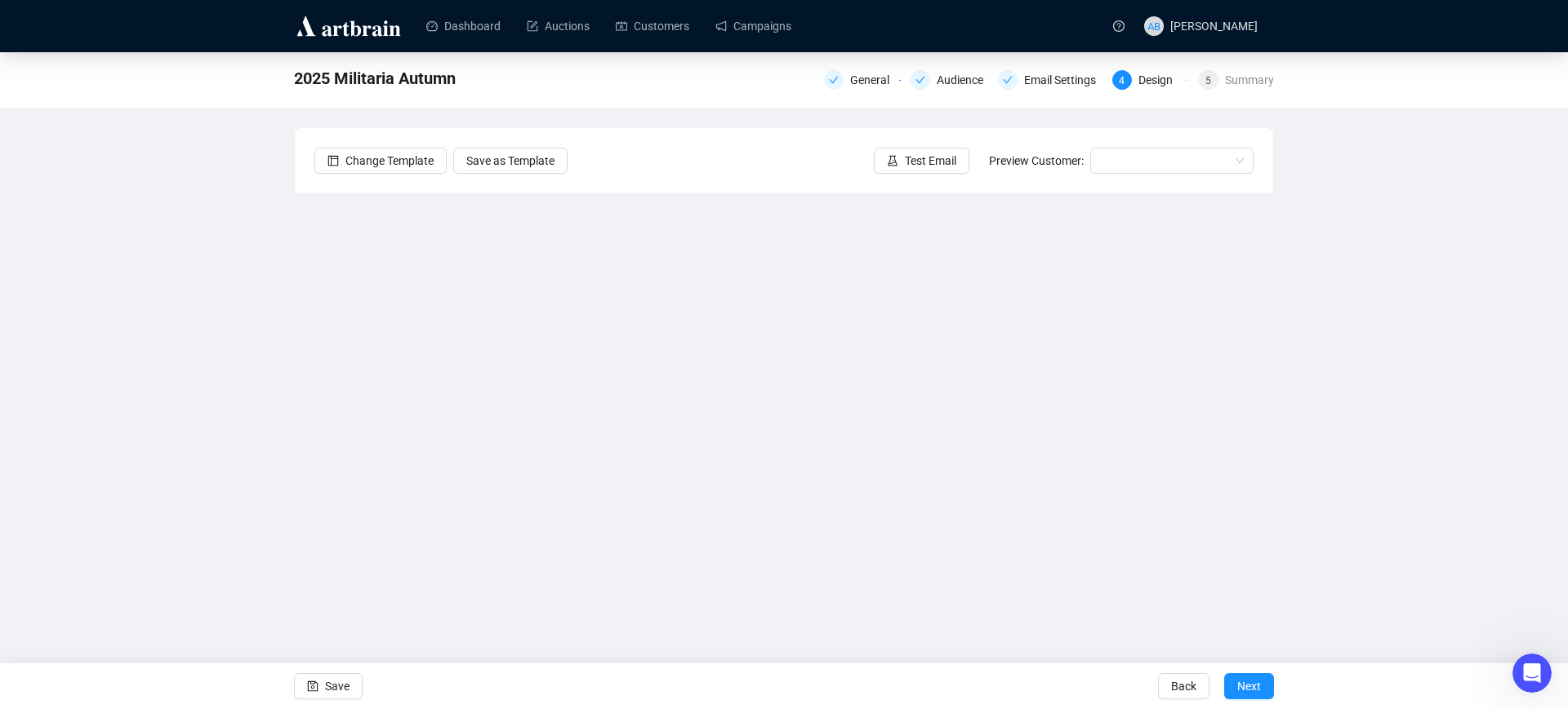
click at [1538, 660] on div "Open Intercom Messenger" at bounding box center [1532, 673] width 54 height 54
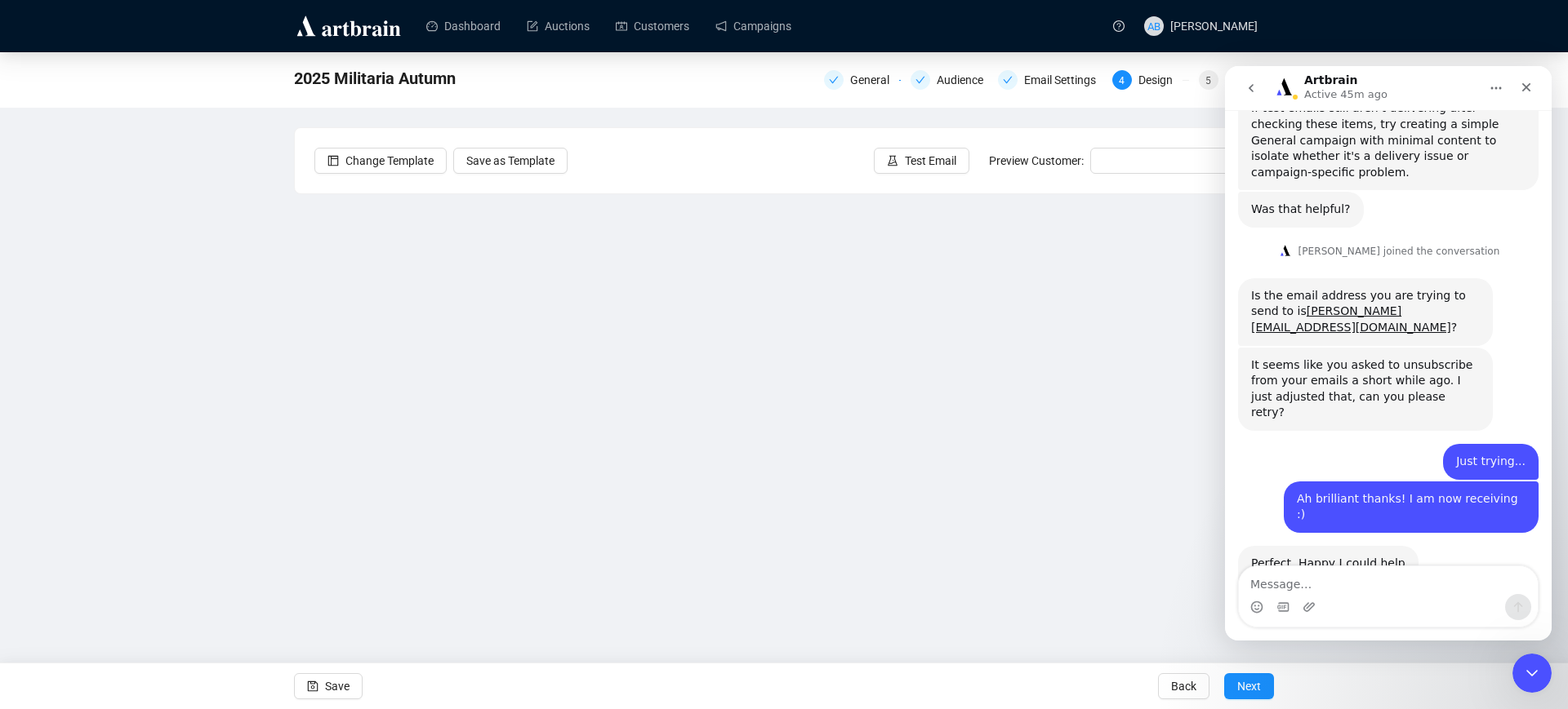
scroll to position [895, 0]
click at [1343, 577] on textarea "Message…" at bounding box center [1389, 580] width 299 height 28
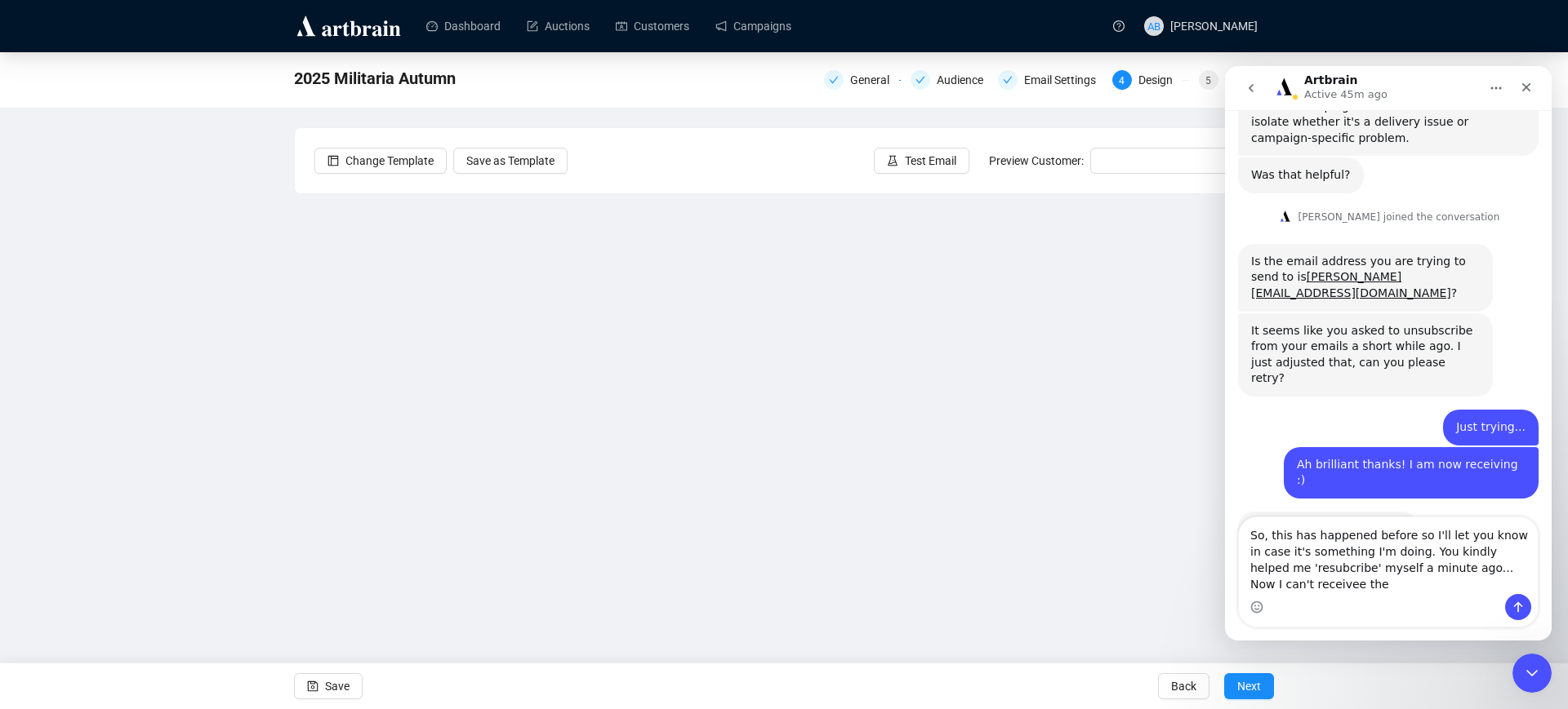
scroll to position [943, 0]
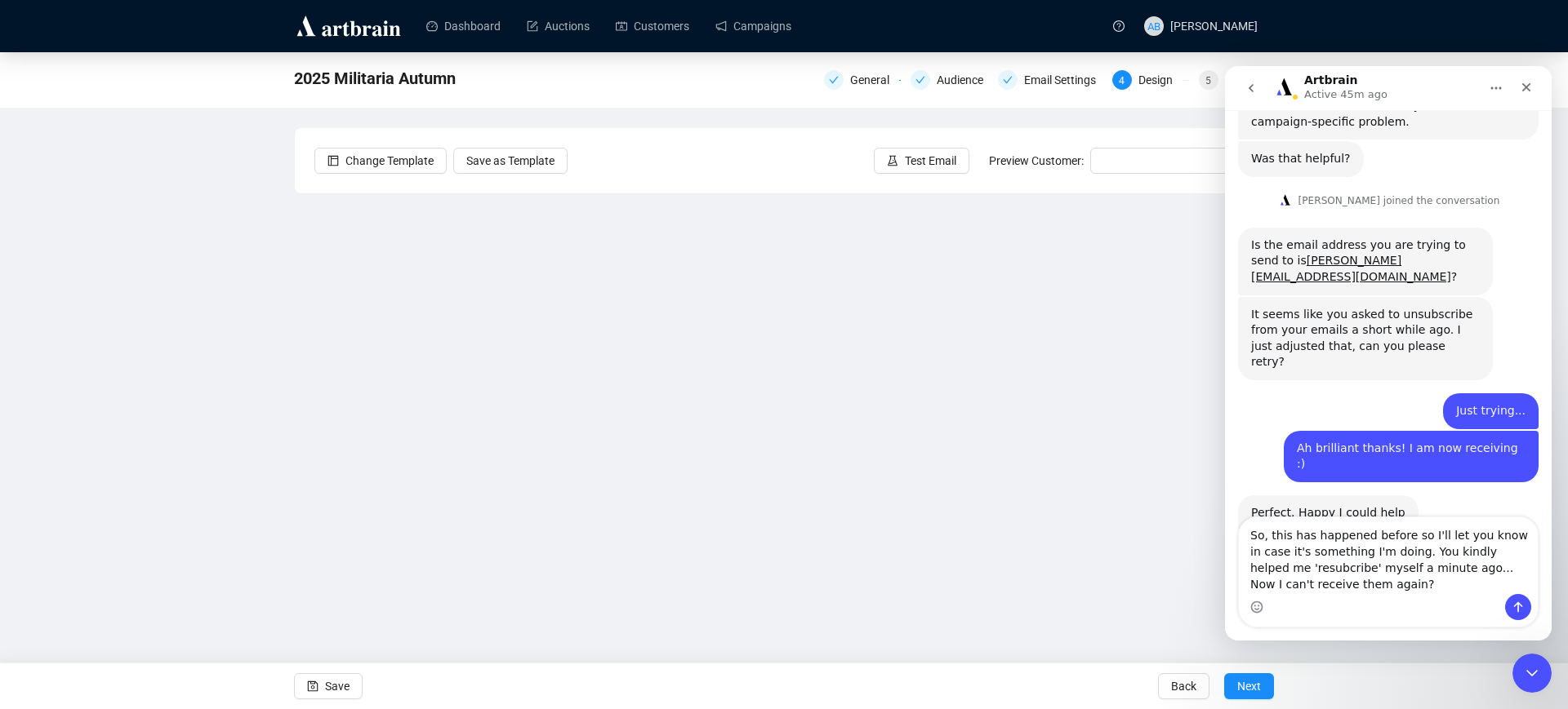
click at [1262, 563] on textarea "So, this has happened before so I'll let you know in case it's something I'm do…" at bounding box center [1389, 555] width 299 height 77
click at [1342, 592] on textarea "So, this has happened before so I'll let you know in case it's something I'm do…" at bounding box center [1389, 555] width 299 height 77
click at [1287, 564] on textarea "So, this has happened before so I'll let you know in case it's something I'm do…" at bounding box center [1389, 555] width 299 height 77
type textarea "So, this has happened before so I'll let you know in case it's something I'm do…"
click at [1377, 599] on div "Intercom messenger" at bounding box center [1389, 607] width 299 height 27
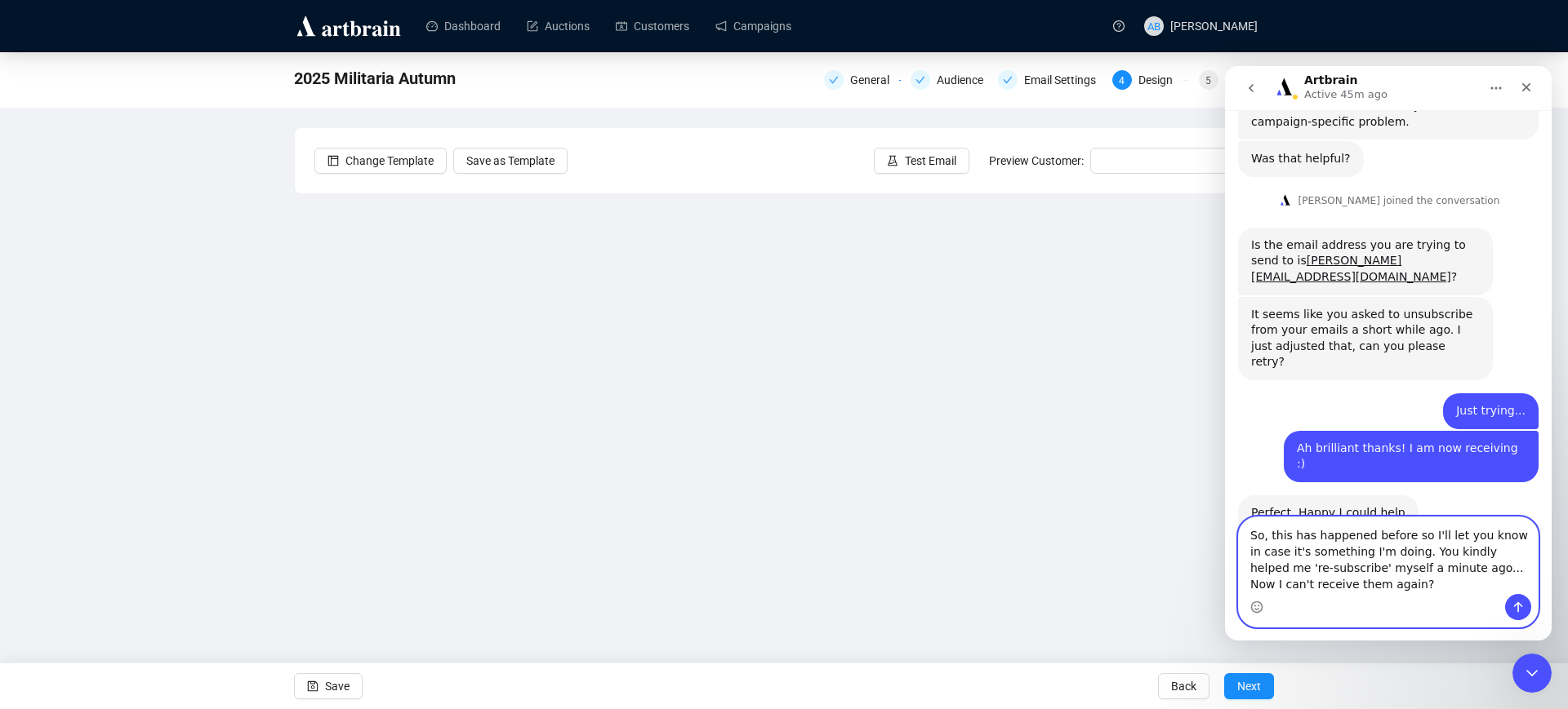
click at [1389, 592] on textarea "So, this has happened before so I'll let you know in case it's something I'm do…" at bounding box center [1389, 555] width 299 height 77
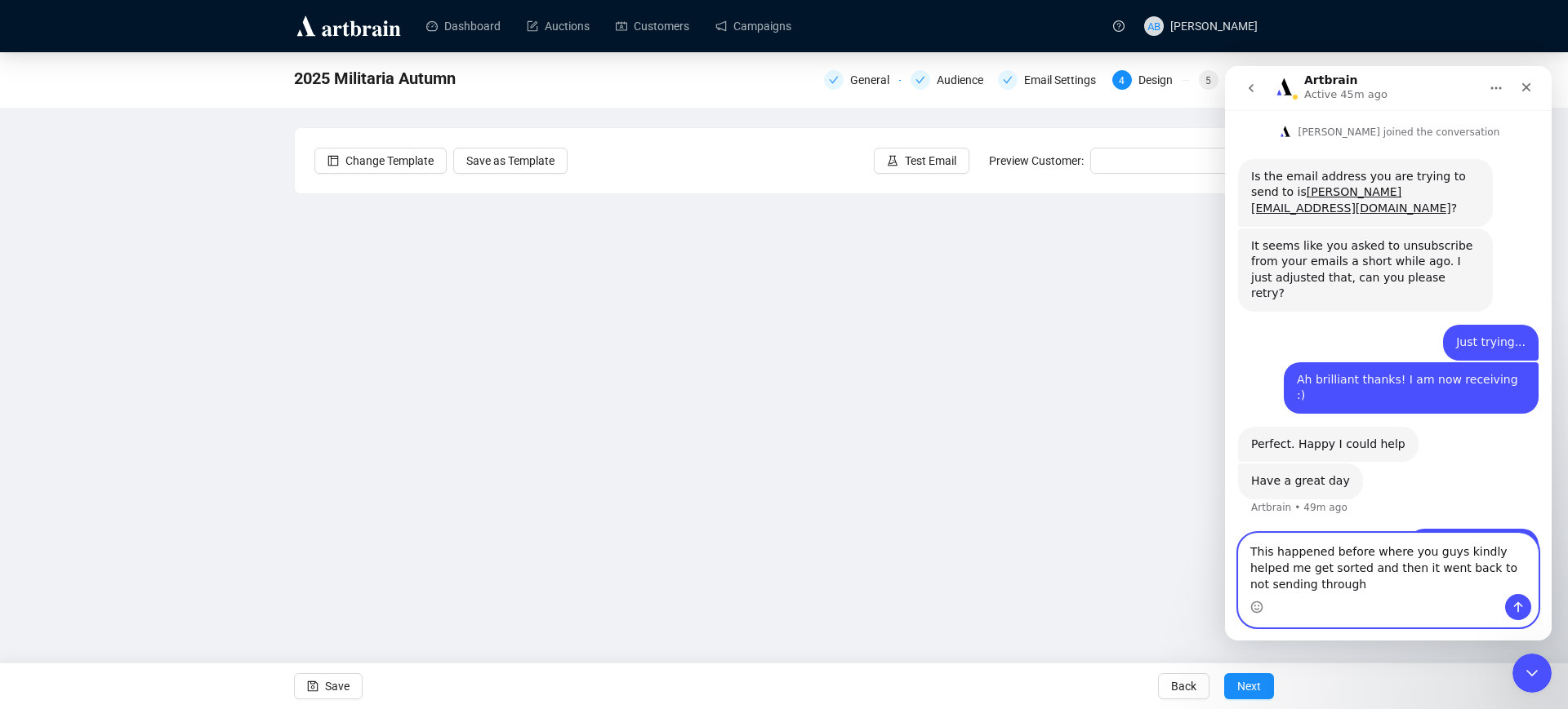
scroll to position [1029, 0]
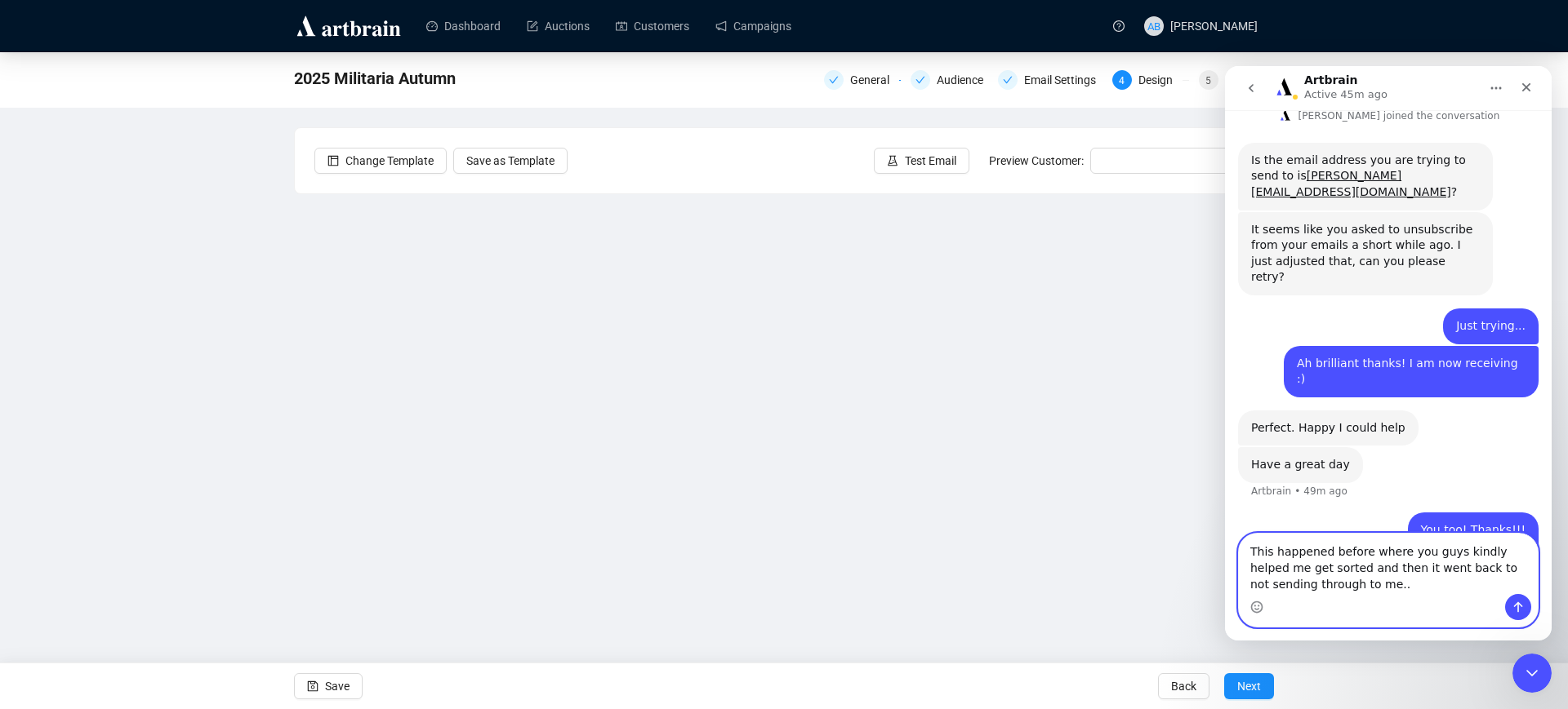
type textarea "This happened before where you guys kindly helped me get sorted and then it wen…"
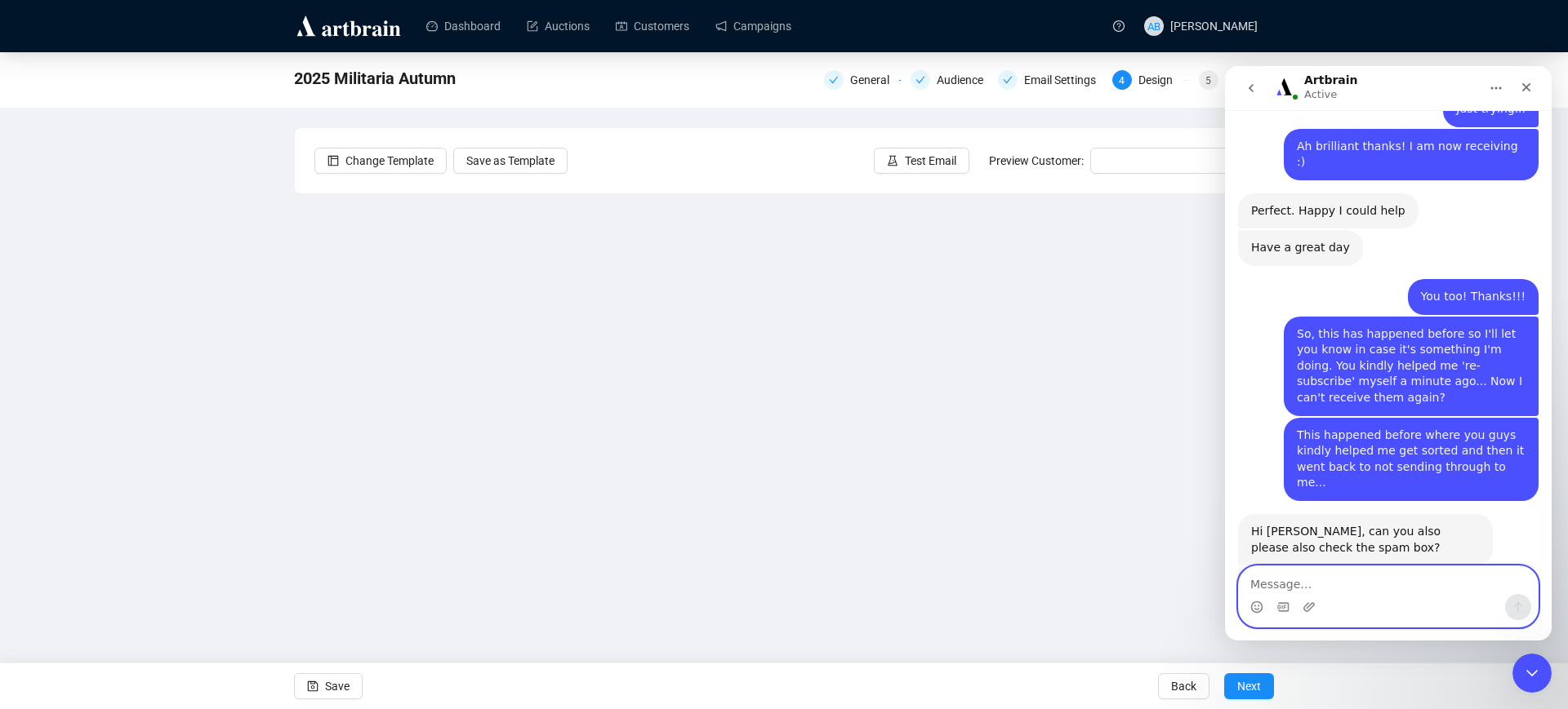
scroll to position [1183, 0]
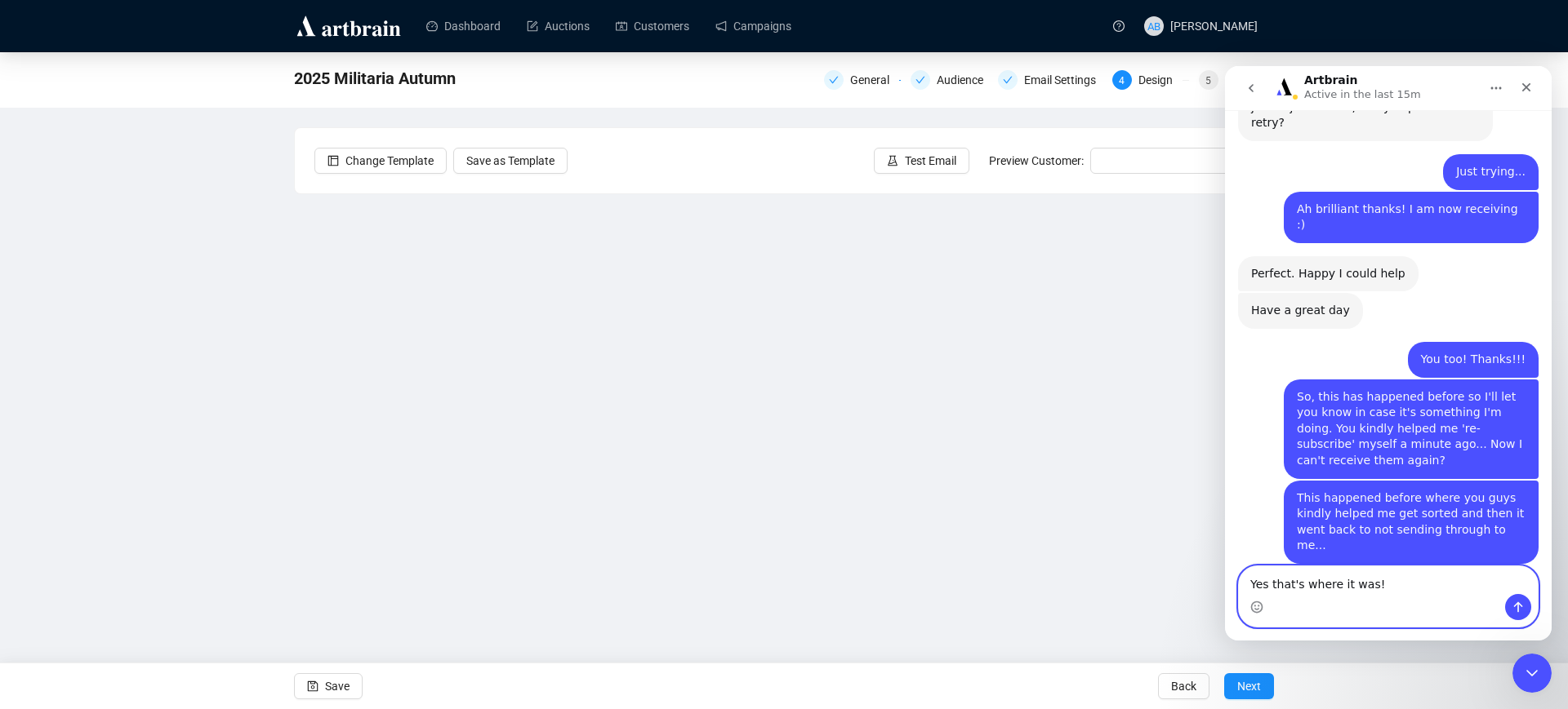
type textarea "Yes that's where it was!"
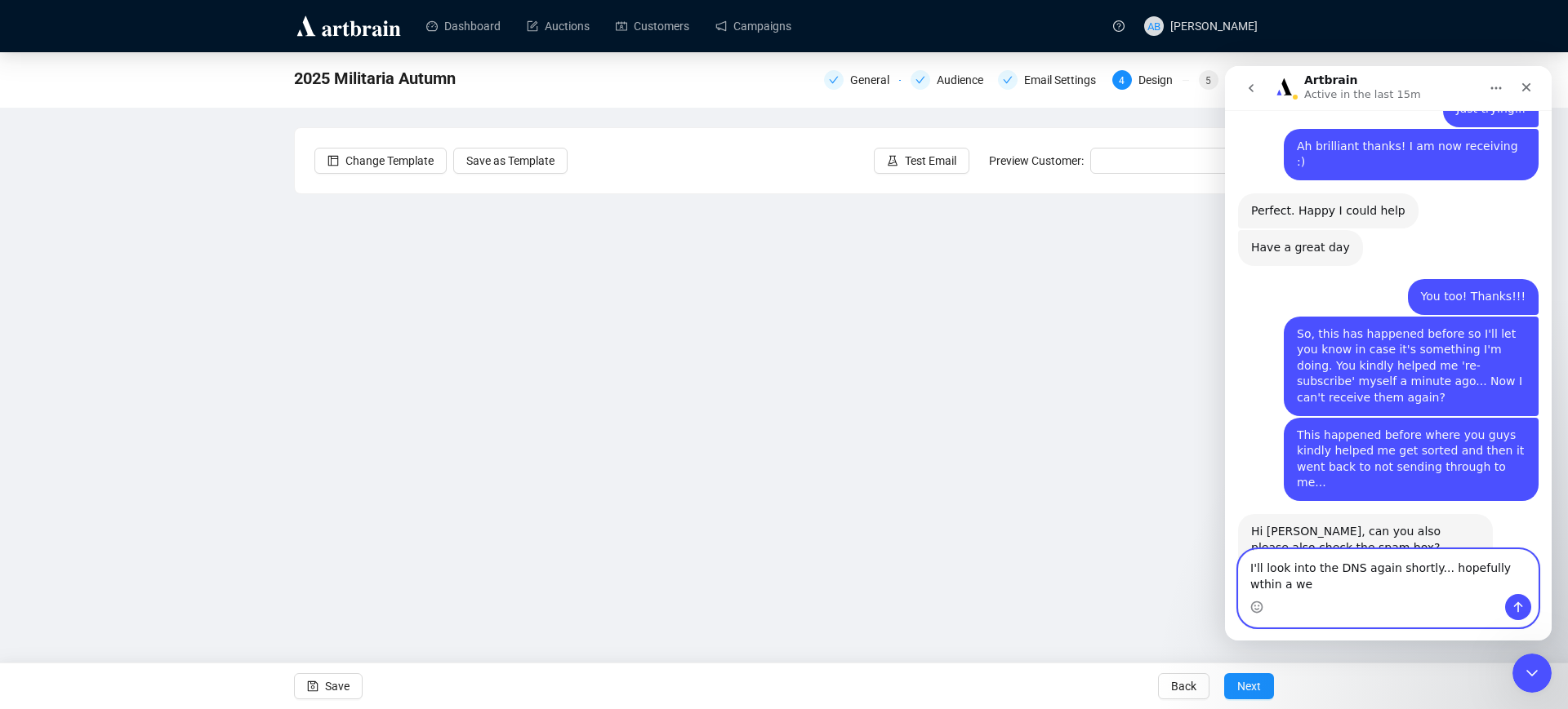
scroll to position [1248, 0]
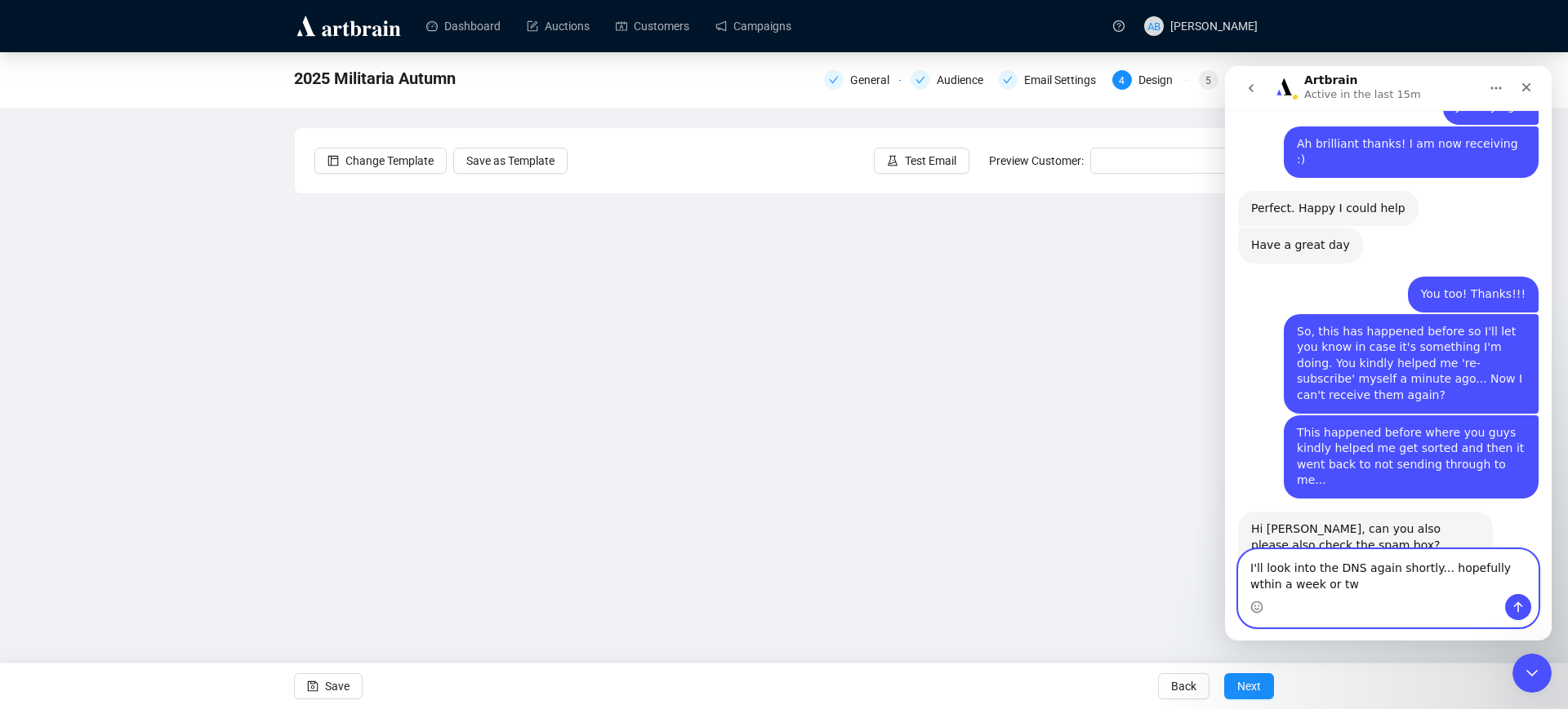
type textarea "I'll look into the DNS again shortly... hopefully wthin a week or two"
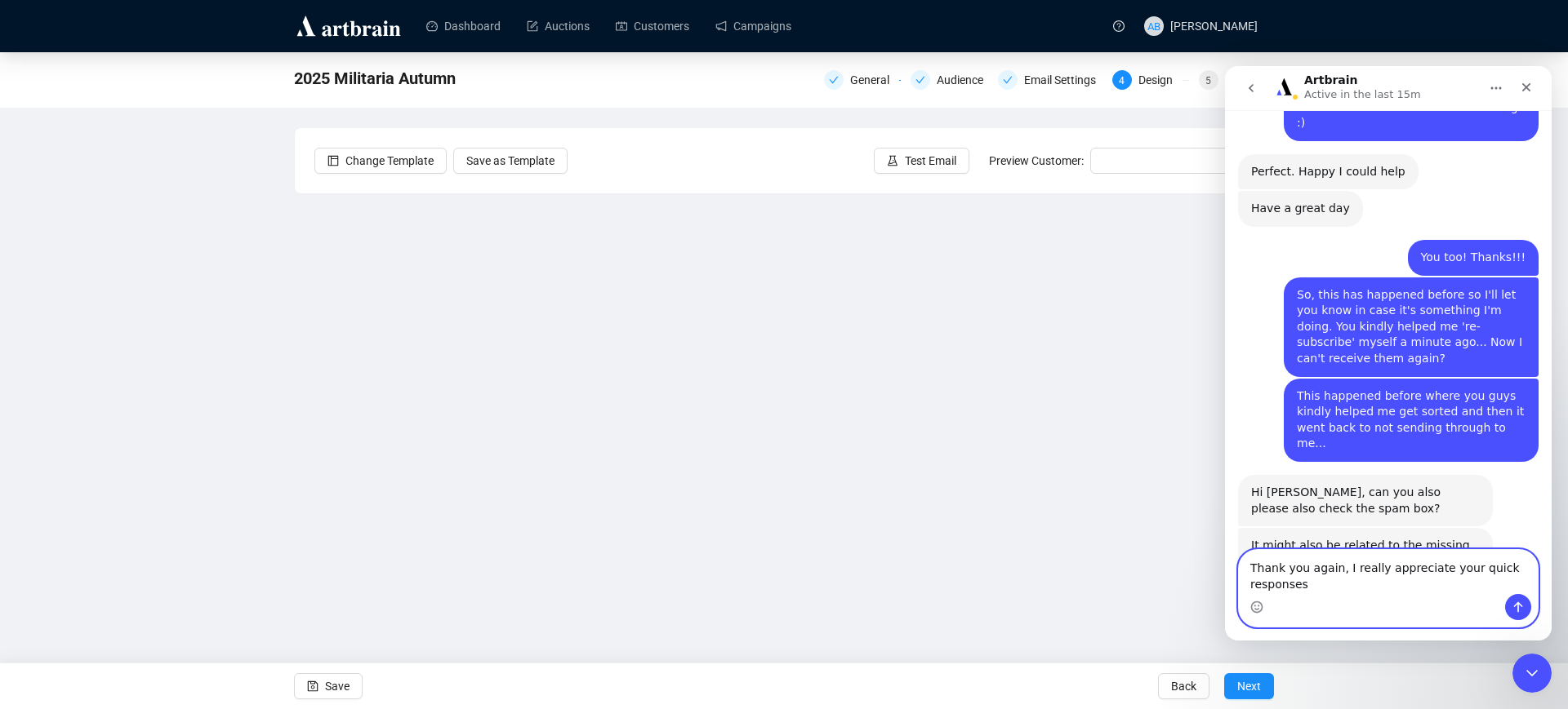
scroll to position [1301, 0]
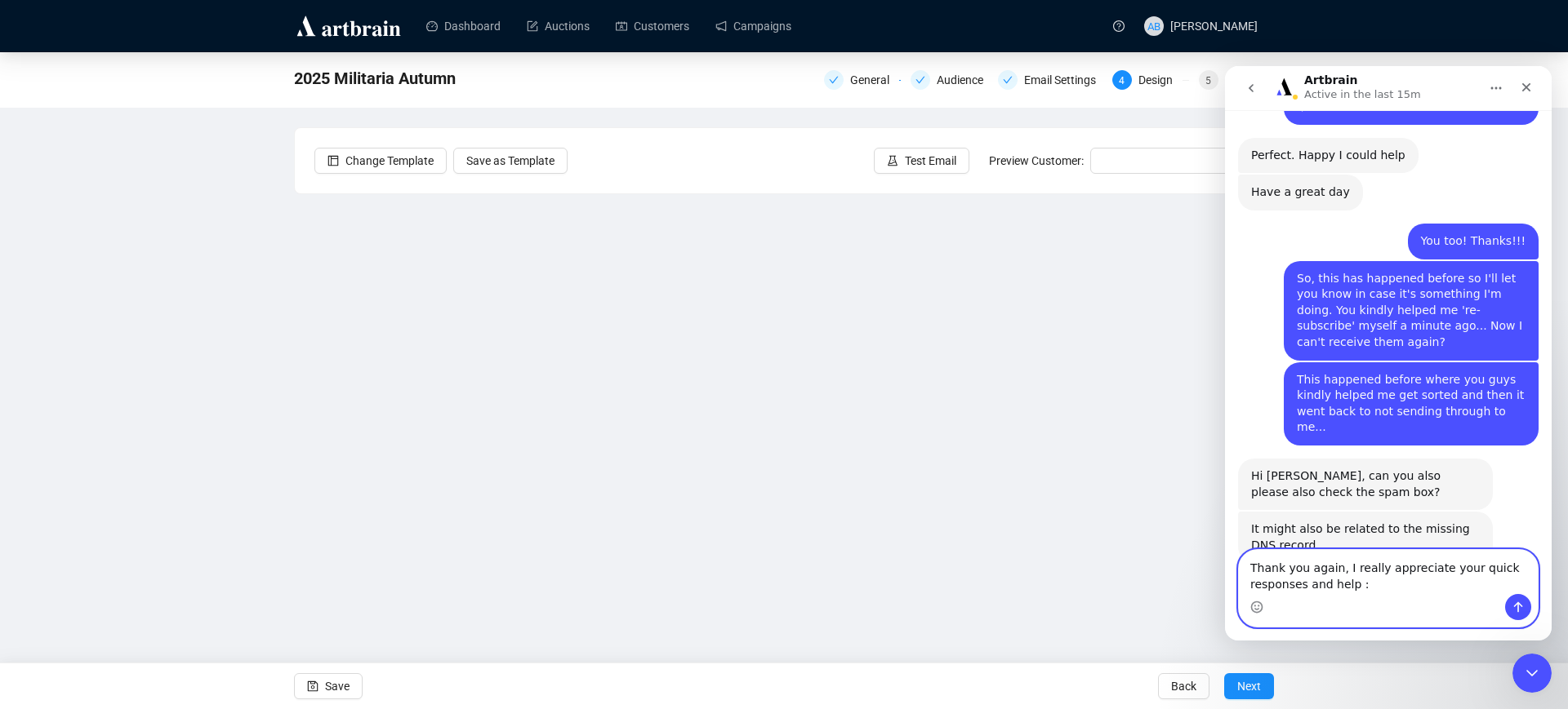
type textarea "Thank you again, I really appreciate your quick responses and help :)"
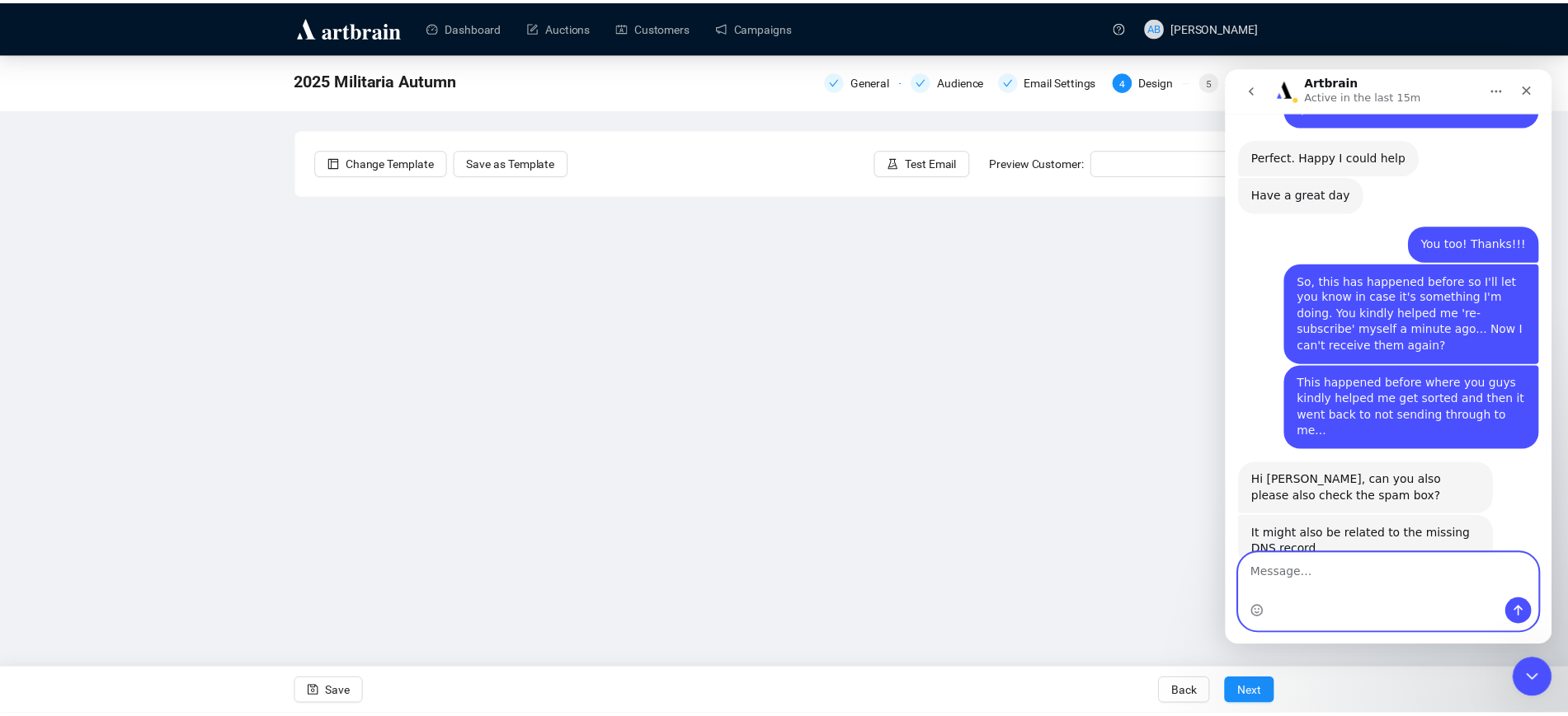
scroll to position [1351, 0]
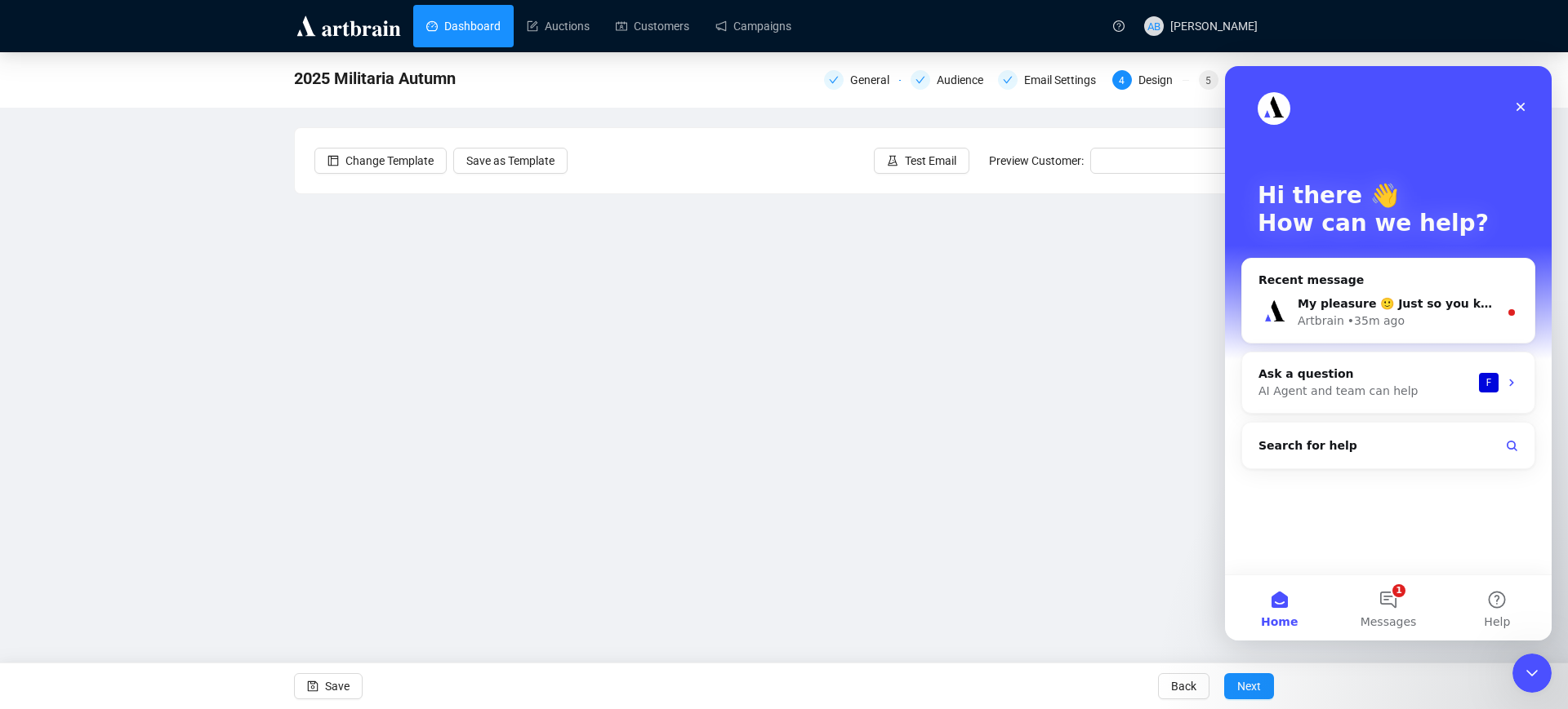
click at [455, 31] on link "Dashboard" at bounding box center [463, 26] width 74 height 43
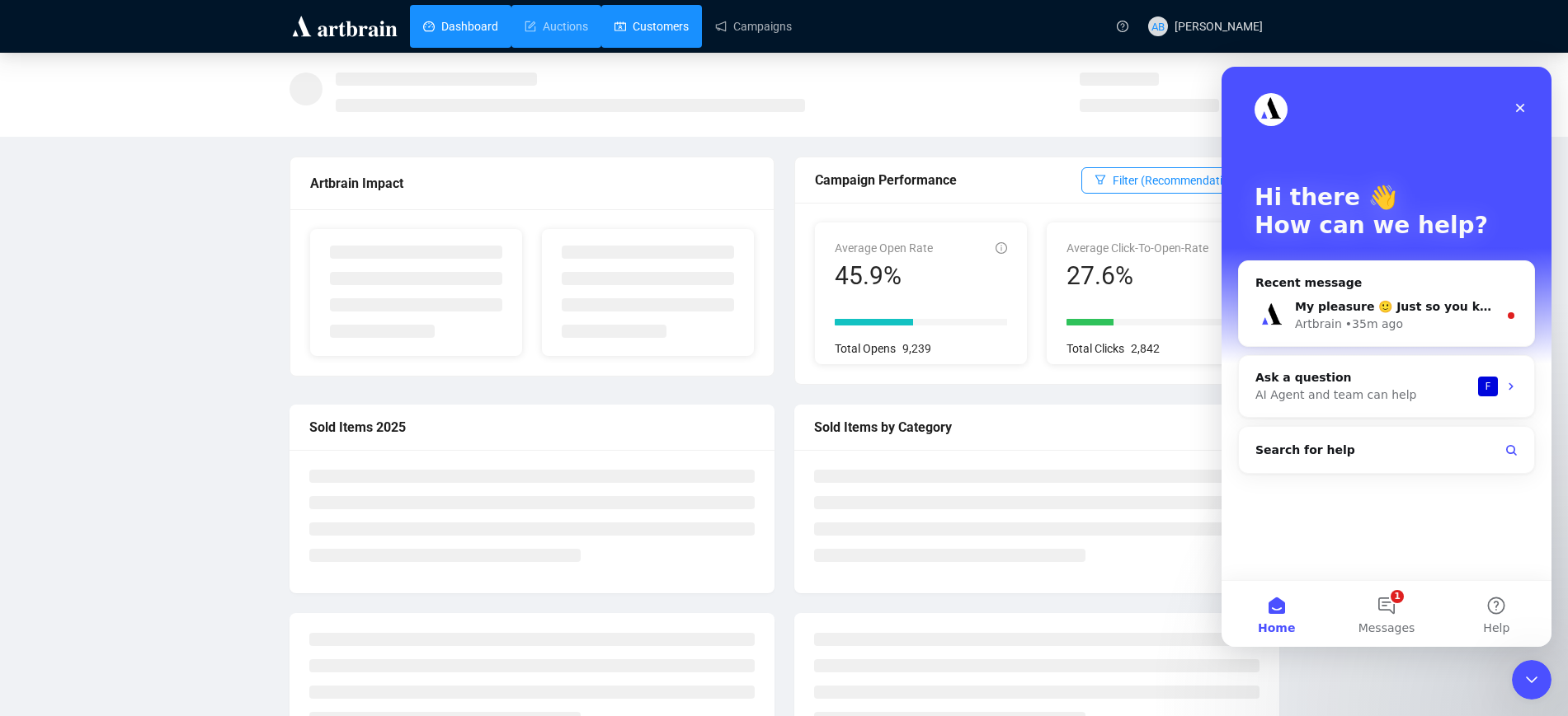
click at [644, 27] on link "Customers" at bounding box center [651, 26] width 74 height 43
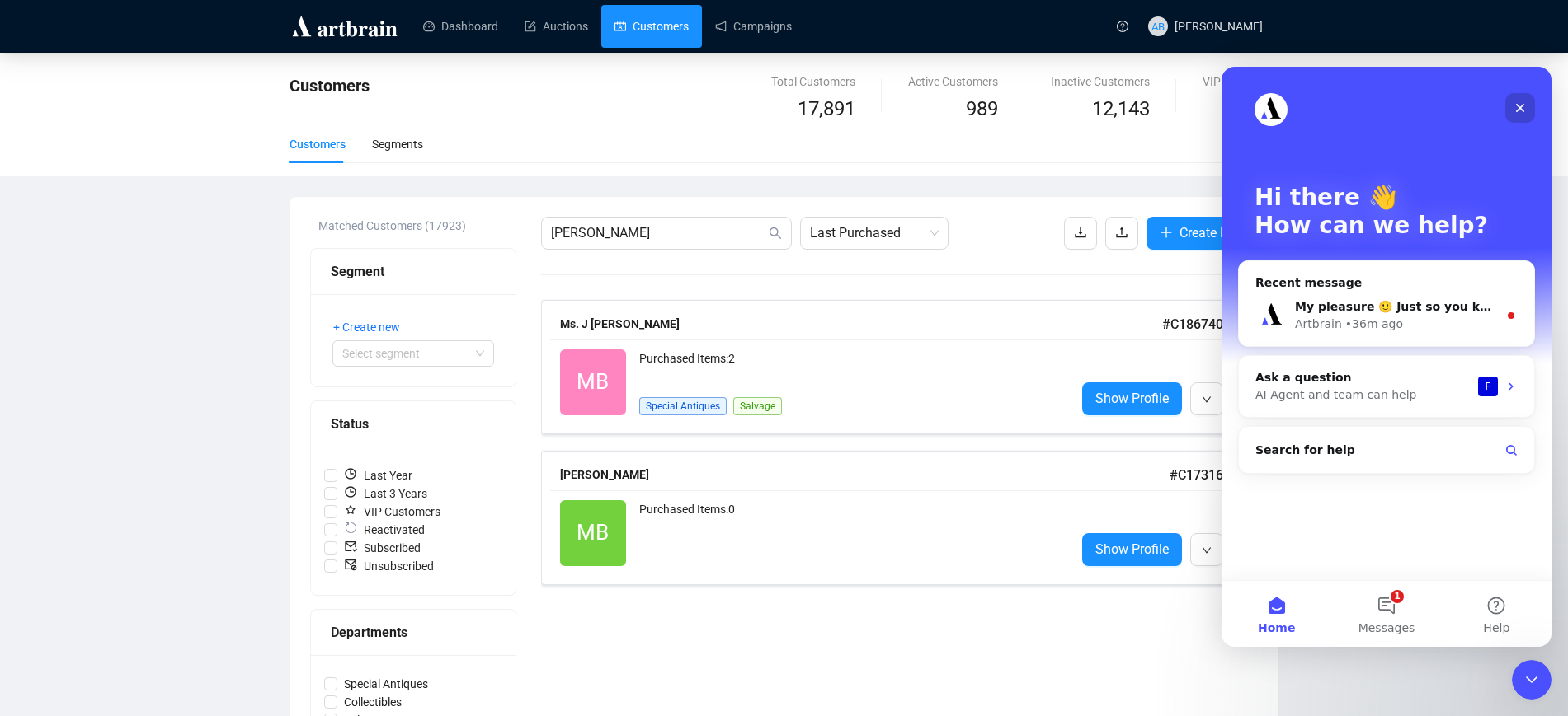
click at [1521, 104] on icon "Close" at bounding box center [1520, 108] width 13 height 13
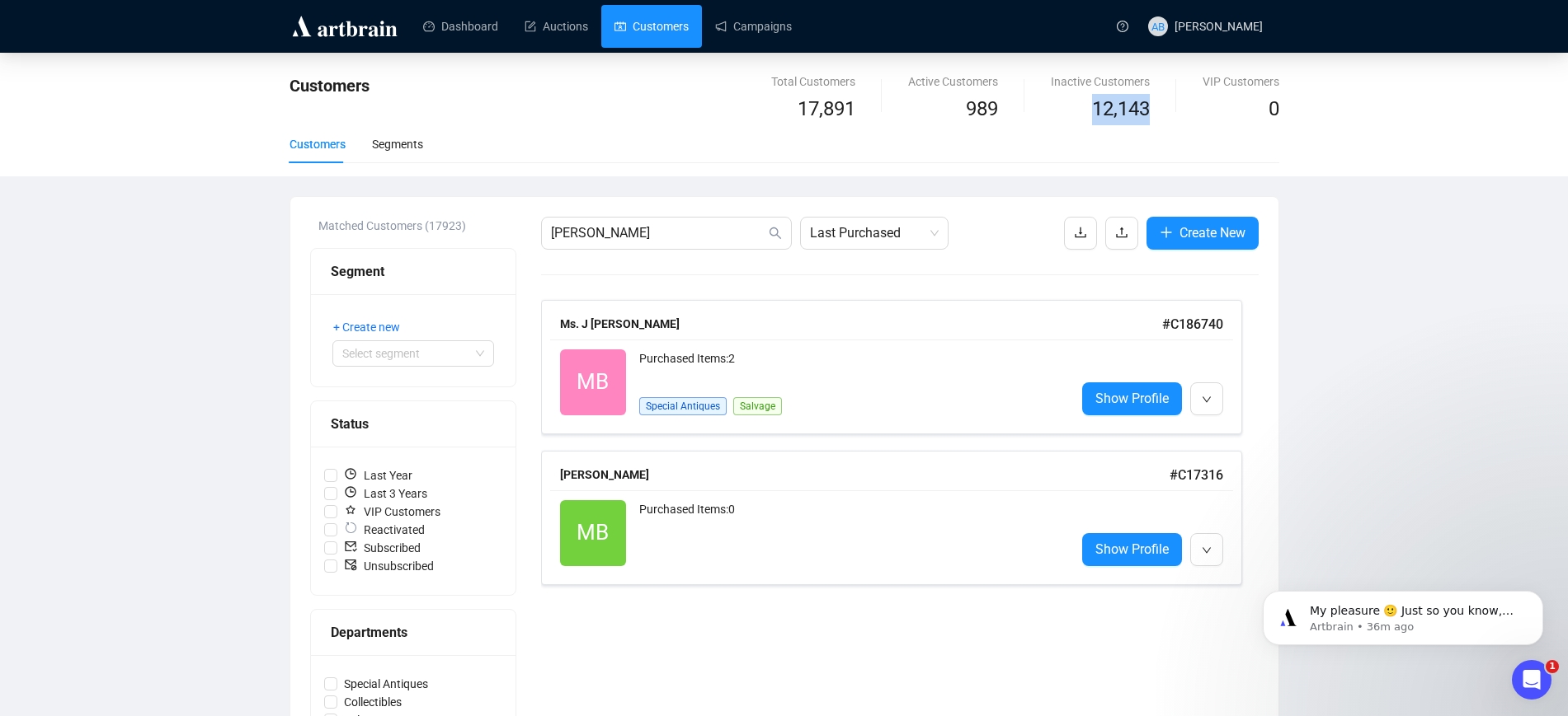
drag, startPoint x: 1158, startPoint y: 112, endPoint x: 1077, endPoint y: 112, distance: 81.0
click at [1077, 112] on div "Inactive Customers 12,143" at bounding box center [1100, 99] width 152 height 53
drag, startPoint x: 797, startPoint y: 108, endPoint x: 866, endPoint y: 117, distance: 69.6
click at [866, 117] on div "Total Customers 17,891" at bounding box center [813, 99] width 137 height 53
click at [889, 126] on div "Customers Segments" at bounding box center [784, 145] width 990 height 38
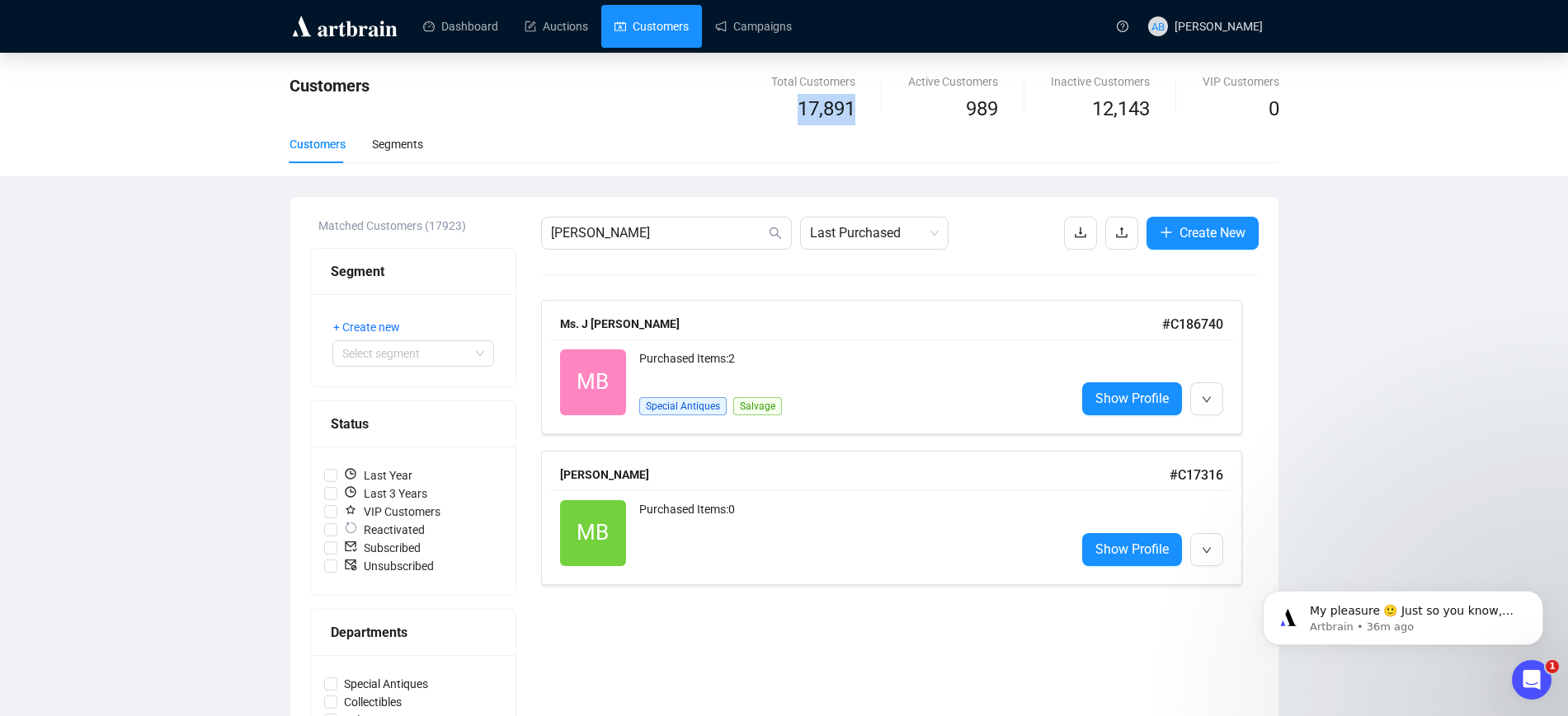
drag, startPoint x: 803, startPoint y: 117, endPoint x: 871, endPoint y: 117, distance: 68.0
click at [871, 117] on div "Total Customers 17,891" at bounding box center [813, 99] width 137 height 53
click at [868, 116] on div "Total Customers 17,891" at bounding box center [813, 99] width 137 height 53
drag, startPoint x: 1013, startPoint y: 106, endPoint x: 963, endPoint y: 104, distance: 50.0
click at [963, 104] on div "Active Customers 989" at bounding box center [952, 99] width 143 height 53
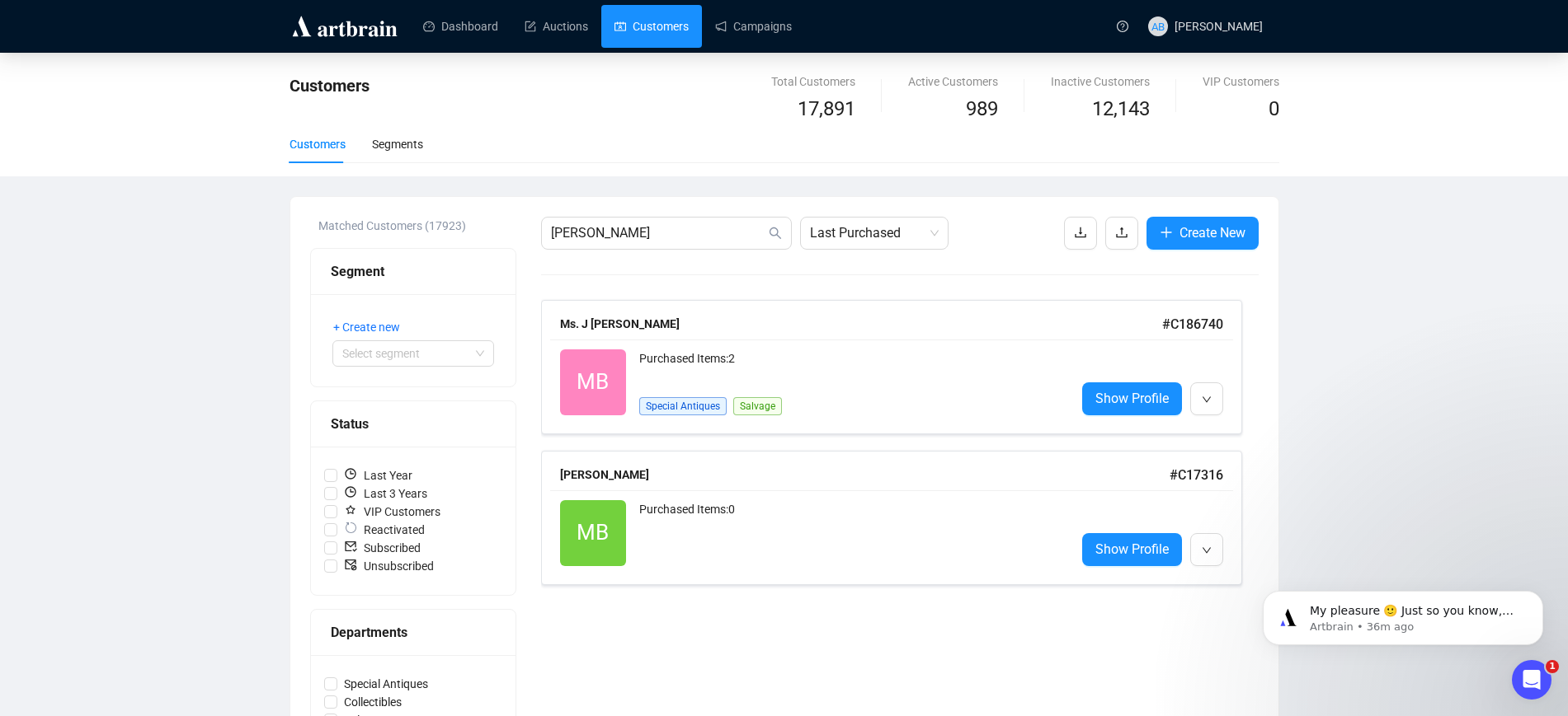
click at [863, 112] on div "Total Customers 17,891" at bounding box center [813, 99] width 137 height 53
drag, startPoint x: 869, startPoint y: 113, endPoint x: 799, endPoint y: 104, distance: 70.6
click at [799, 104] on div "Total Customers 17,891" at bounding box center [813, 99] width 137 height 53
click at [833, 109] on span "17,891" at bounding box center [827, 109] width 58 height 32
drag, startPoint x: 861, startPoint y: 115, endPoint x: 772, endPoint y: 91, distance: 92.2
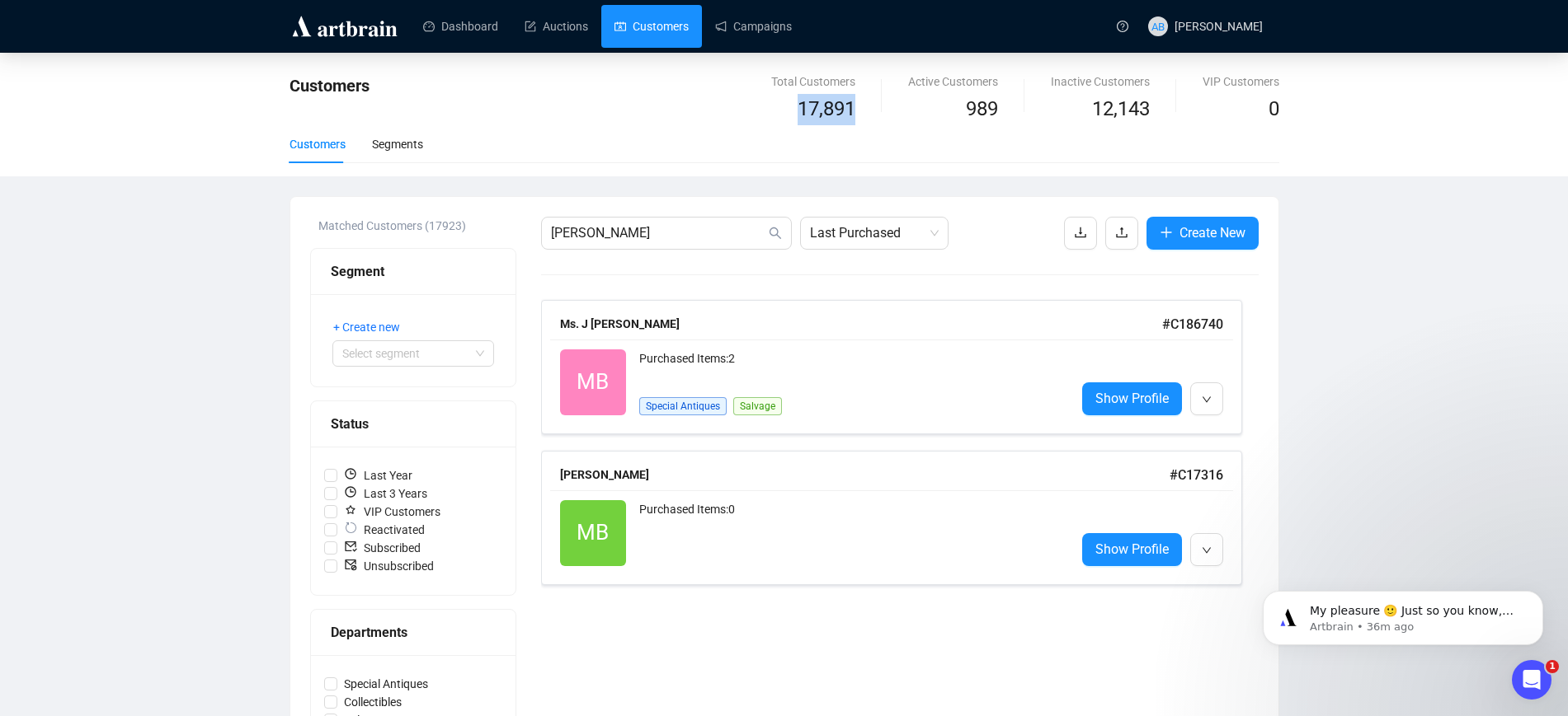
click at [772, 91] on div "Total Customers 17,891" at bounding box center [813, 99] width 137 height 53
drag, startPoint x: 1006, startPoint y: 109, endPoint x: 972, endPoint y: 103, distance: 34.5
click at [972, 103] on div "Active Customers 989" at bounding box center [952, 99] width 143 height 53
drag, startPoint x: 1112, startPoint y: 121, endPoint x: 1161, endPoint y: 121, distance: 49.0
click at [1161, 122] on div "Inactive Customers 12,143" at bounding box center [1100, 99] width 152 height 53
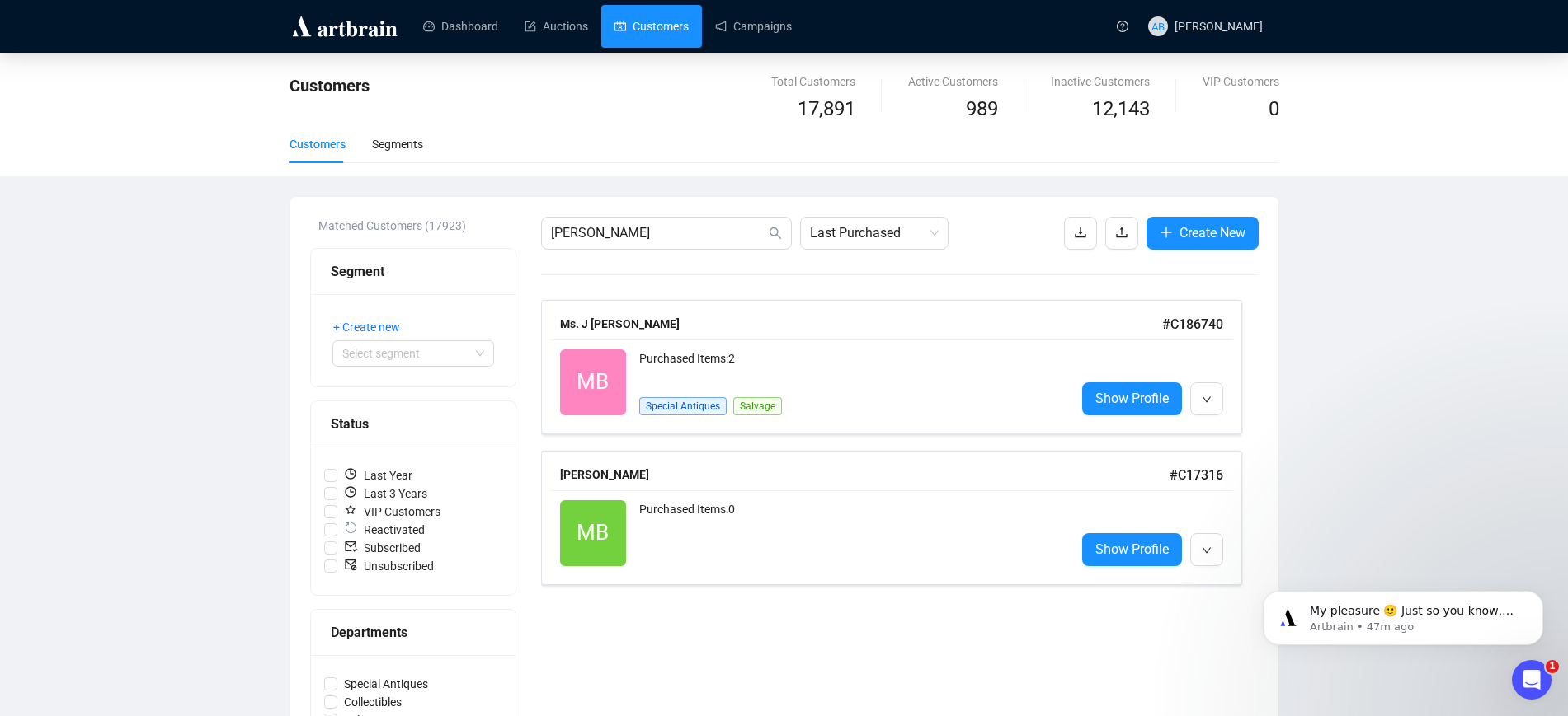
click at [182, 317] on div "Customers Total Customers 17,891 Active Customers 989 Inactive Customers 12,143…" at bounding box center [784, 511] width 1568 height 916
